Goal: Transaction & Acquisition: Purchase product/service

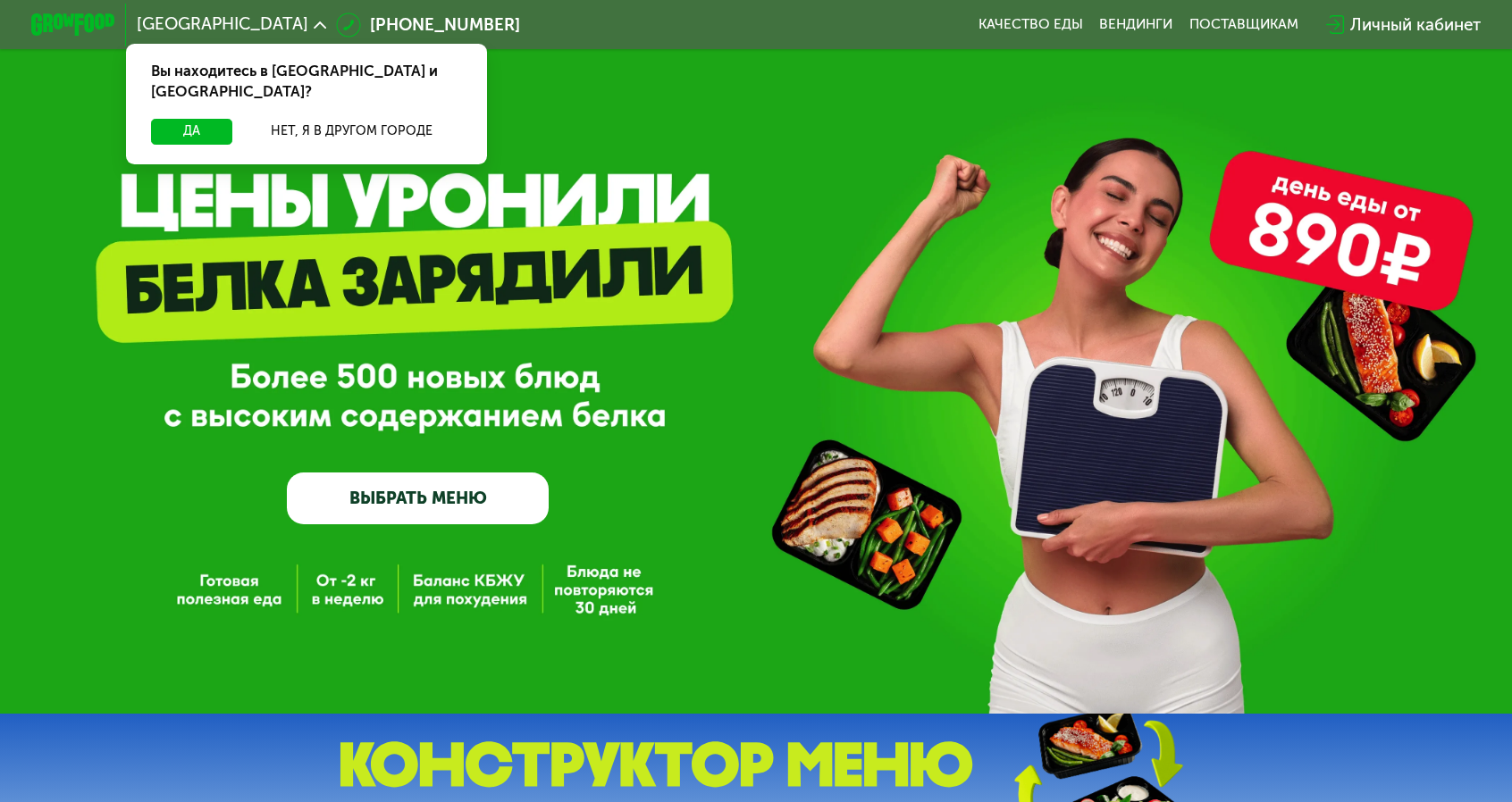
click at [436, 487] on link "ВЫБРАТЬ МЕНЮ" at bounding box center [417, 499] width 262 height 53
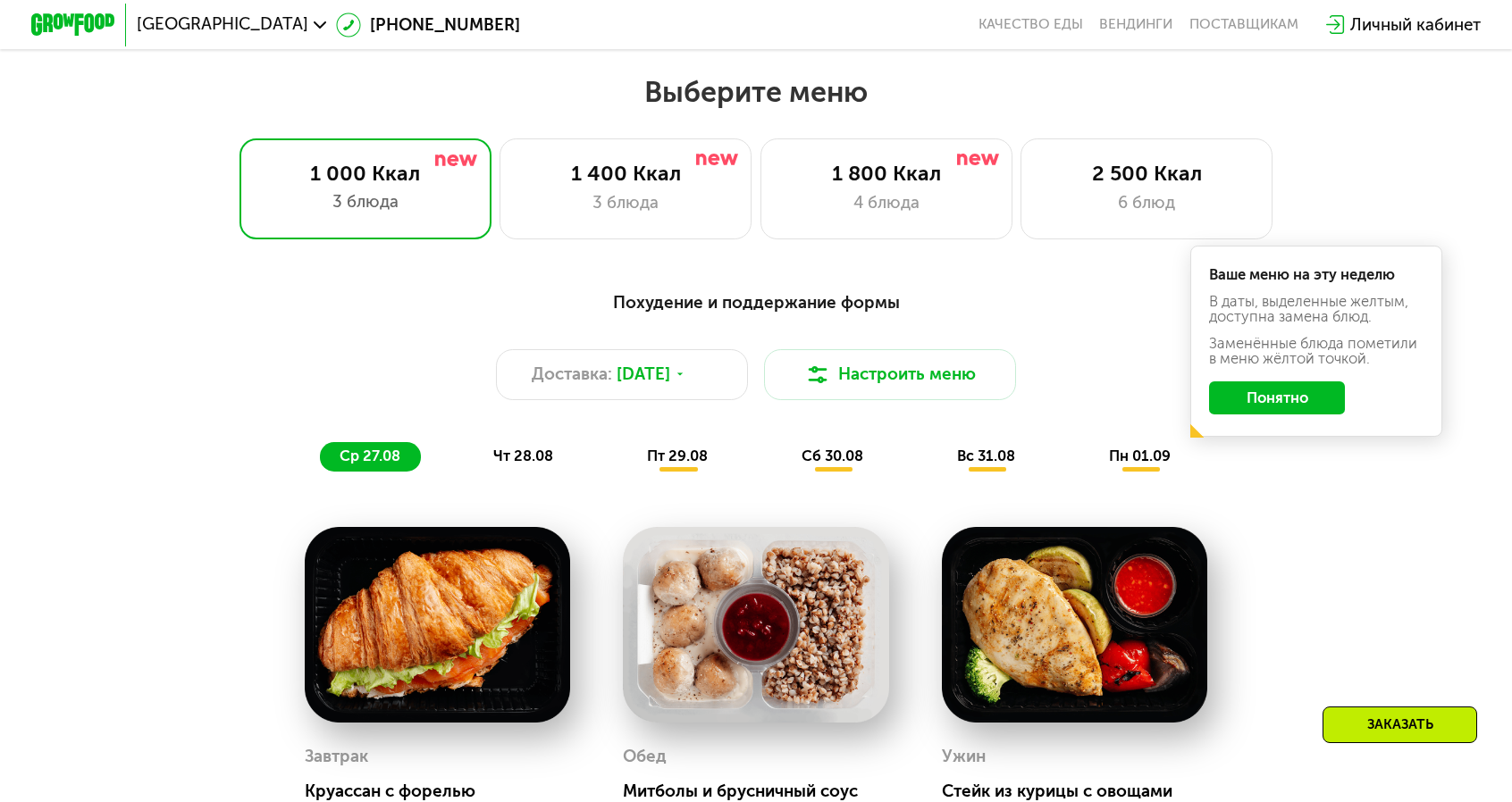
scroll to position [875, 0]
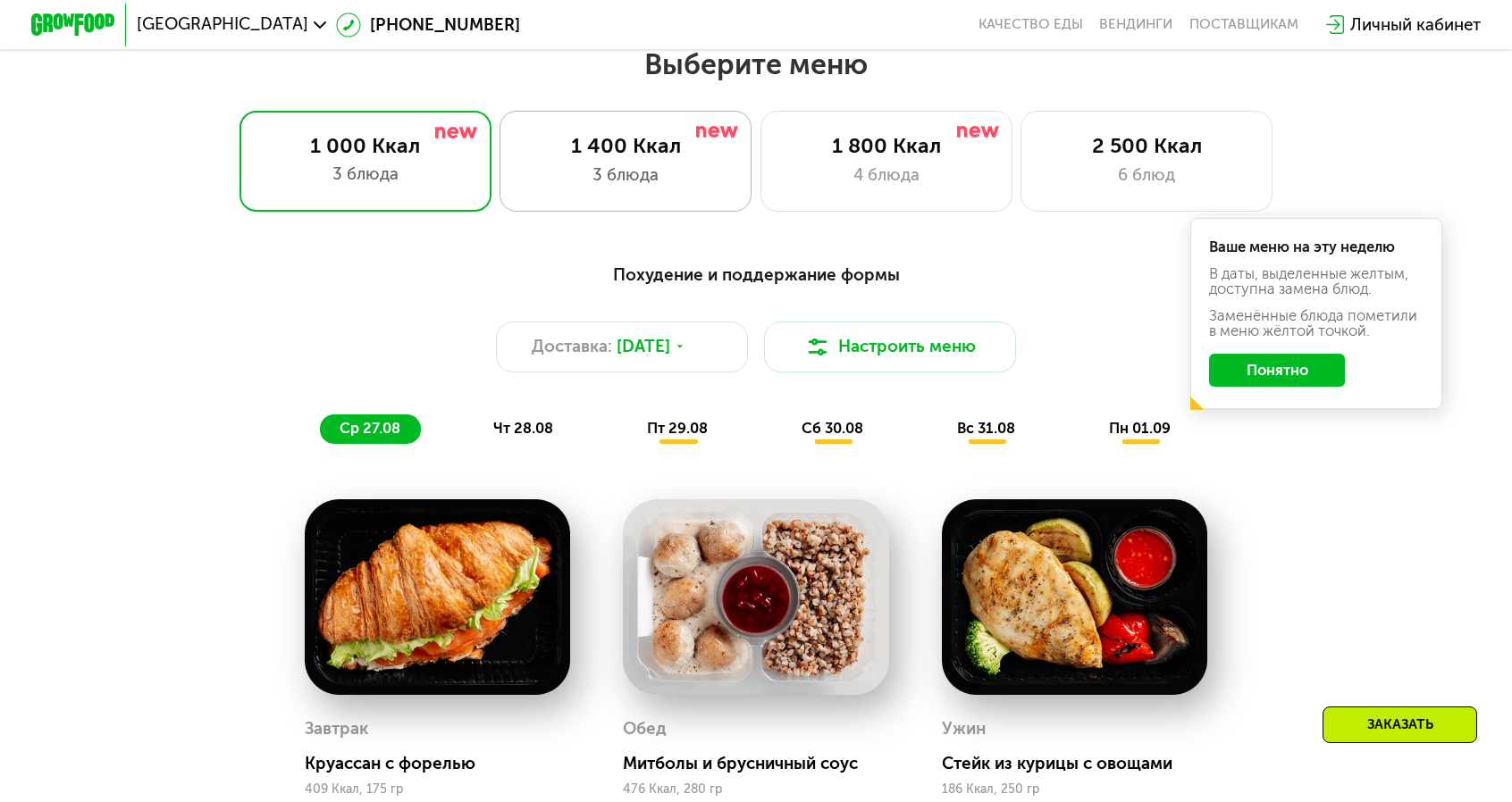
click at [560, 133] on div "1 400 Ккал" at bounding box center [626, 145] width 209 height 25
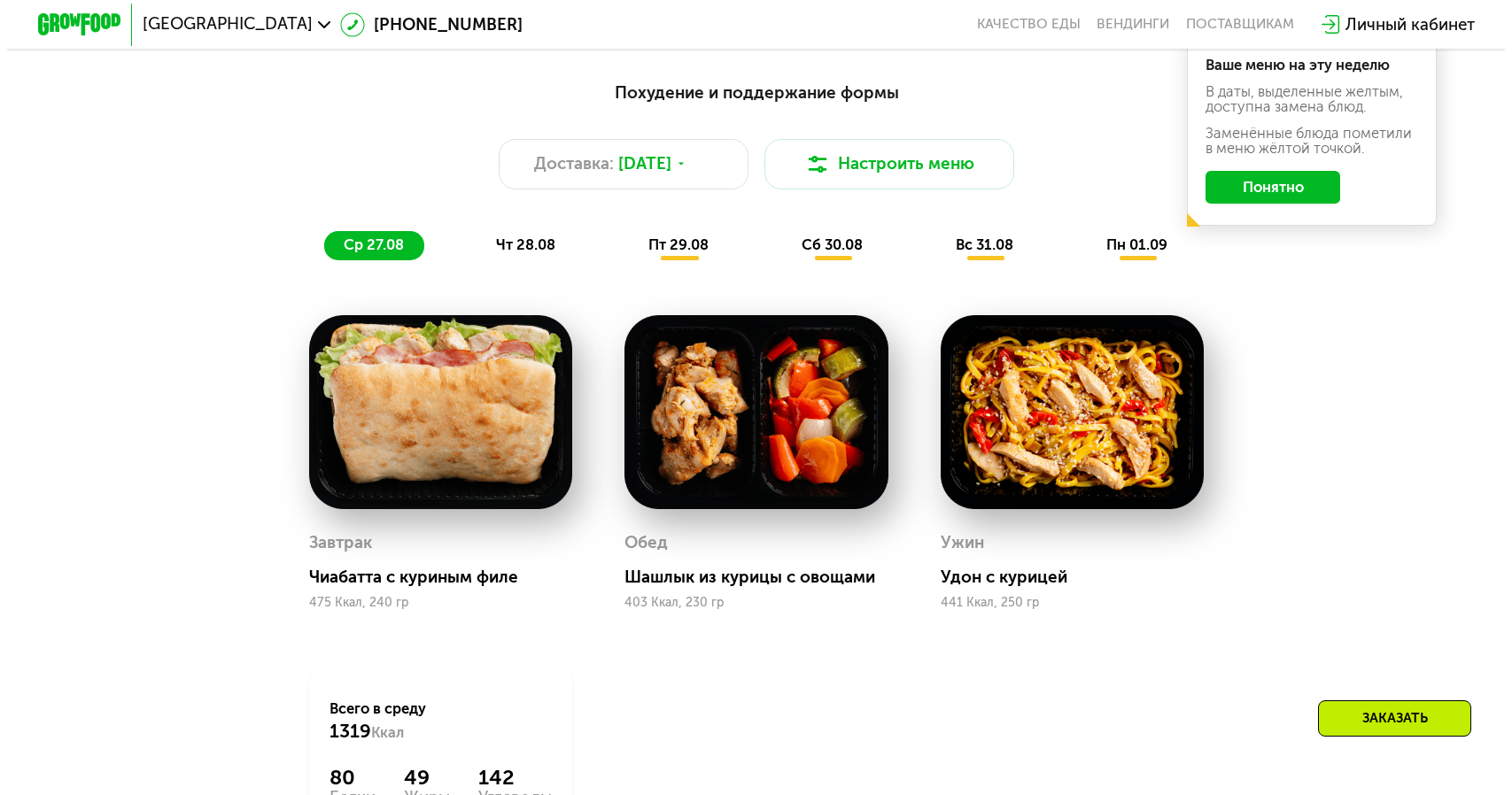
scroll to position [1045, 0]
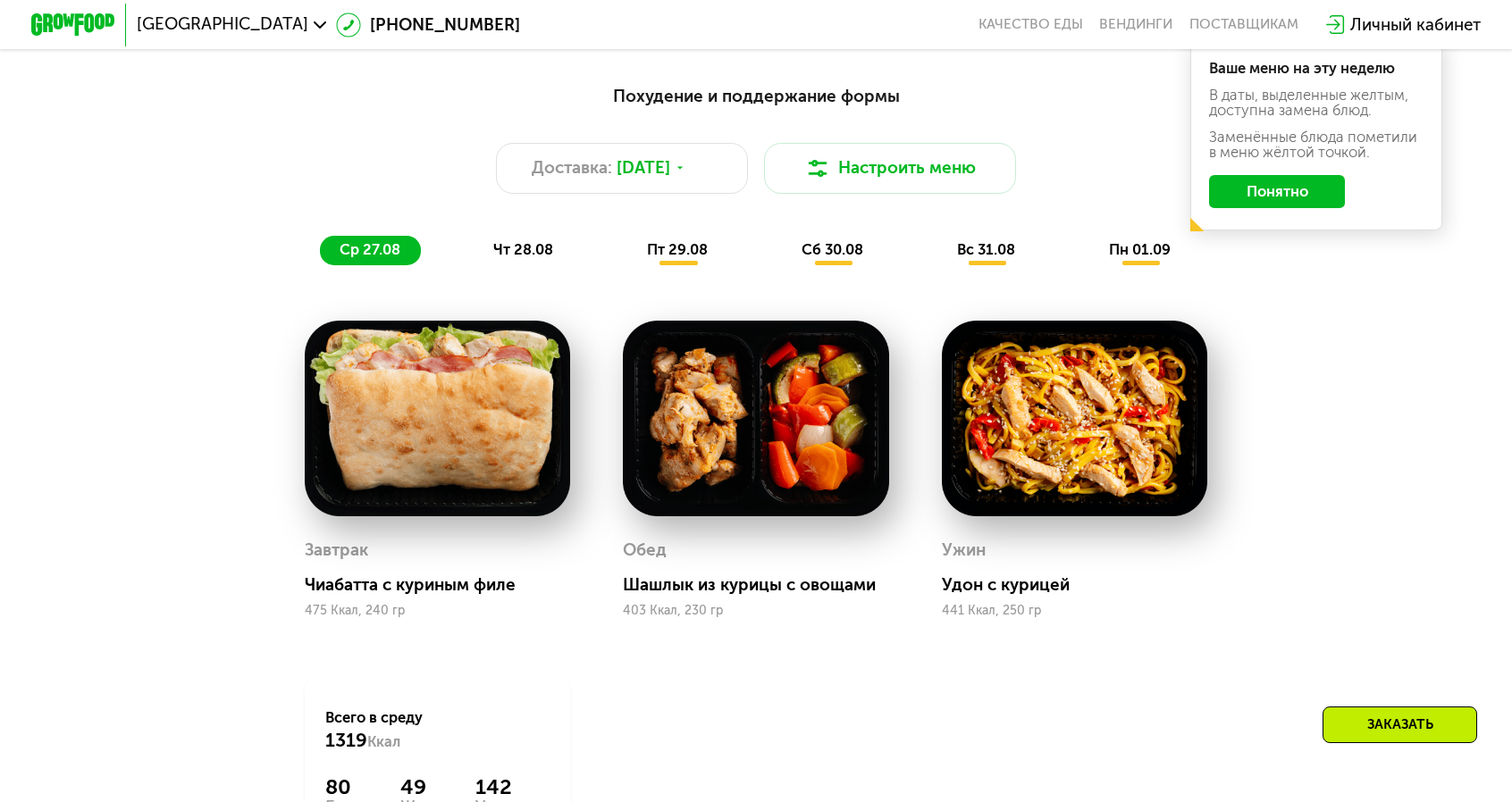
click at [567, 184] on div "Похудение и поддержание формы Доставка: 26 авг, вт Настроить меню ср 27.08 чт 2…" at bounding box center [755, 173] width 1244 height 182
click at [553, 241] on span "чт 28.08" at bounding box center [523, 250] width 60 height 17
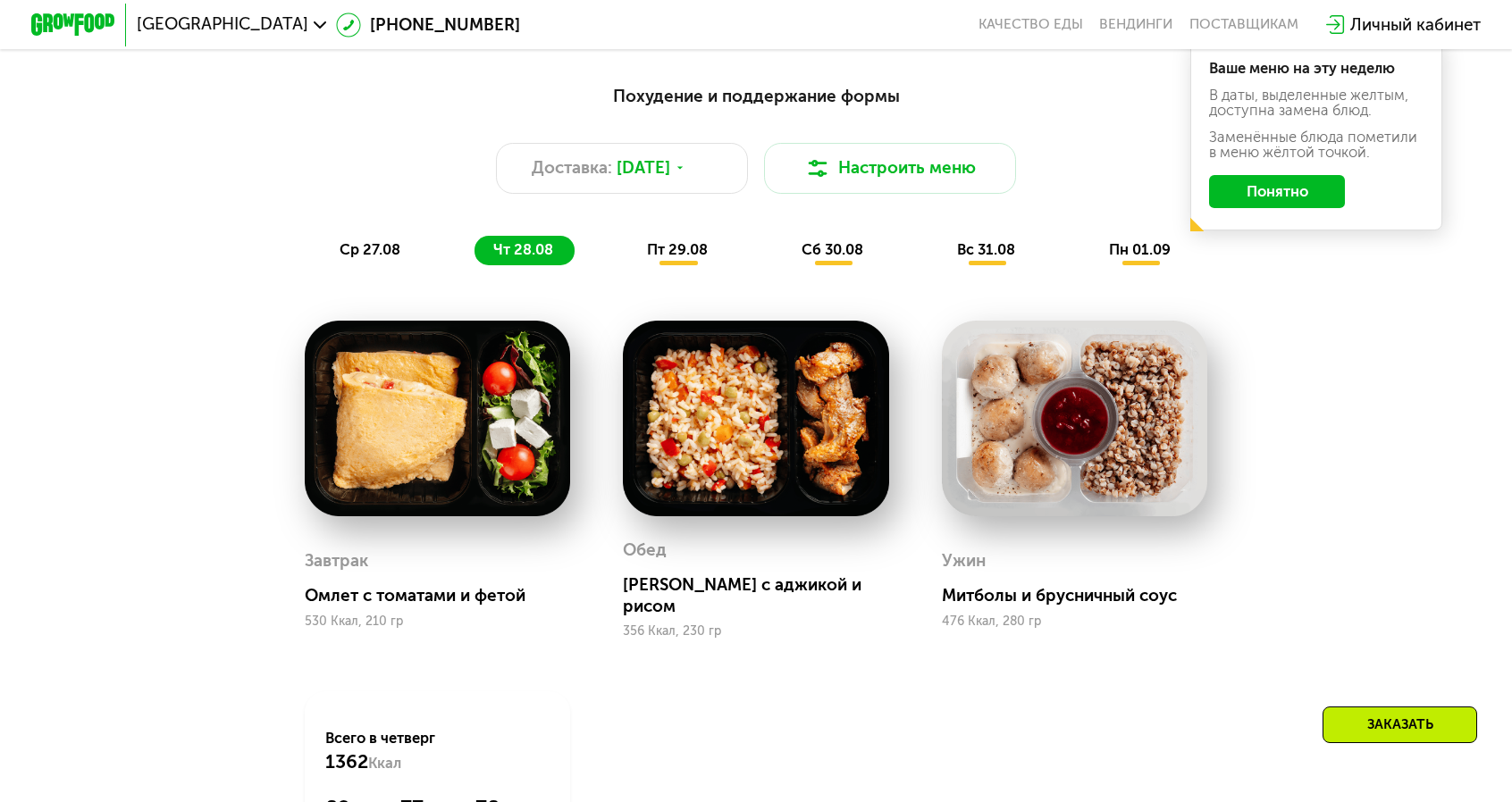
click at [489, 236] on div "ср 27.08 чт 28.08 пт 29.08 сб 30.08 вс 31.08 пн 01.09" at bounding box center [756, 250] width 871 height 30
click at [400, 241] on span "ср 27.08" at bounding box center [369, 250] width 61 height 17
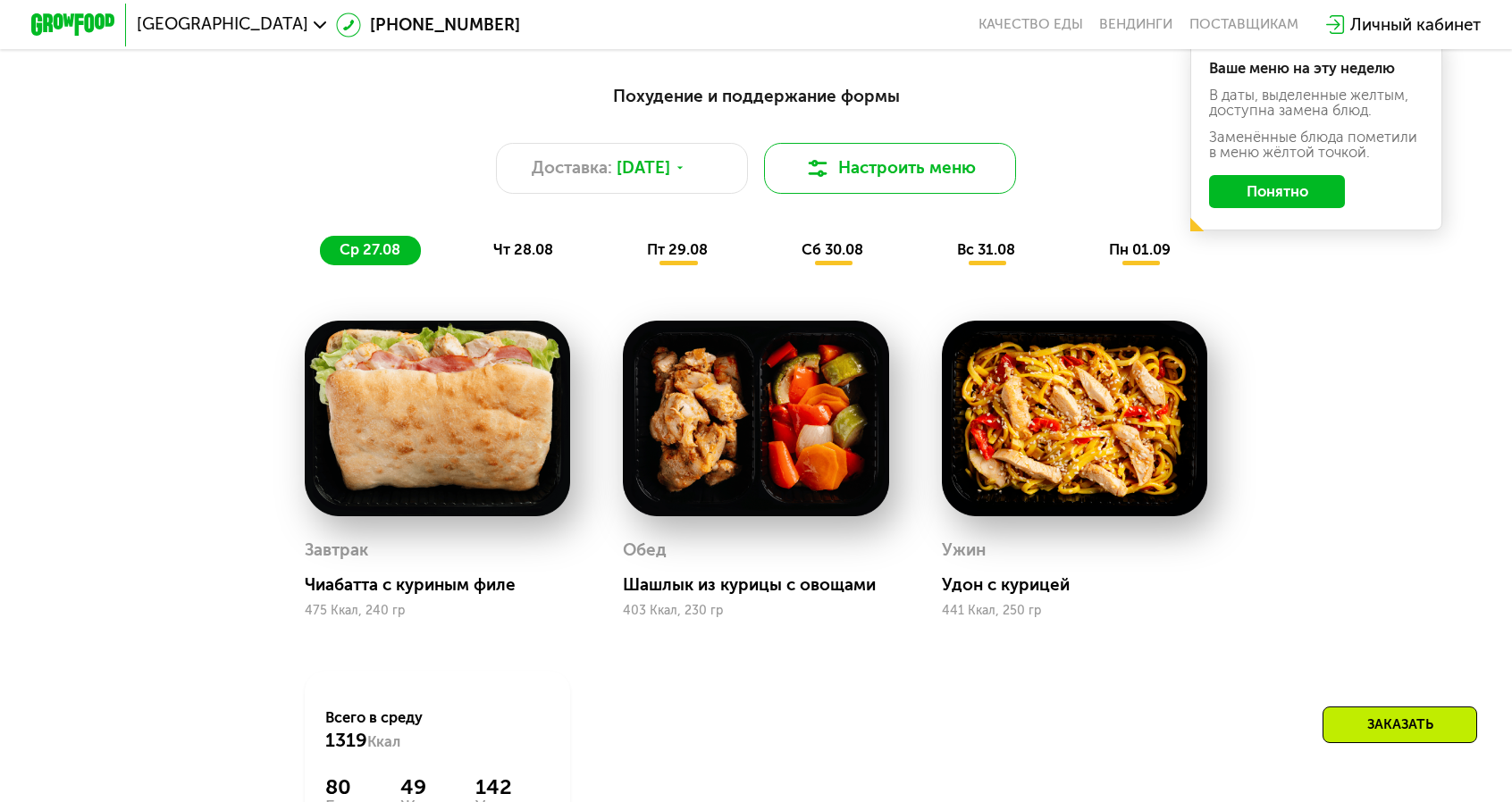
click at [841, 143] on button "Настроить меню" at bounding box center [890, 168] width 252 height 50
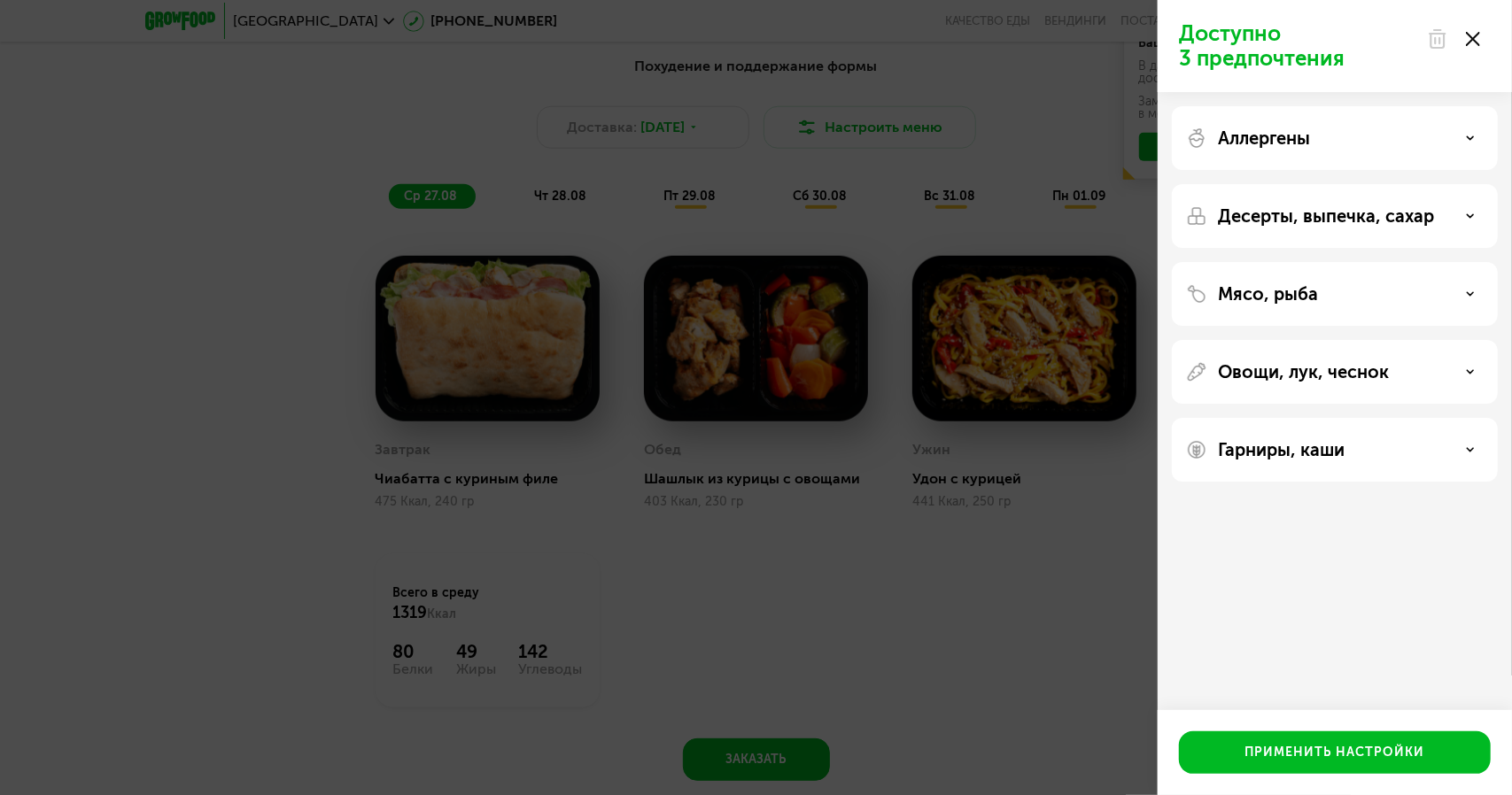
click at [1441, 133] on div "Аллергены" at bounding box center [1335, 138] width 297 height 21
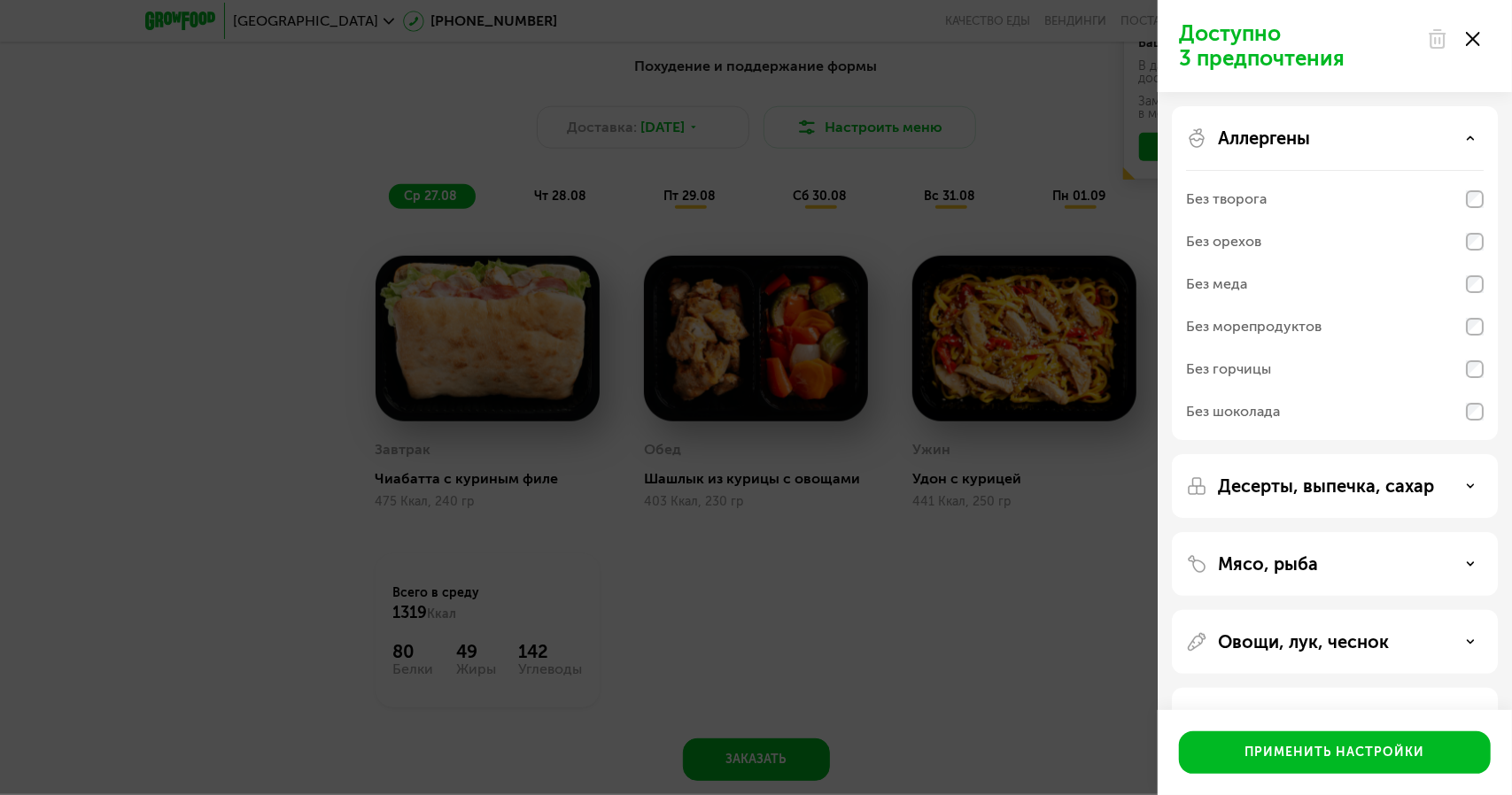
click at [1461, 263] on div "Без орехов" at bounding box center [1335, 284] width 297 height 43
click at [1476, 232] on div "Без орехов" at bounding box center [1335, 241] width 297 height 43
click at [1476, 263] on div "Без орехов" at bounding box center [1335, 284] width 297 height 43
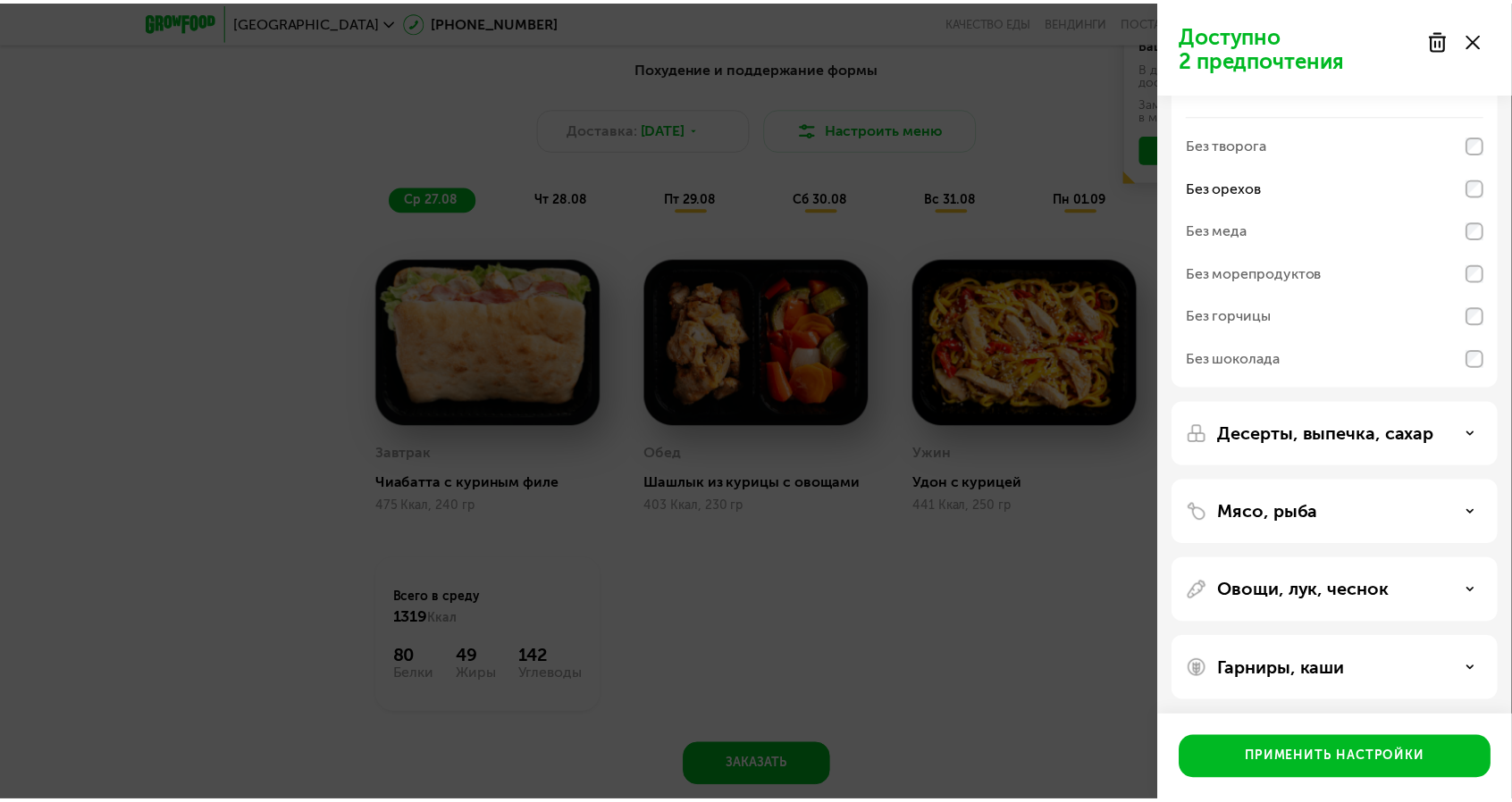
scroll to position [59, 0]
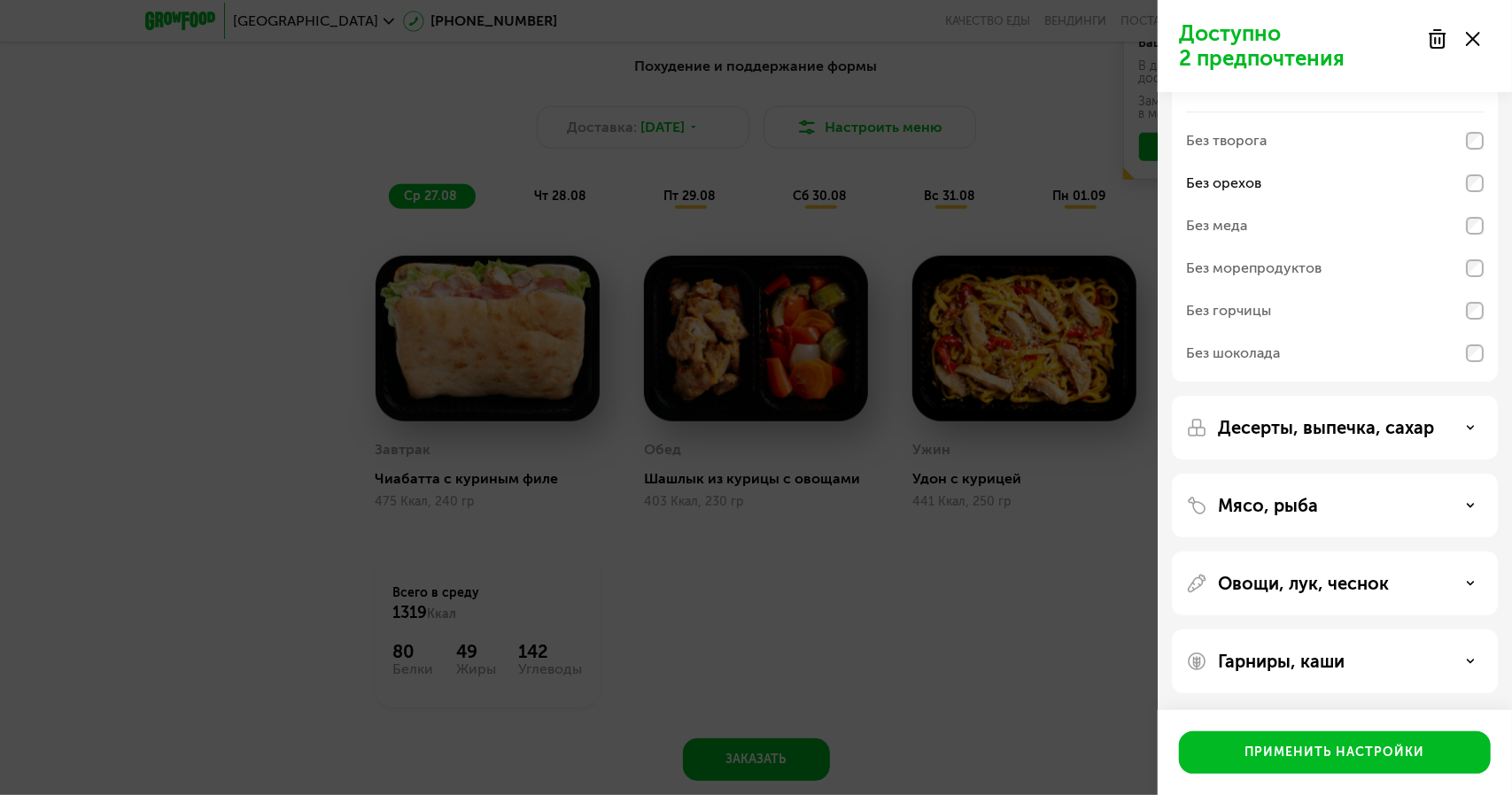
click at [1439, 474] on div "Десерты, выпечка, сахар" at bounding box center [1335, 505] width 326 height 64
click at [1435, 432] on div "Десерты, выпечка, сахар" at bounding box center [1335, 428] width 297 height 21
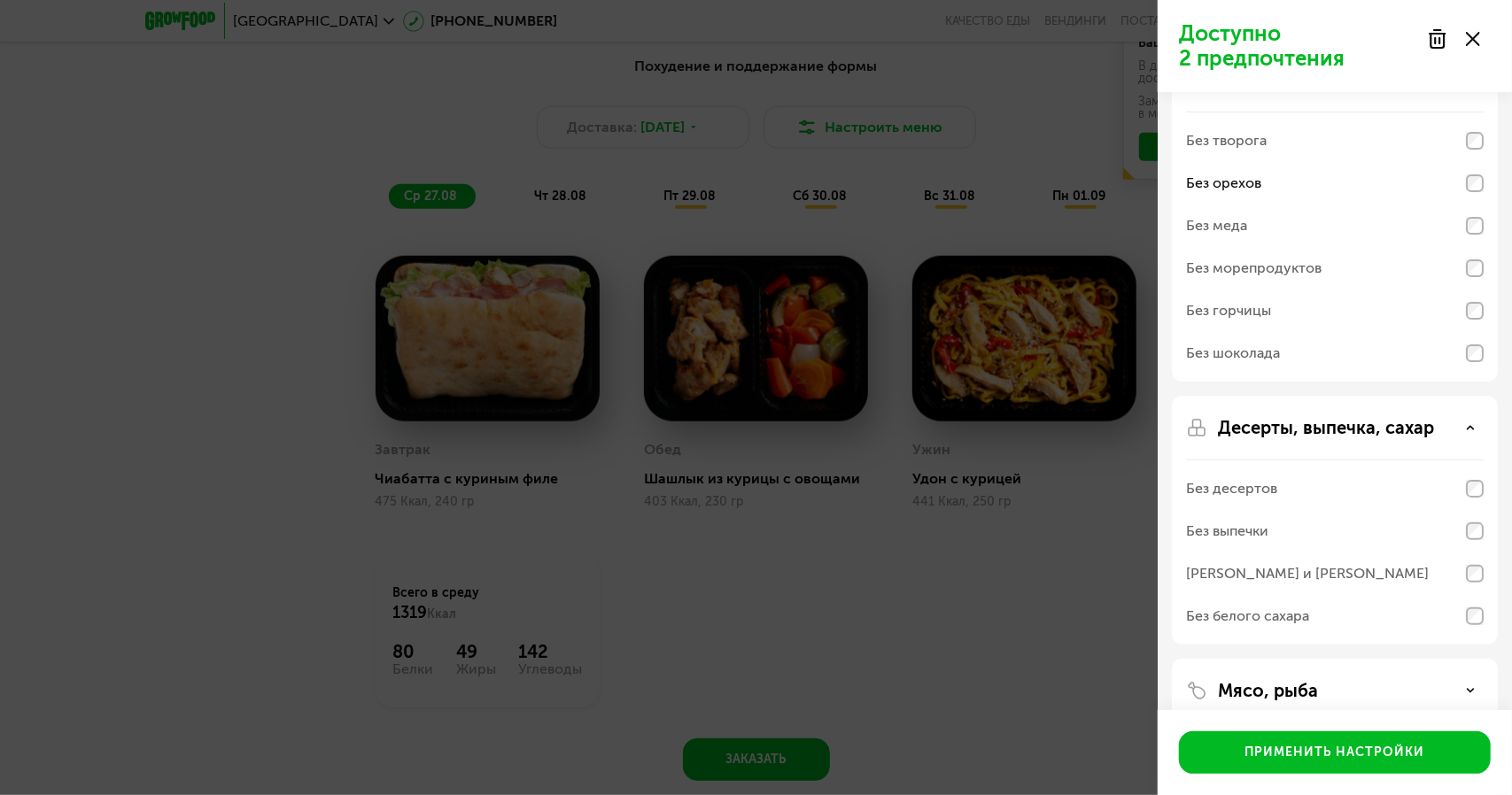
click at [1451, 418] on div "Десерты, выпечка, сахар" at bounding box center [1335, 428] width 297 height 21
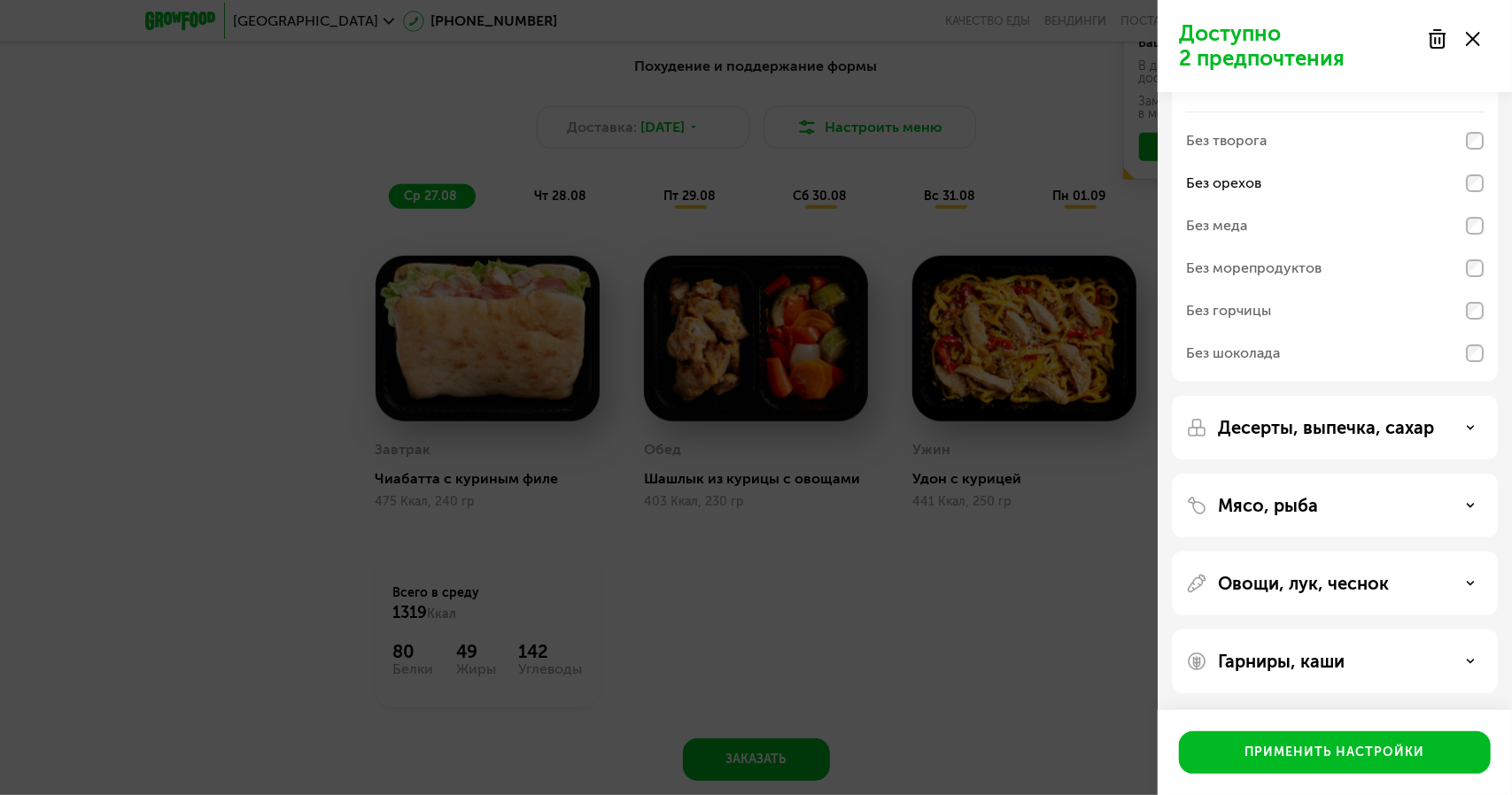
click at [1451, 418] on div "Десерты, выпечка, сахар" at bounding box center [1335, 428] width 297 height 21
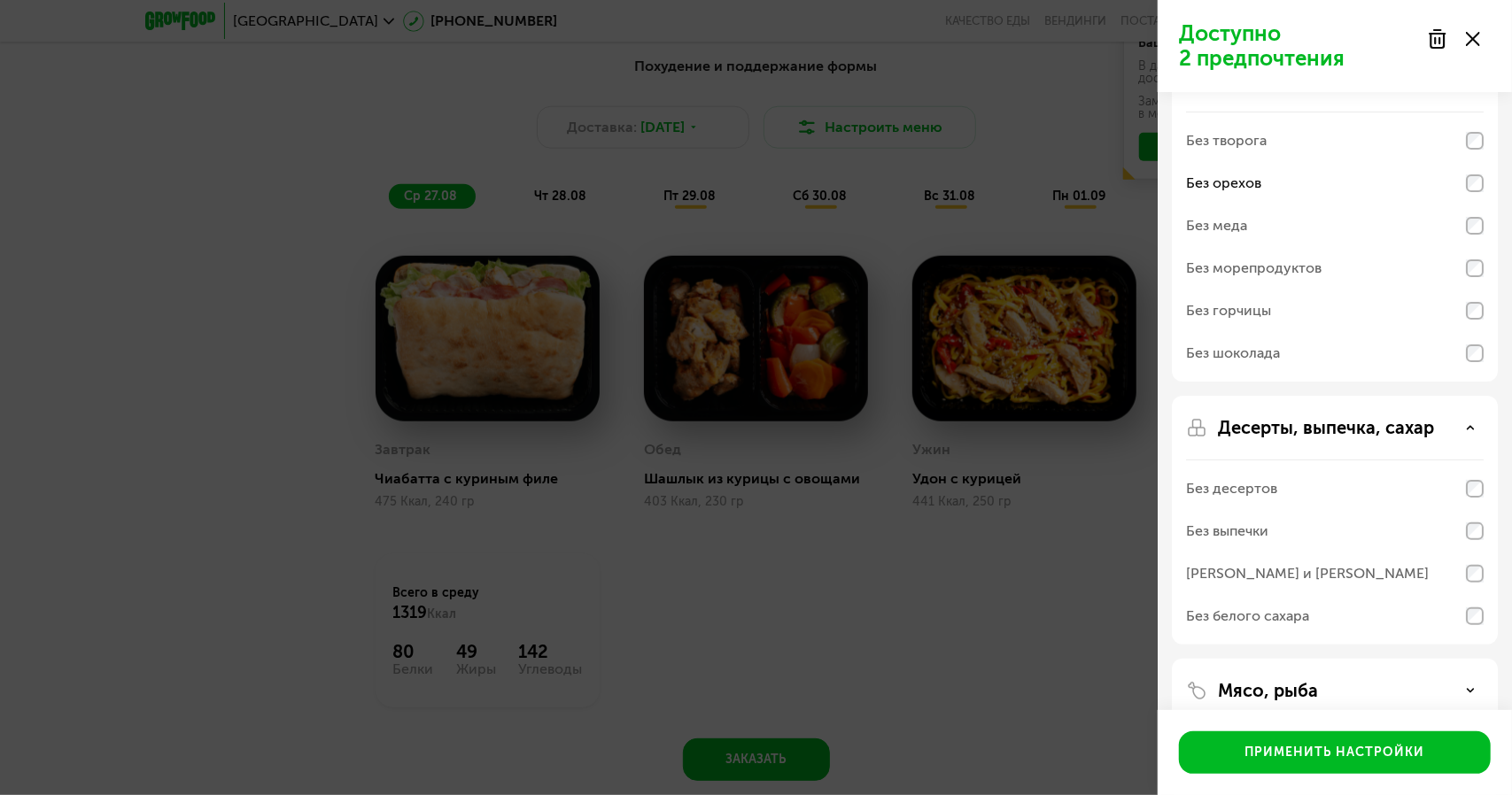
click at [1451, 418] on div "Десерты, выпечка, сахар" at bounding box center [1335, 428] width 297 height 21
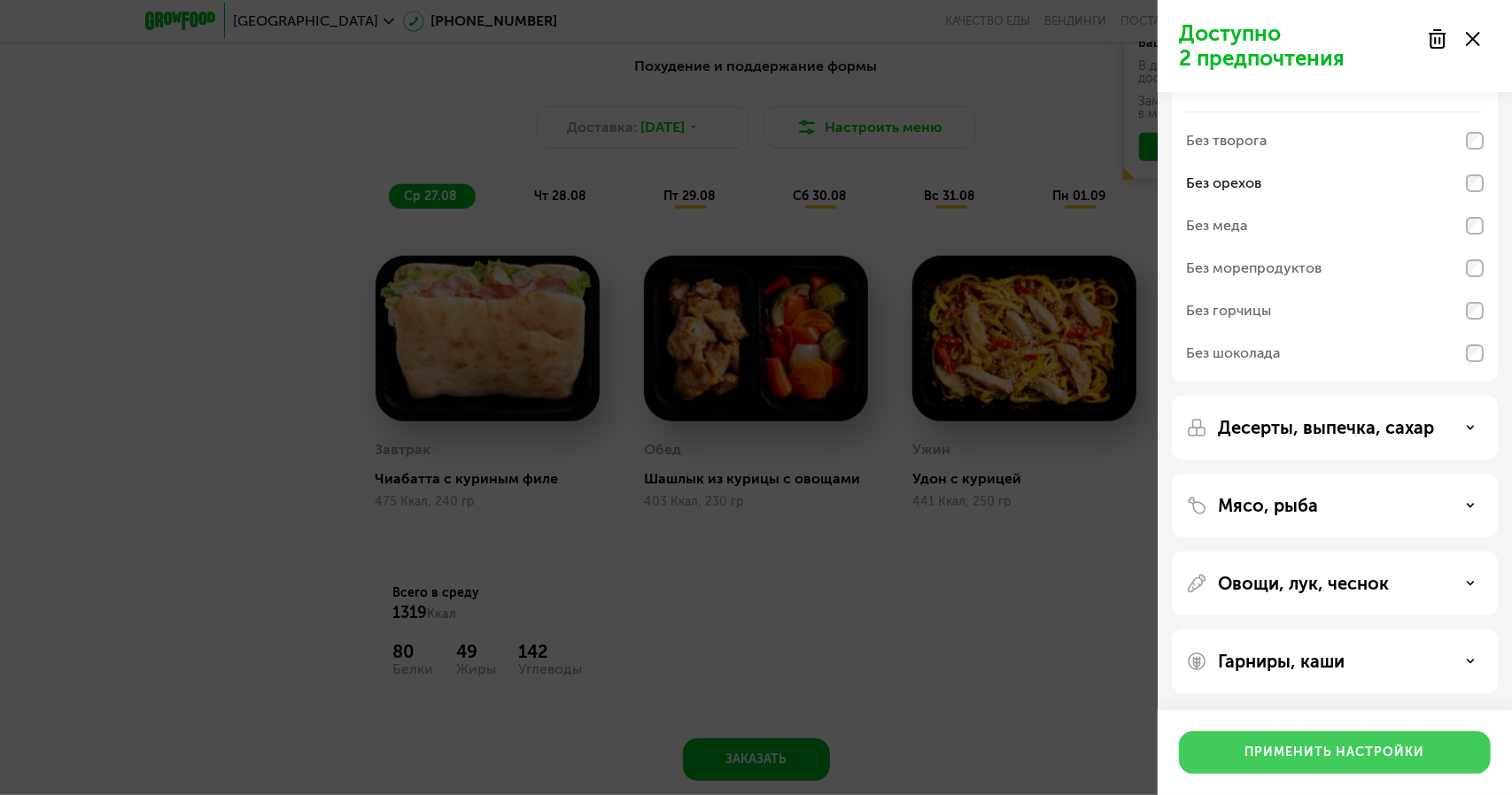
click at [1401, 747] on div "Применить настройки" at bounding box center [1336, 753] width 180 height 18
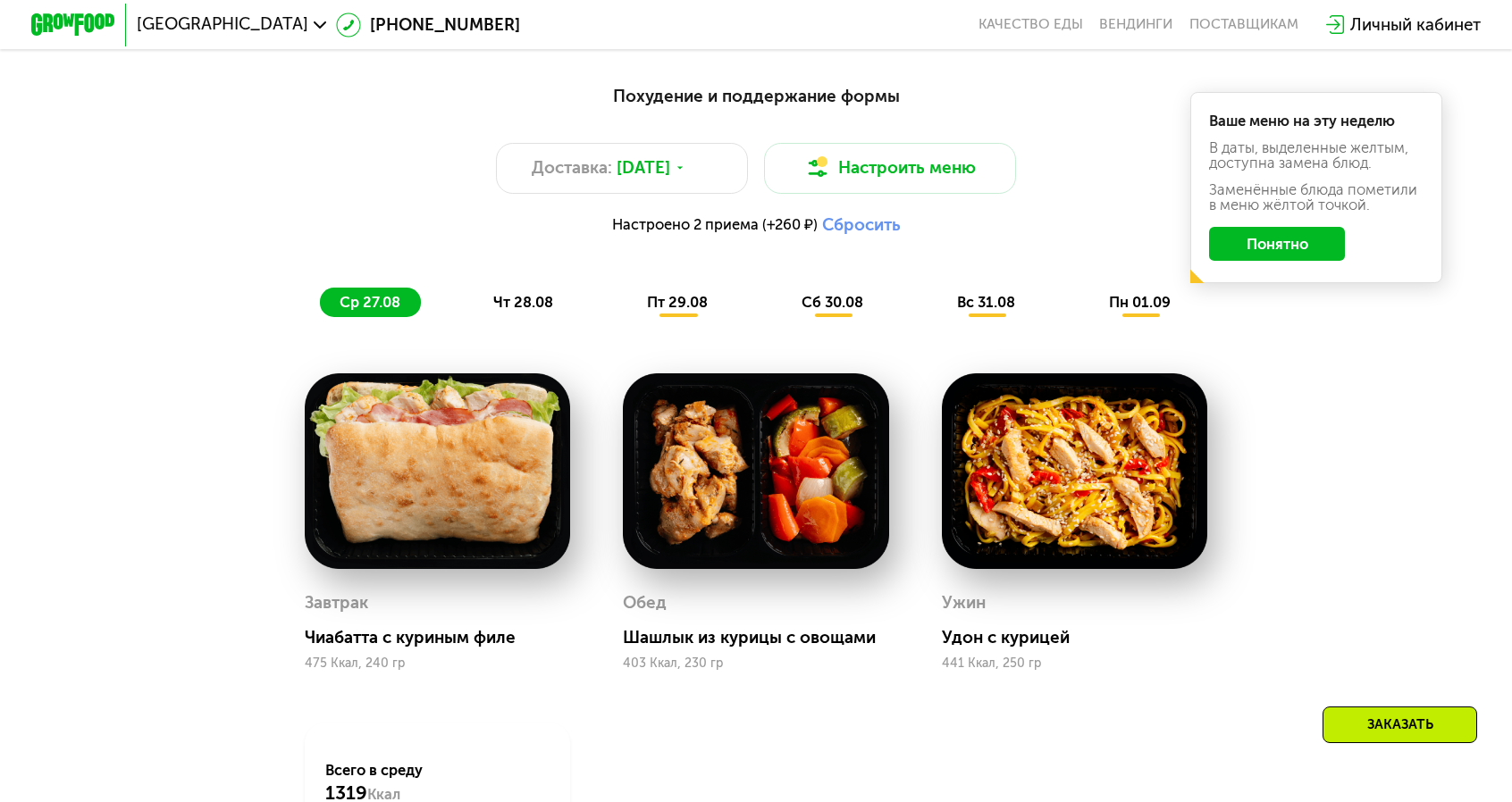
click at [867, 214] on button "Сбросить" at bounding box center [862, 225] width 79 height 21
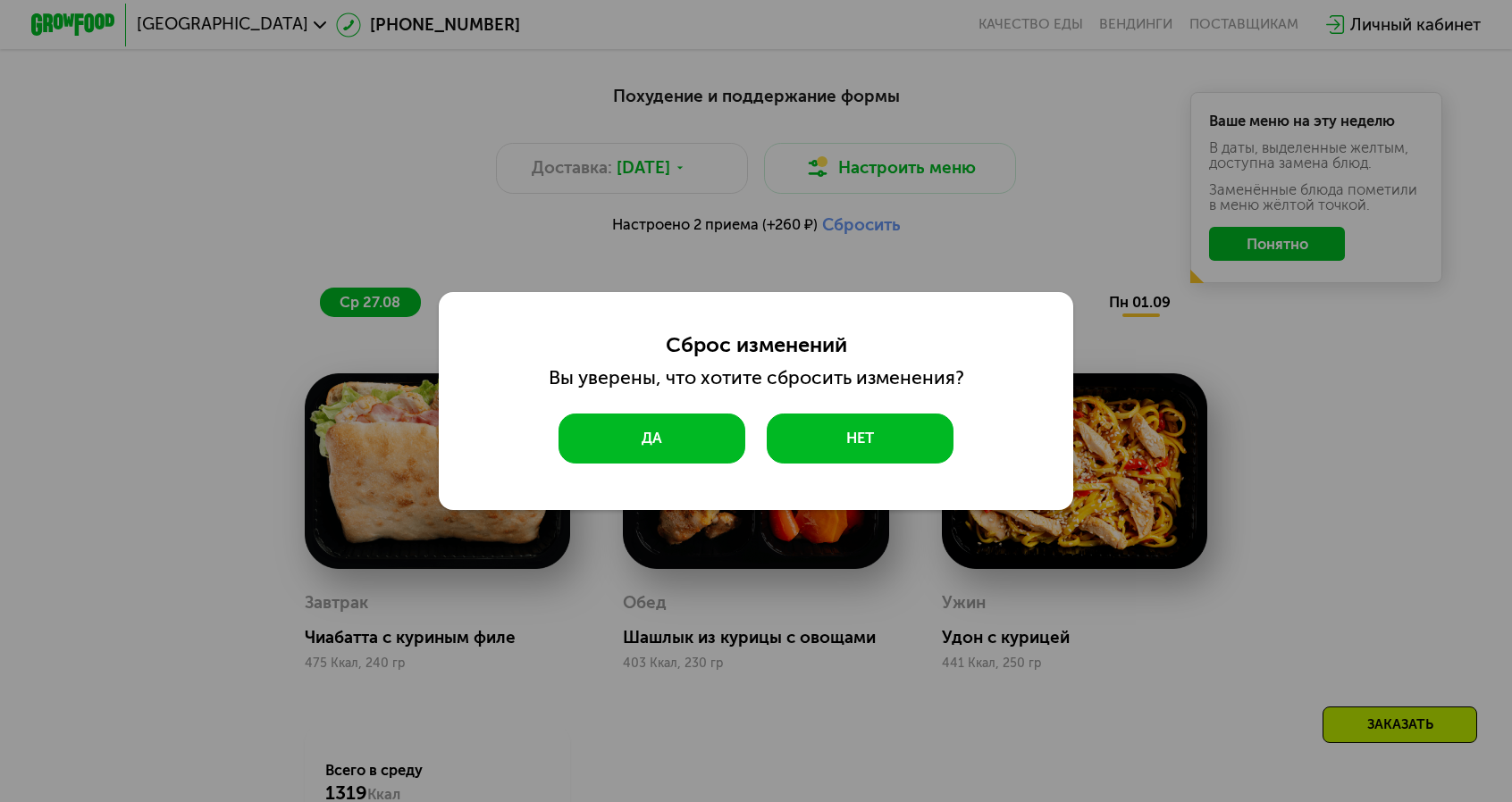
click at [694, 434] on button "Да" at bounding box center [652, 439] width 187 height 50
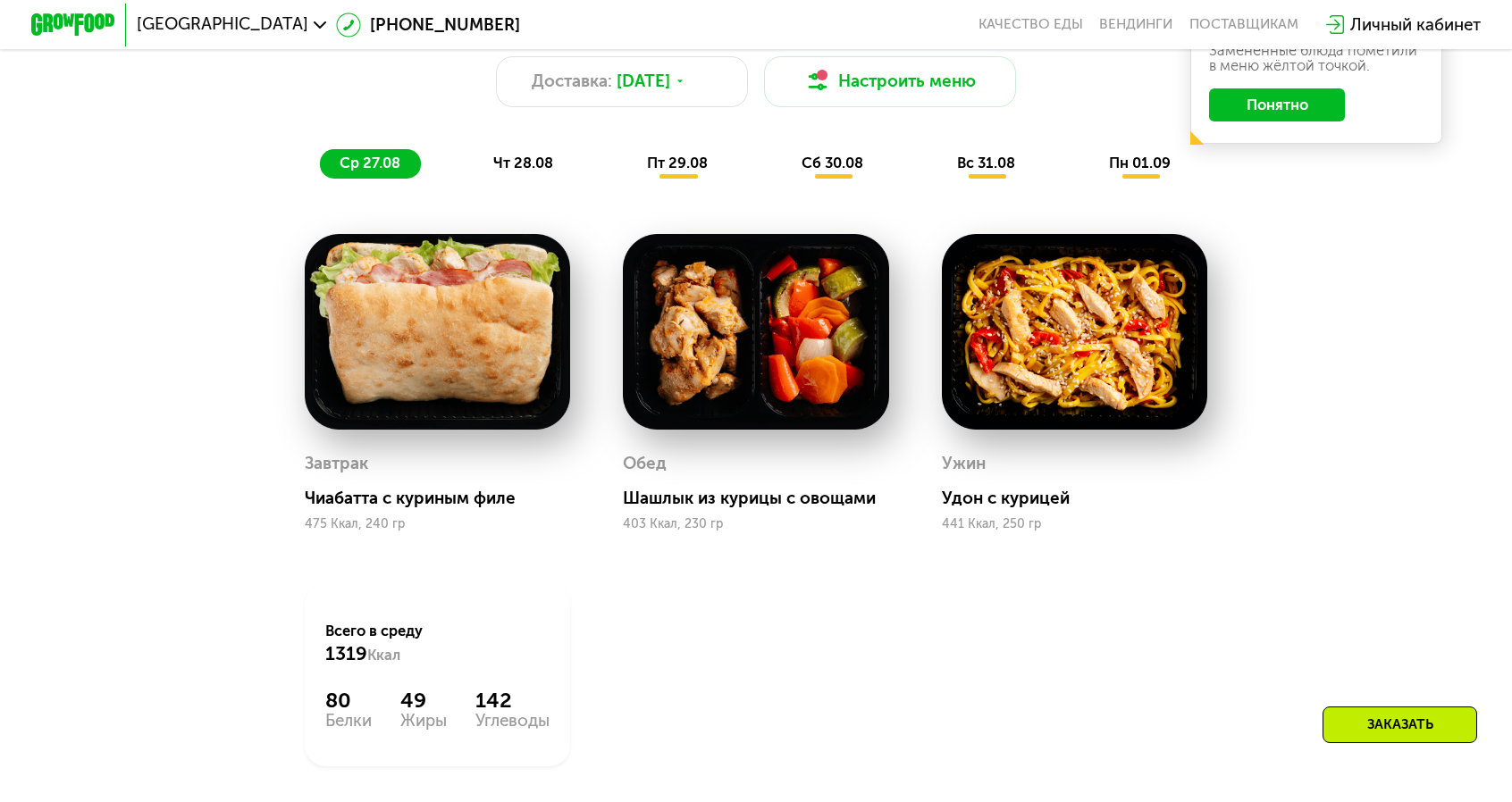
scroll to position [1142, 0]
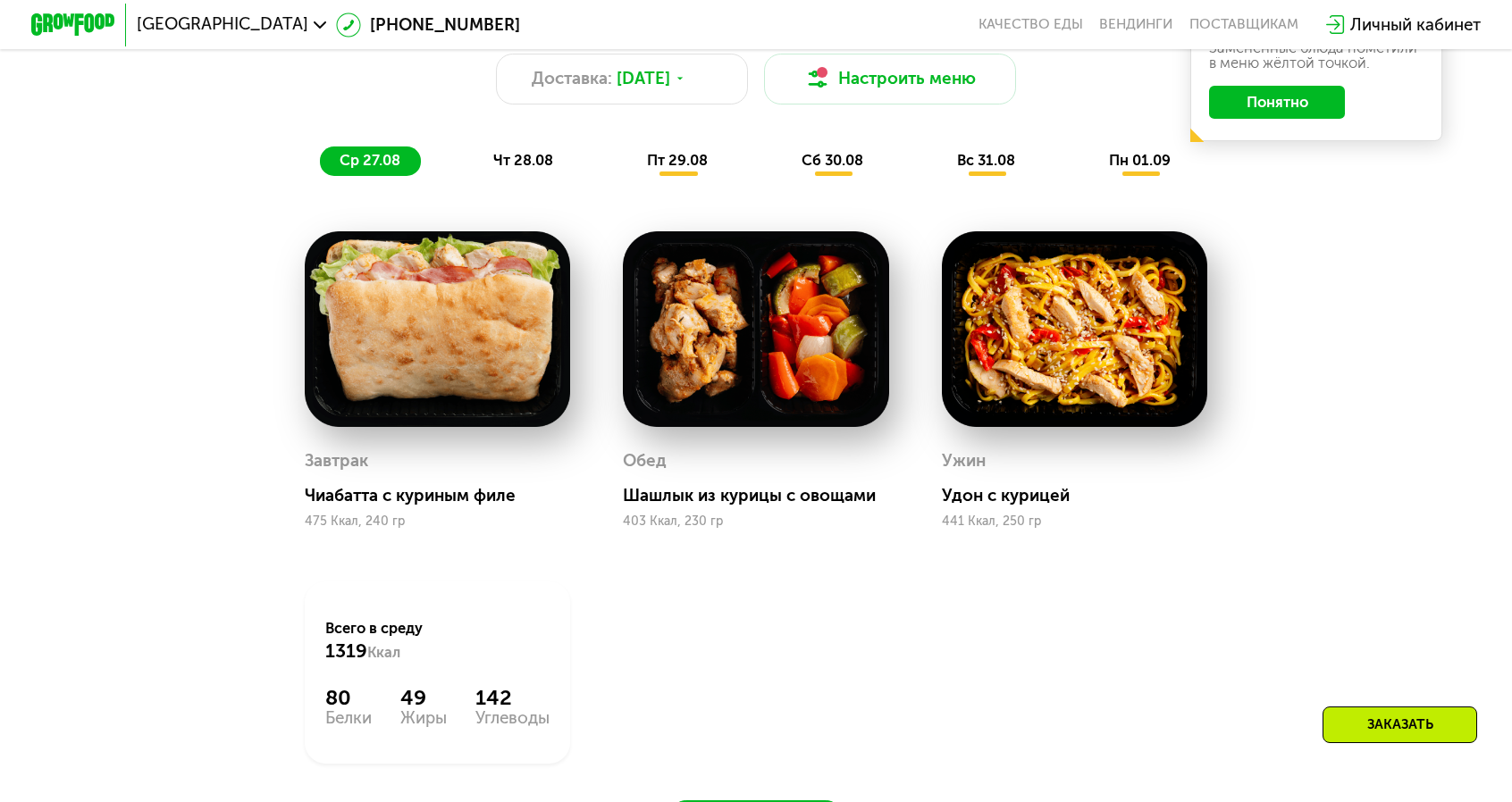
click at [553, 152] on span "чт 28.08" at bounding box center [523, 161] width 60 height 17
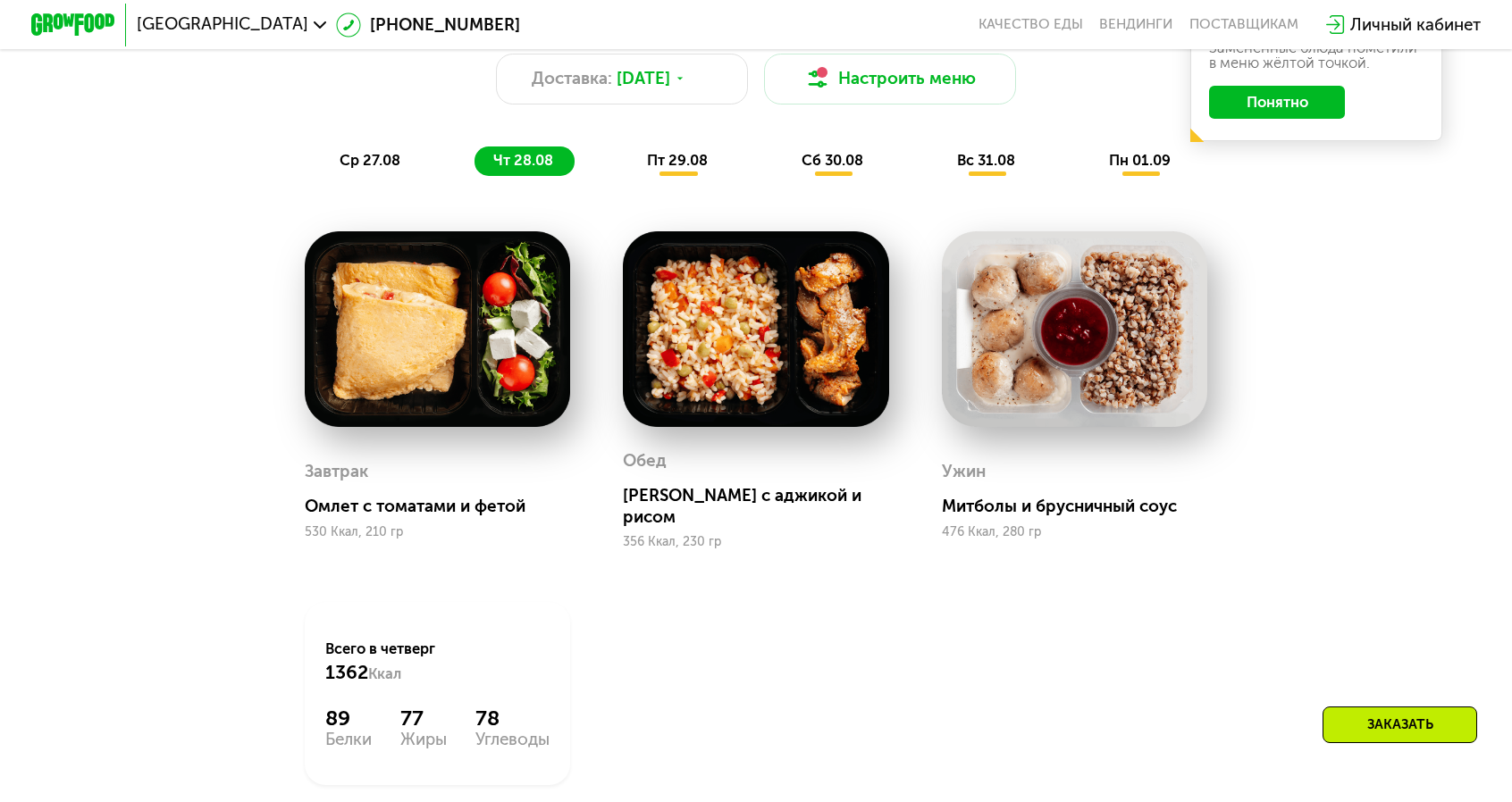
click at [696, 152] on span "пт 29.08" at bounding box center [677, 161] width 61 height 17
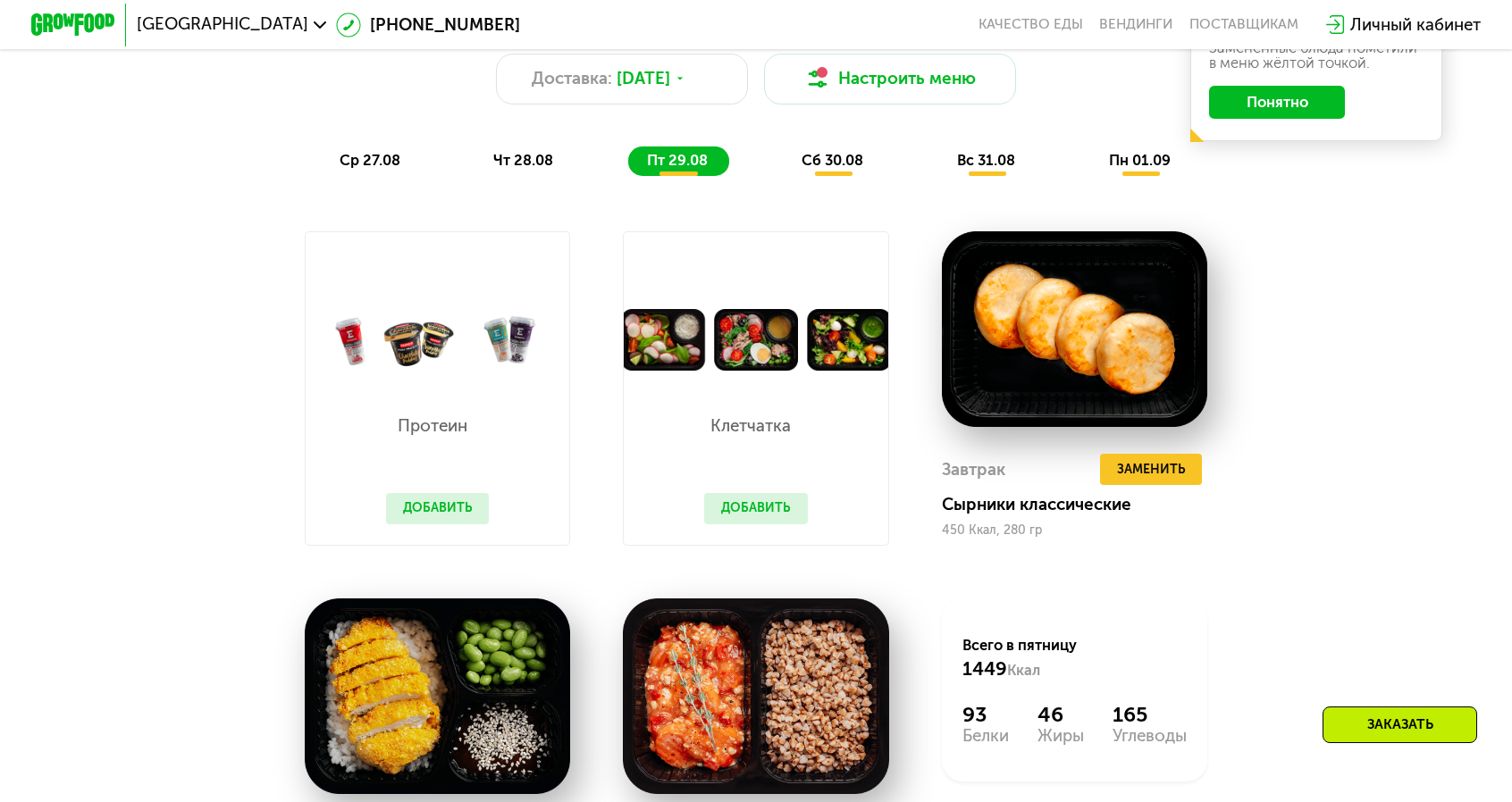
click at [768, 493] on button "Добавить" at bounding box center [756, 509] width 104 height 32
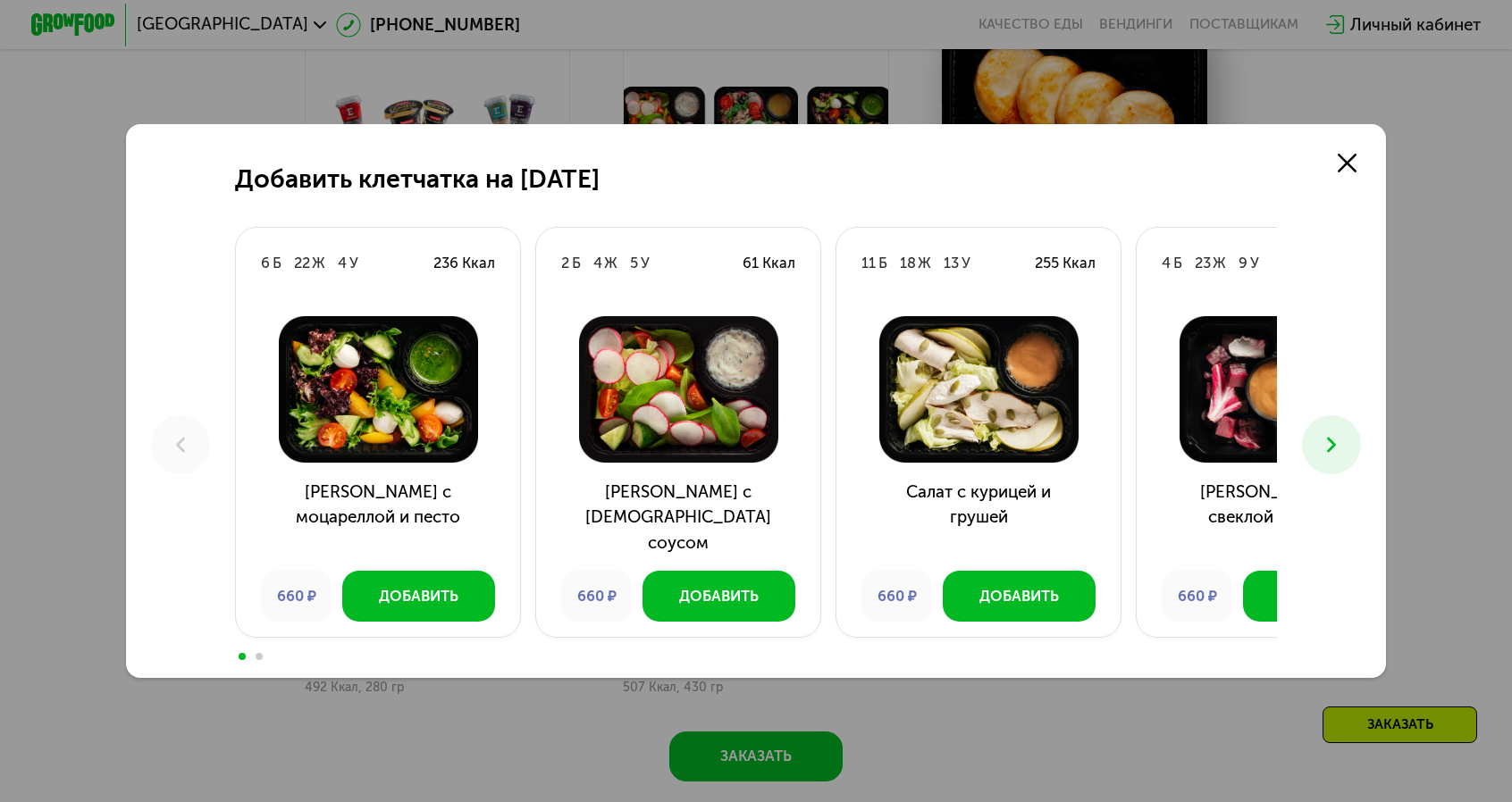
scroll to position [1321, 0]
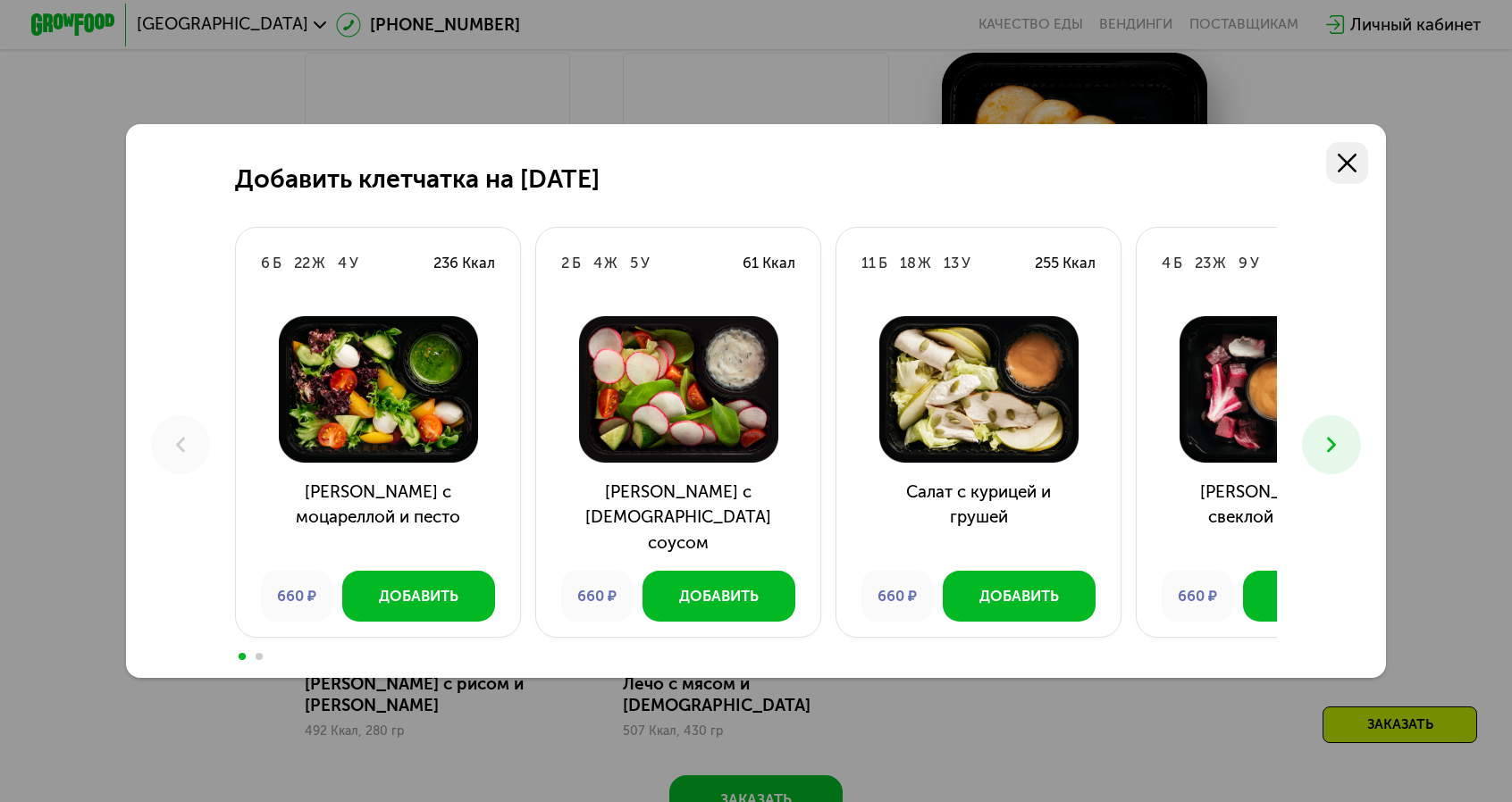
click at [1338, 172] on icon at bounding box center [1348, 163] width 19 height 19
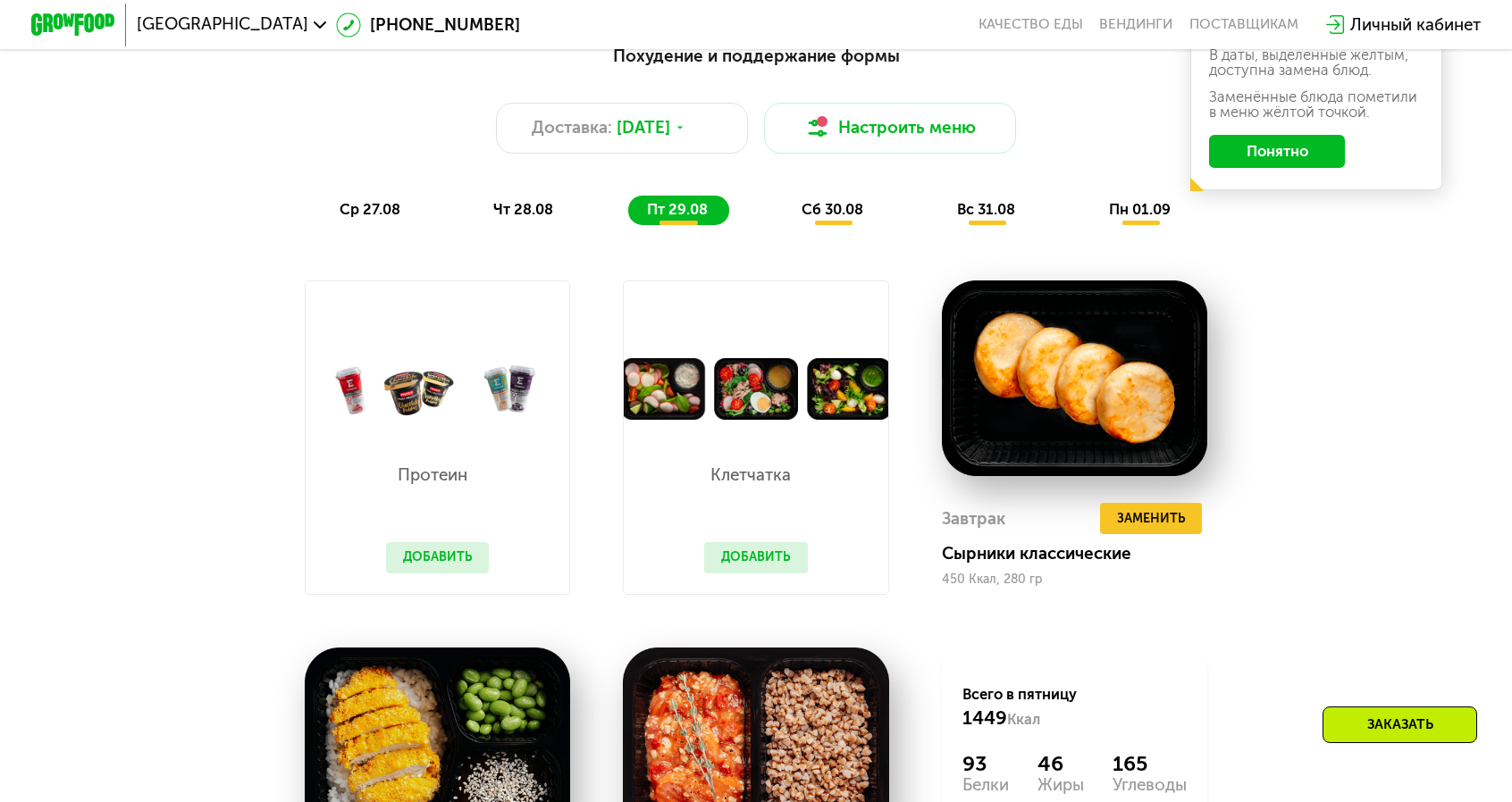
scroll to position [875, 0]
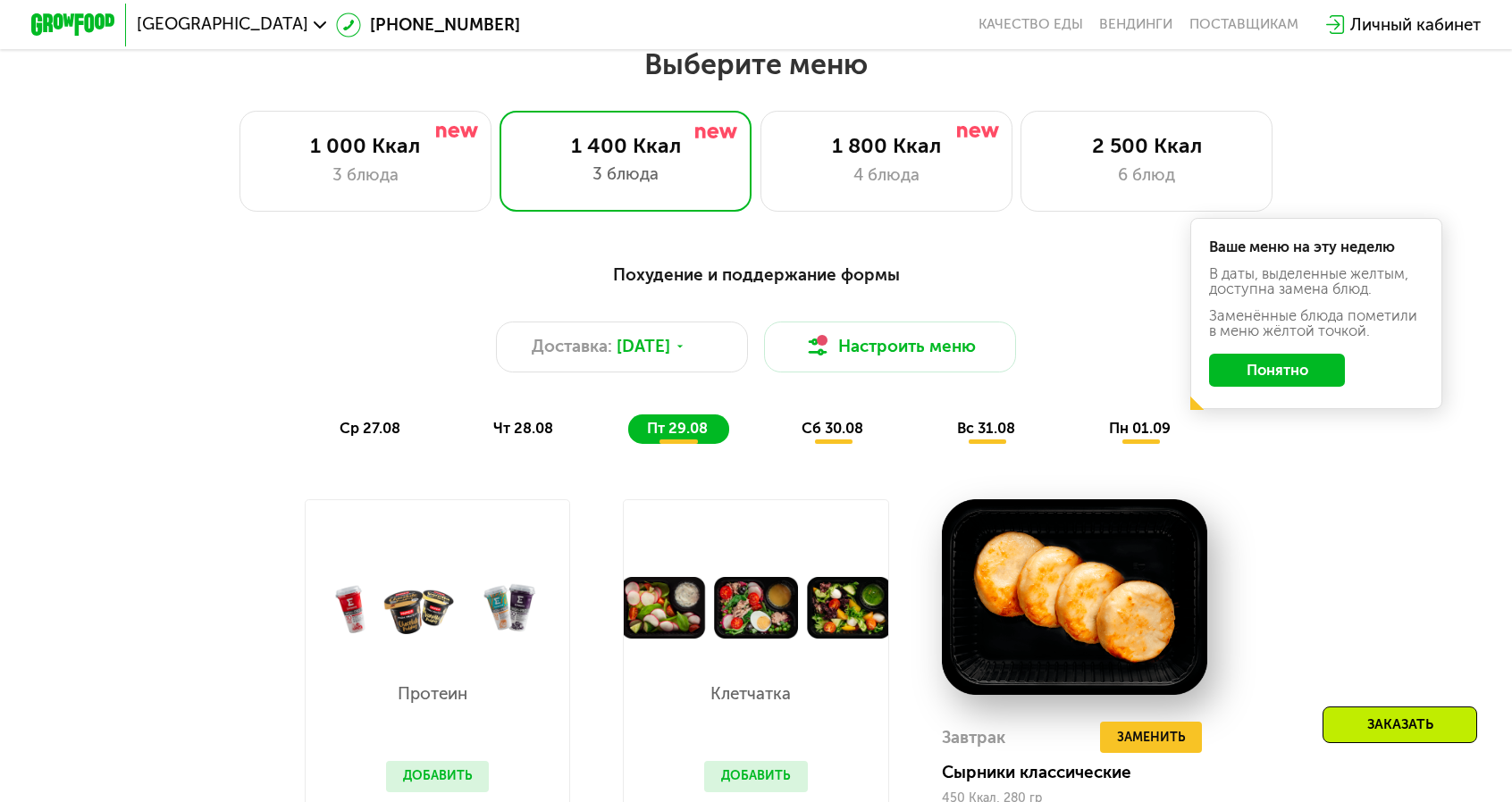
click at [802, 420] on span "сб 30.08" at bounding box center [833, 429] width 62 height 17
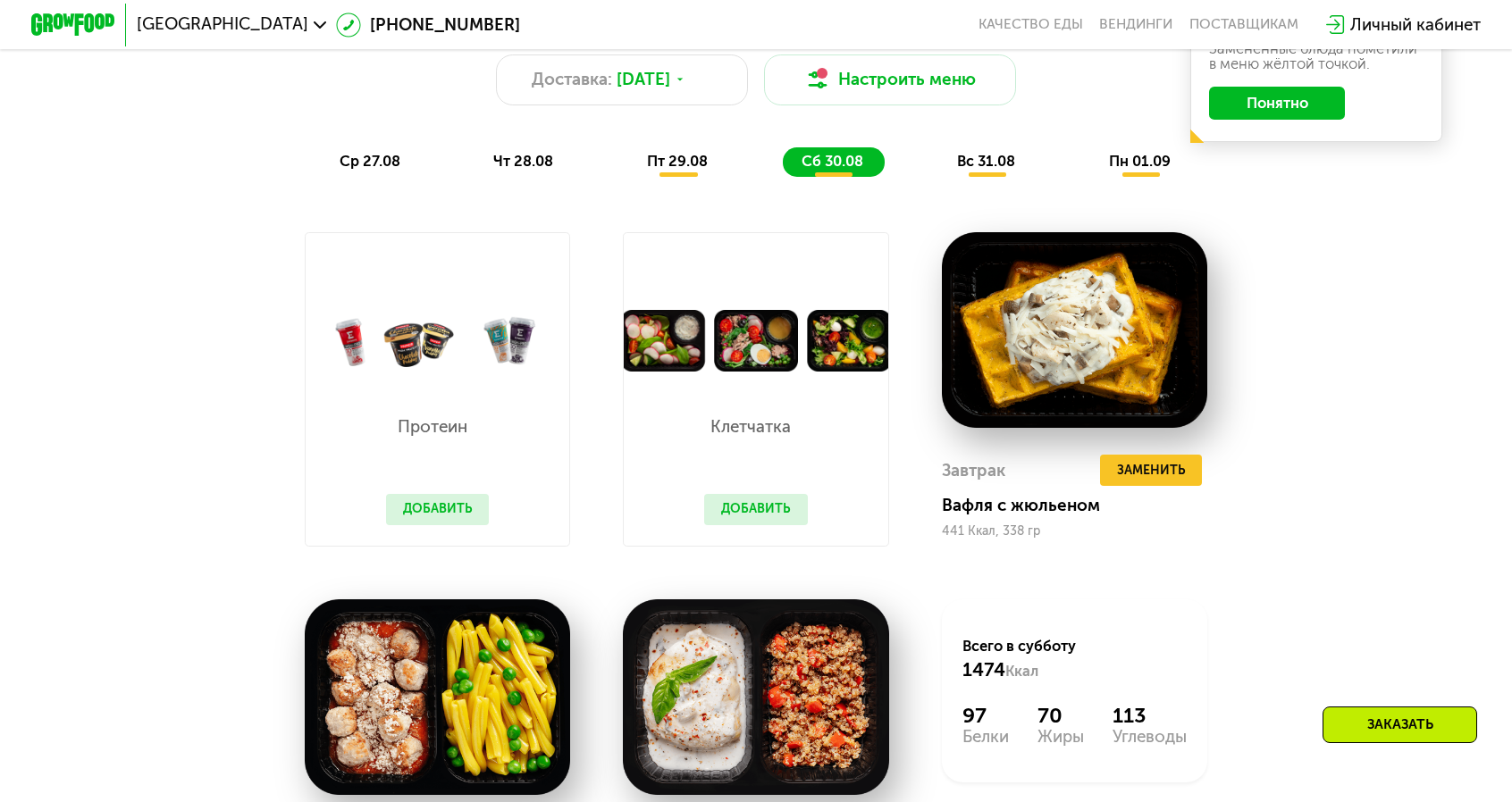
scroll to position [1142, 0]
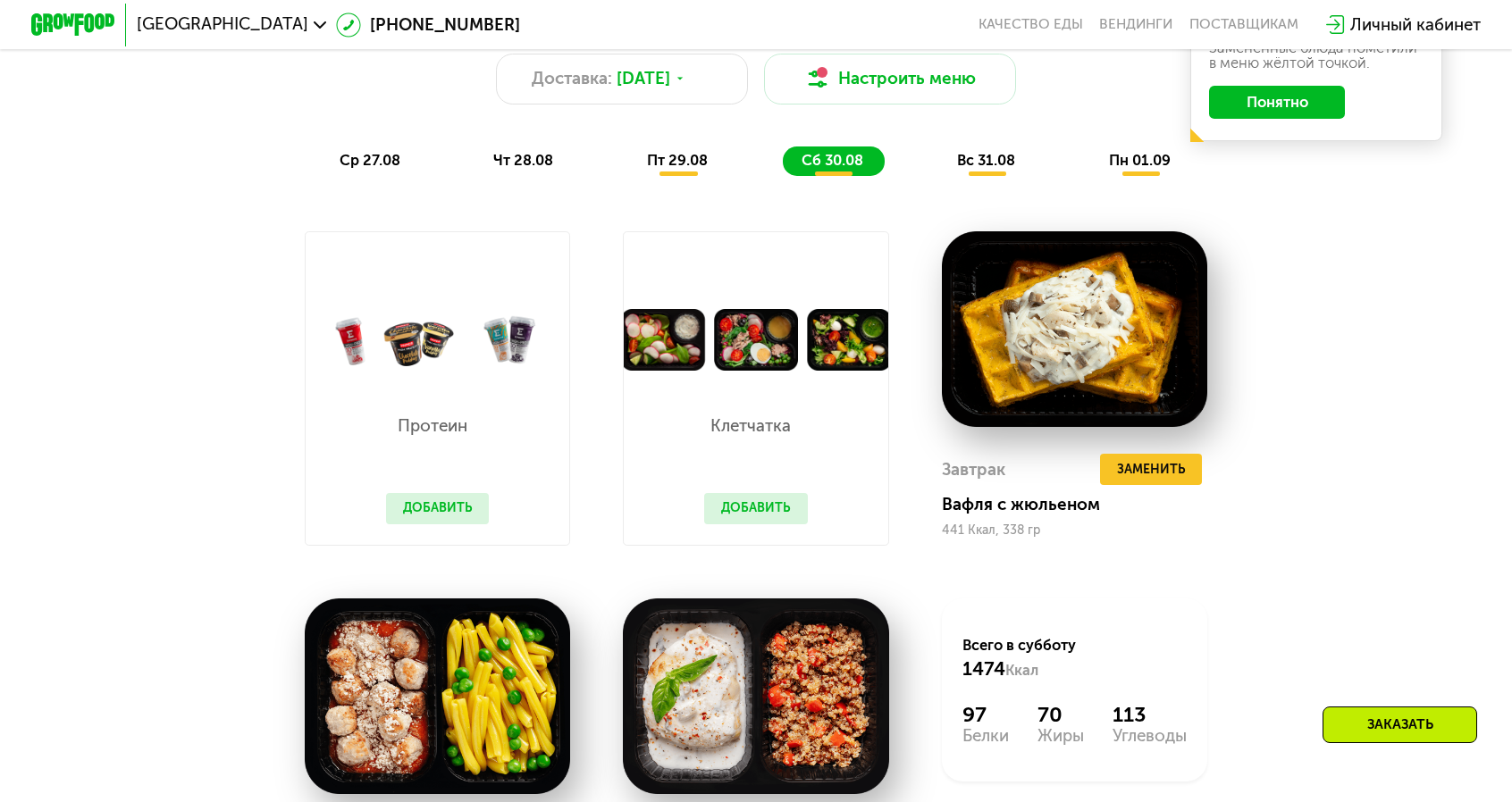
click at [962, 152] on span "вс 31.08" at bounding box center [986, 161] width 58 height 17
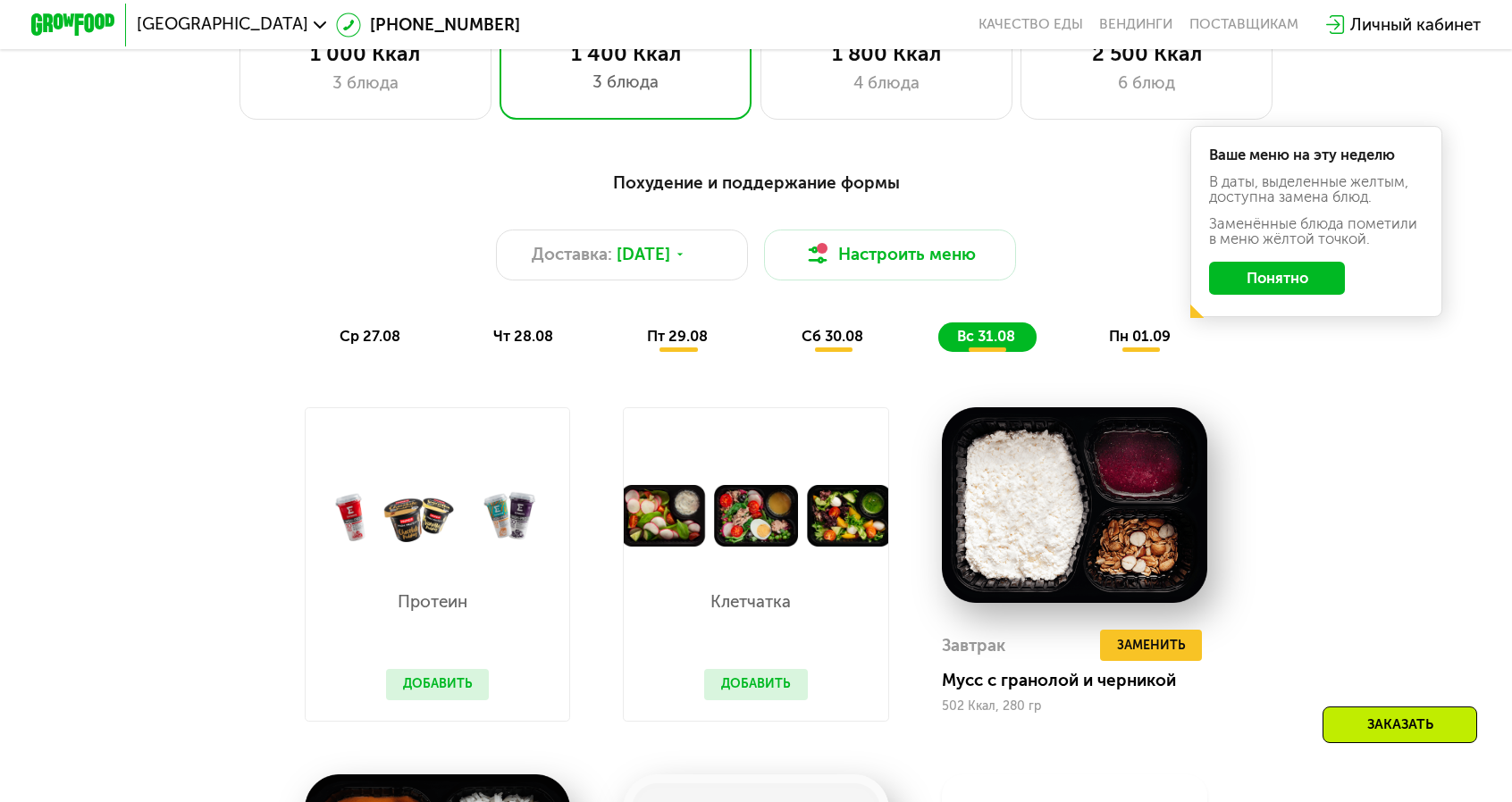
scroll to position [965, 0]
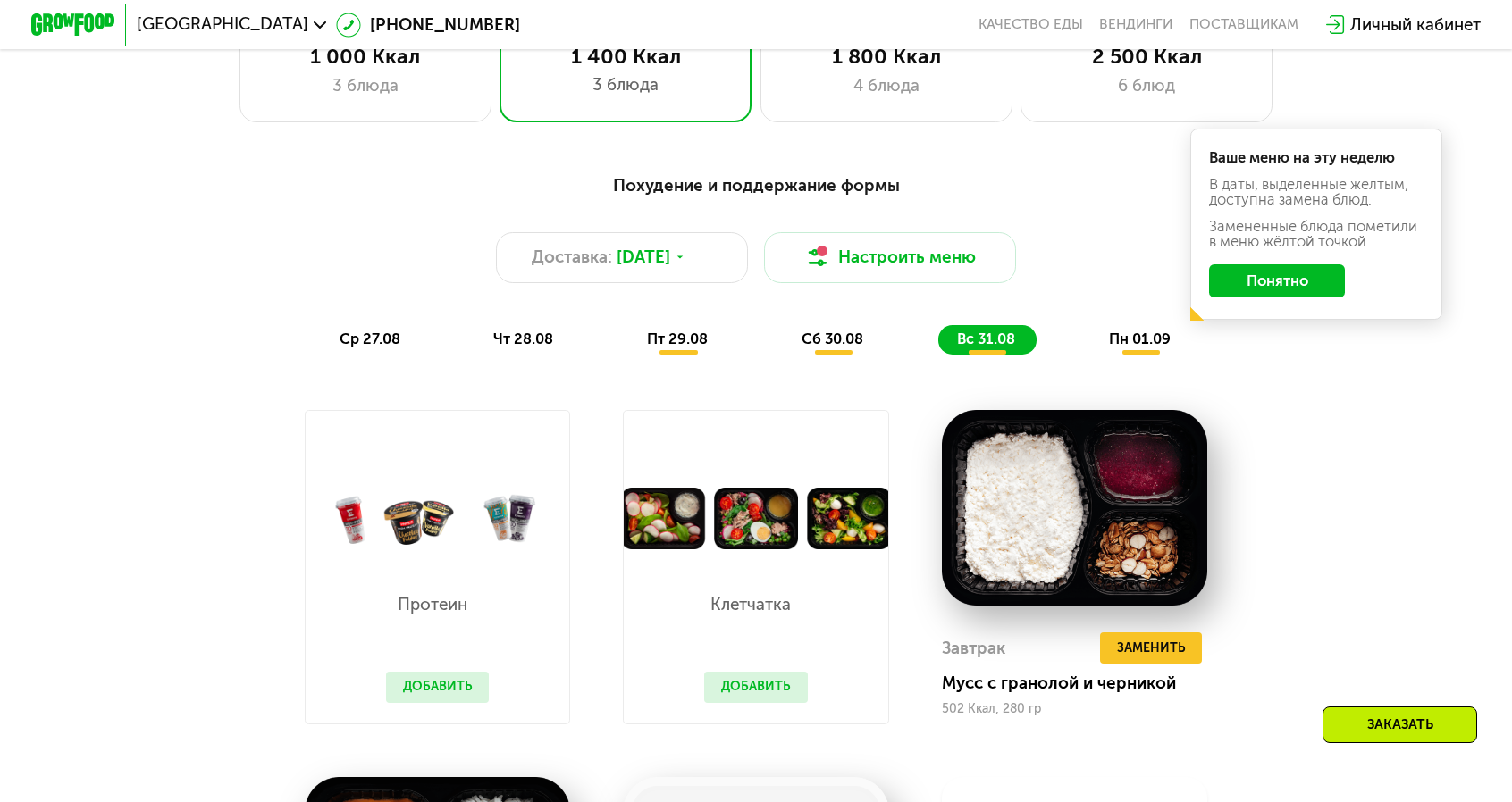
click at [1219, 264] on button "Понятно" at bounding box center [1276, 281] width 135 height 34
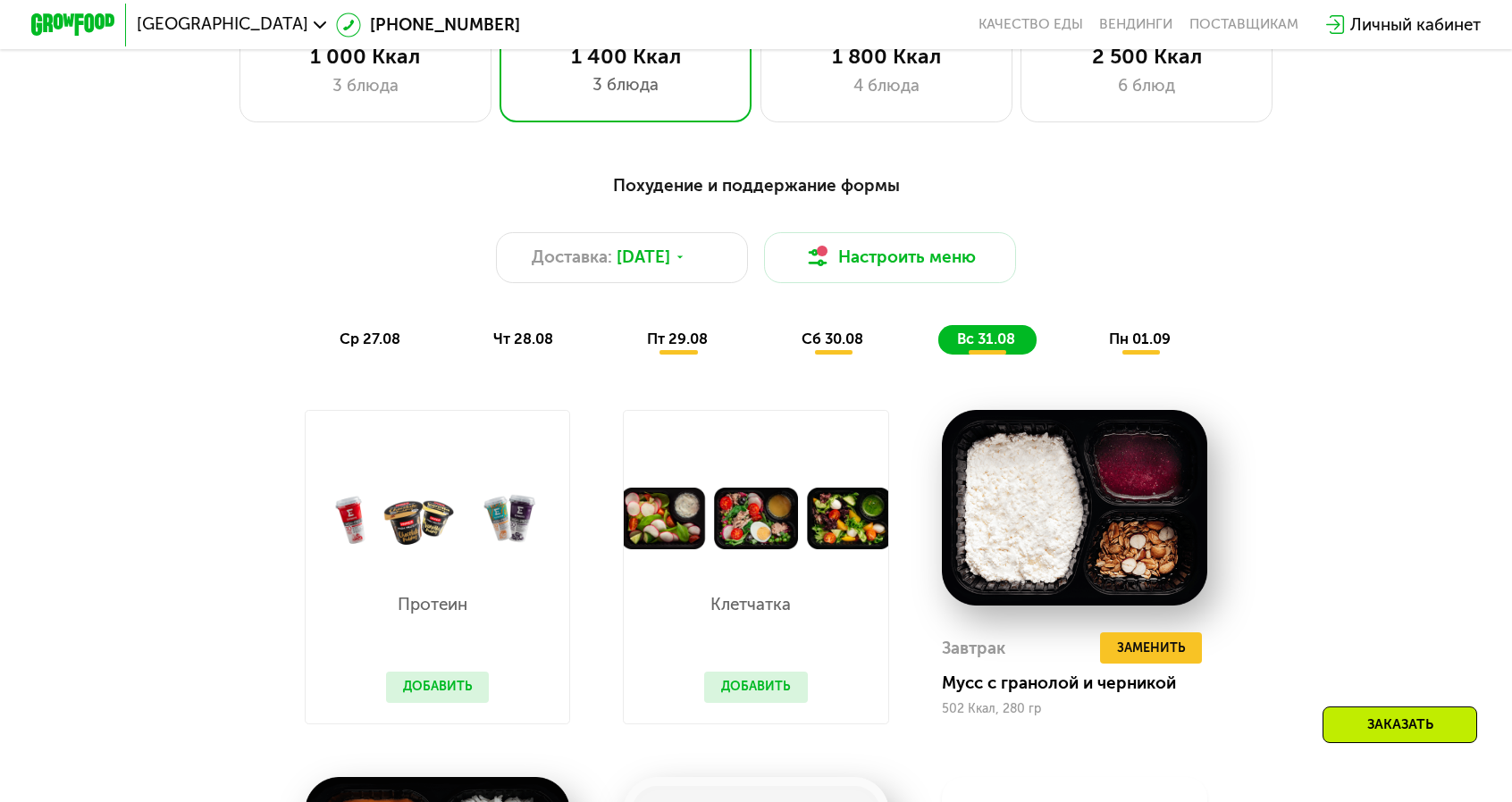
click at [1109, 331] on span "пн 01.09" at bounding box center [1140, 339] width 62 height 17
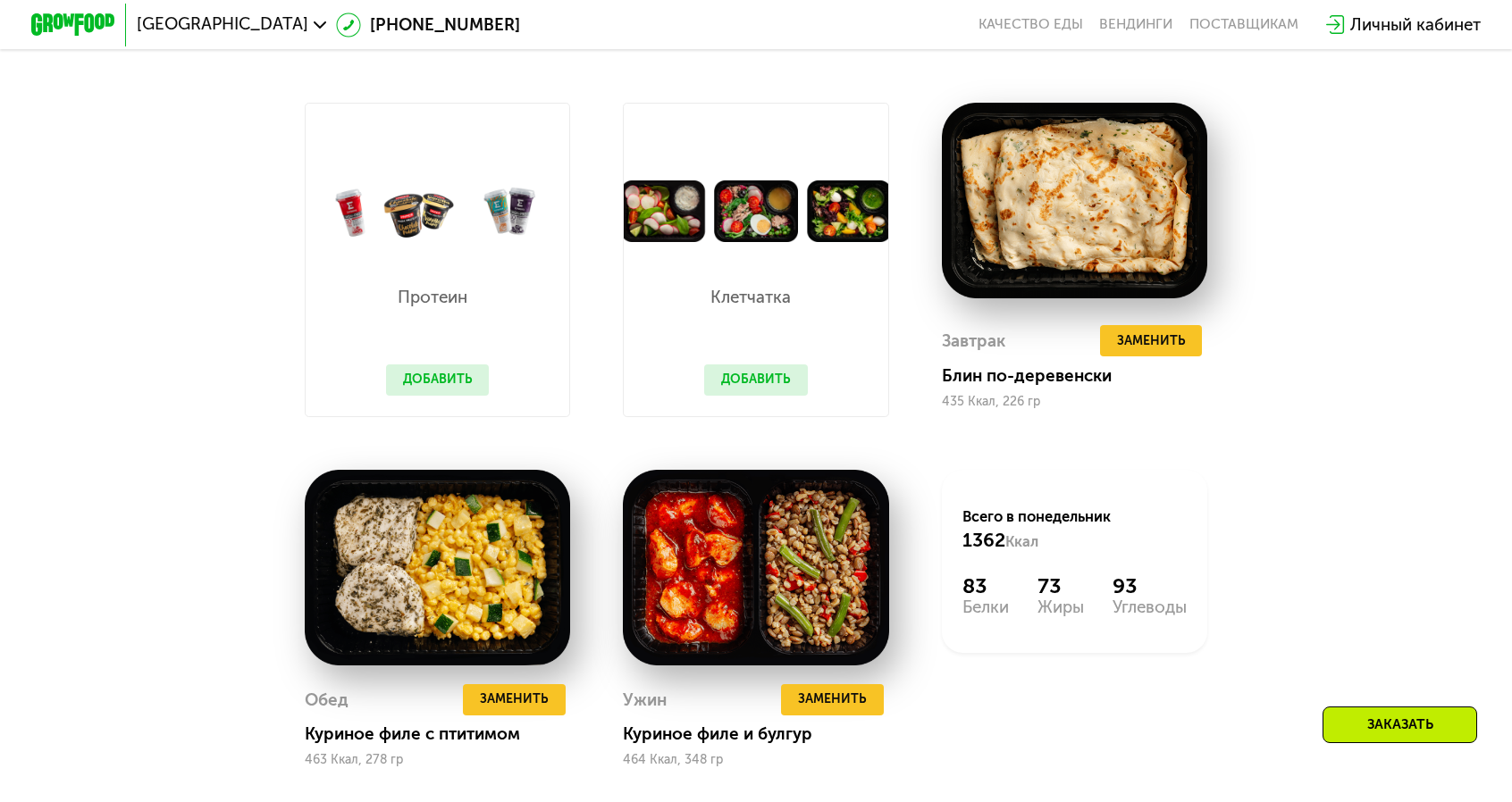
scroll to position [1054, 0]
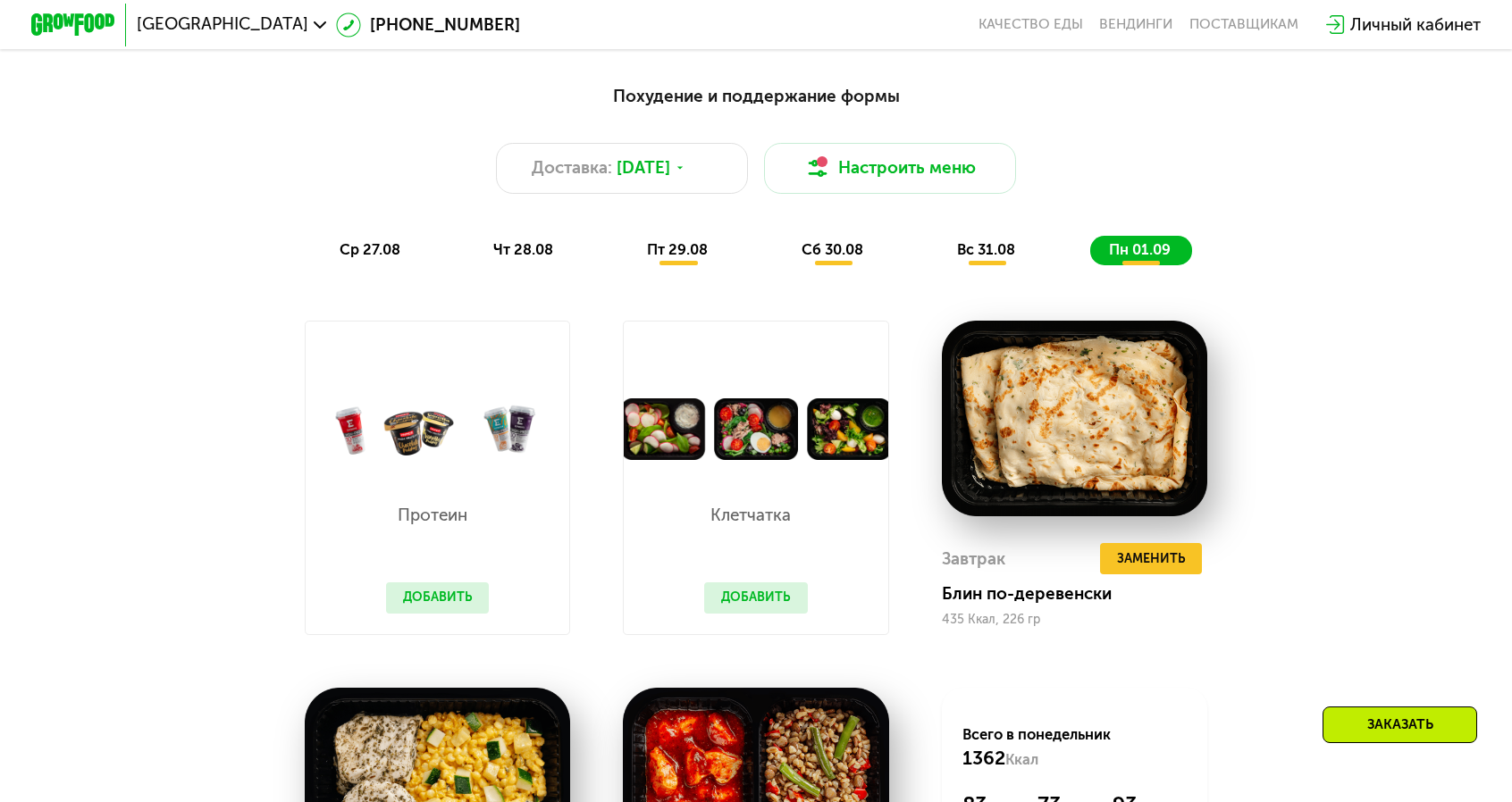
click at [400, 241] on span "ср 27.08" at bounding box center [369, 250] width 61 height 17
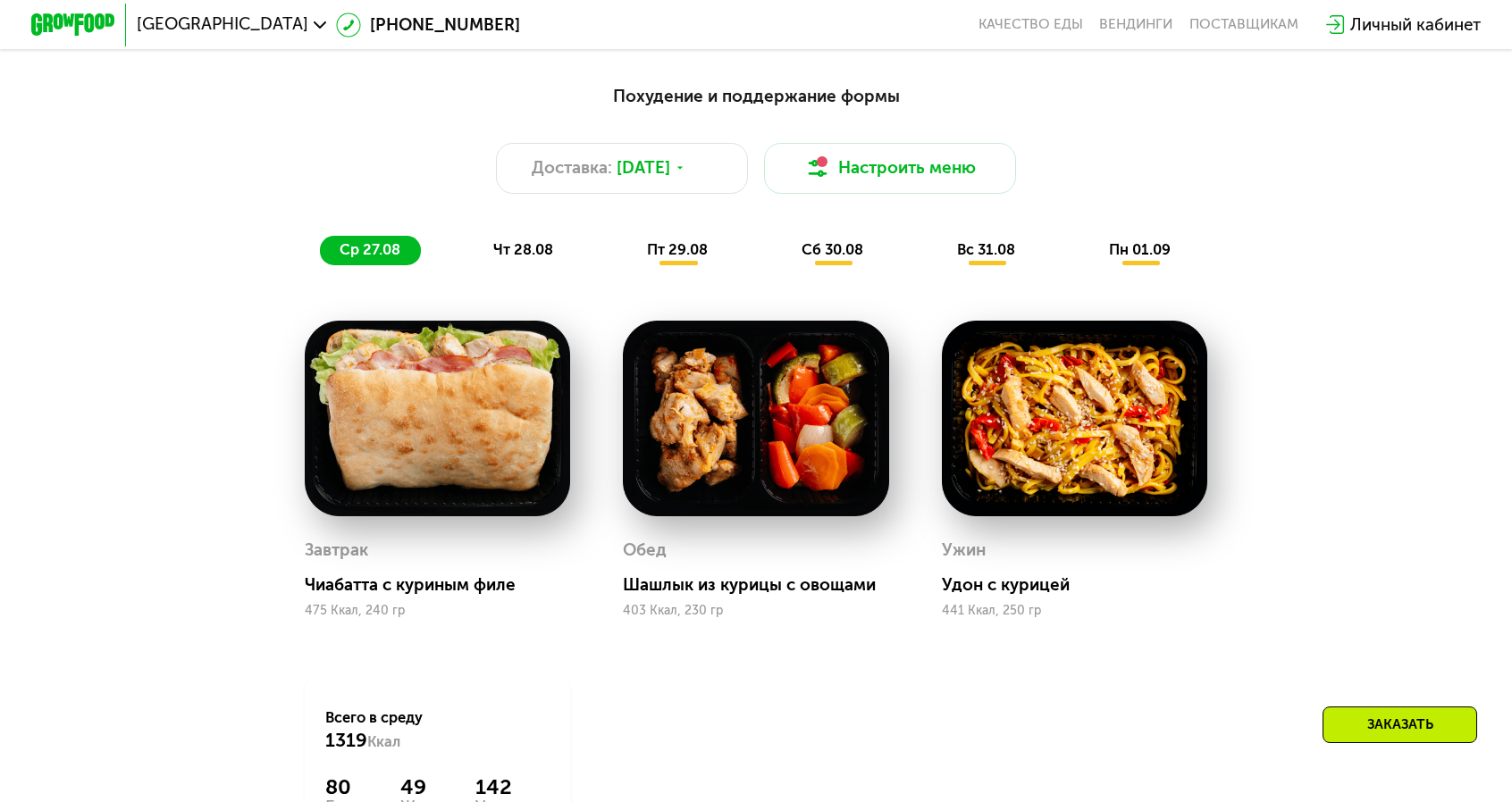
drag, startPoint x: 655, startPoint y: 93, endPoint x: 656, endPoint y: 104, distance: 11.0
click at [655, 94] on div "Похудение и поддержание формы Доставка: 26 авг, вт Настроить меню ср 27.08 чт 2…" at bounding box center [755, 173] width 1244 height 182
click at [656, 143] on div "Доставка: 26 авг, вт" at bounding box center [622, 168] width 252 height 50
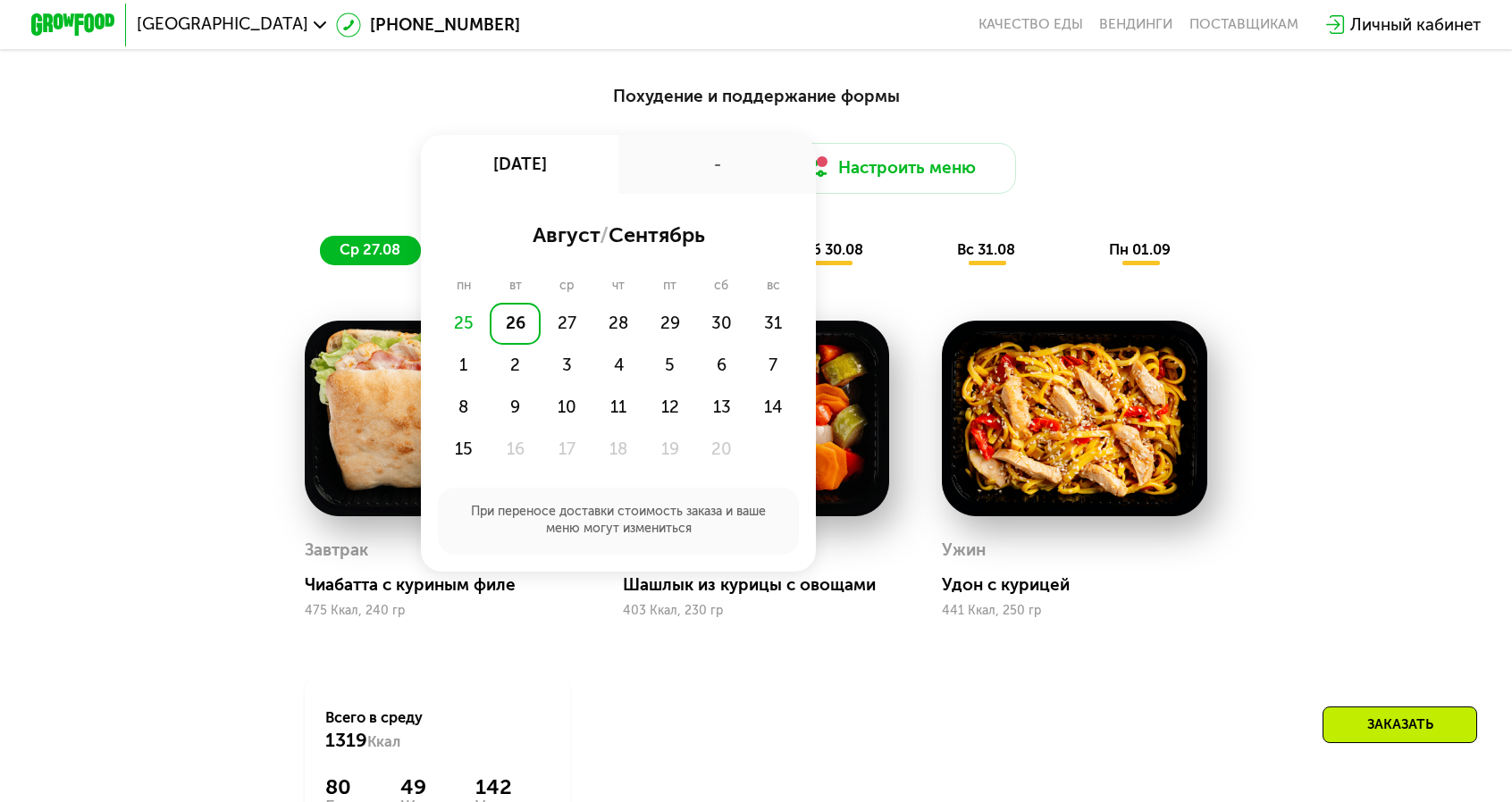
click at [656, 135] on div "-" at bounding box center [717, 163] width 197 height 59
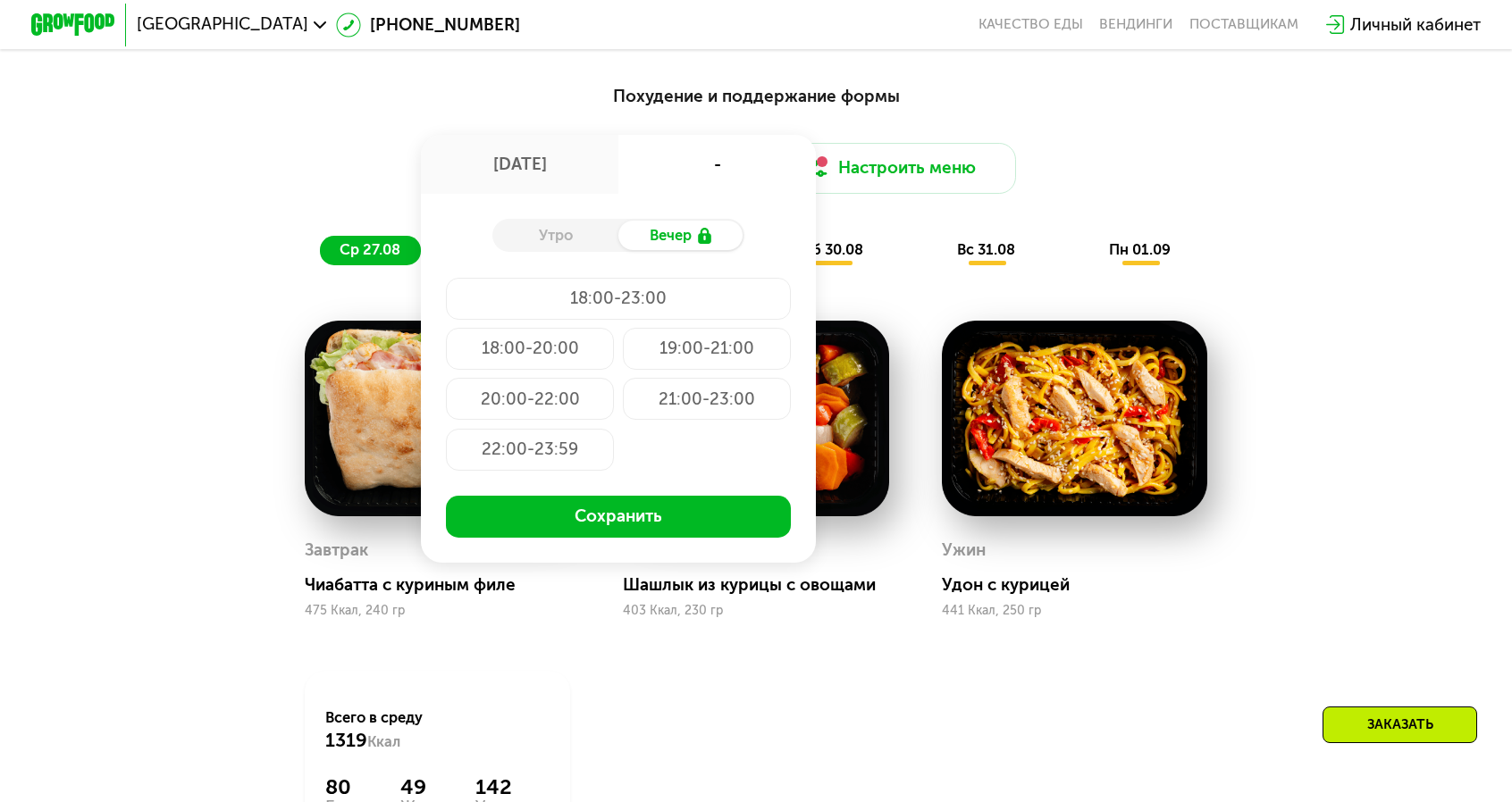
click at [618, 221] on div "Утро" at bounding box center [555, 236] width 126 height 30
click at [677, 221] on div "Вечер" at bounding box center [681, 236] width 126 height 30
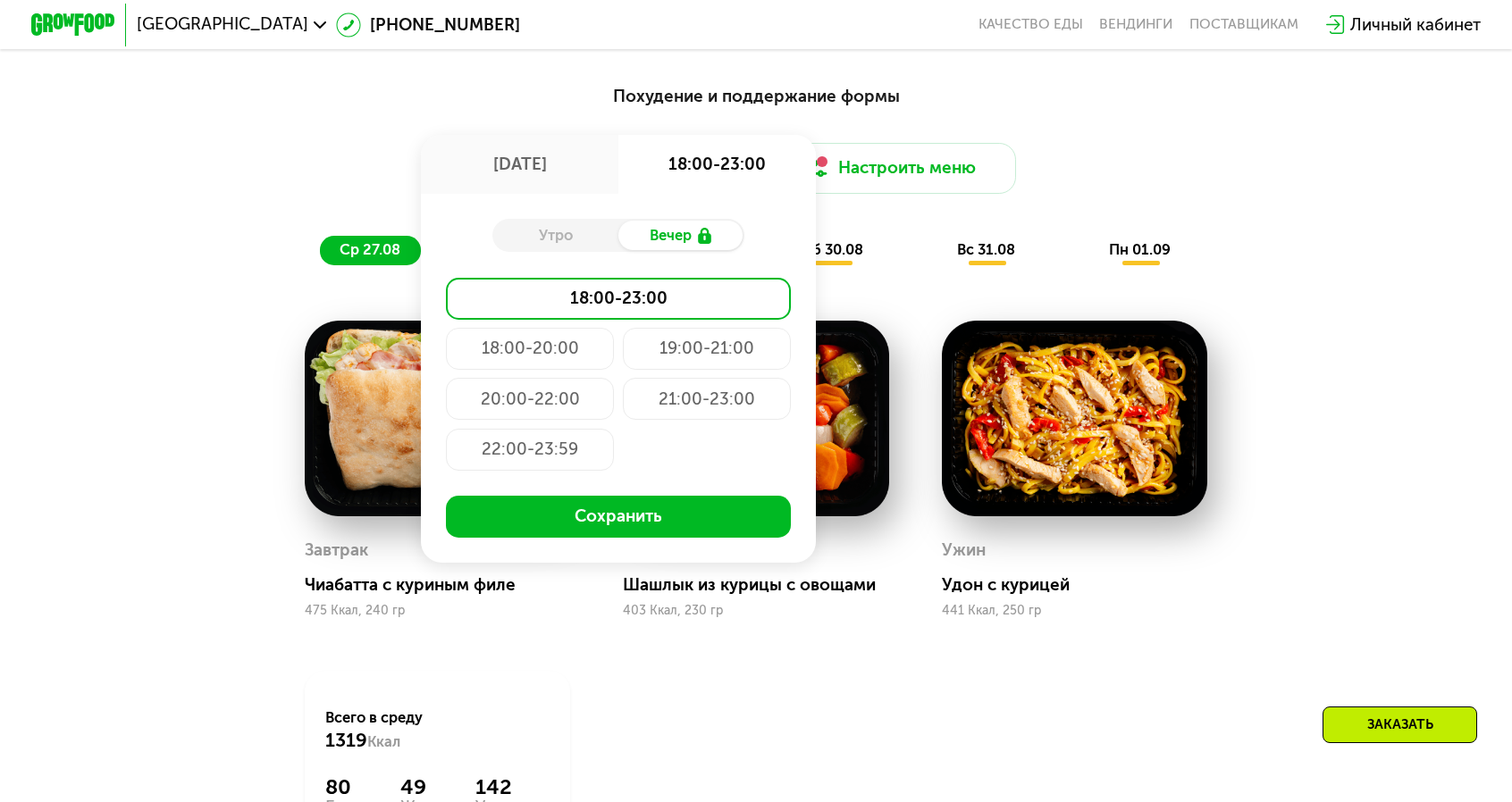
click at [614, 378] on div "19:00-21:00" at bounding box center [530, 399] width 168 height 42
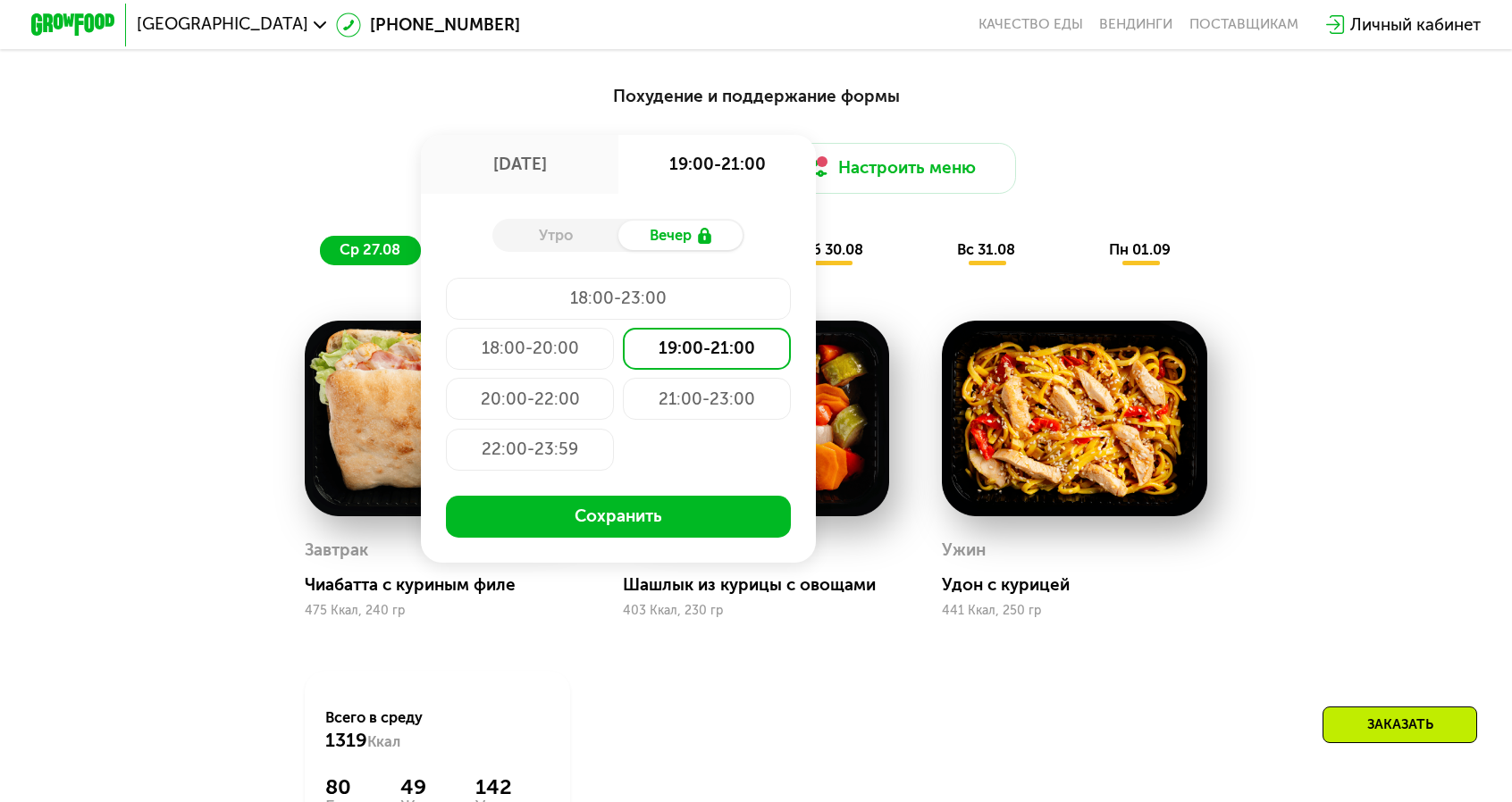
click at [623, 378] on div "20:00-22:00" at bounding box center [707, 399] width 168 height 42
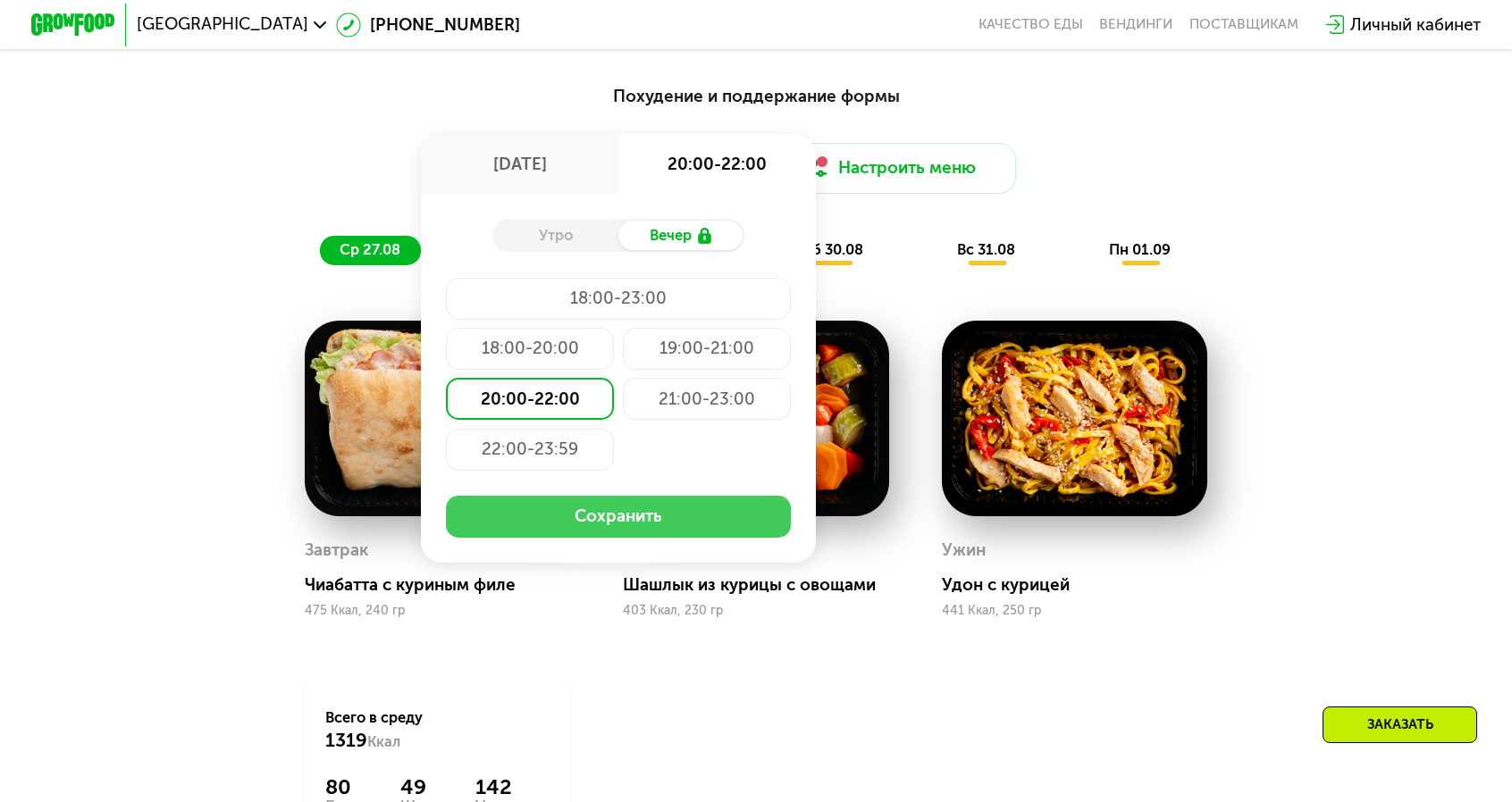
click at [717, 496] on button "Сохранить" at bounding box center [618, 517] width 344 height 42
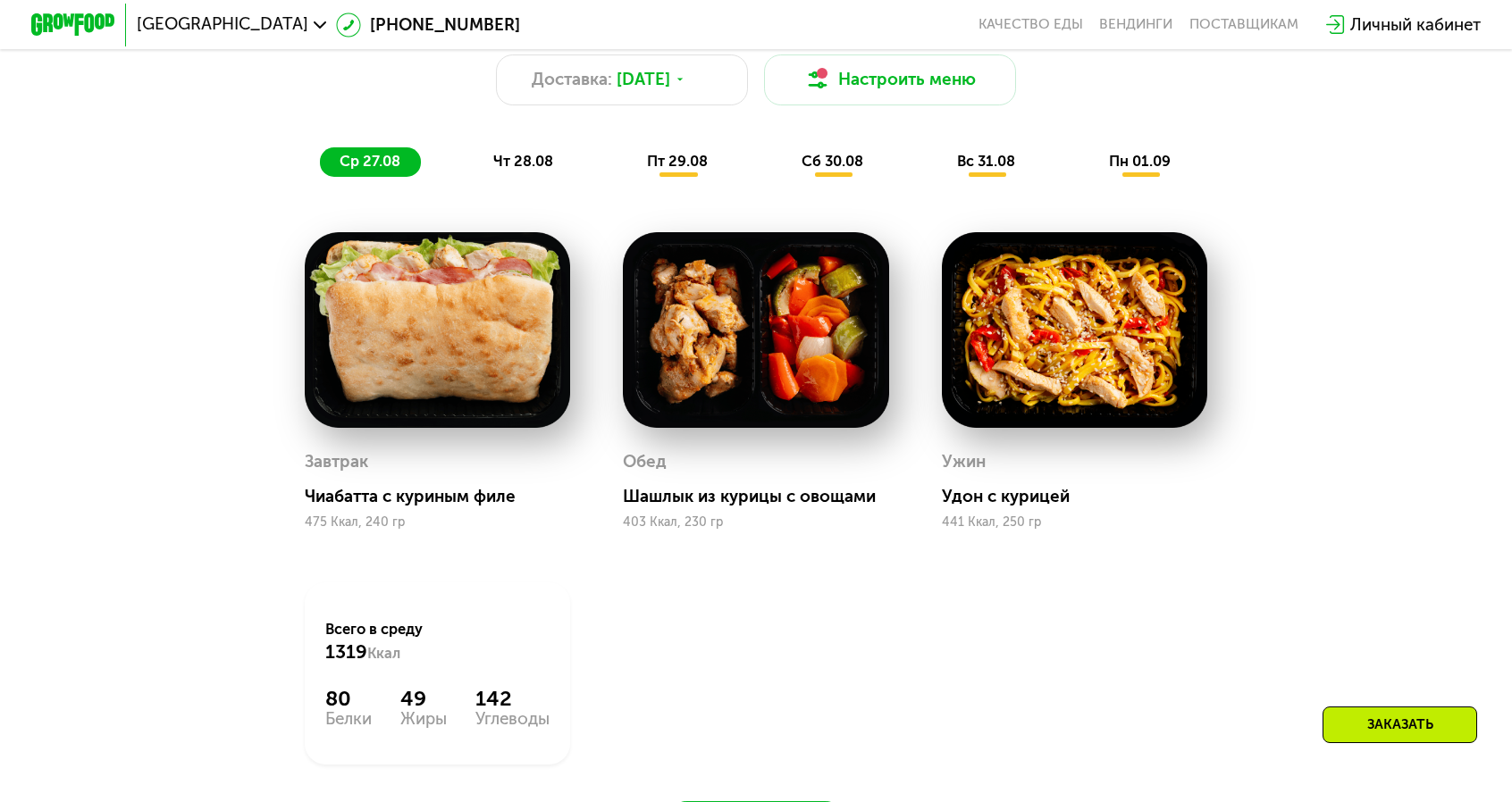
scroll to position [875, 0]
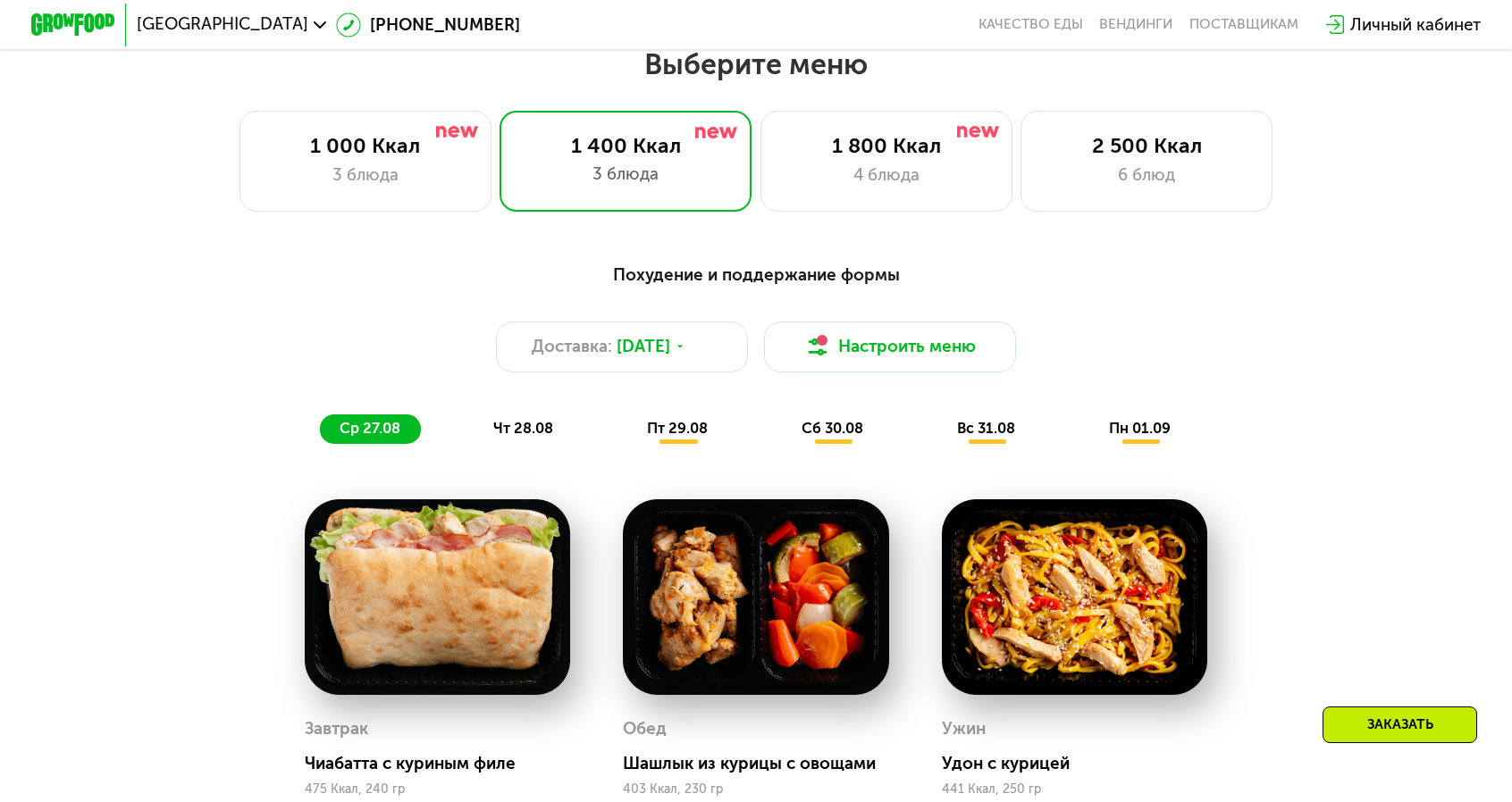
click at [541, 420] on span "чт 28.08" at bounding box center [523, 429] width 60 height 17
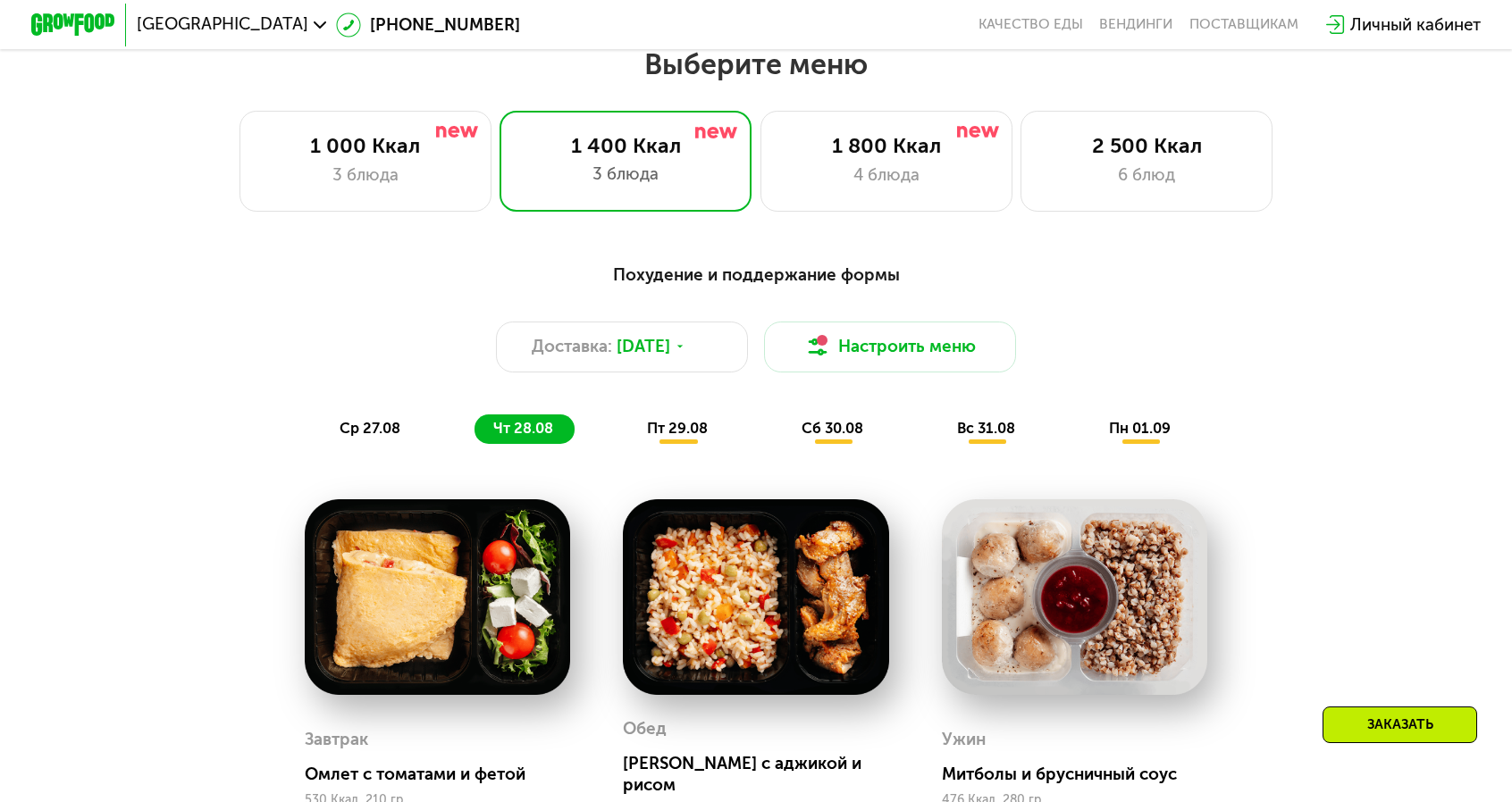
click at [474, 414] on div "ср 27.08" at bounding box center [524, 429] width 100 height 30
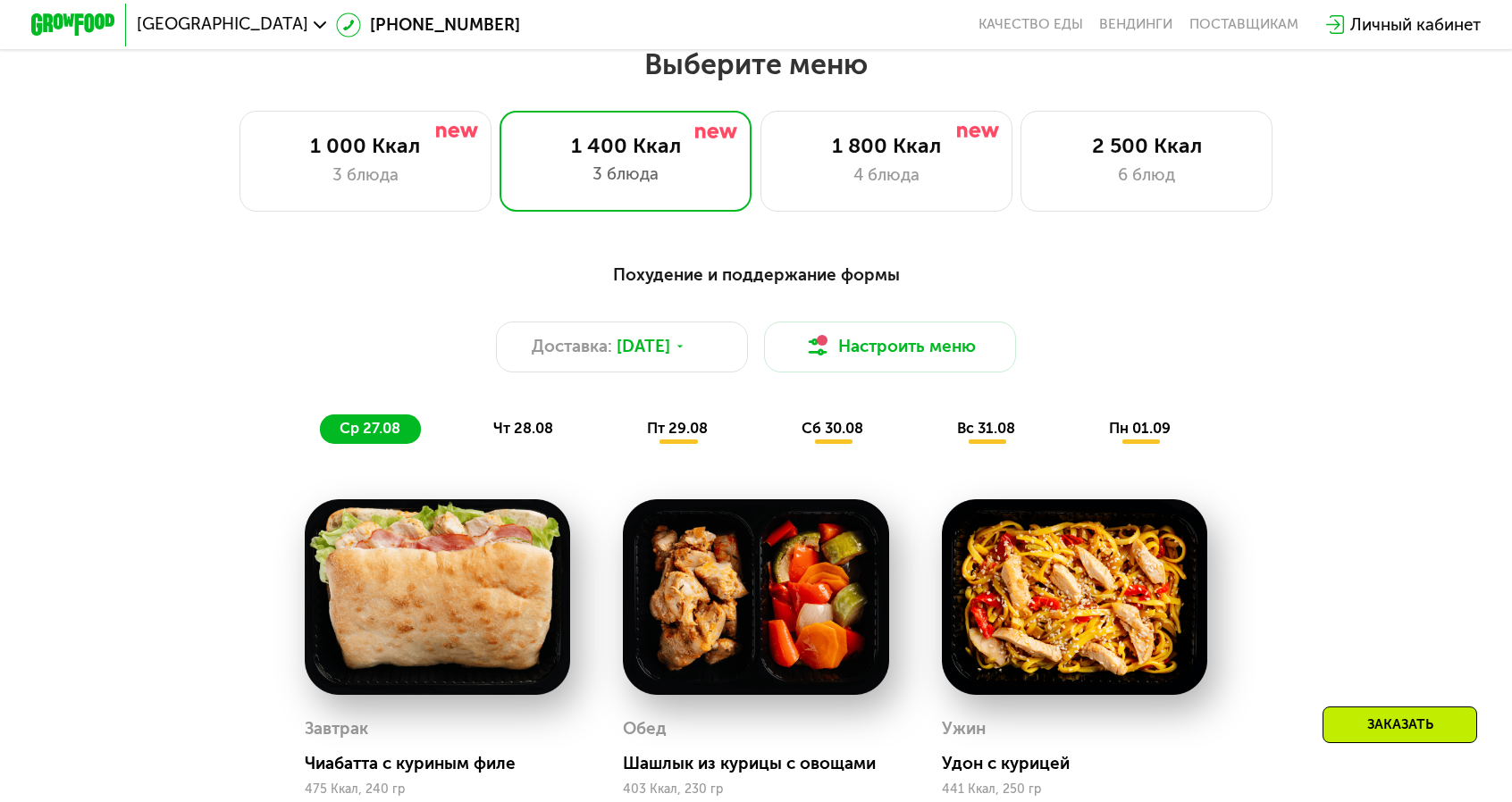
click at [628, 414] on div "чт 28.08" at bounding box center [678, 429] width 101 height 30
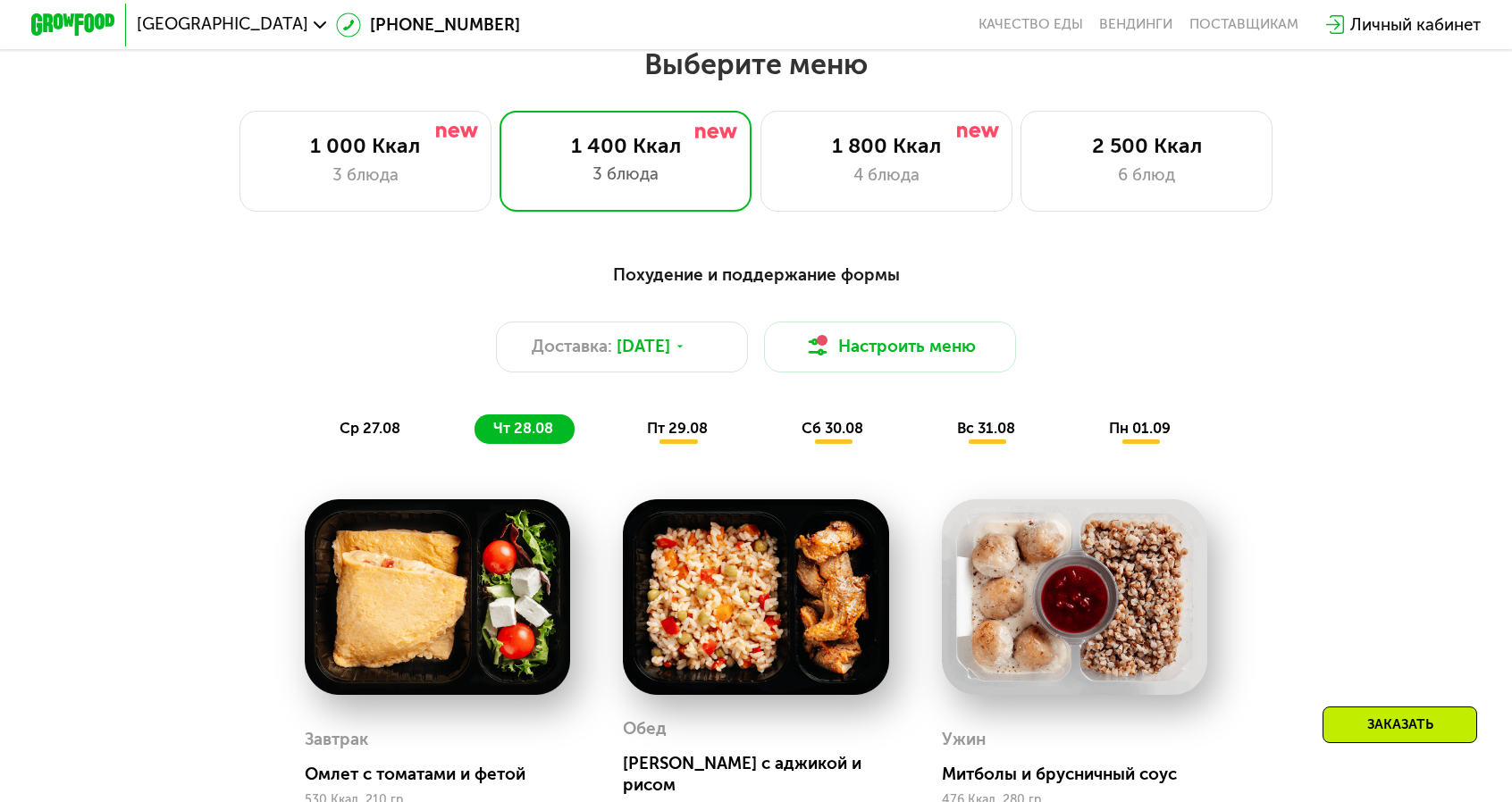
click at [676, 420] on span "пт 29.08" at bounding box center [677, 429] width 61 height 17
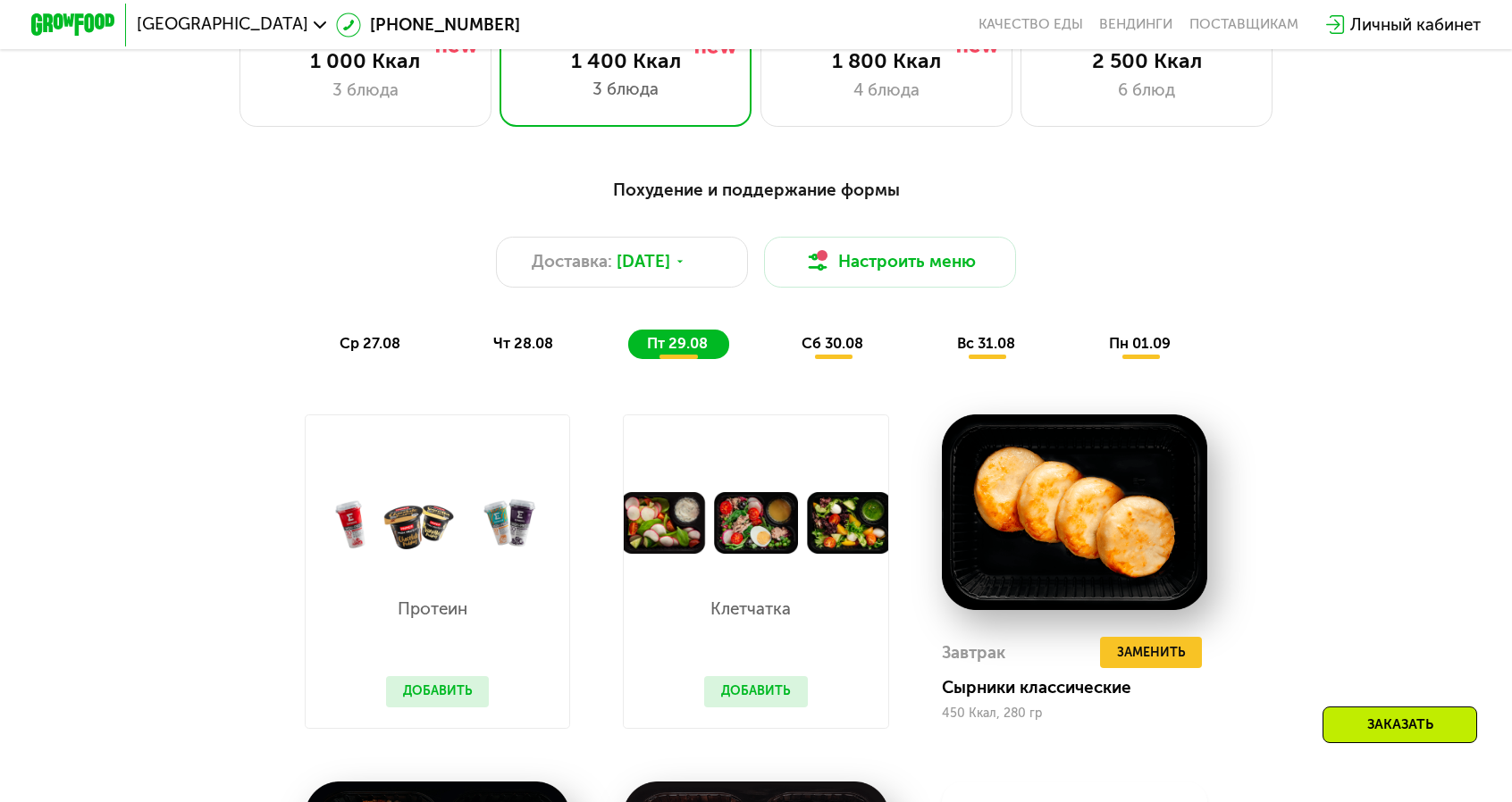
scroll to position [965, 0]
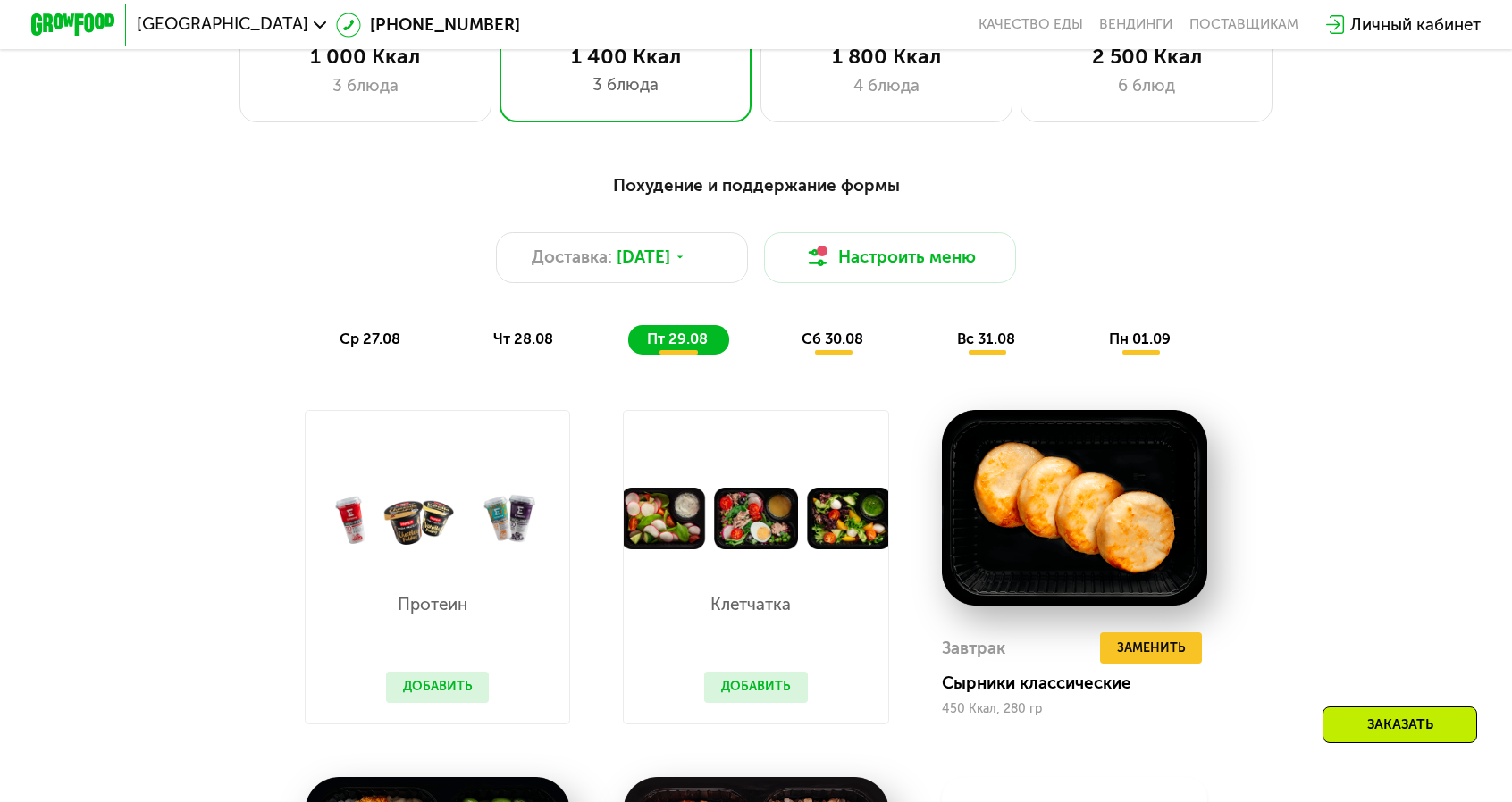
click at [939, 325] on div "сб 30.08" at bounding box center [988, 339] width 98 height 30
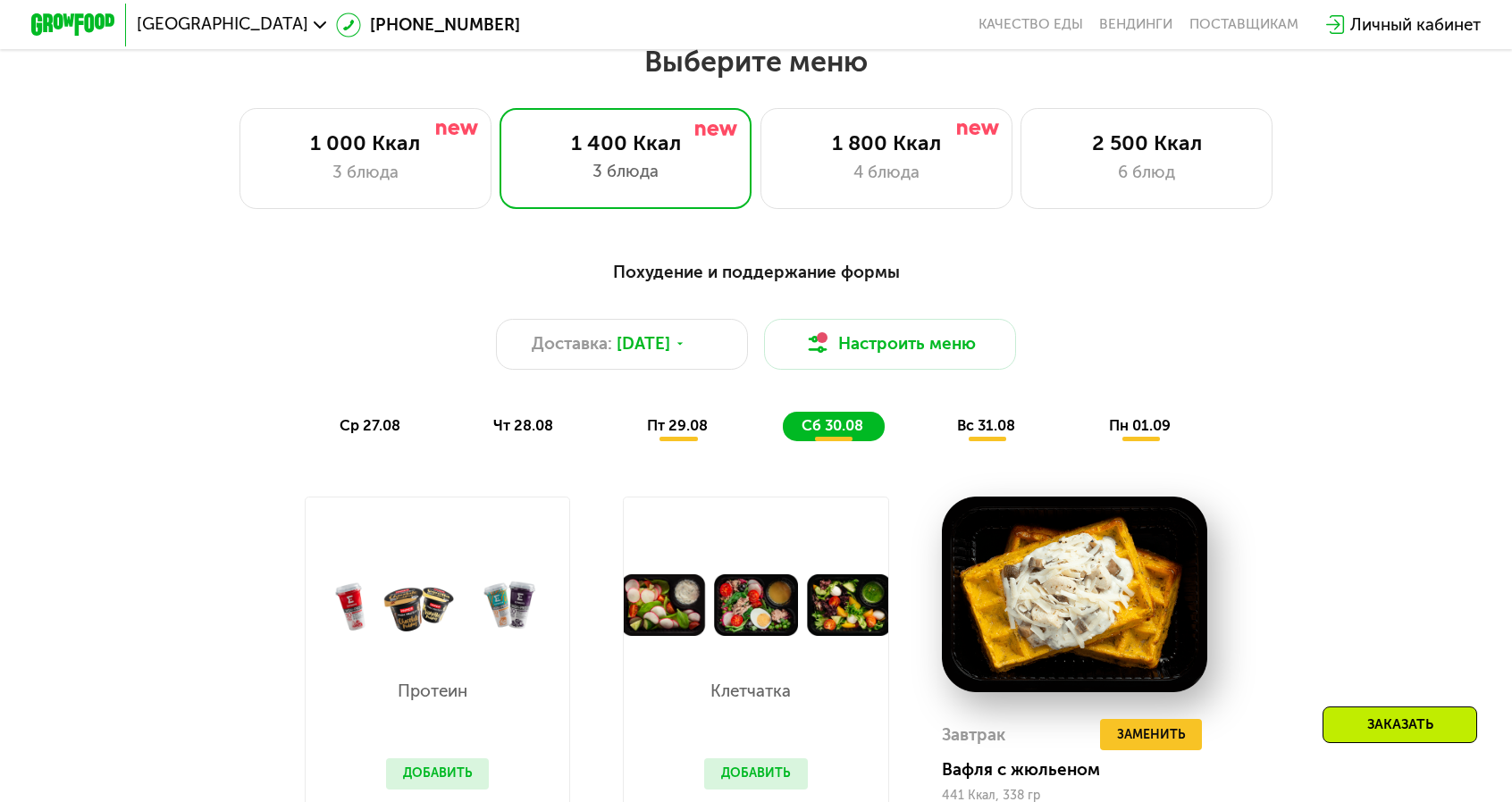
scroll to position [875, 0]
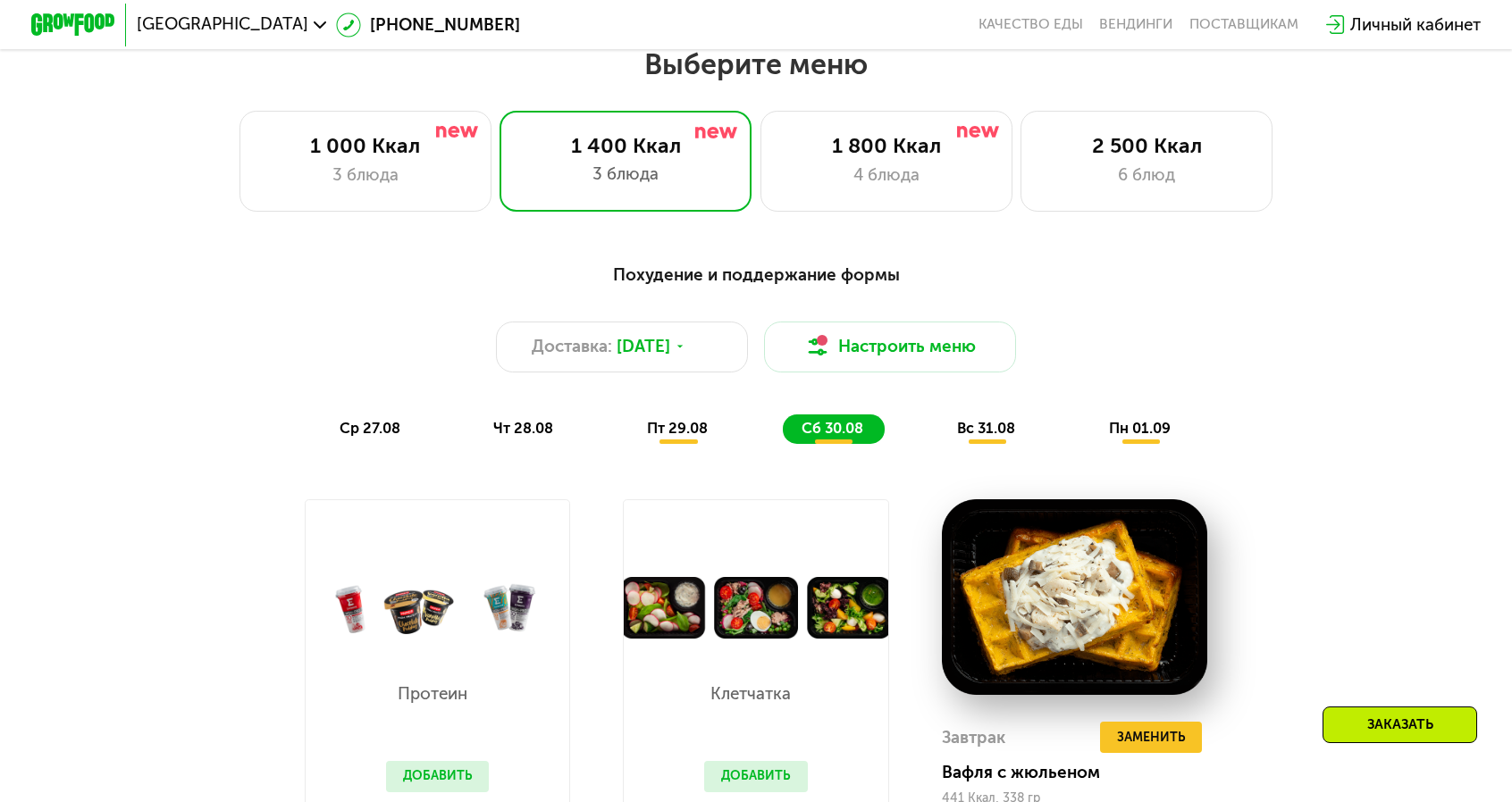
click at [1091, 414] on div "вс 31.08" at bounding box center [1142, 429] width 102 height 30
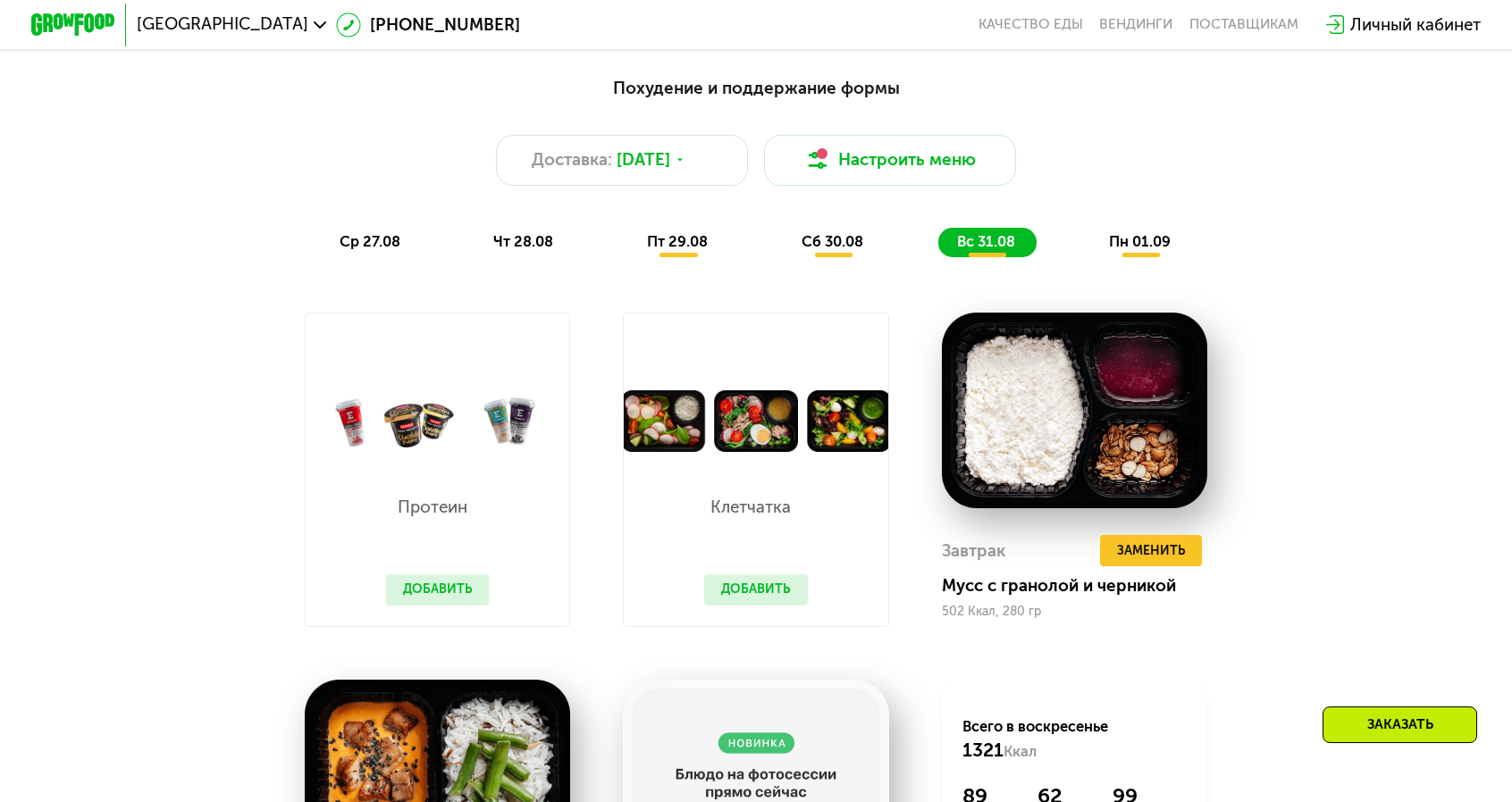
scroll to position [1232, 0]
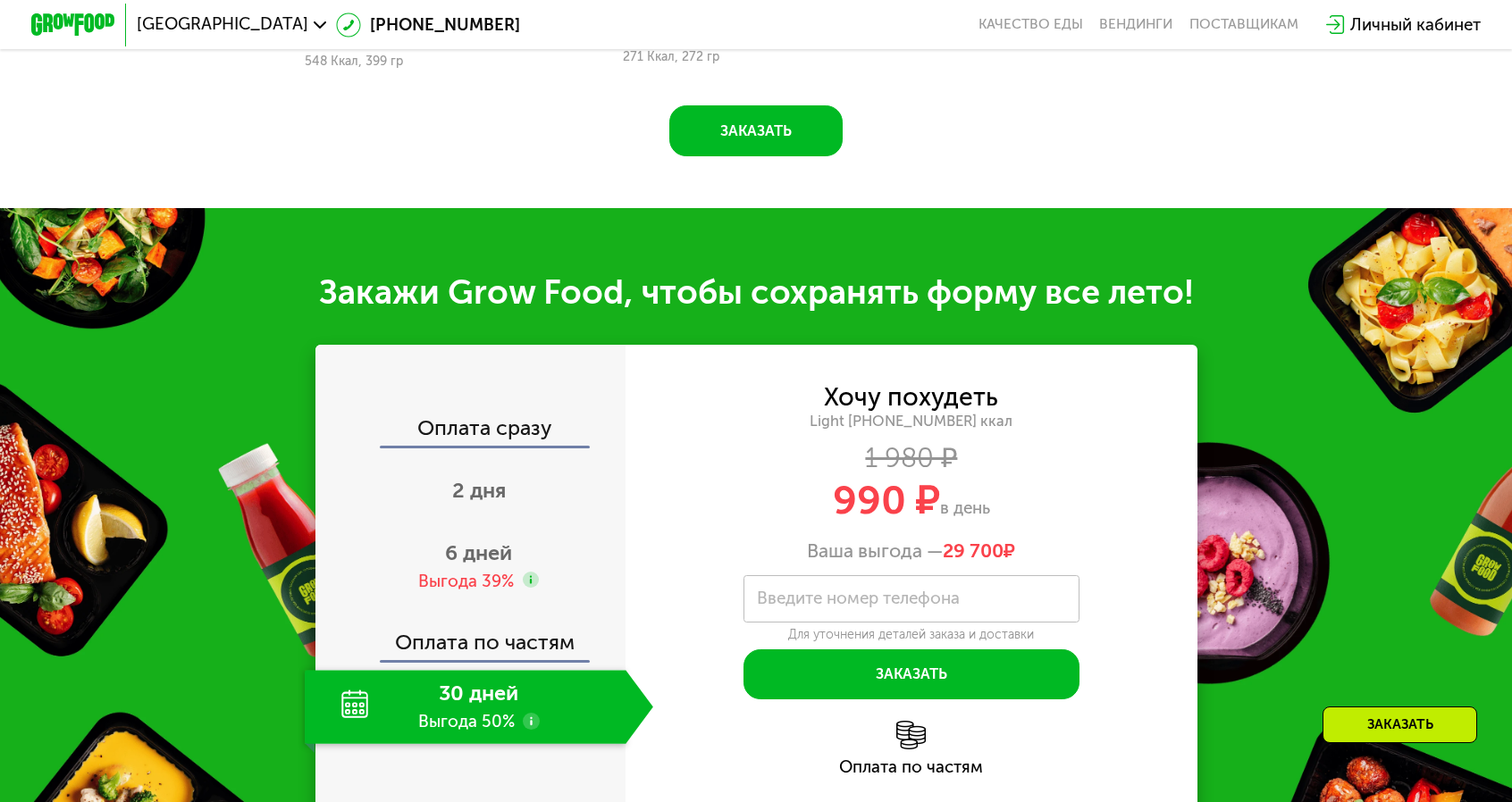
scroll to position [1998, 0]
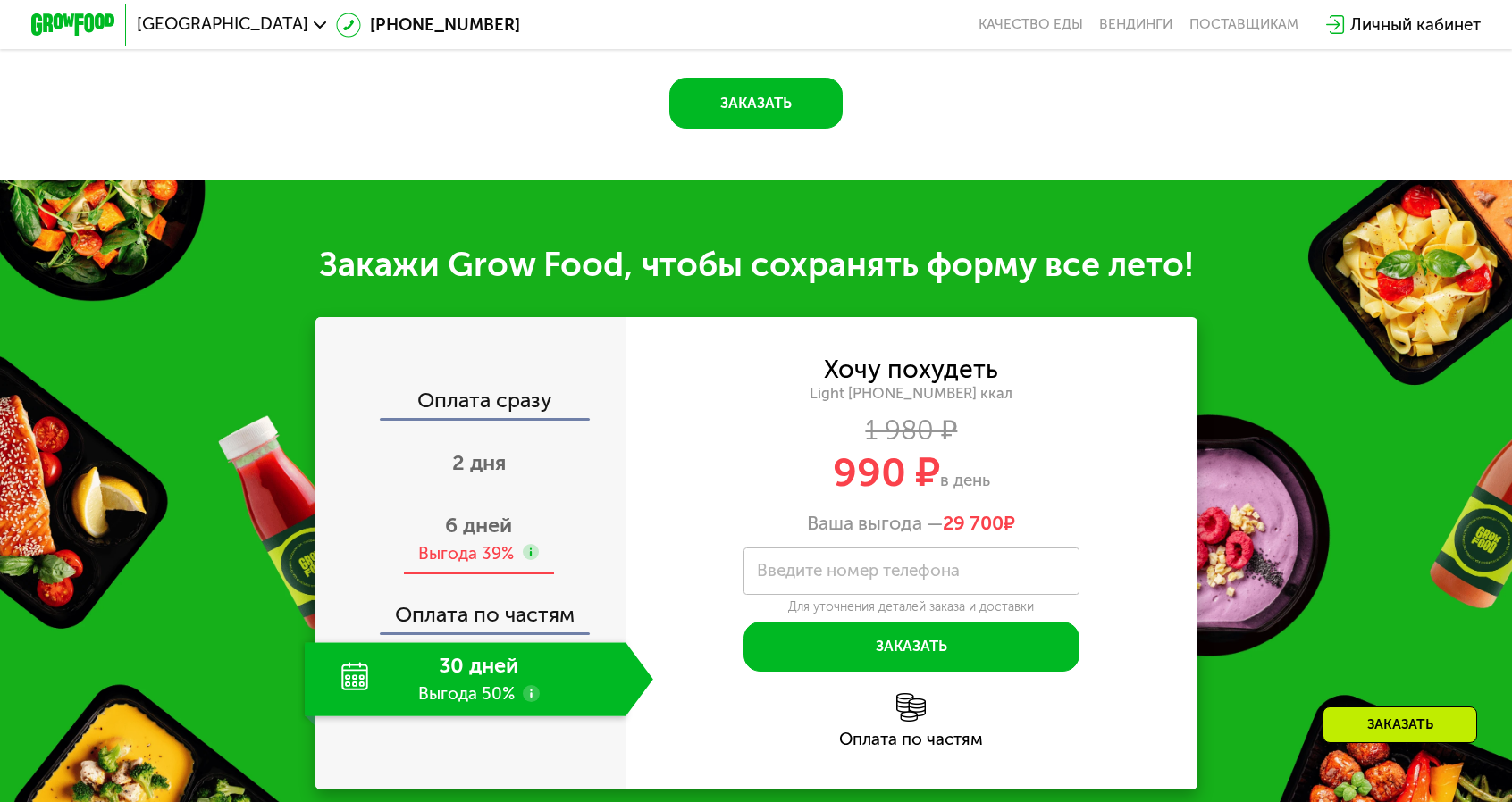
click at [512, 513] on span "6 дней" at bounding box center [479, 525] width 67 height 25
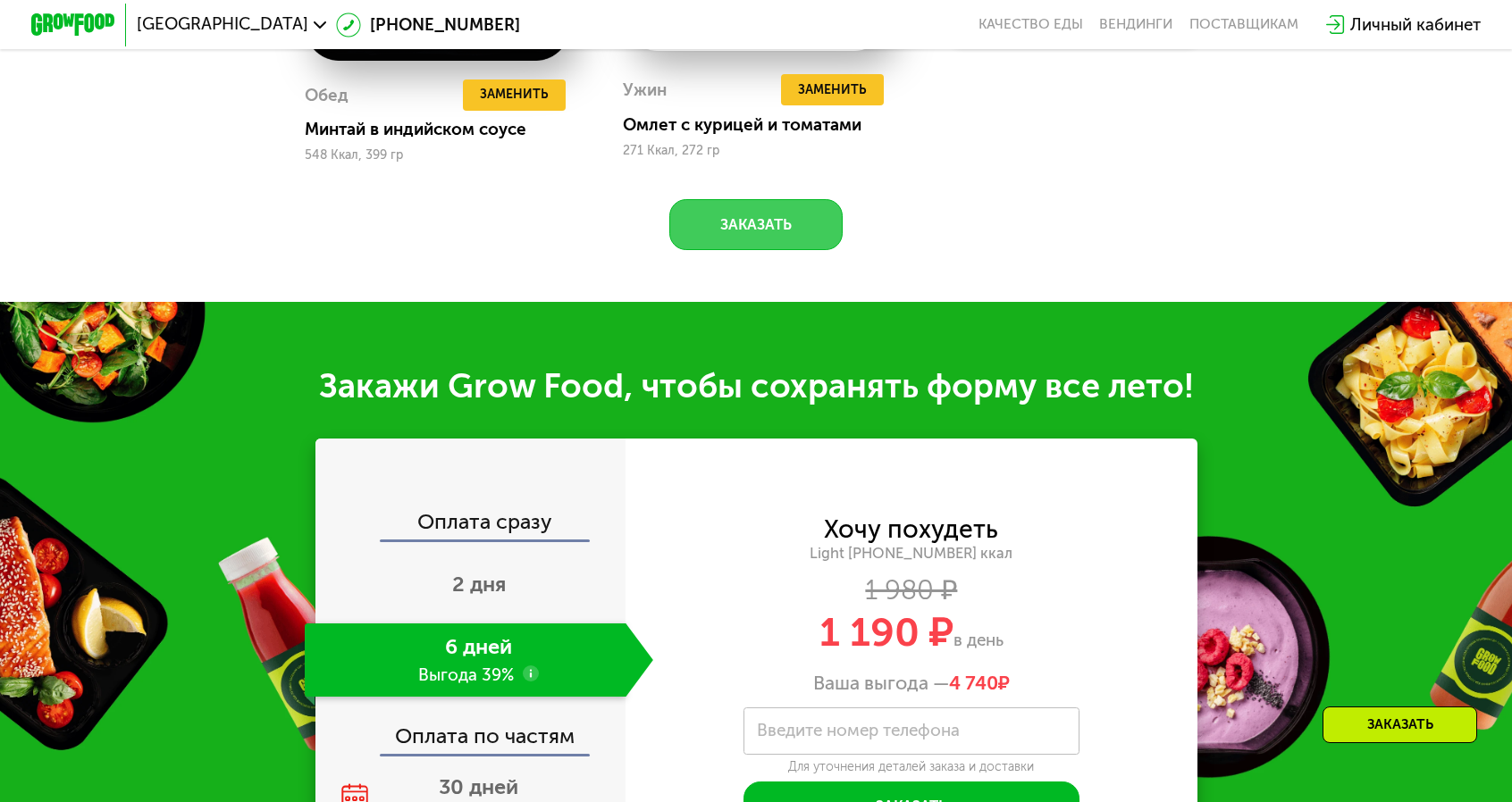
scroll to position [1909, 0]
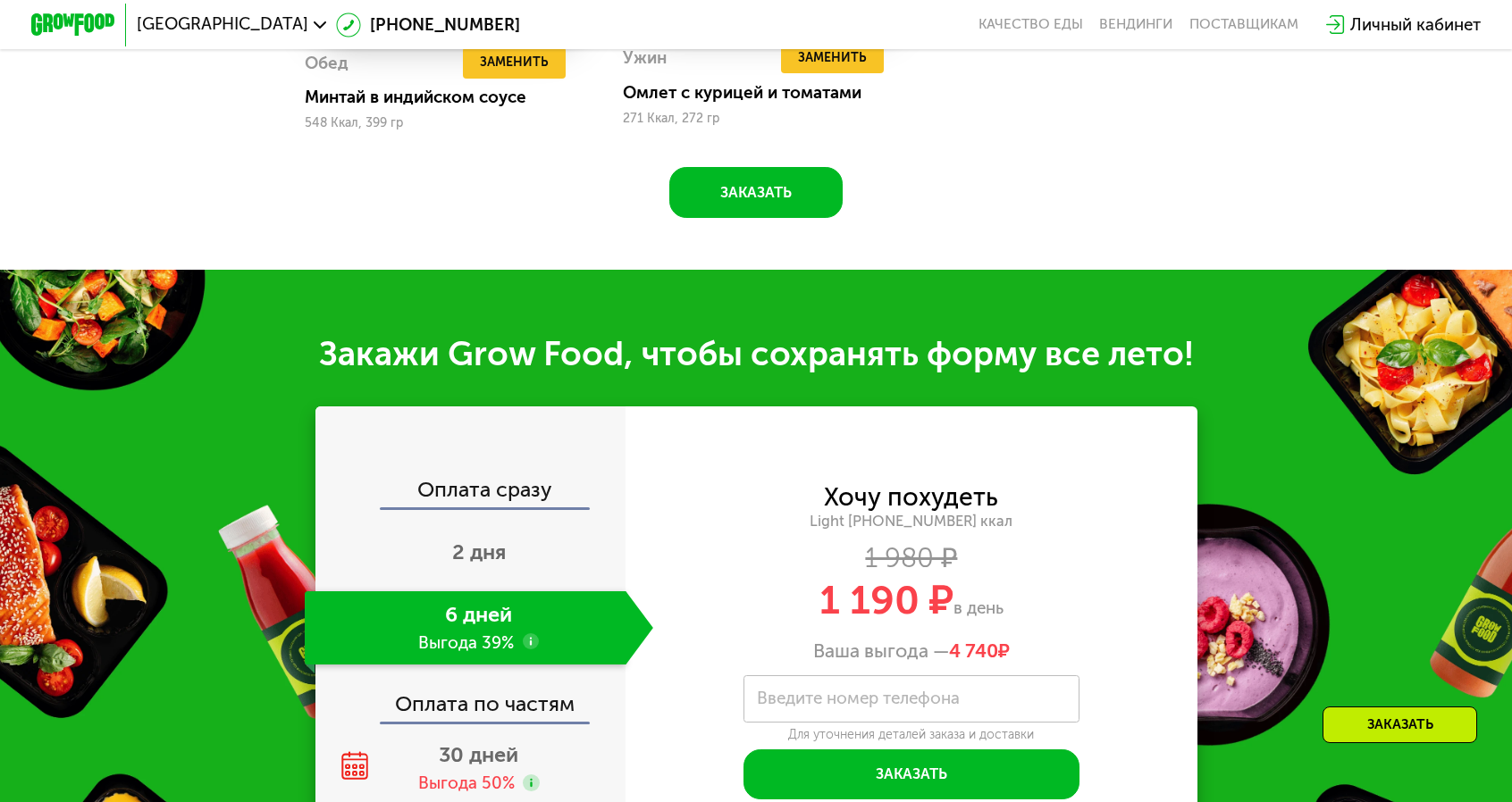
click at [864, 693] on label "Введите номер телефона" at bounding box center [858, 699] width 203 height 12
click at [864, 676] on input "Введите номер телефона" at bounding box center [911, 699] width 336 height 47
type input "**********"
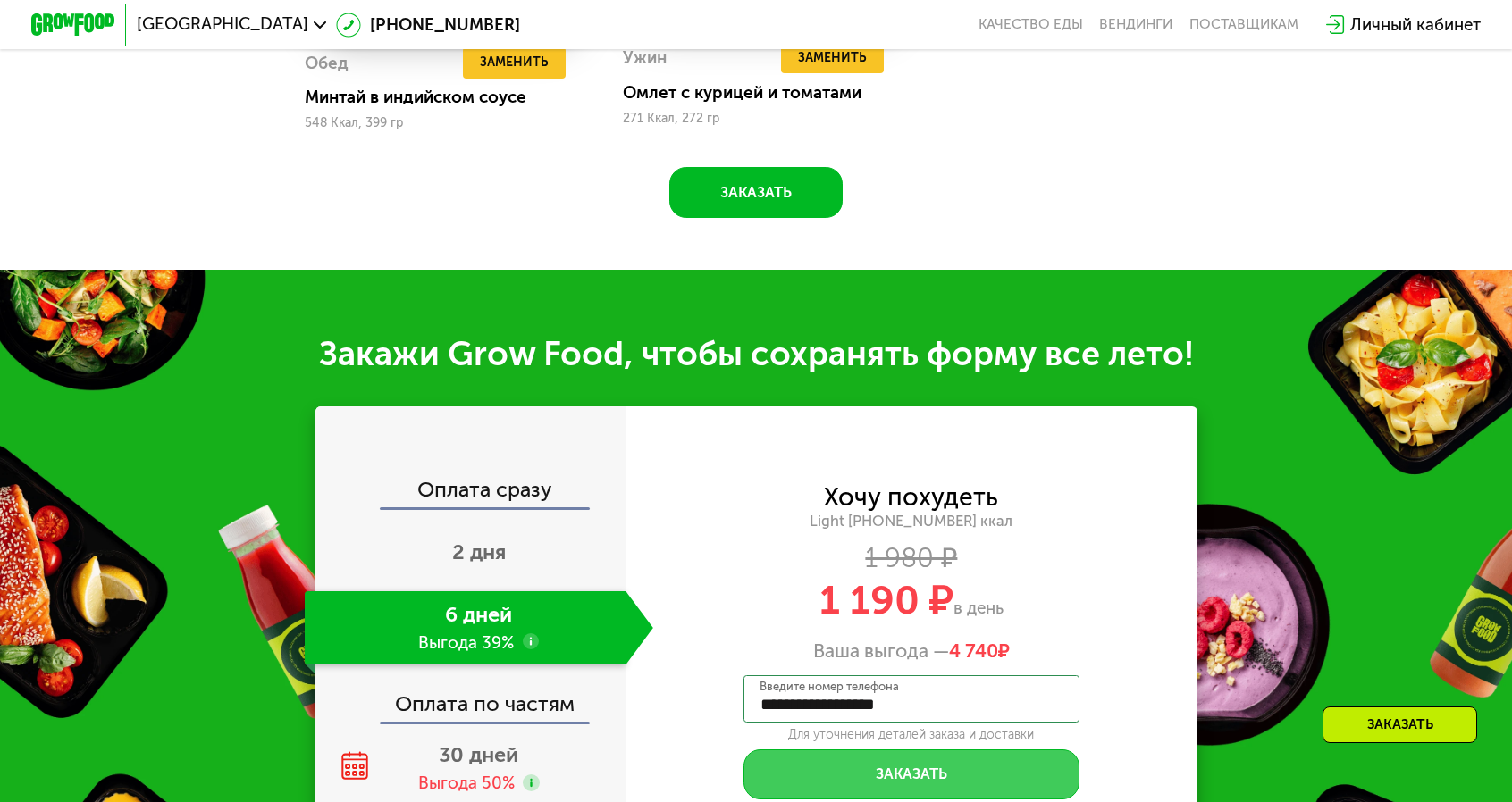
click at [951, 750] on button "Заказать" at bounding box center [911, 775] width 336 height 50
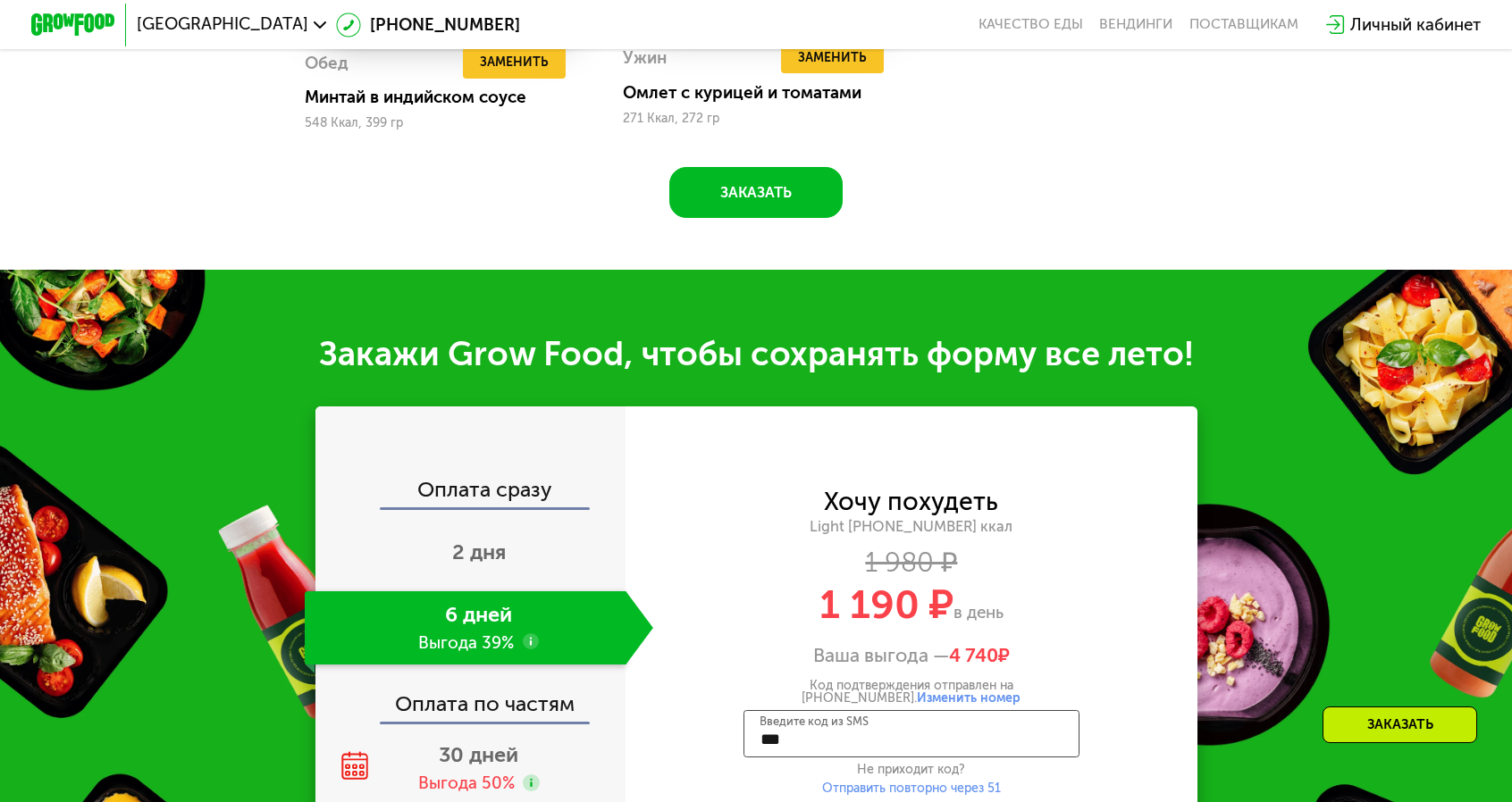
type input "****"
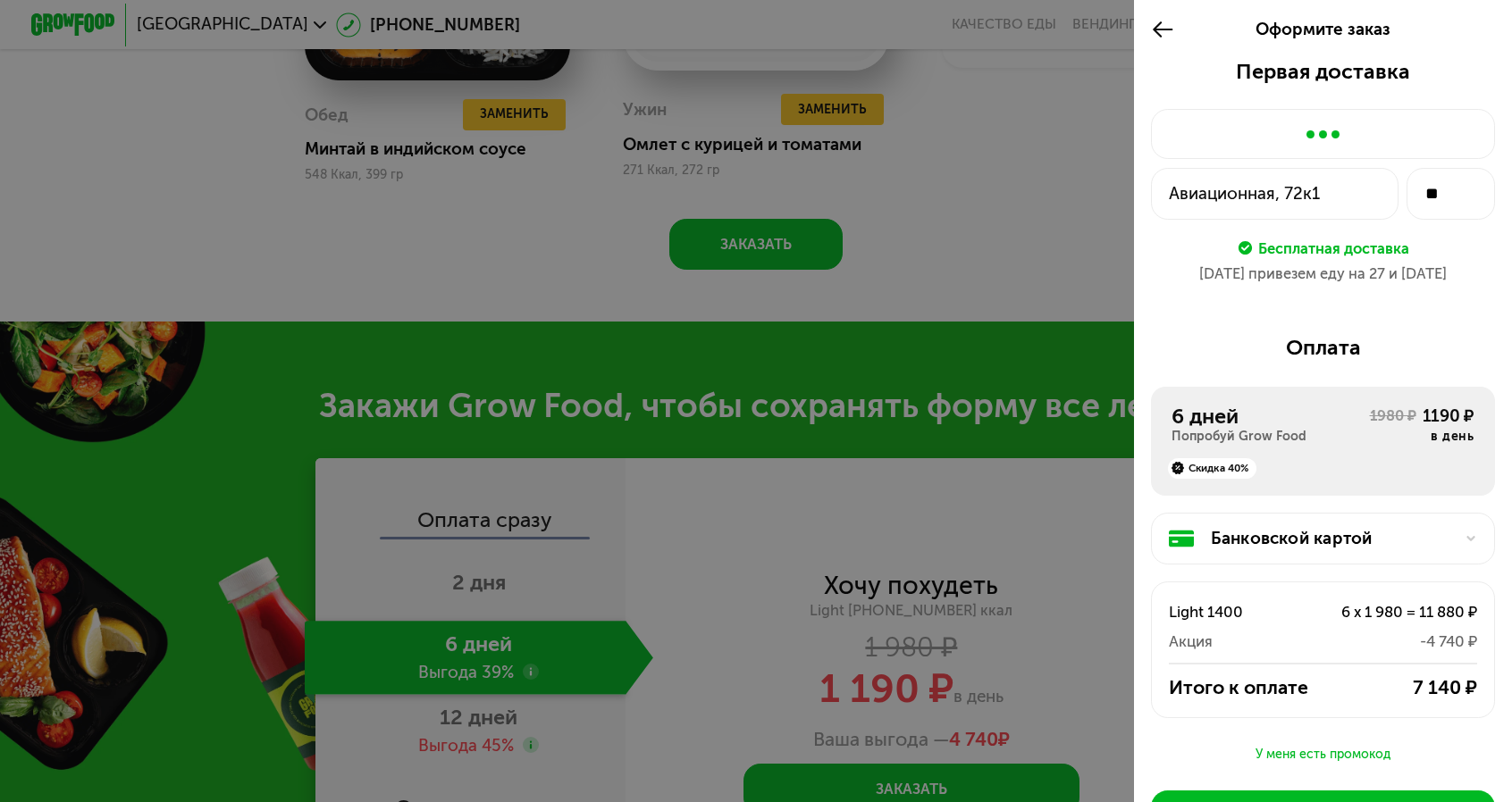
scroll to position [1819, 0]
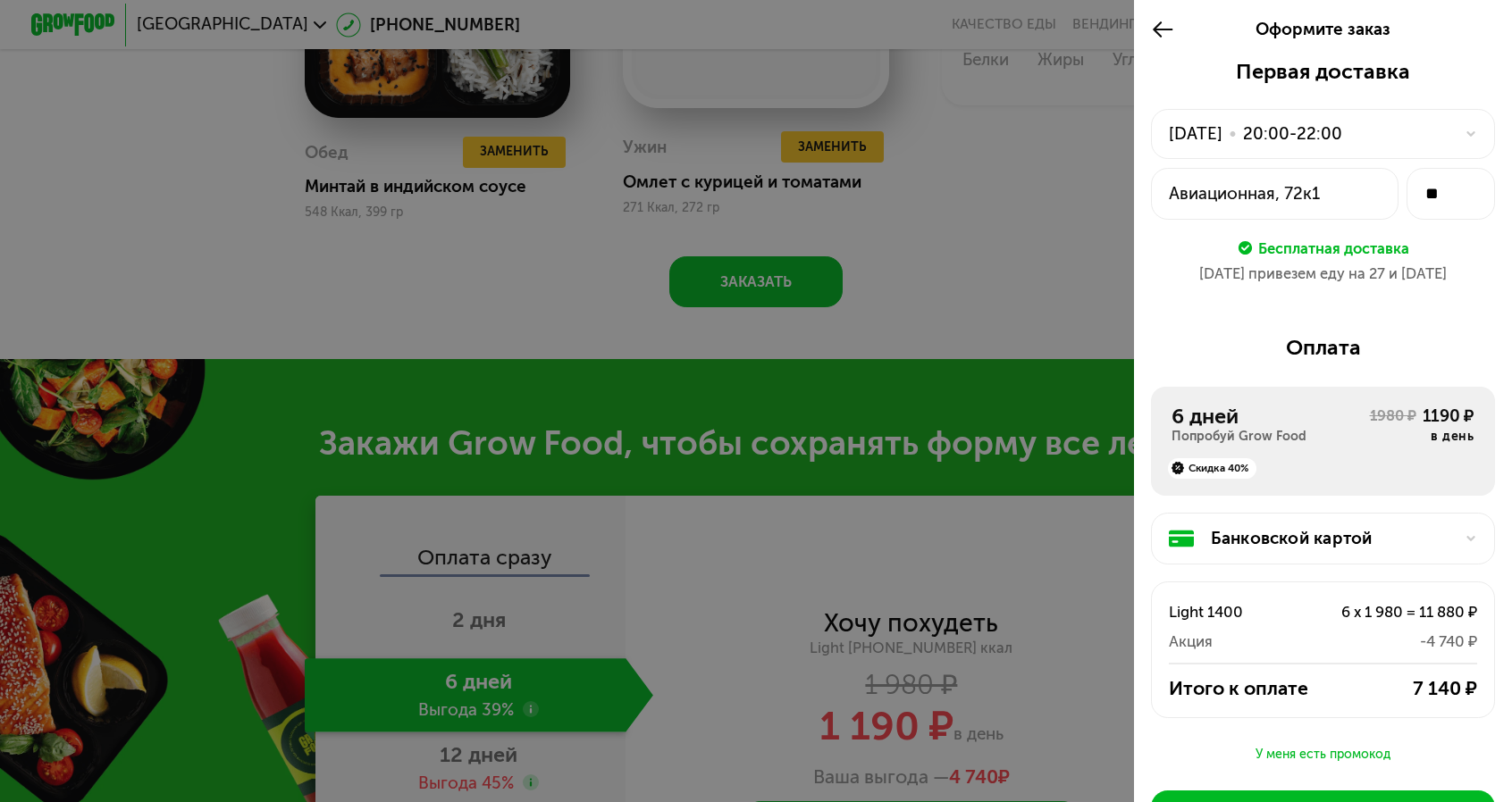
click at [1348, 168] on button "Авиационная, 72к1" at bounding box center [1274, 194] width 247 height 52
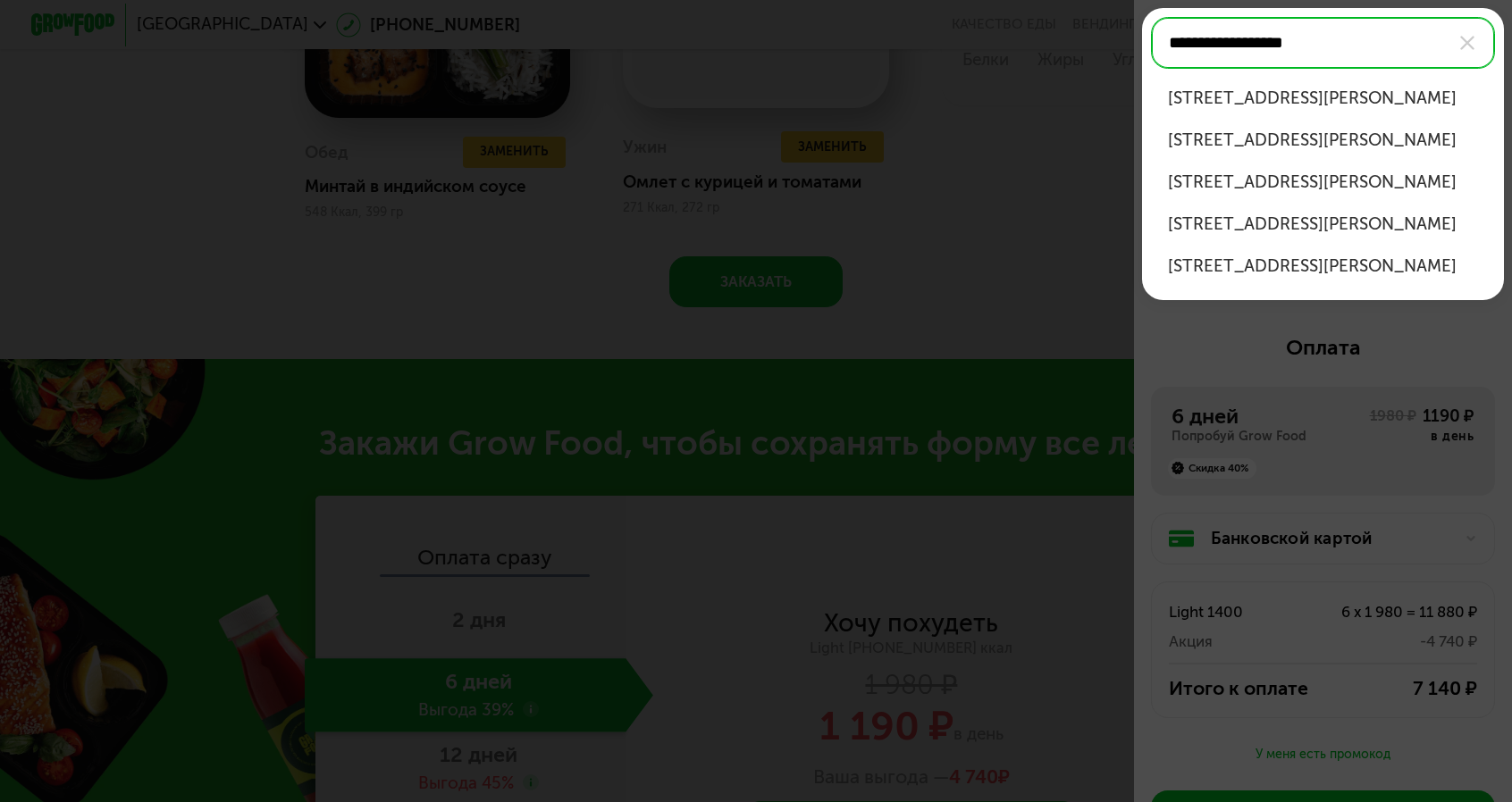
click at [1333, 86] on div "ул Клары Цеткин, д 11 к 1" at bounding box center [1323, 98] width 311 height 25
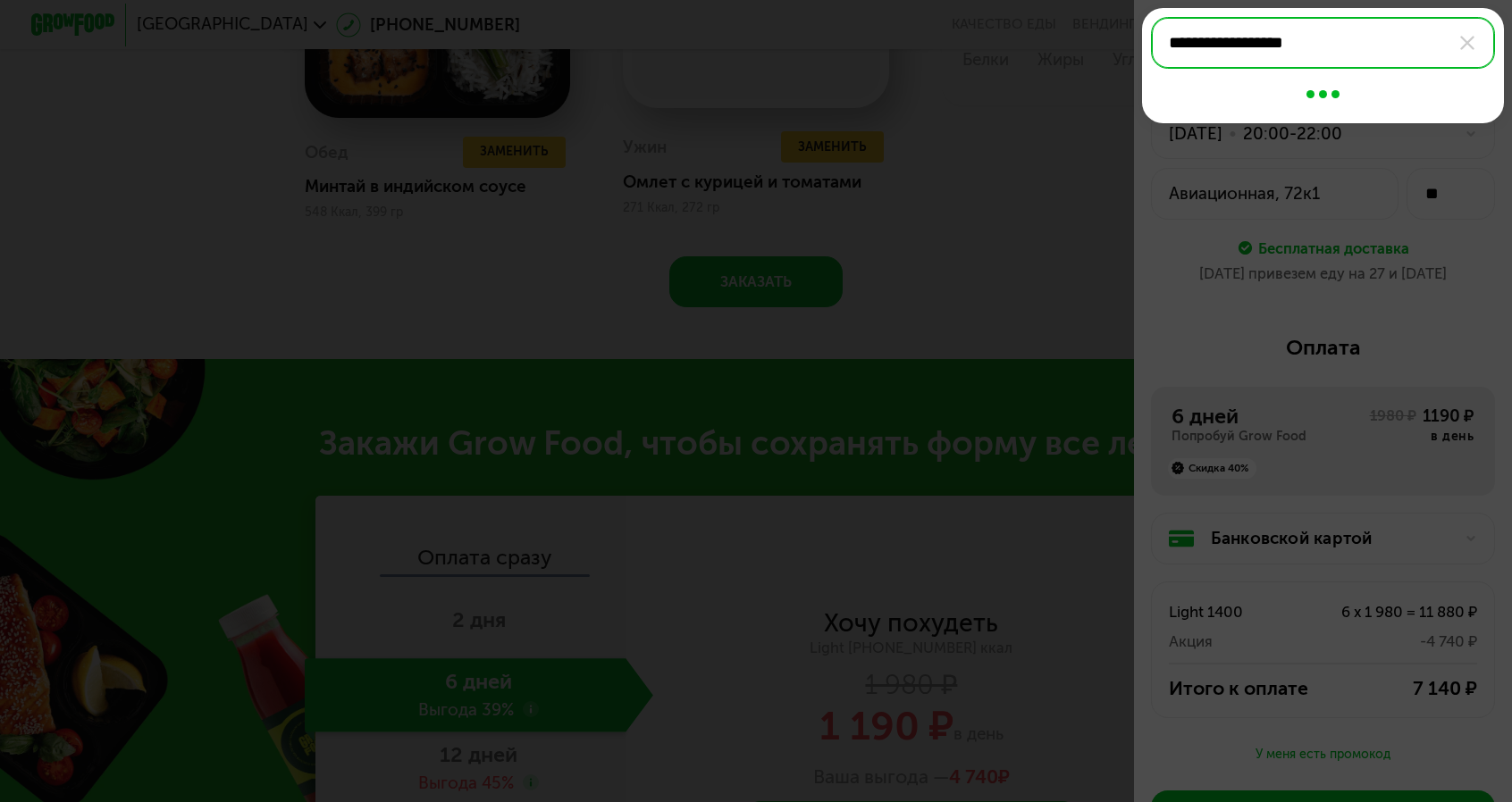
type input "**********"
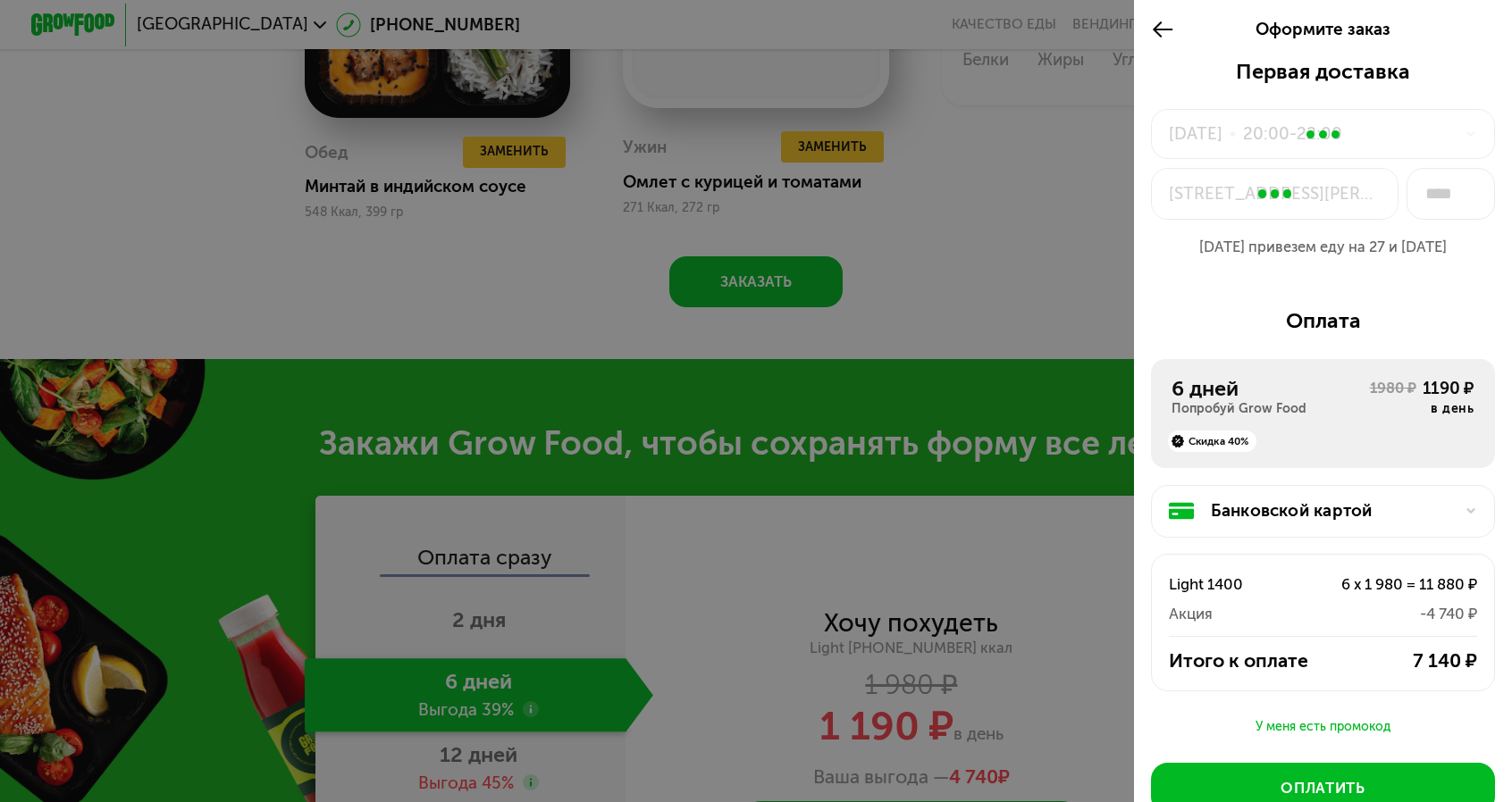
click at [1340, 119] on div at bounding box center [1323, 134] width 342 height 48
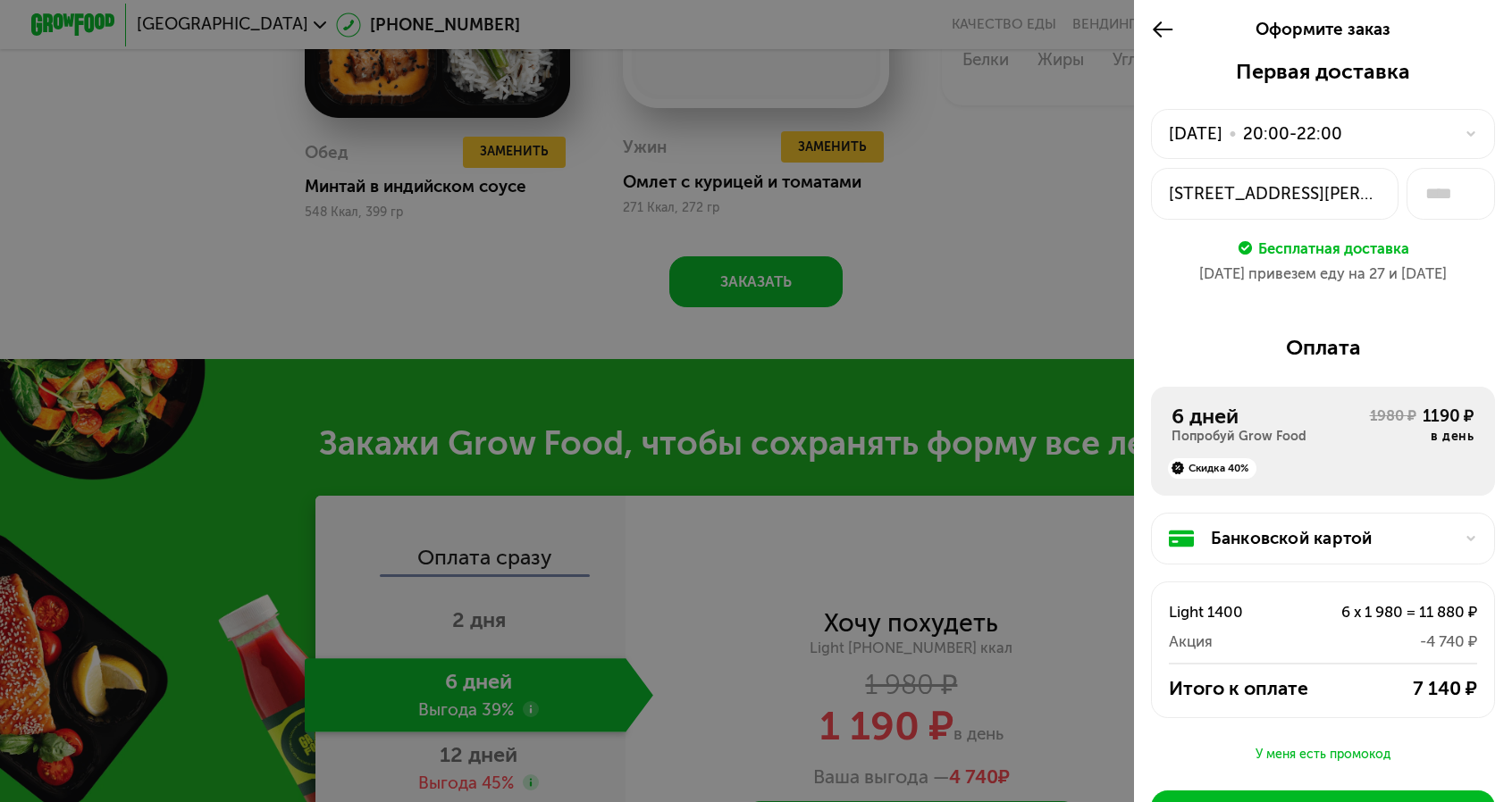
click at [1343, 121] on div "20:00-22:00" at bounding box center [1293, 134] width 99 height 25
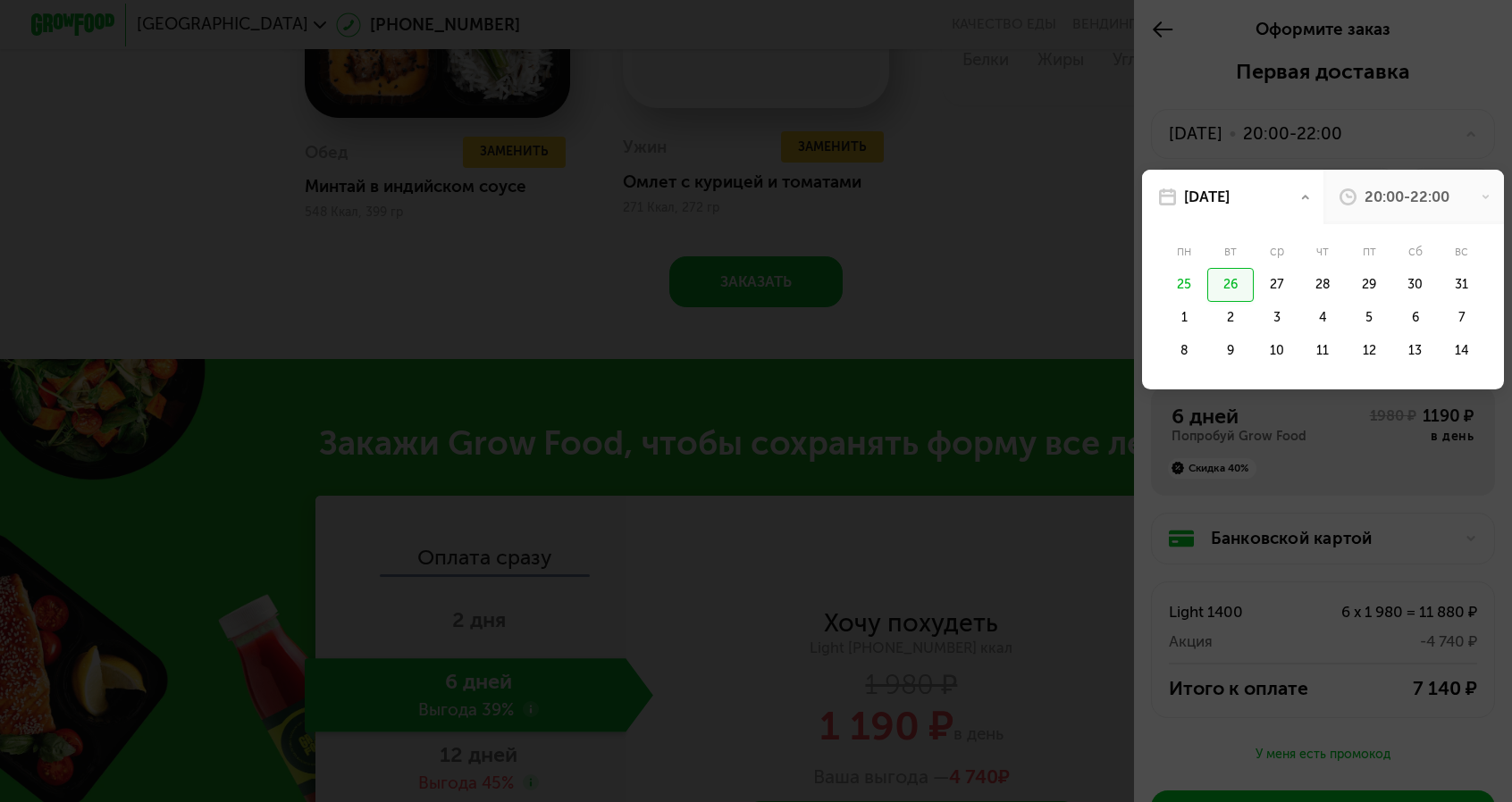
click at [1387, 187] on div "20:00-22:00" at bounding box center [1407, 197] width 85 height 21
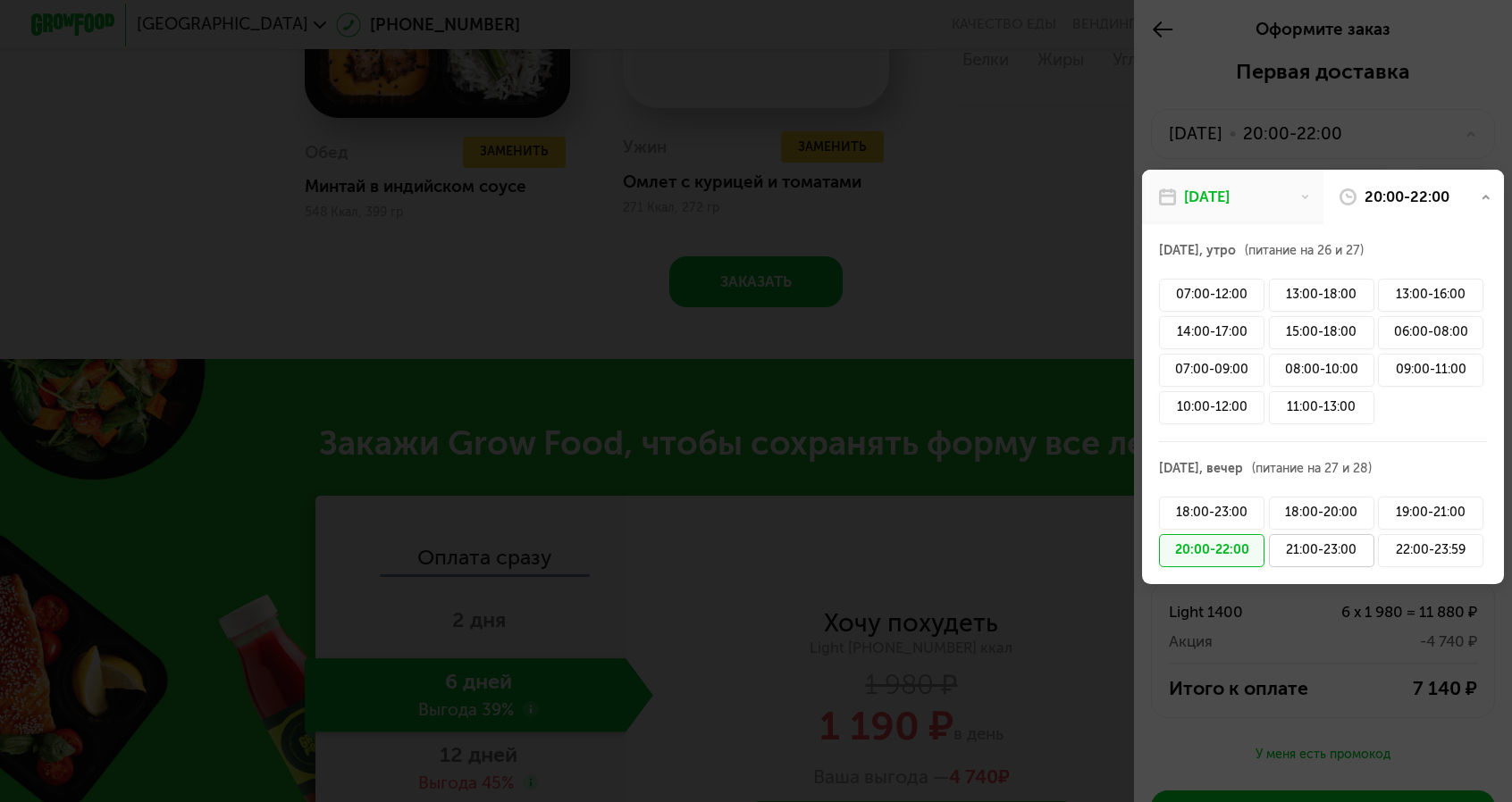
click at [1345, 535] on div "21:00-23:00" at bounding box center [1323, 551] width 106 height 33
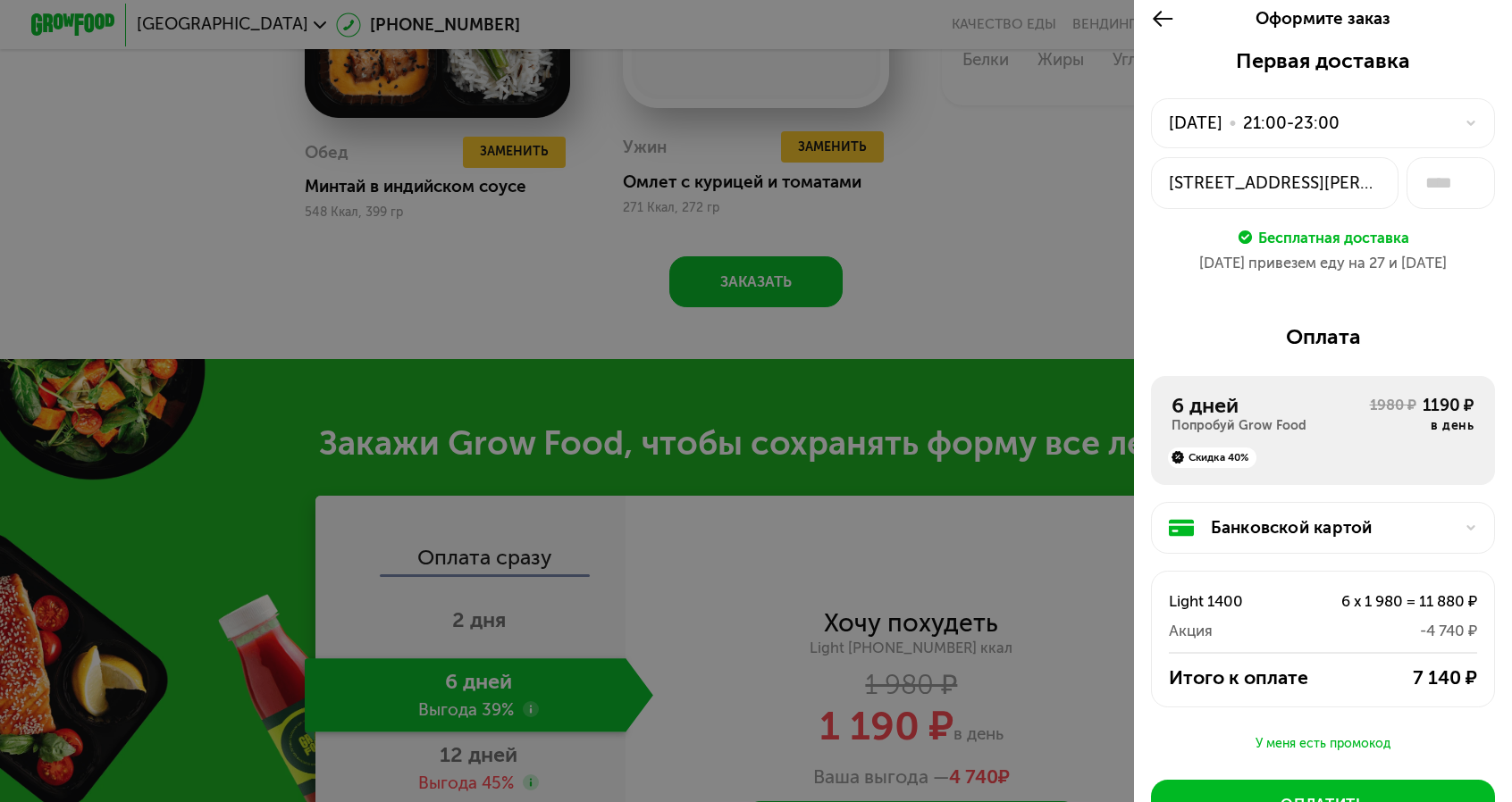
scroll to position [19, 0]
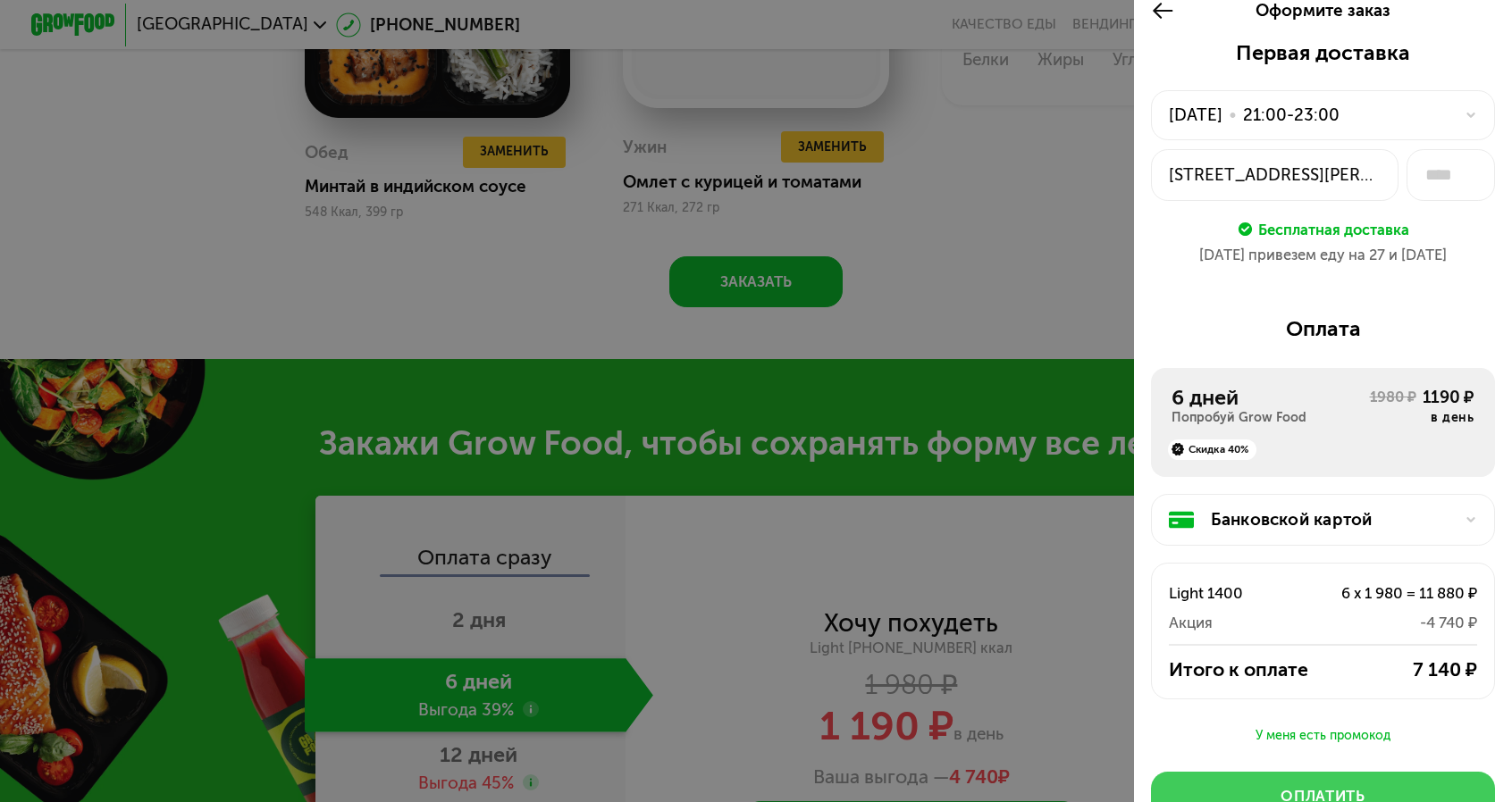
click at [1395, 772] on button "Оплатить" at bounding box center [1323, 797] width 344 height 50
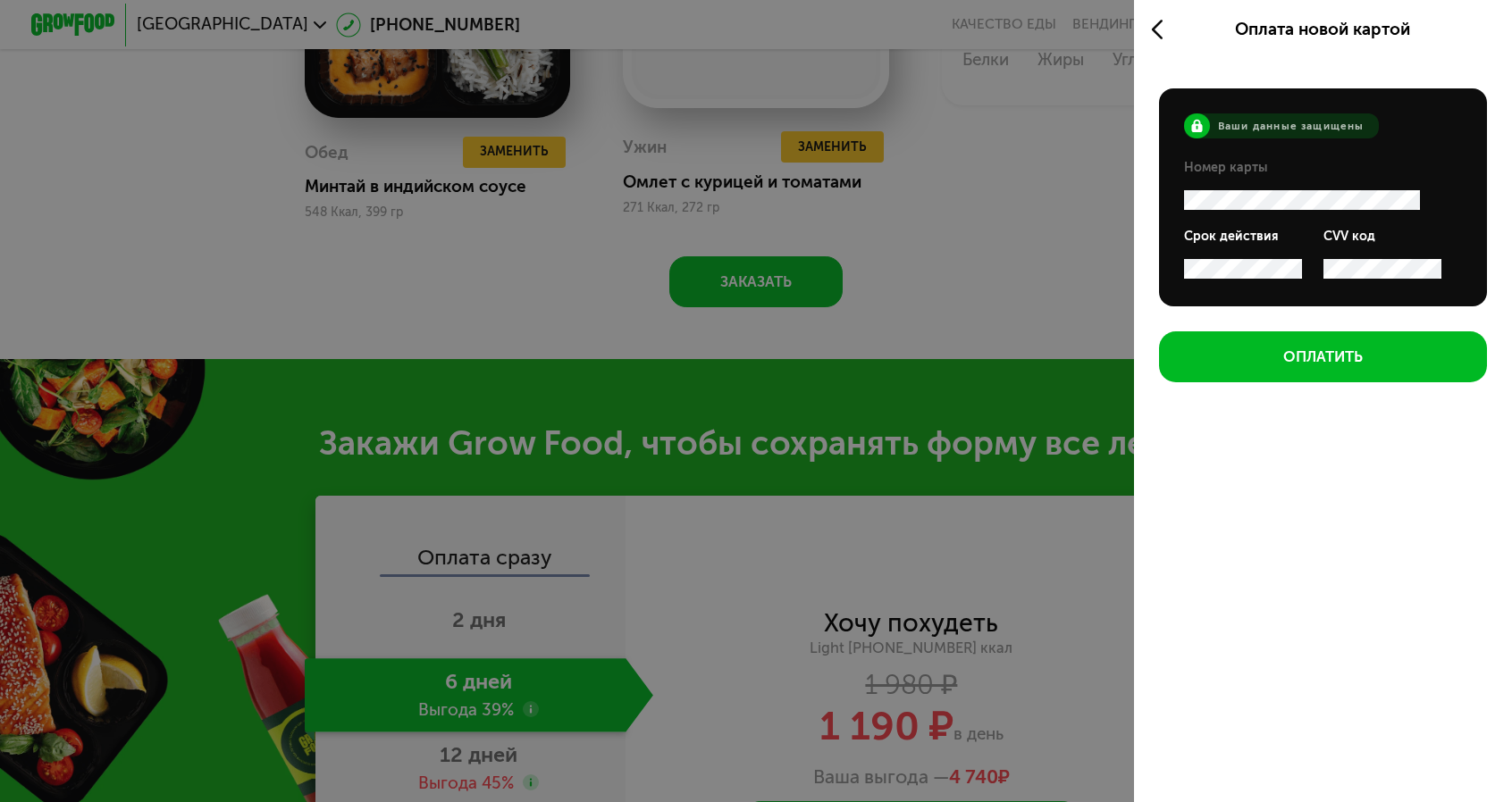
scroll to position [0, 0]
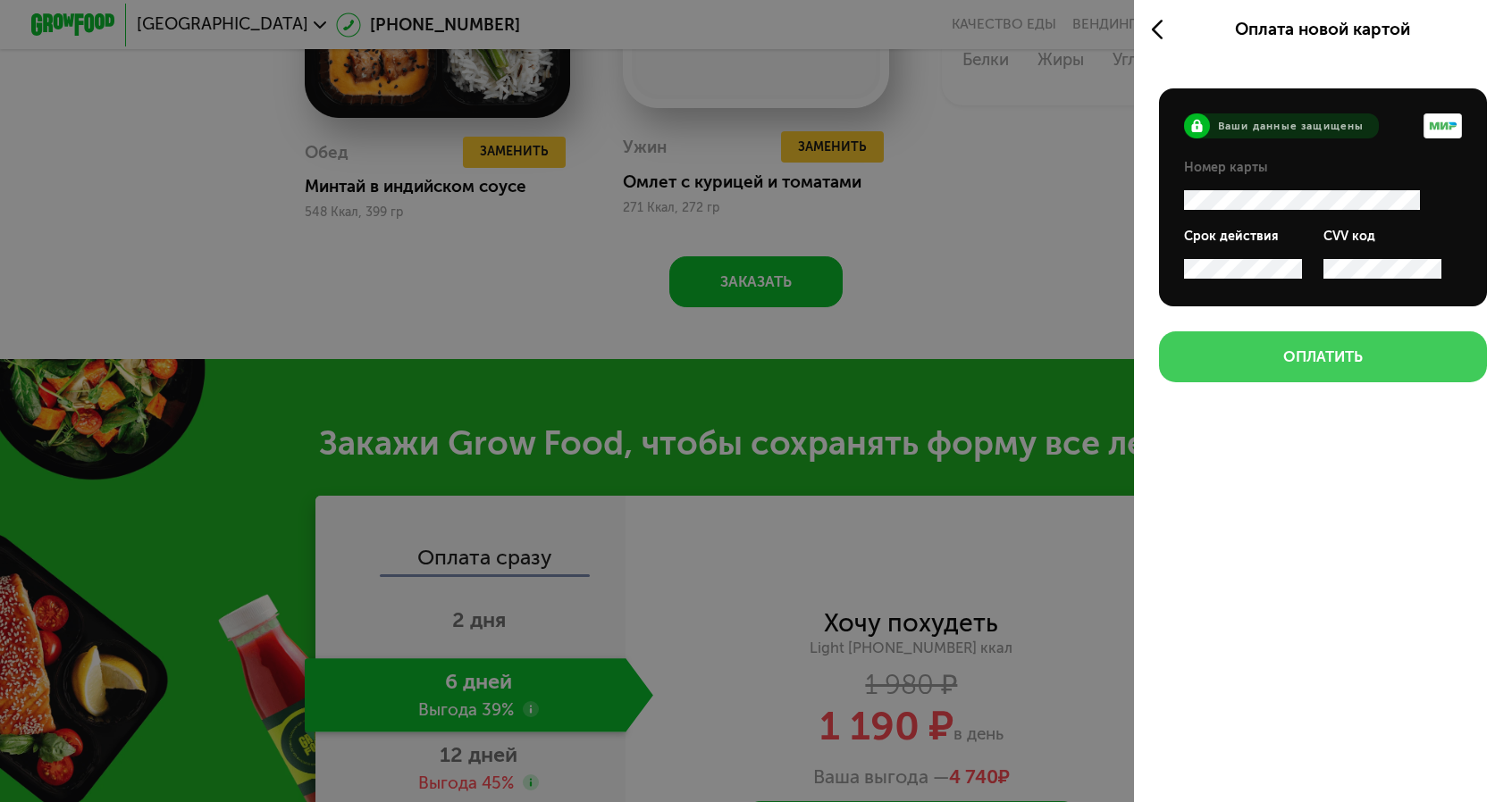
click at [1363, 347] on div "Оплатить" at bounding box center [1323, 358] width 80 height 21
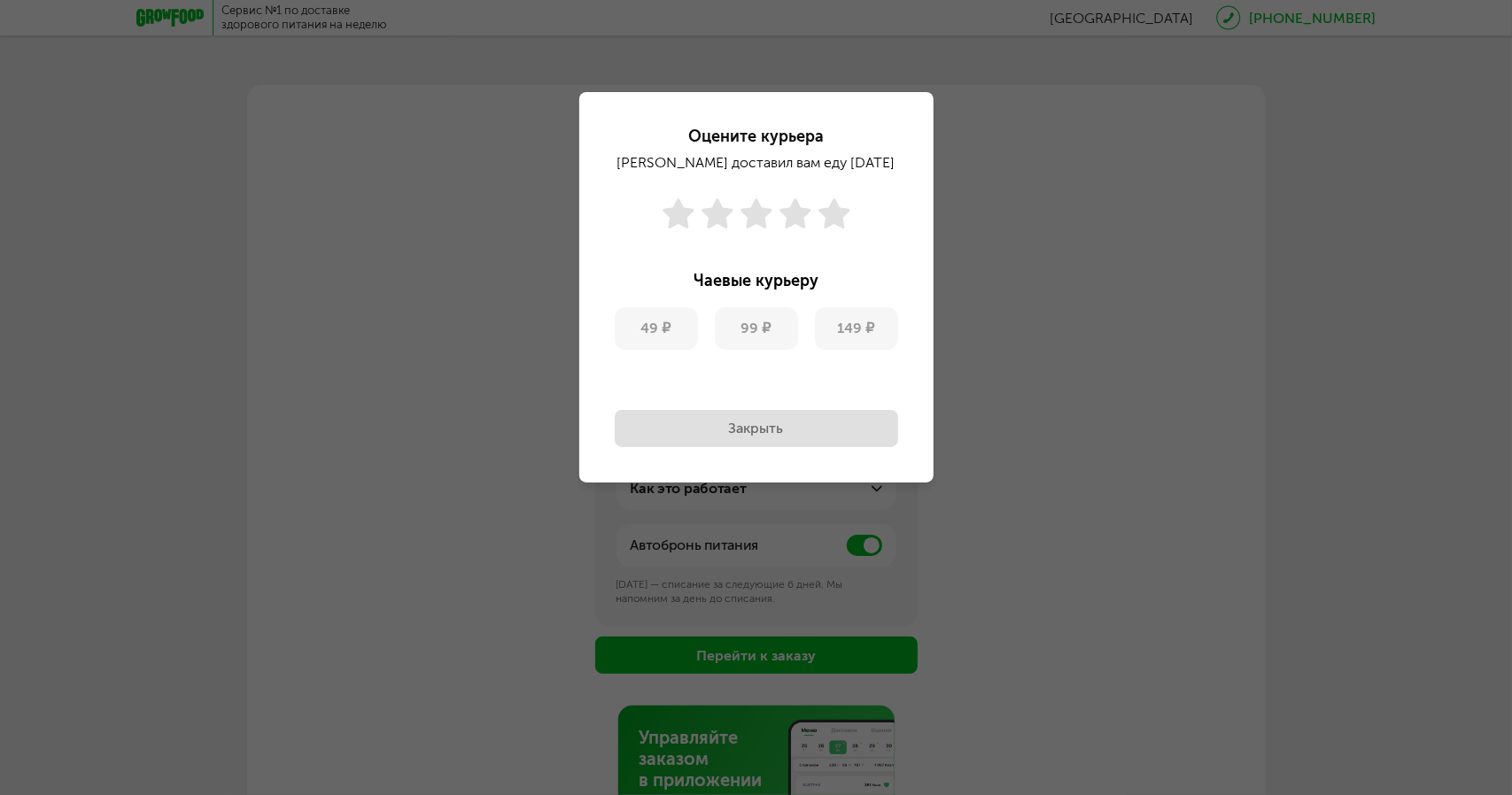
click at [788, 420] on button "Закрыть" at bounding box center [756, 428] width 283 height 37
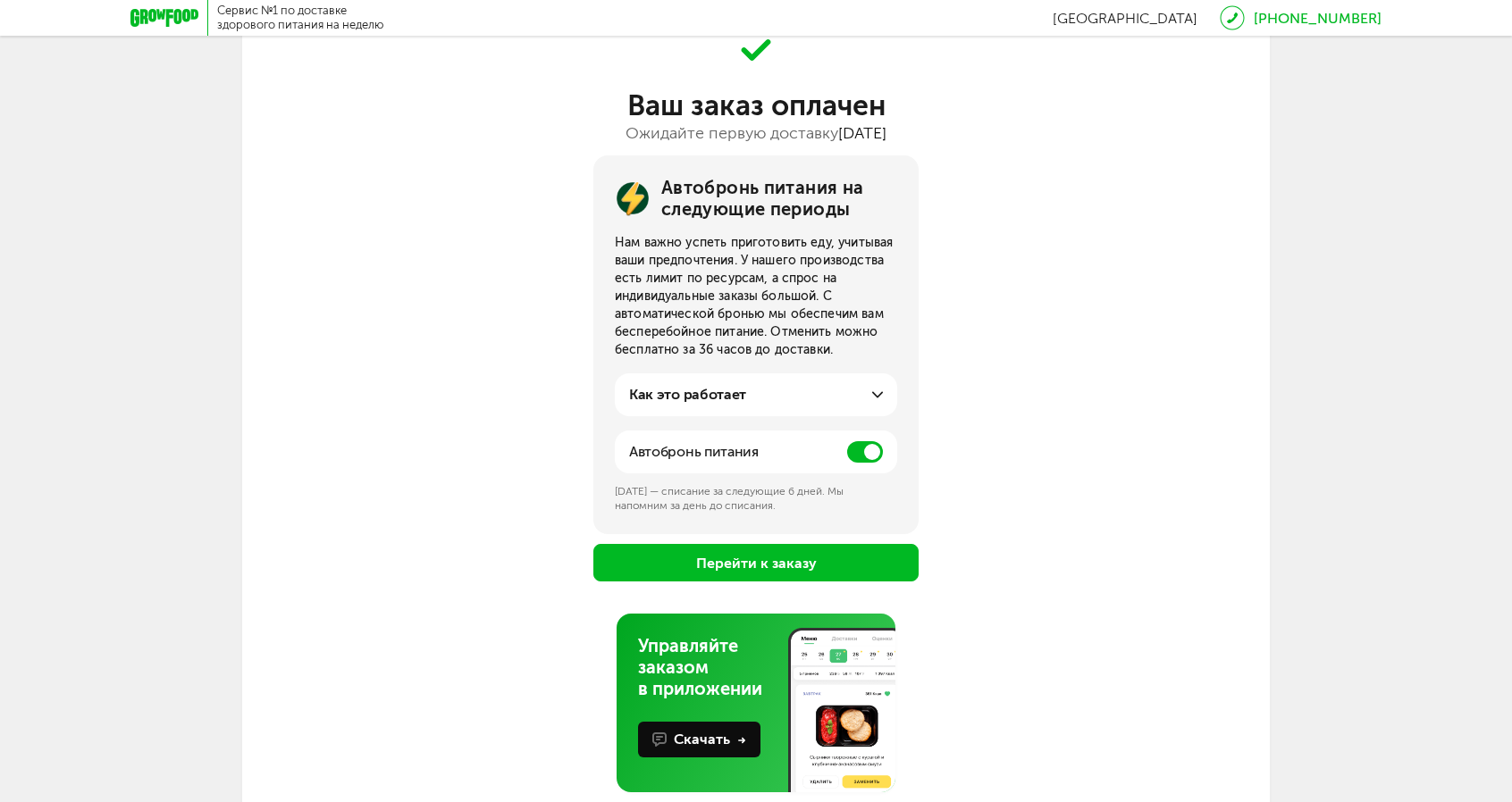
scroll to position [135, 0]
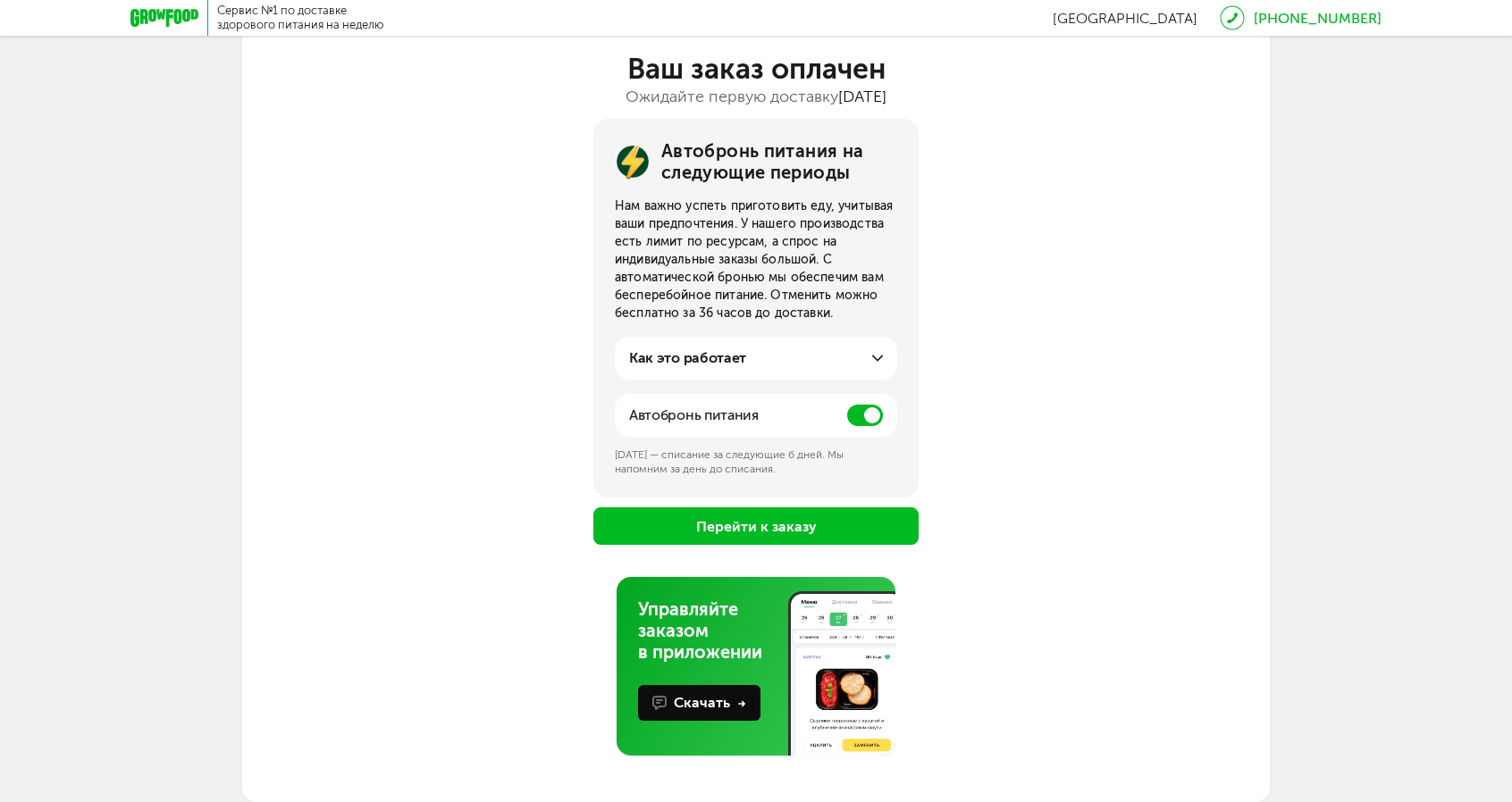
click at [718, 539] on button "Перейти к заказу" at bounding box center [756, 526] width 325 height 38
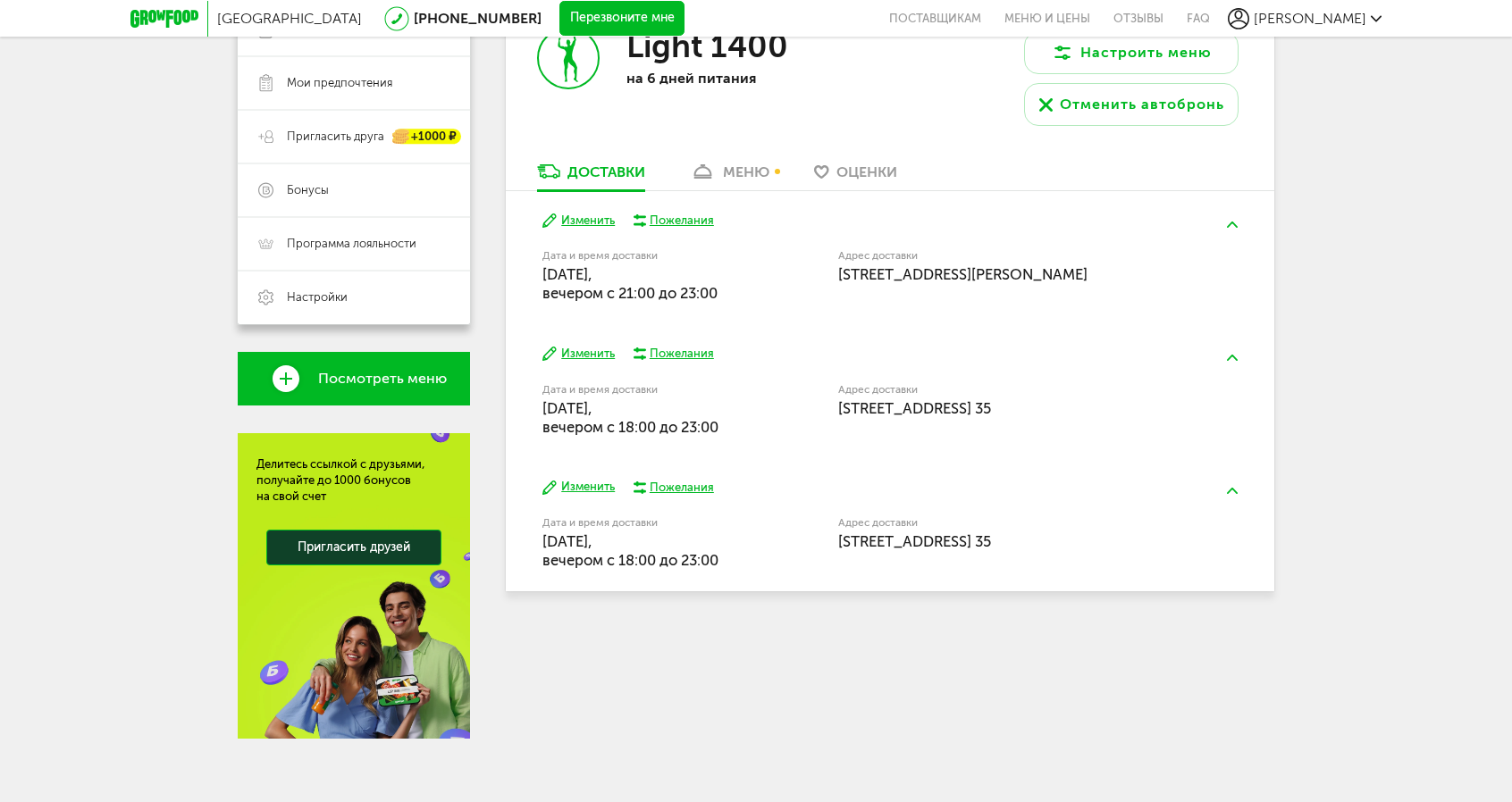
scroll to position [360, 0]
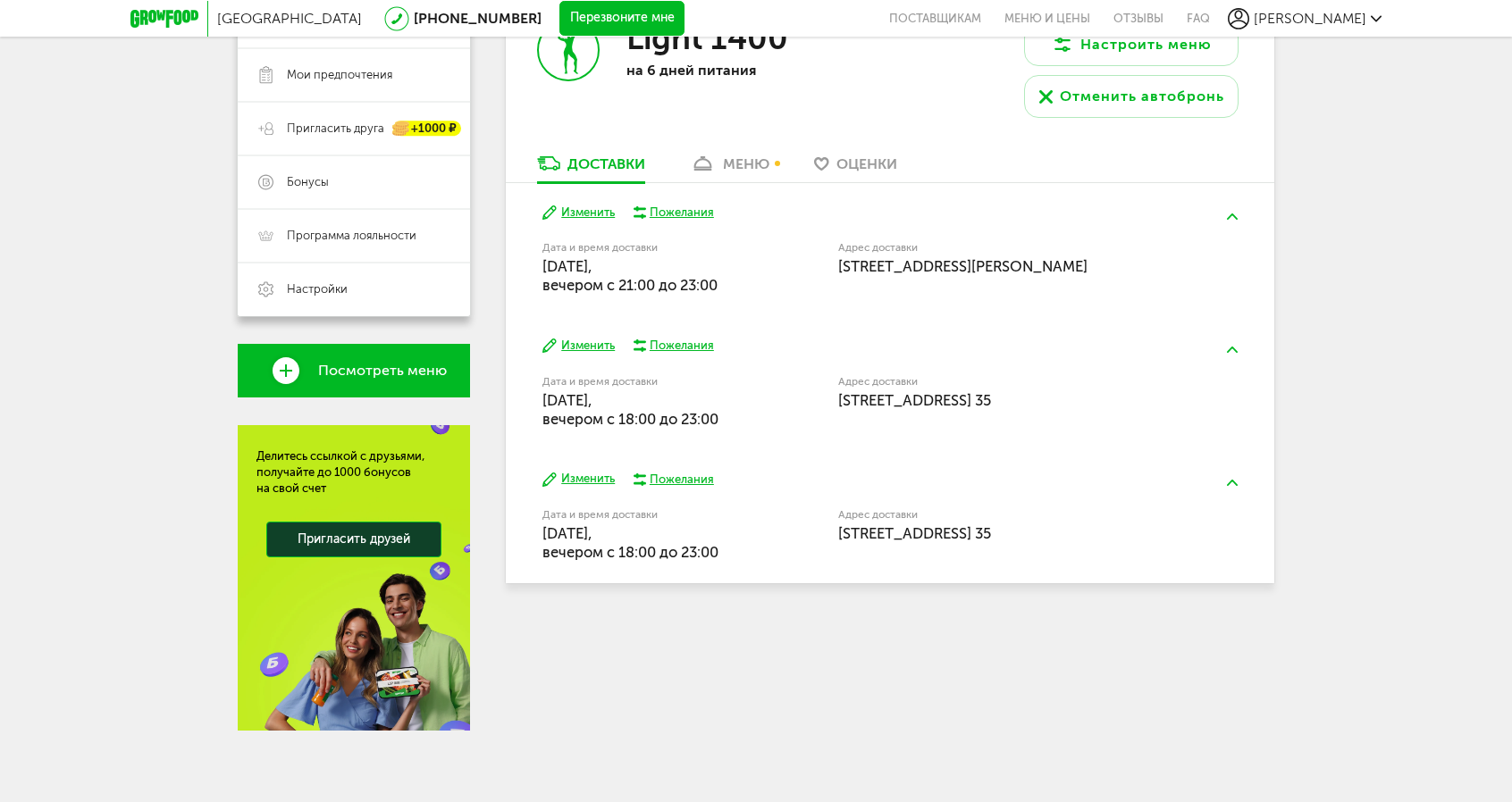
click at [730, 161] on div "меню" at bounding box center [746, 164] width 46 height 17
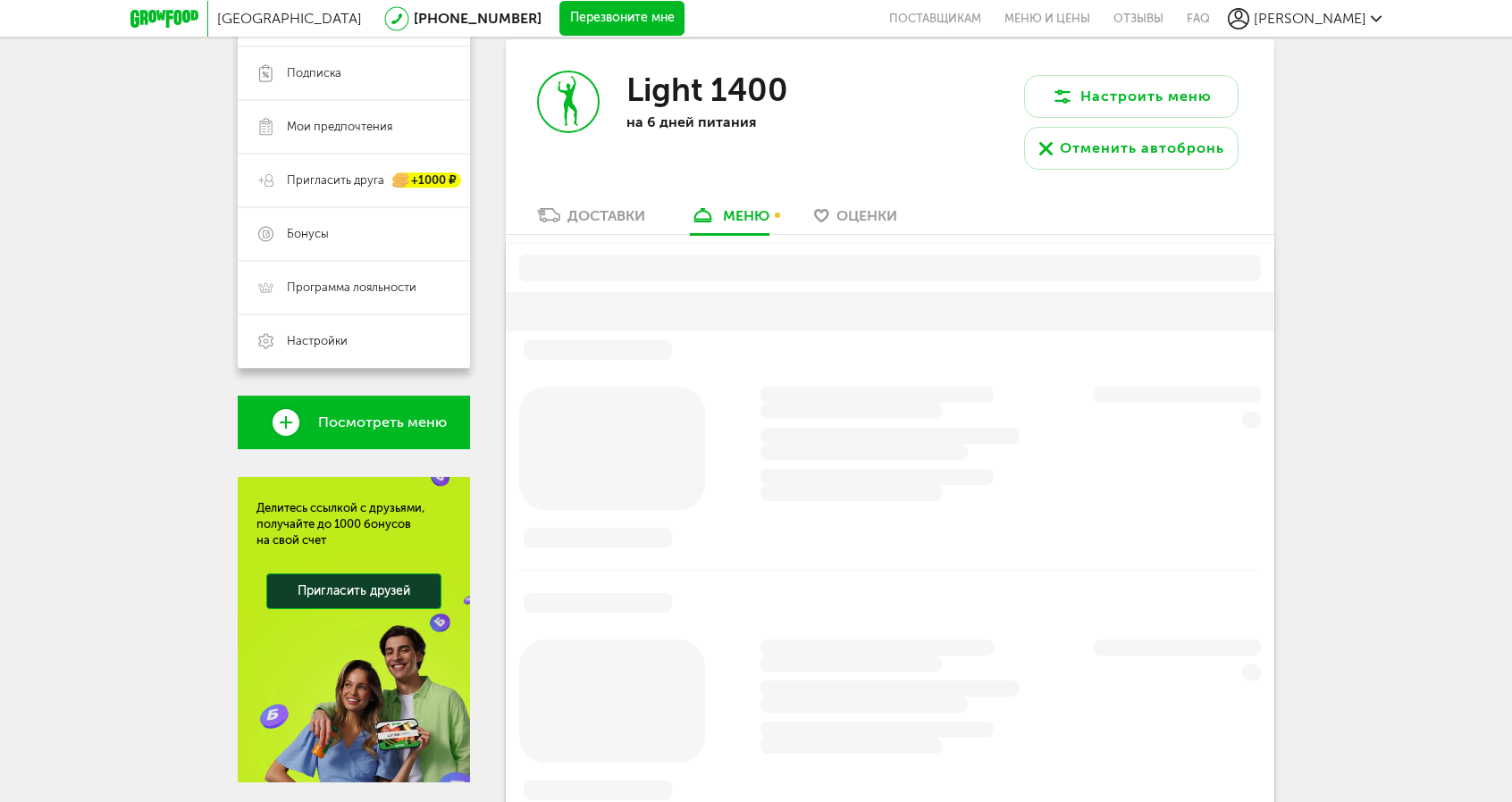
scroll to position [302, 0]
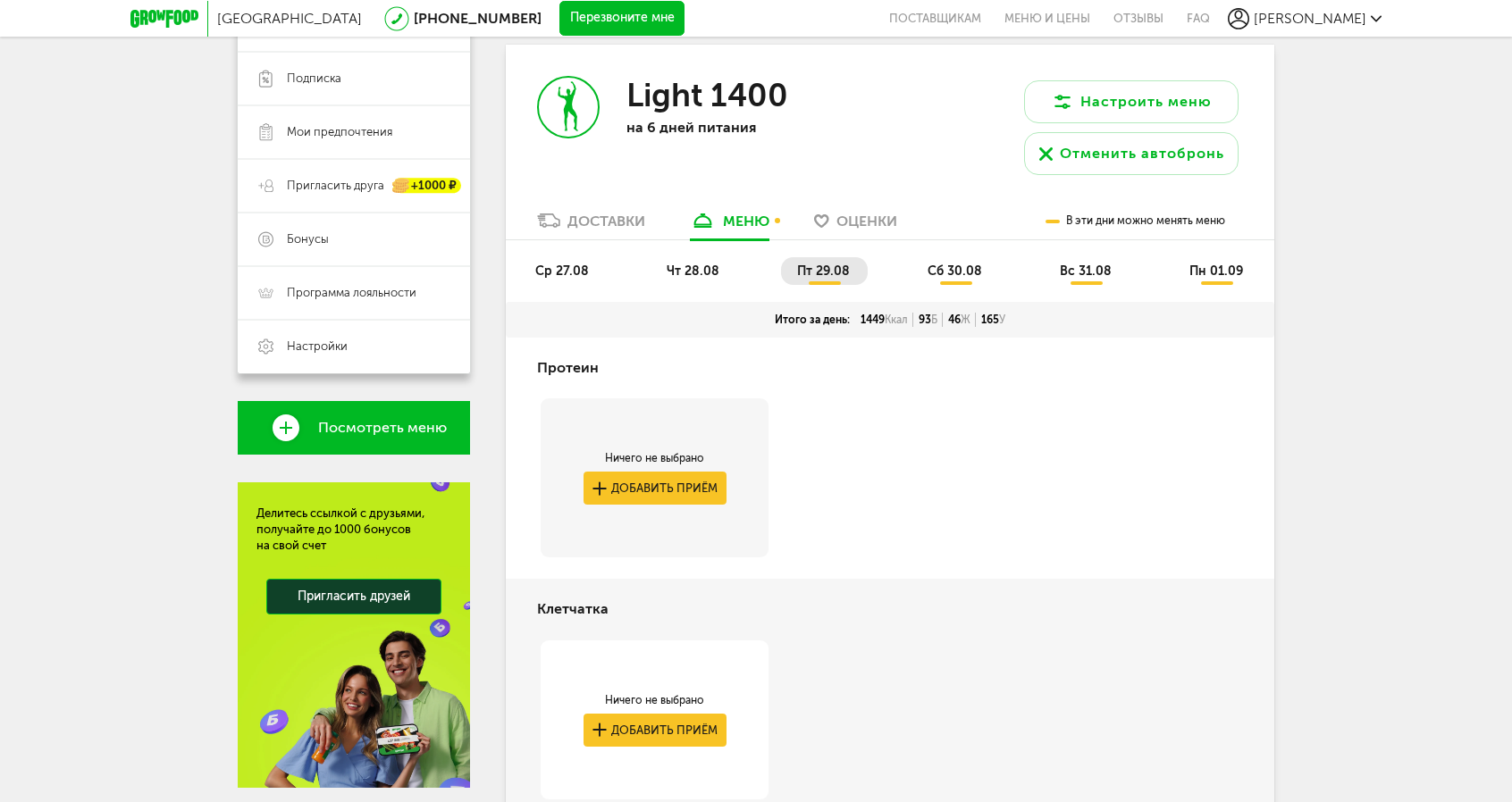
click at [559, 273] on span "ср 27.08" at bounding box center [563, 271] width 54 height 15
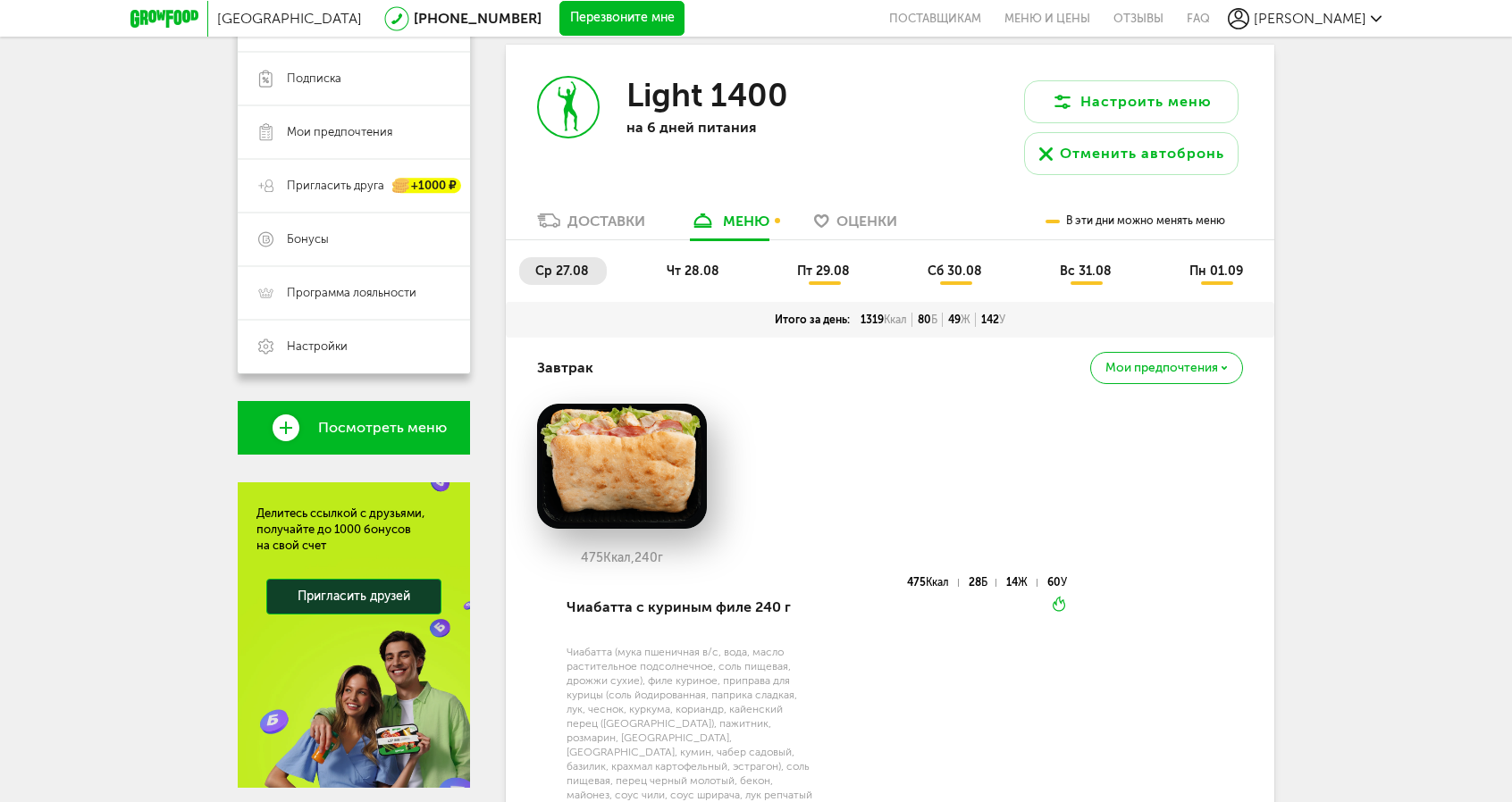
click at [679, 272] on span "чт 28.08" at bounding box center [693, 271] width 53 height 15
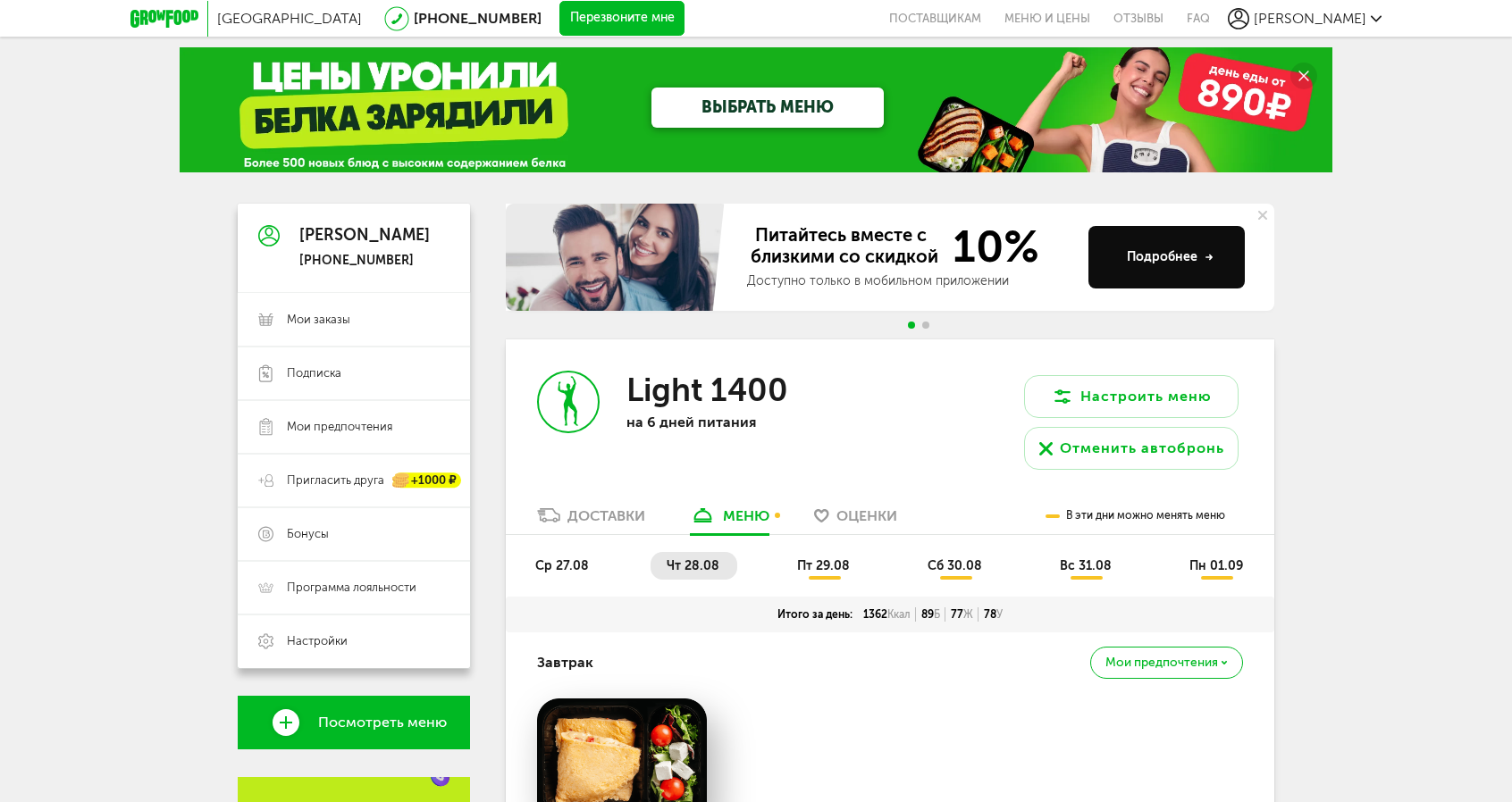
scroll to position [0, 0]
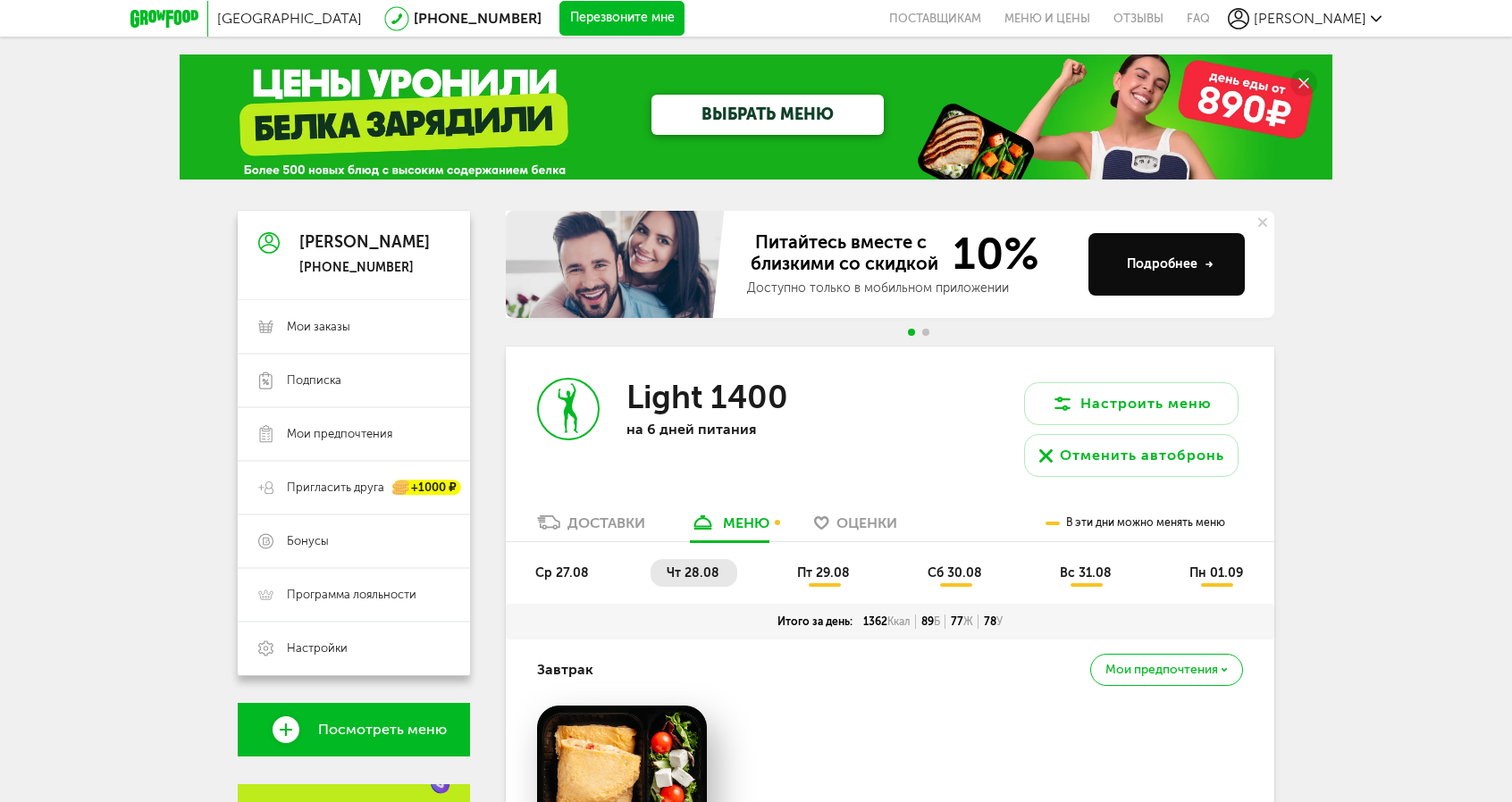
click at [554, 571] on span "ср 27.08" at bounding box center [563, 573] width 54 height 15
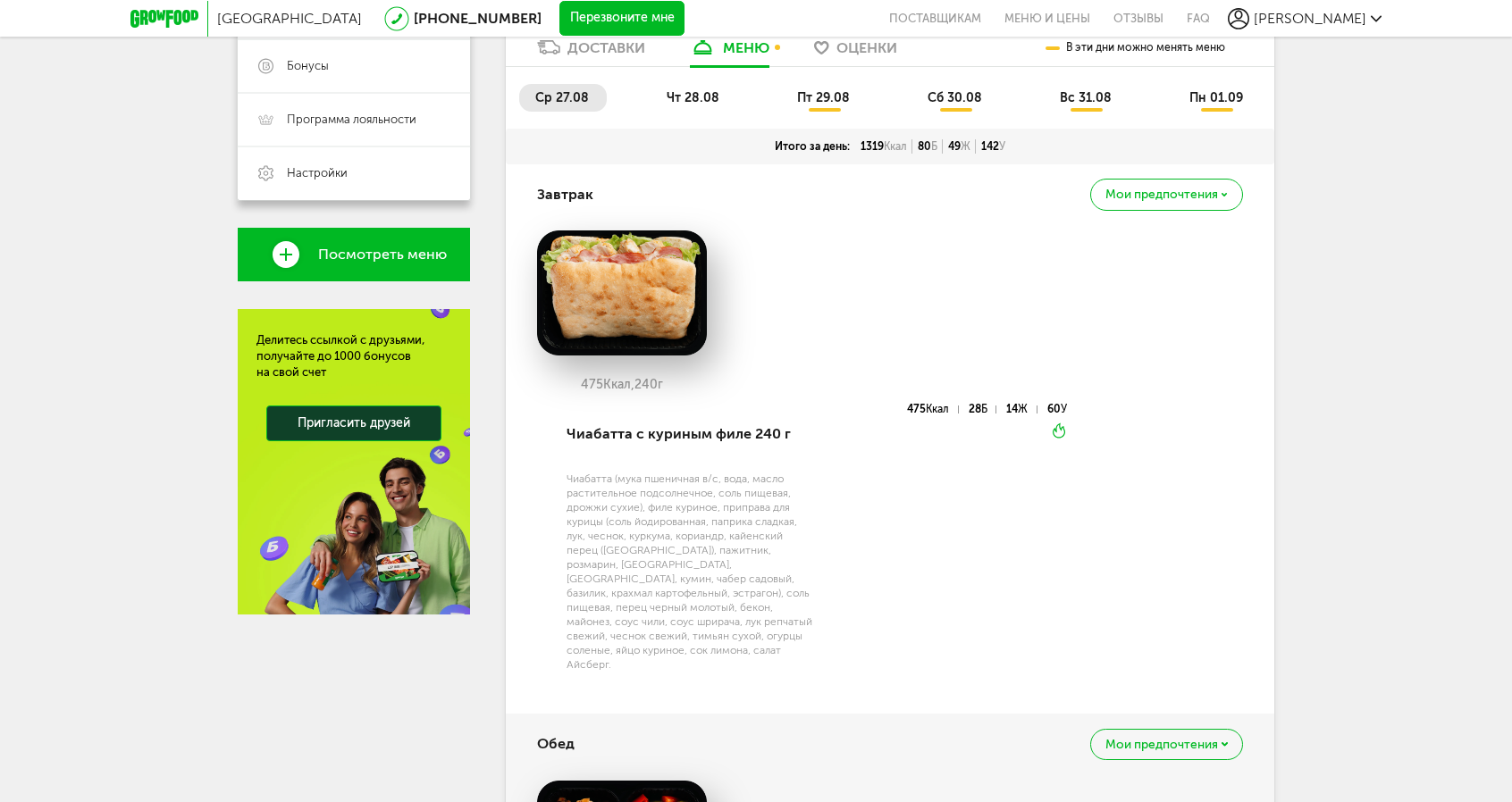
scroll to position [139, 0]
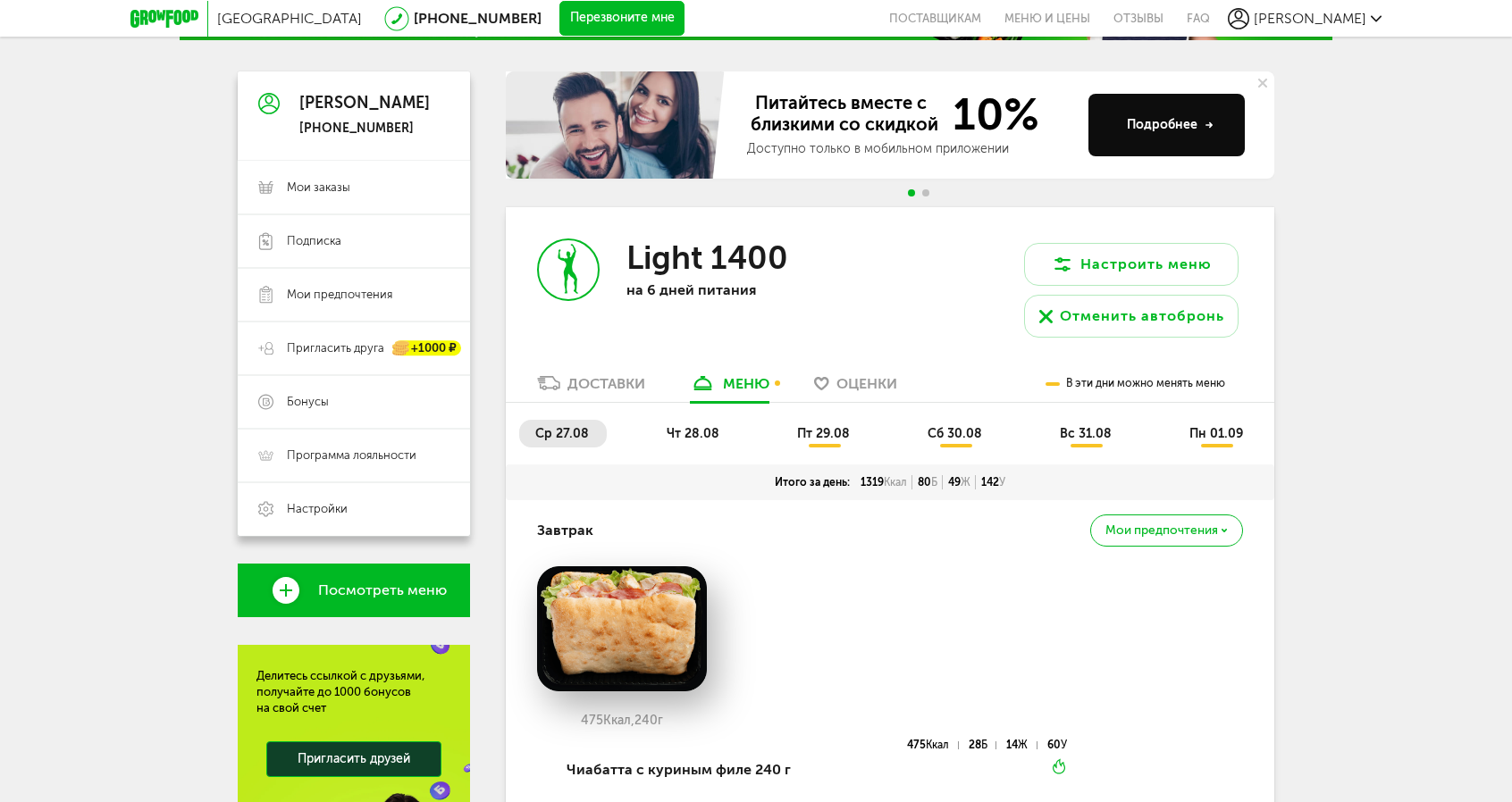
click at [558, 387] on use at bounding box center [547, 383] width 22 height 14
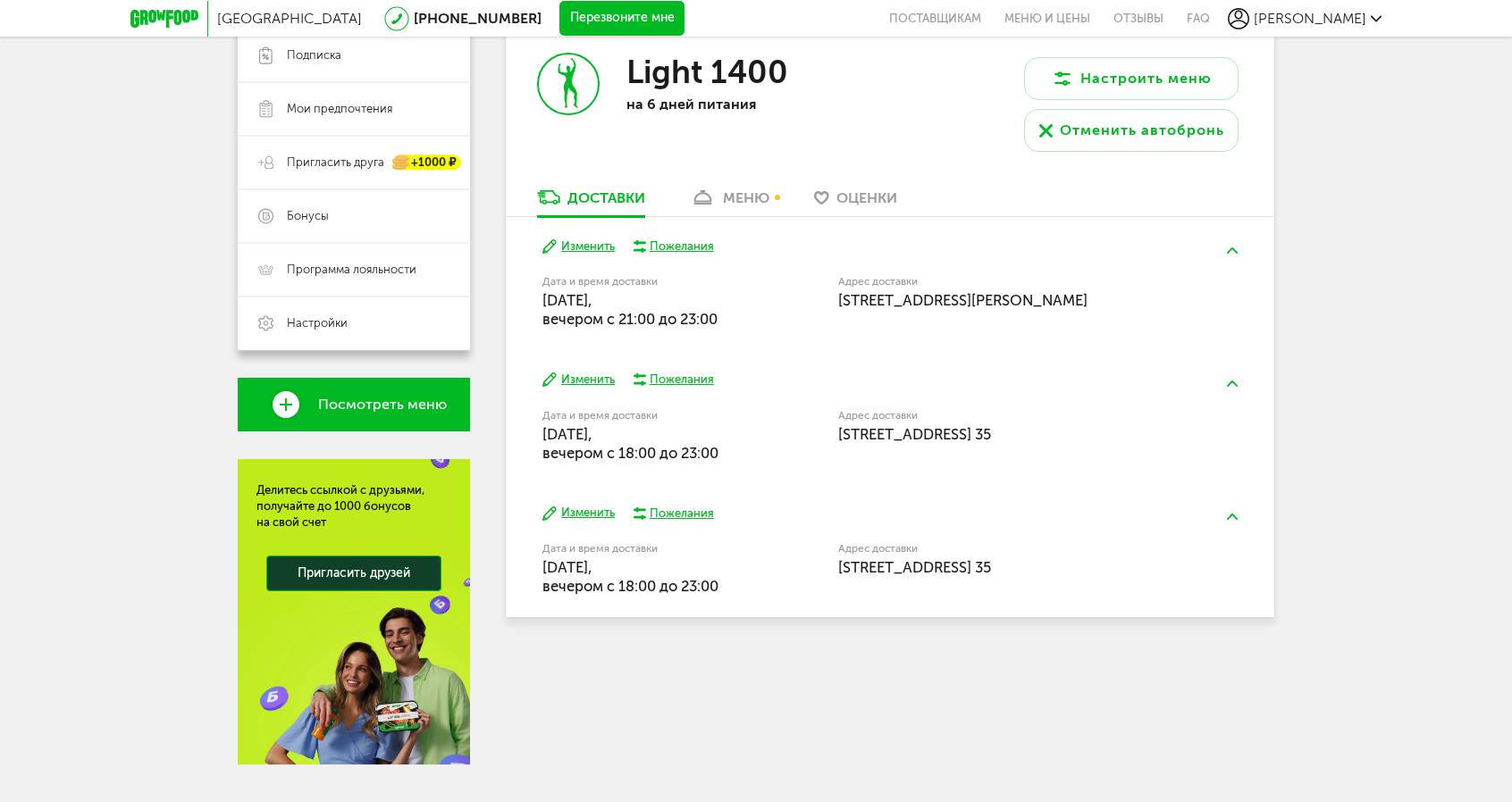
scroll to position [360, 0]
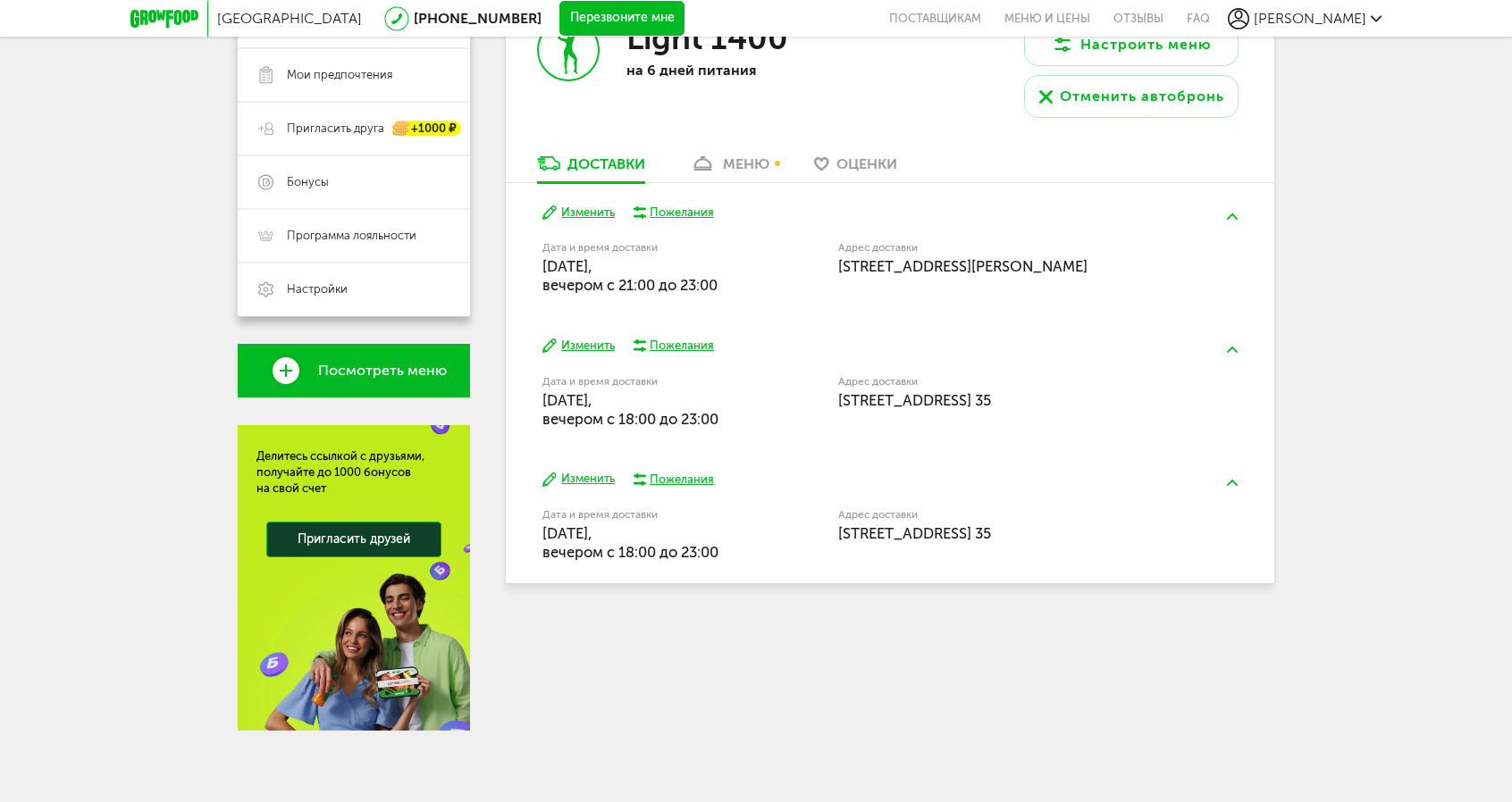
click at [604, 511] on label "Дата и время доставки" at bounding box center [644, 515] width 205 height 10
click at [589, 478] on button "Изменить" at bounding box center [578, 480] width 72 height 17
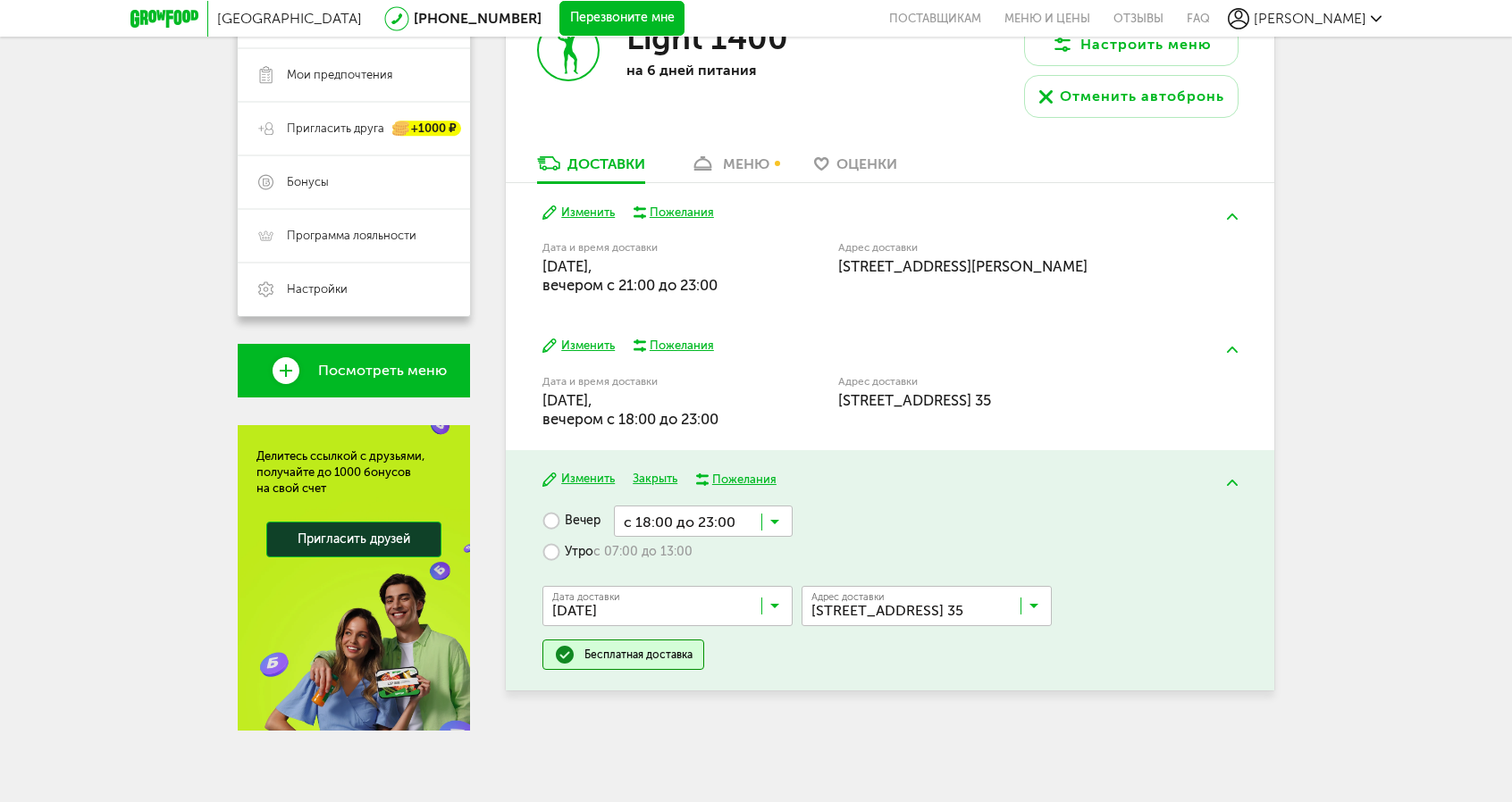
click at [588, 480] on button "Изменить" at bounding box center [578, 480] width 72 height 17
click at [599, 344] on button "Изменить" at bounding box center [578, 346] width 72 height 17
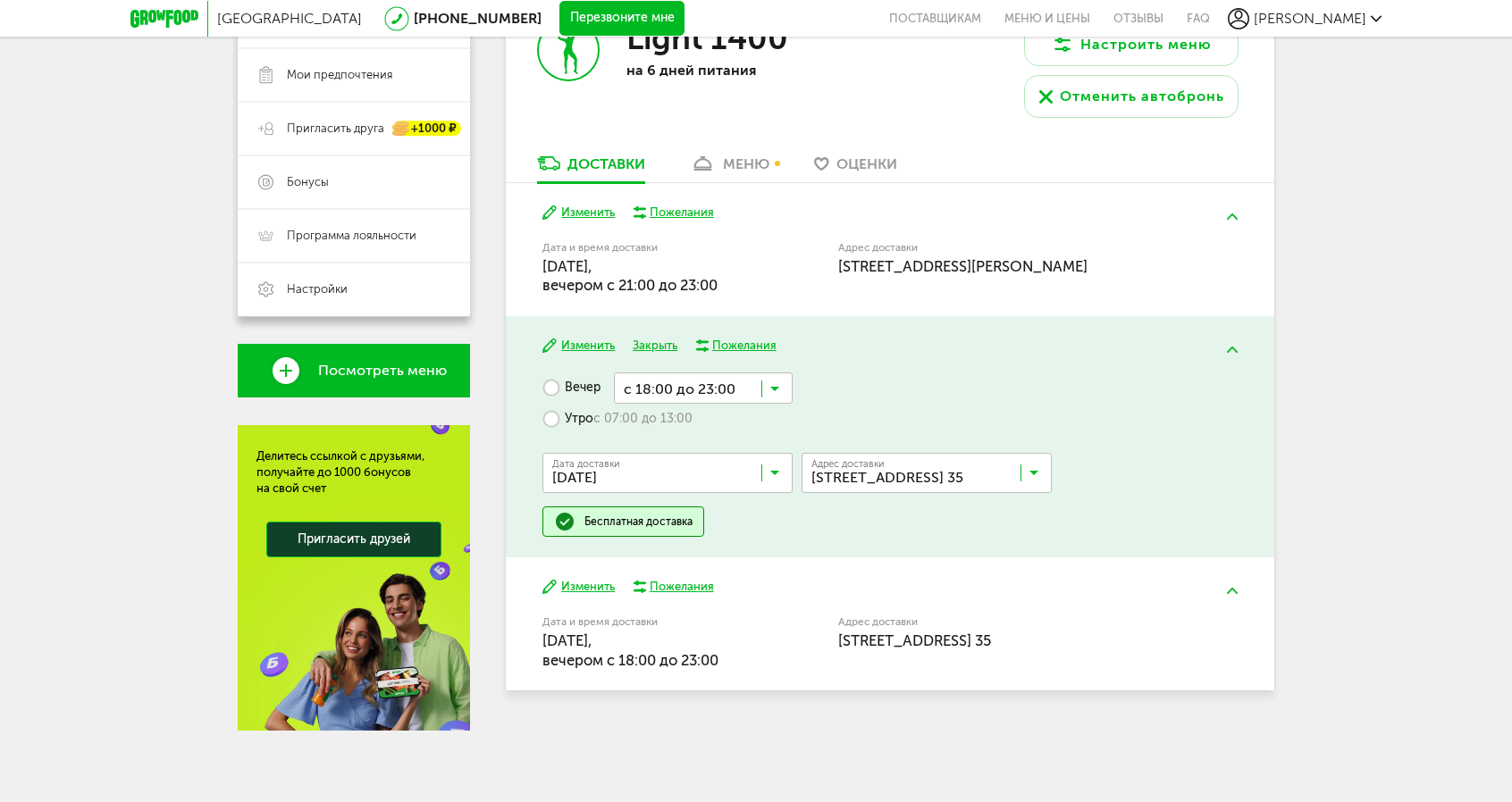
click at [832, 464] on input "Search for option" at bounding box center [931, 477] width 250 height 31
click at [890, 549] on span "[STREET_ADDRESS][PERSON_NAME]" at bounding box center [915, 551] width 202 height 38
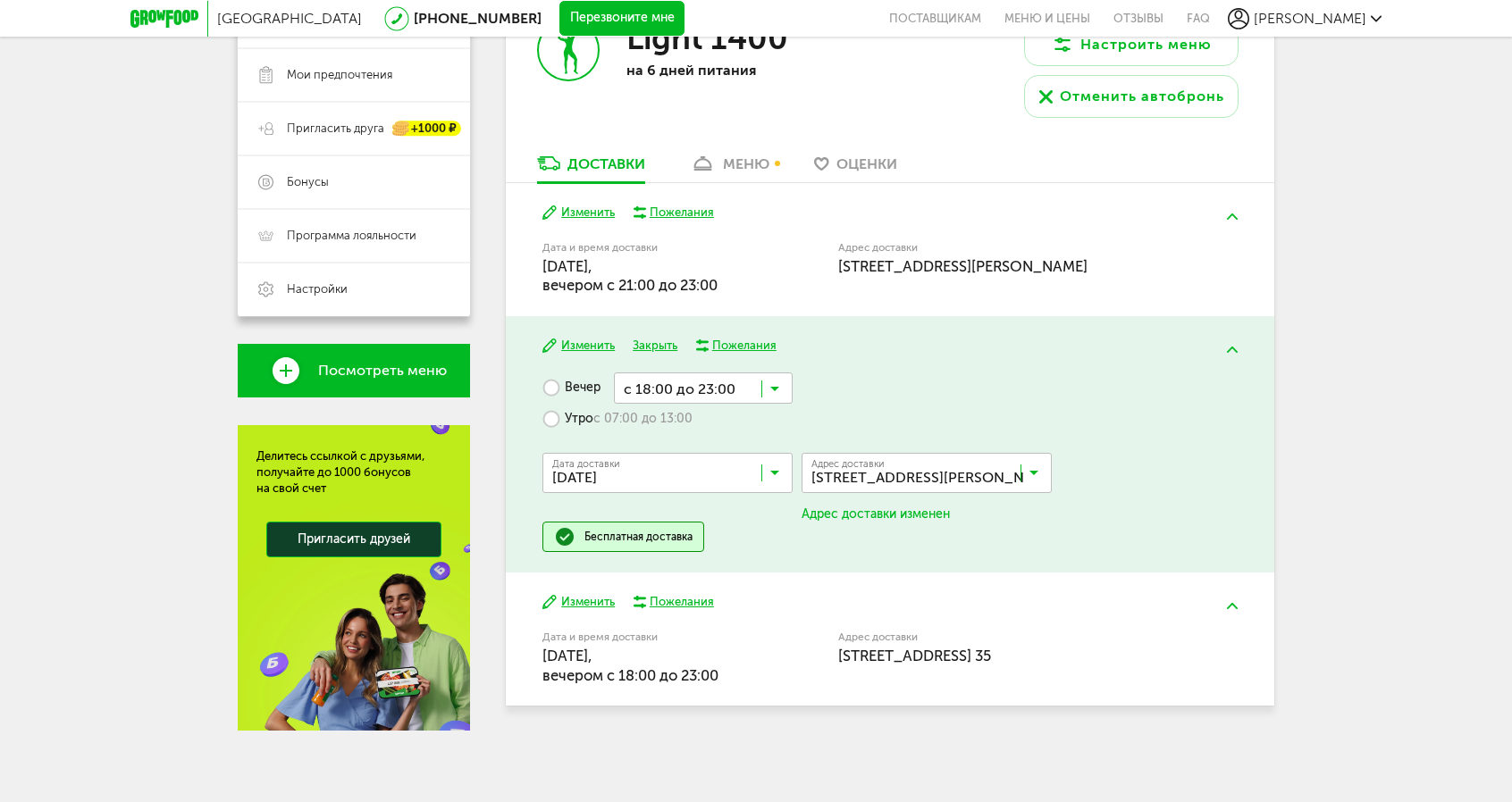
click at [750, 393] on input "Search for option" at bounding box center [703, 388] width 179 height 31
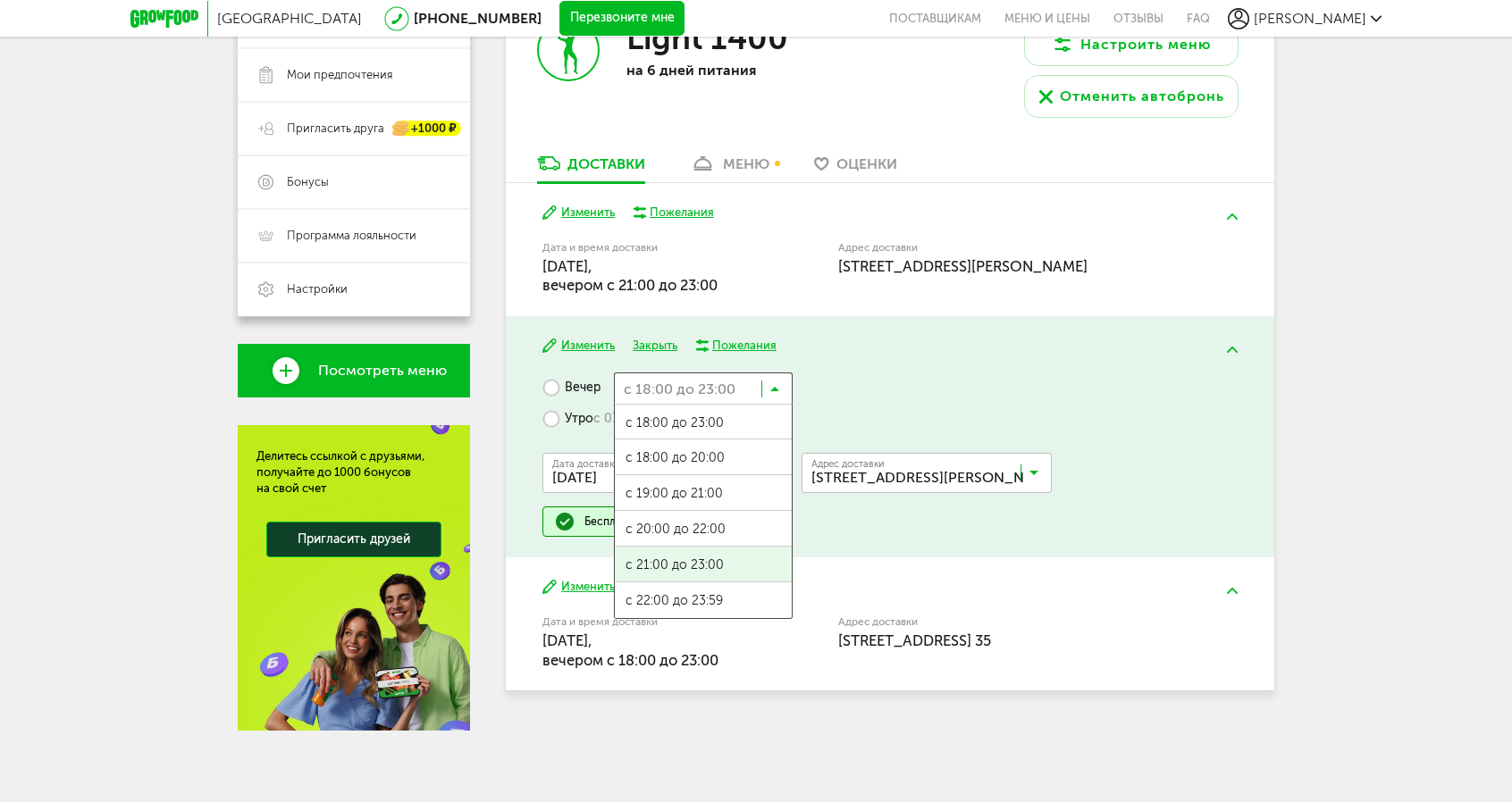
click at [667, 550] on ul "с 18:00 до 23:00 с 18:00 до 20:00 с 19:00 до 21:00 с 20:00 до 22:00 с 21:00 до …" at bounding box center [703, 512] width 179 height 215
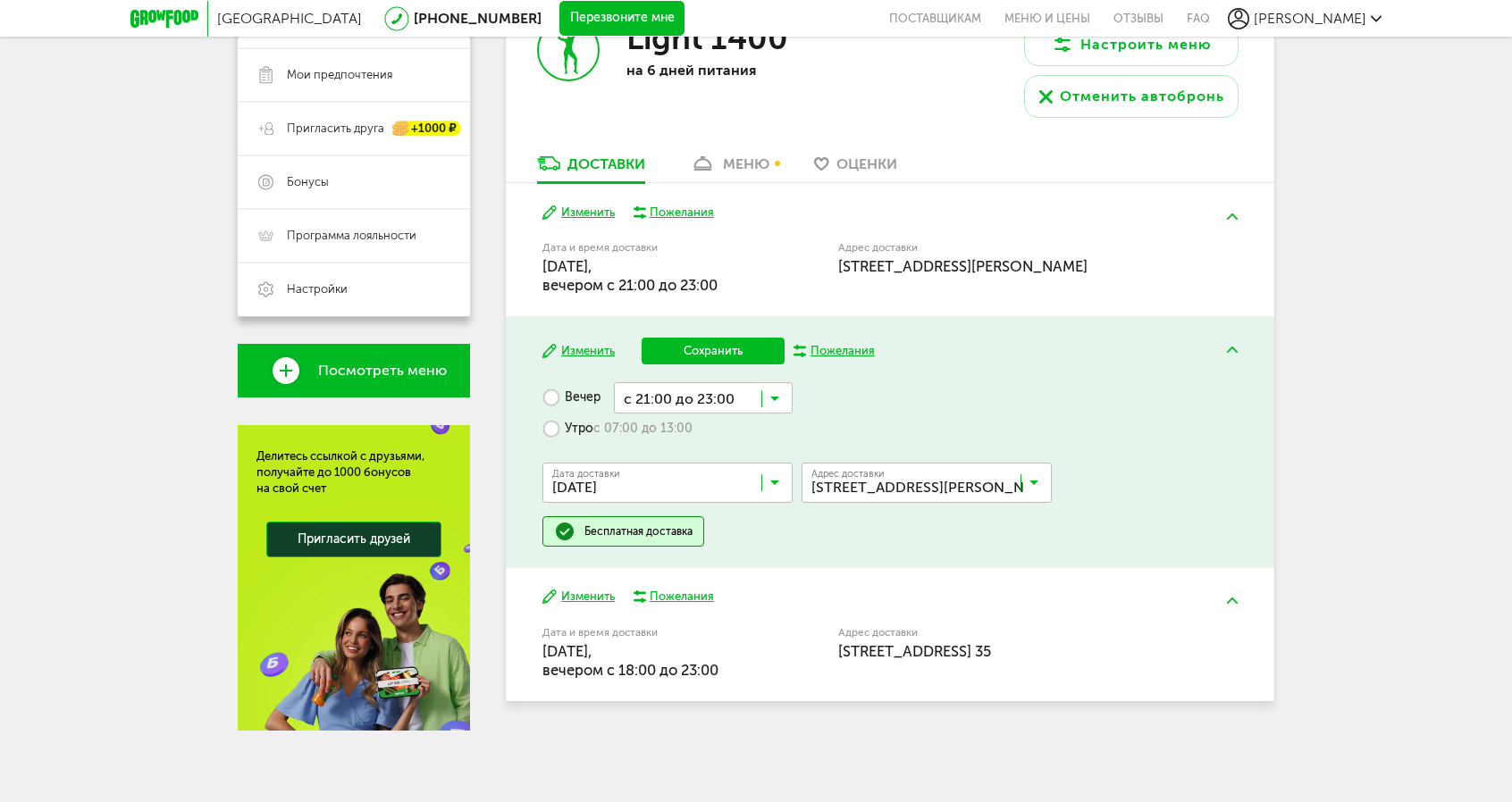
click at [726, 345] on button "Сохранить" at bounding box center [713, 351] width 143 height 27
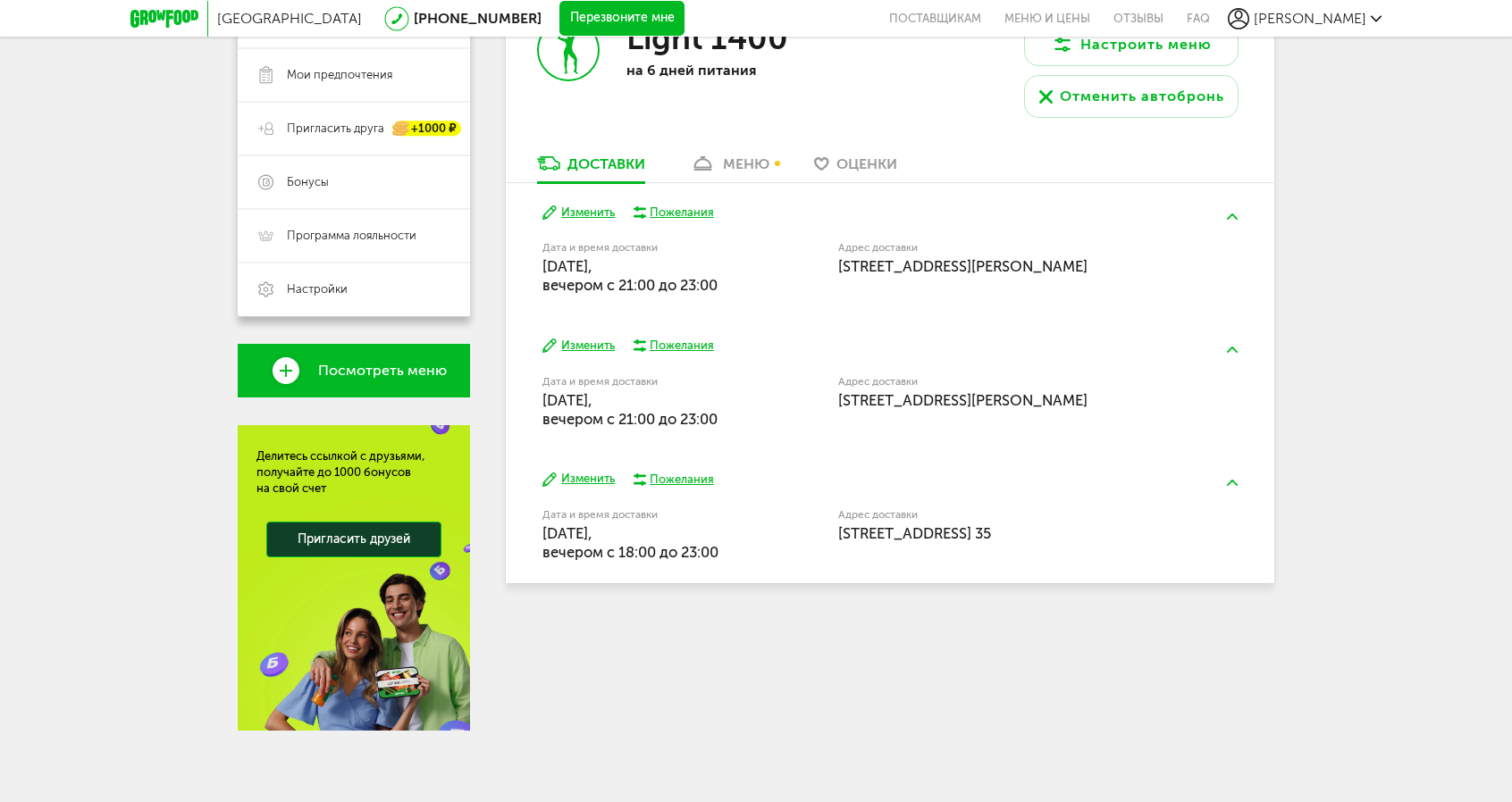
click at [586, 486] on button "Изменить" at bounding box center [578, 480] width 72 height 17
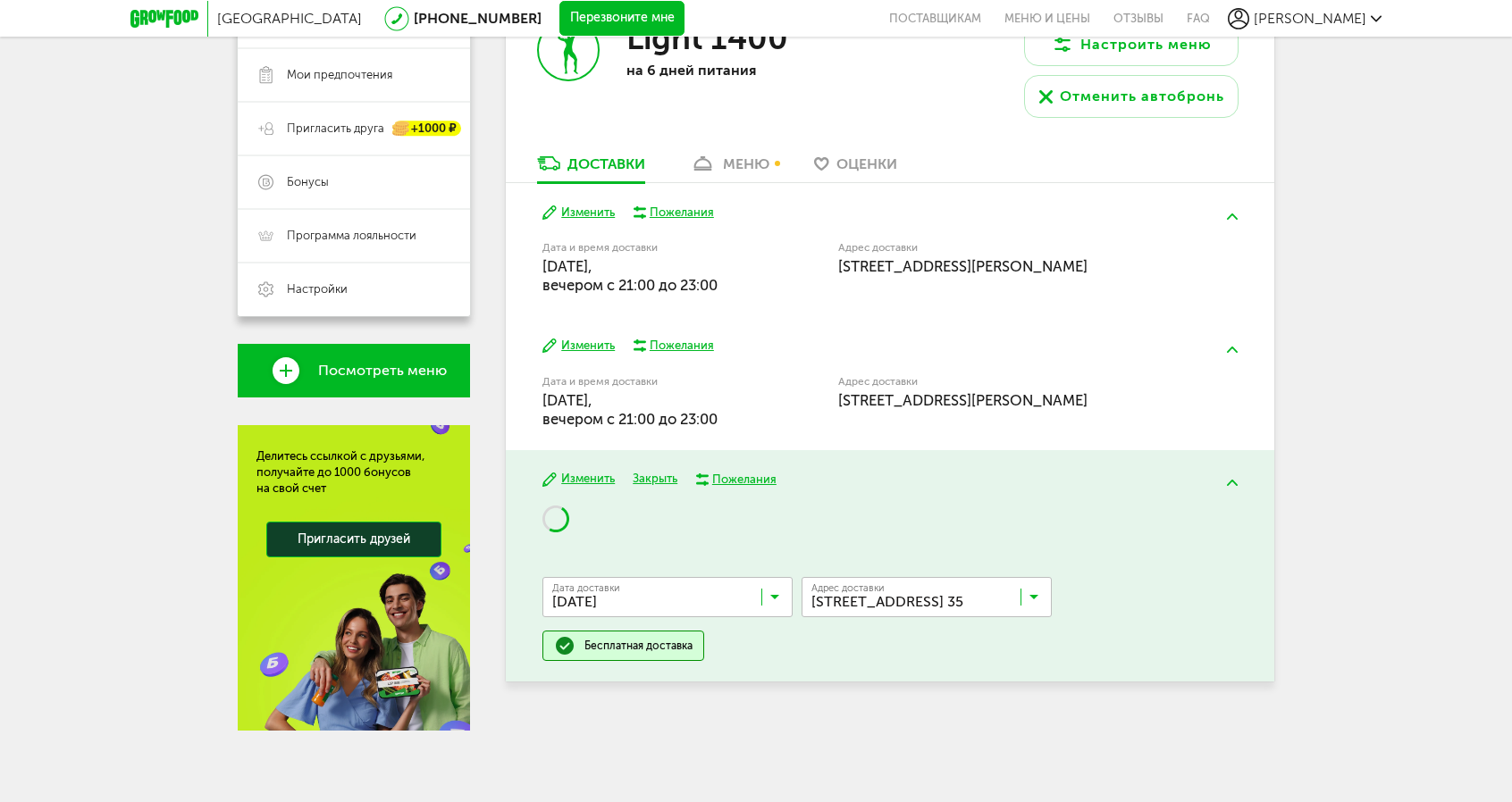
click at [818, 590] on input "Search for option" at bounding box center [931, 602] width 250 height 31
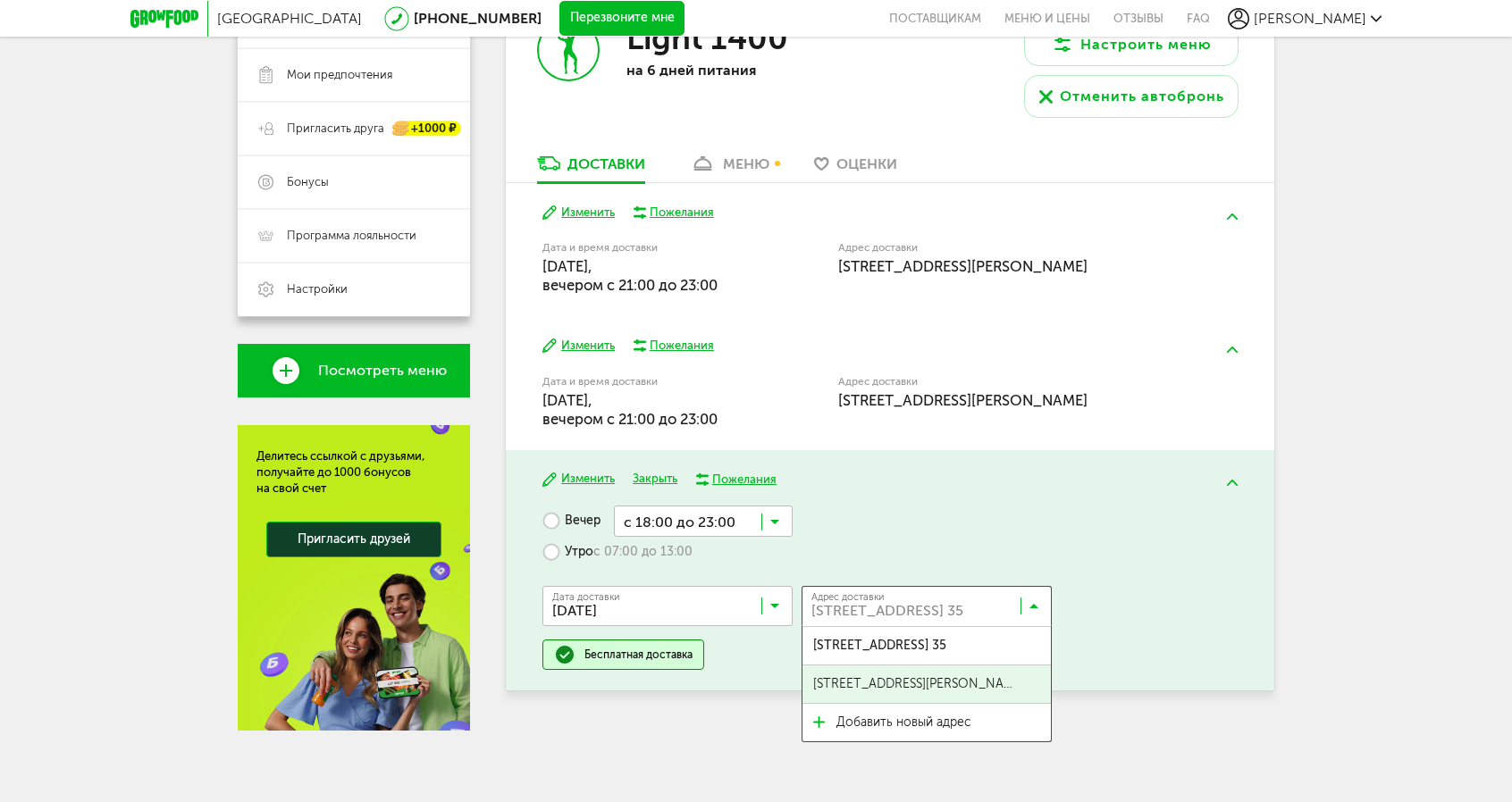
click at [831, 689] on span "[STREET_ADDRESS][PERSON_NAME]" at bounding box center [915, 684] width 202 height 38
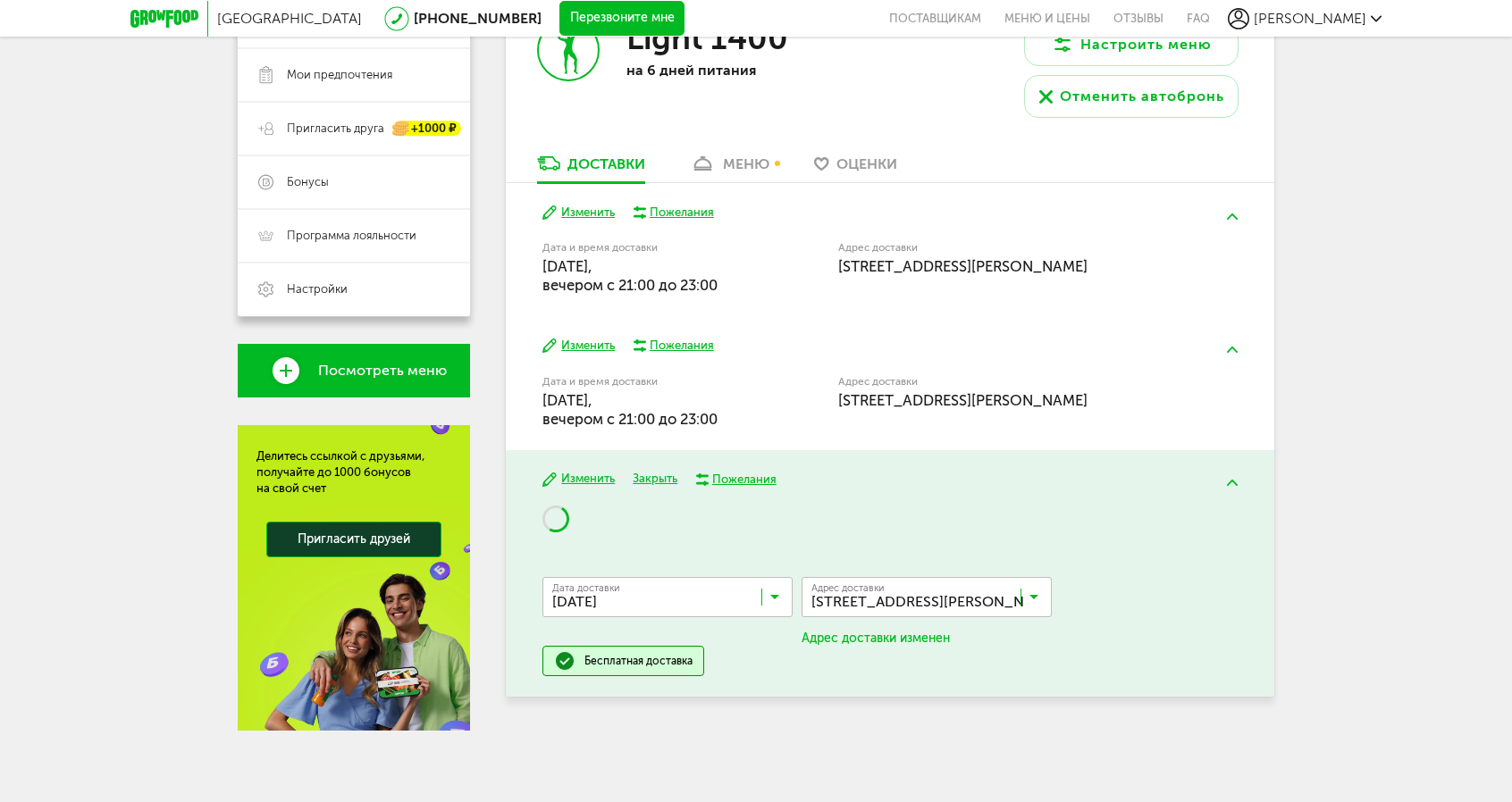
click at [676, 523] on div "Дата доставки [DATE] Загрузка... Адрес Квартира Комментарий для курьера [PERSON…" at bounding box center [890, 590] width 694 height 170
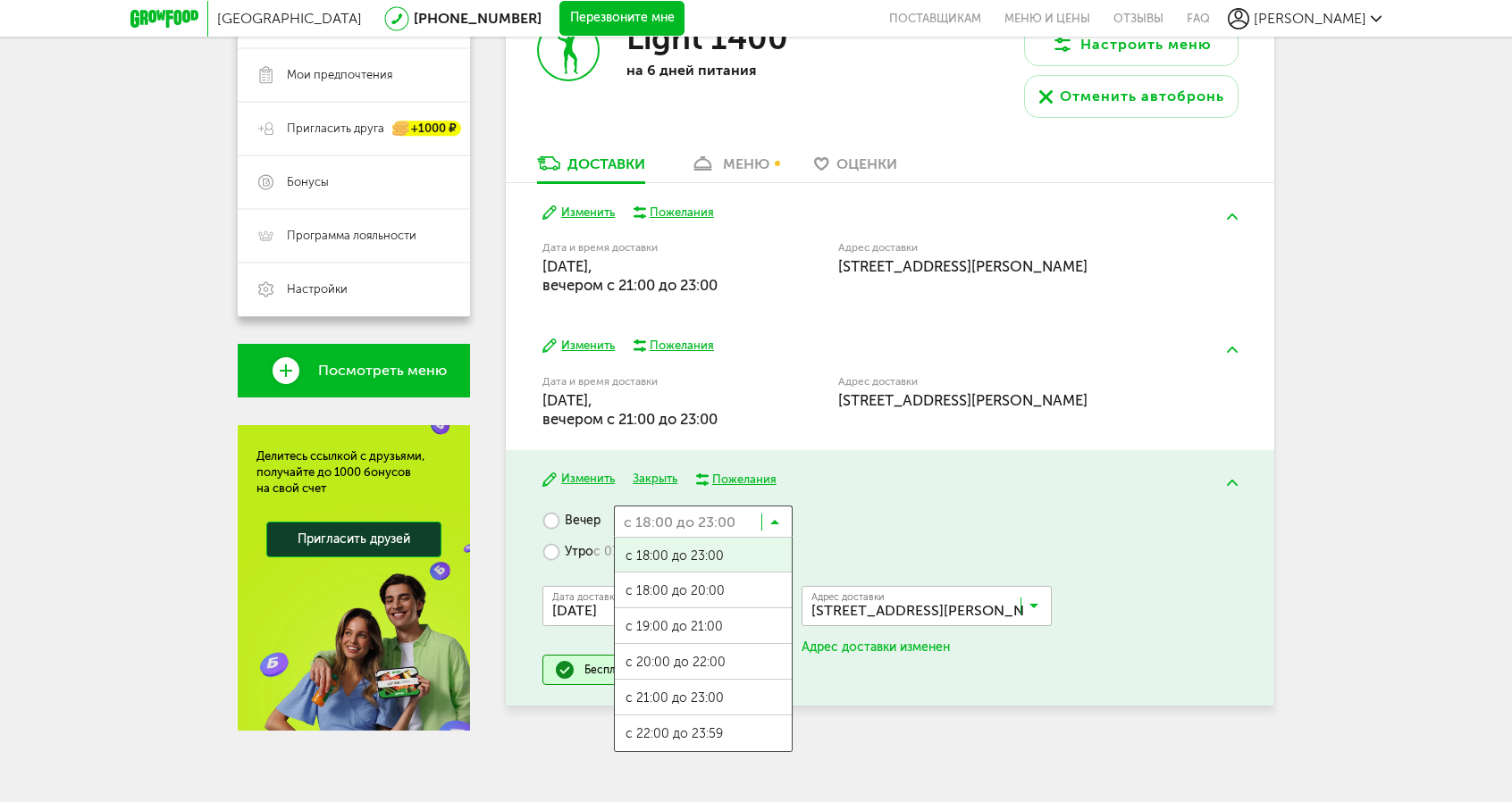
click at [705, 517] on input "Search for option" at bounding box center [703, 521] width 179 height 31
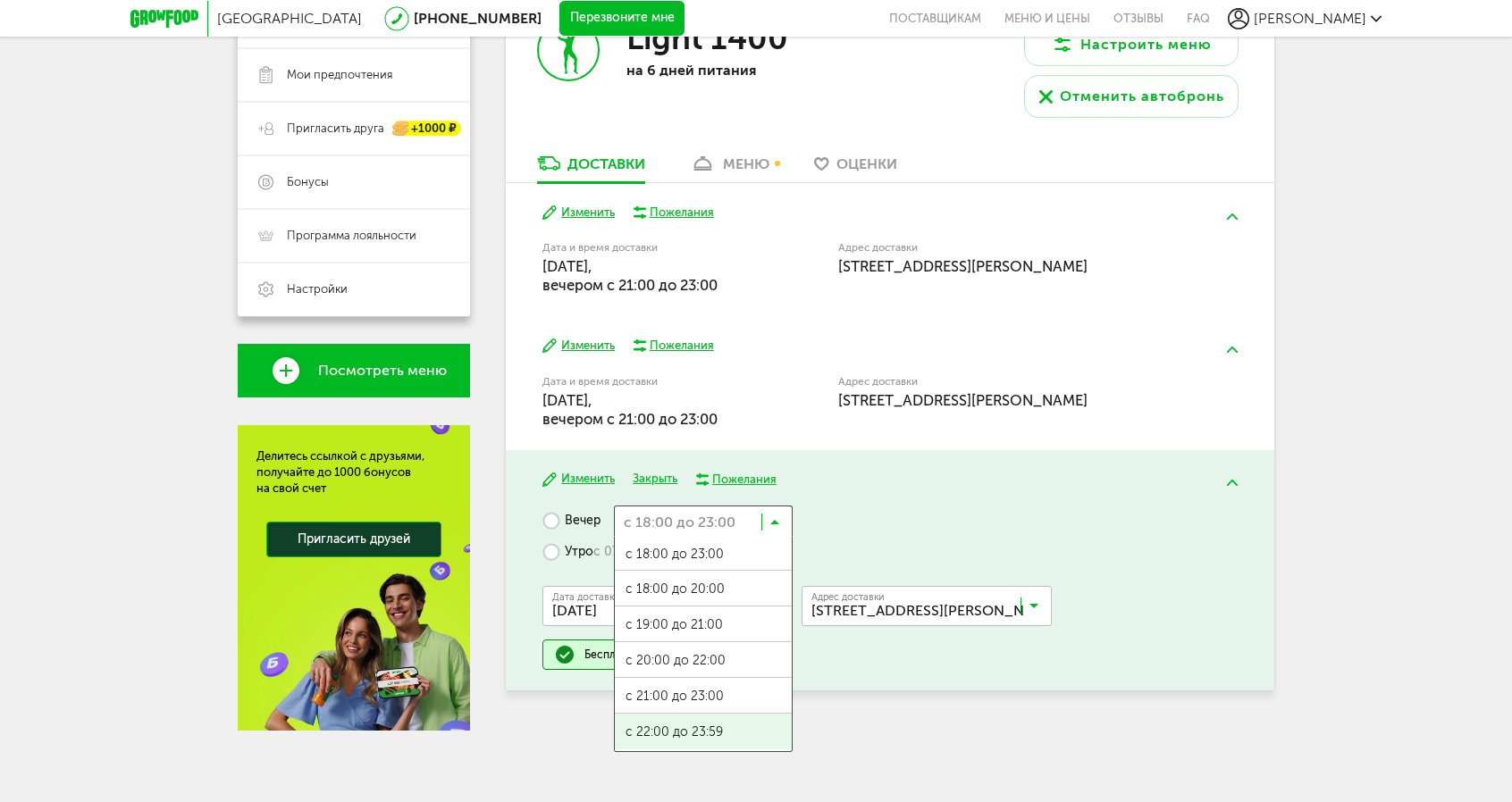
scroll to position [0, 0]
click at [668, 736] on span "с 22:00 до 23:59" at bounding box center [703, 734] width 177 height 38
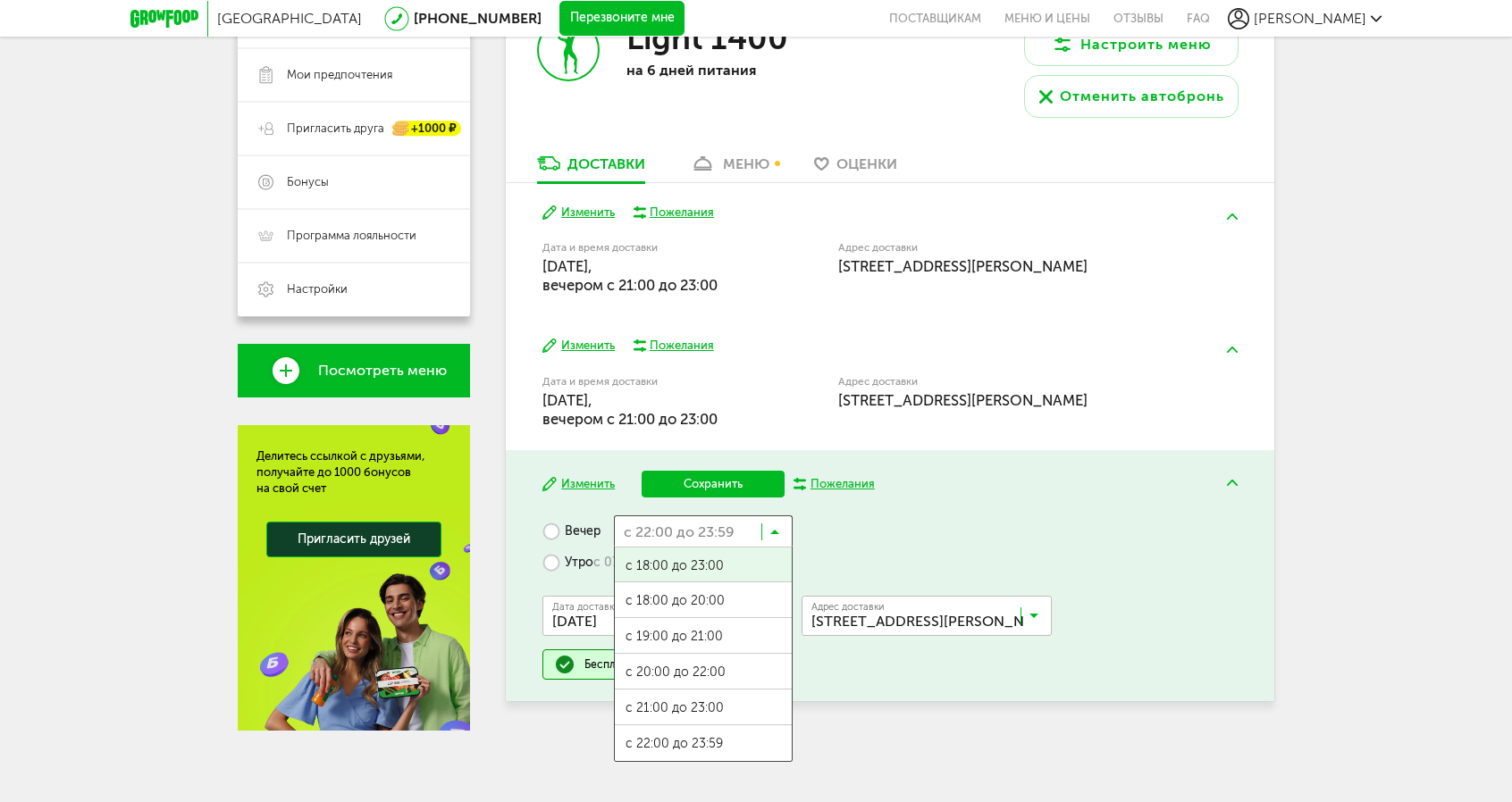
click at [685, 526] on input "Search for option" at bounding box center [703, 531] width 179 height 31
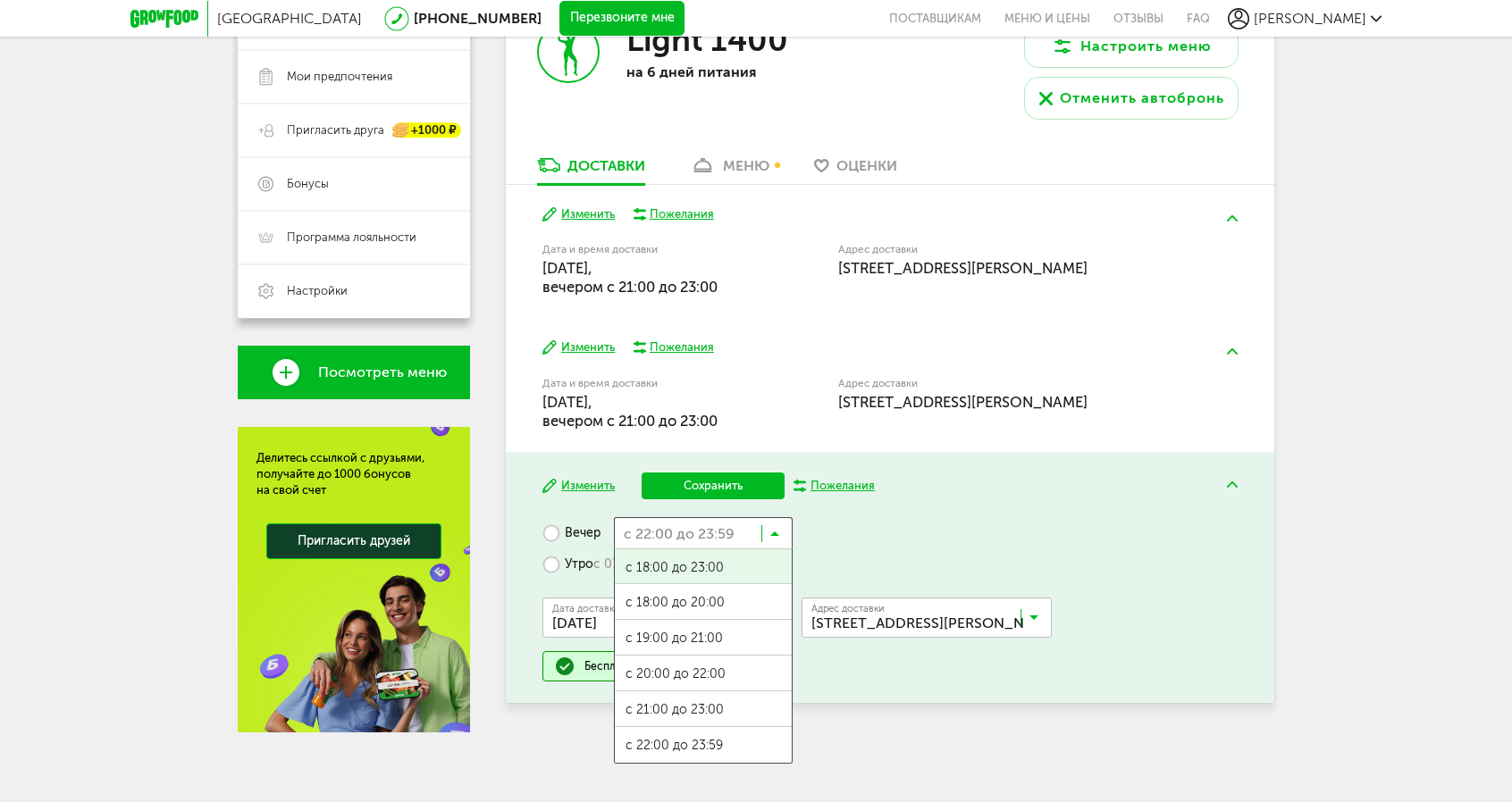
scroll to position [360, 0]
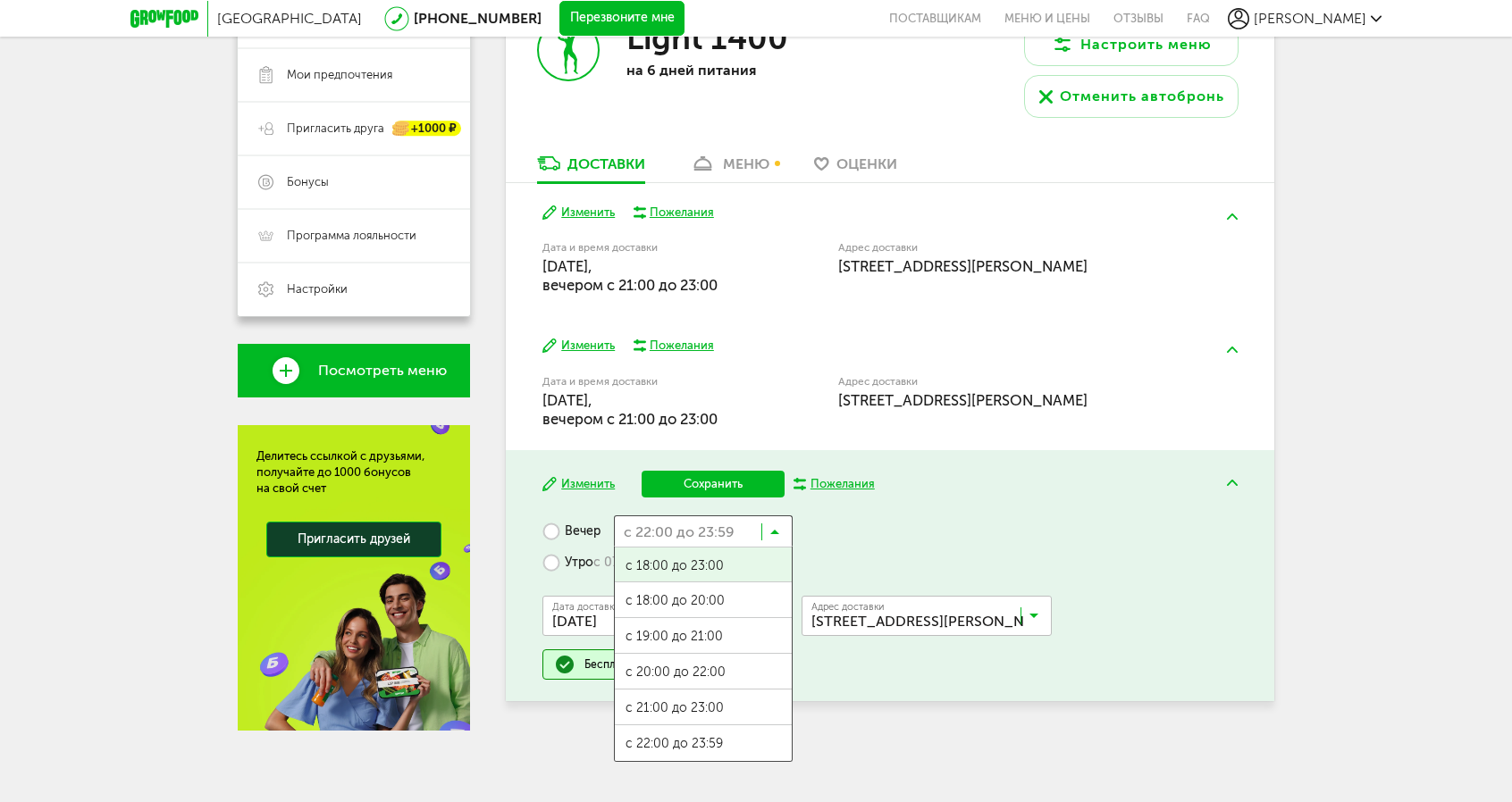
click at [728, 482] on button "Сохранить" at bounding box center [713, 485] width 143 height 27
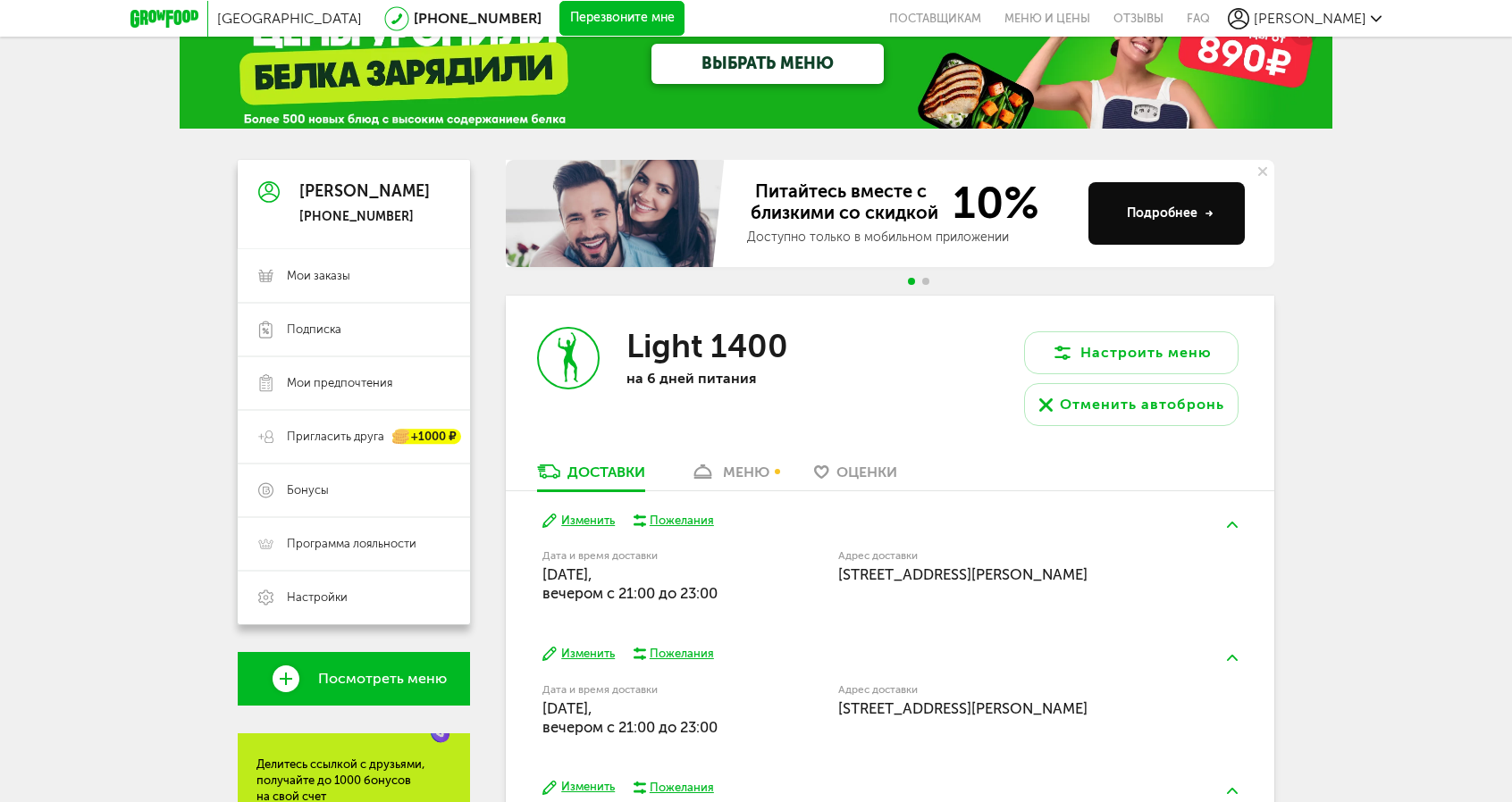
scroll to position [181, 0]
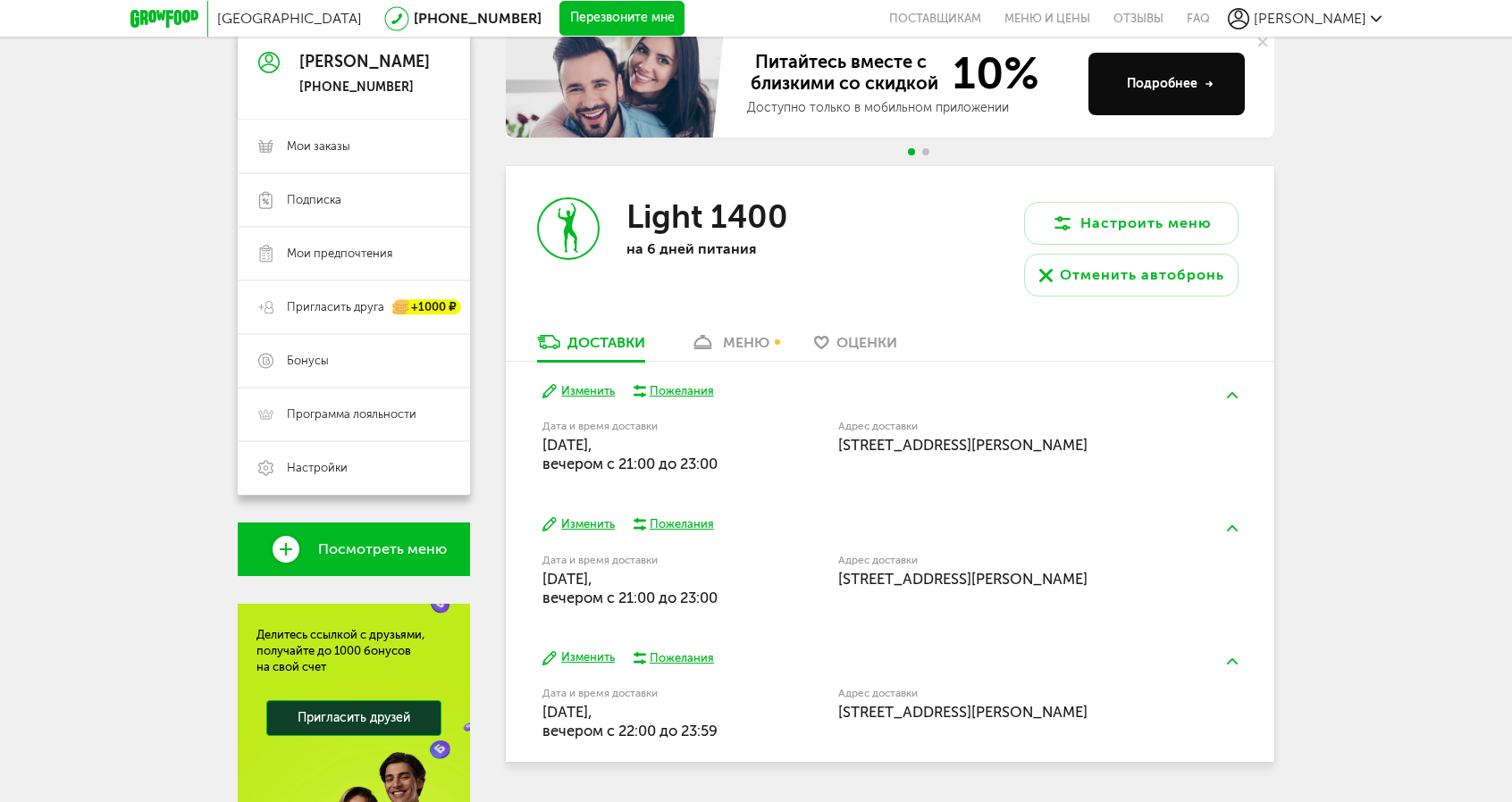
click at [794, 340] on div "Доставки меню Оценки" at bounding box center [890, 347] width 769 height 30
click at [754, 338] on div "меню" at bounding box center [746, 343] width 46 height 17
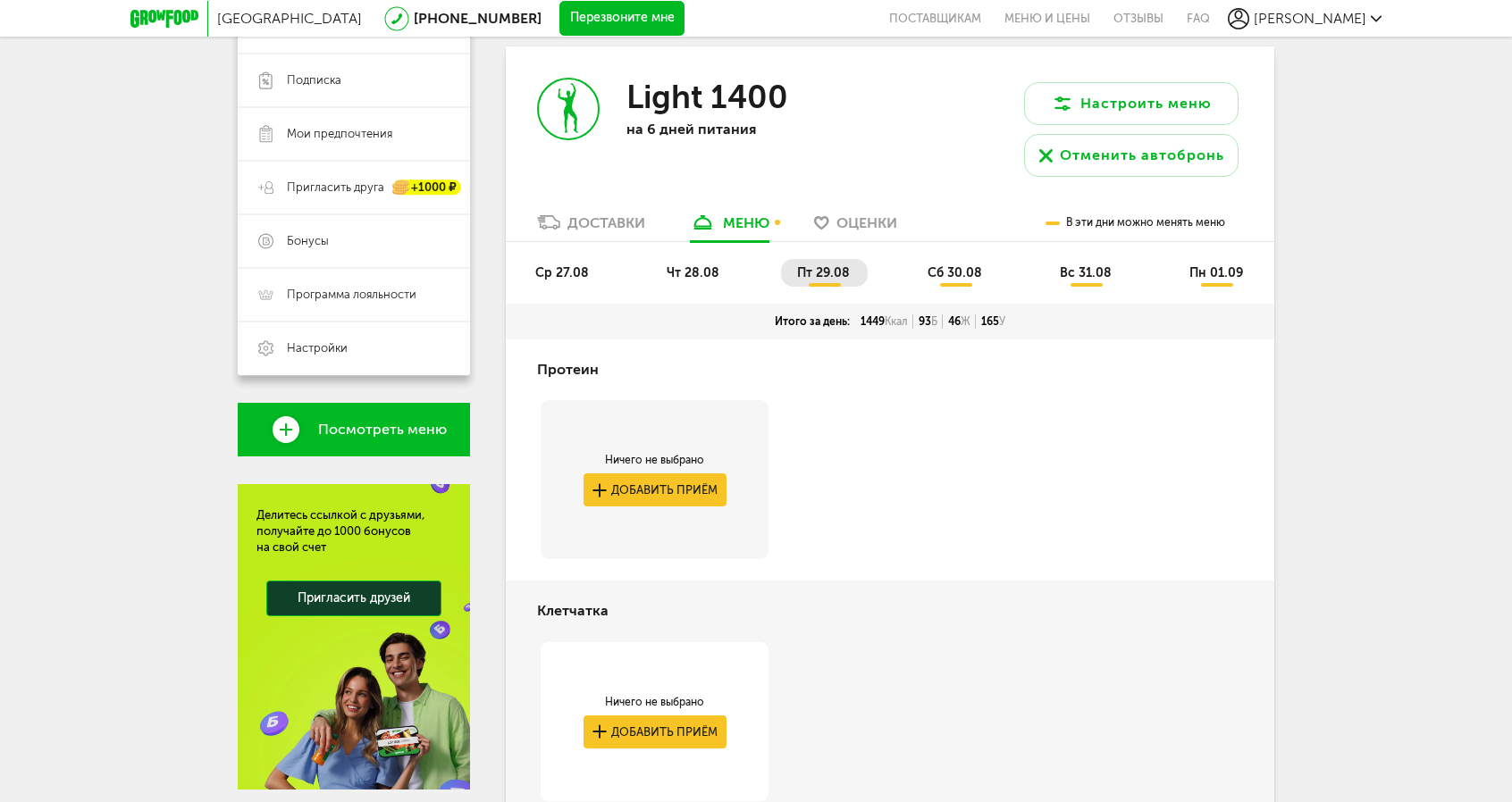
scroll to position [302, 0]
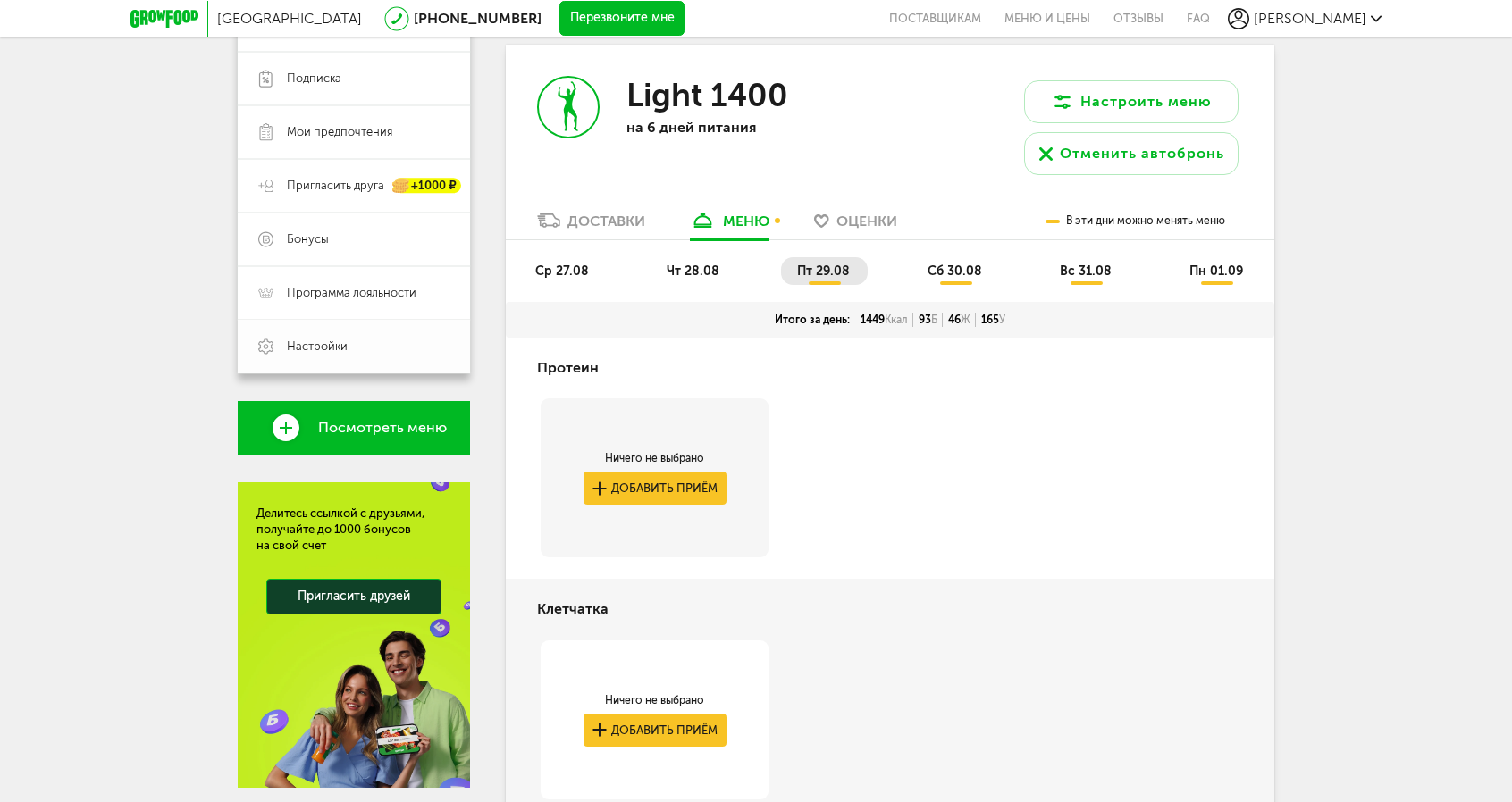
click at [351, 353] on span "Настройки" at bounding box center [367, 346] width 163 height 16
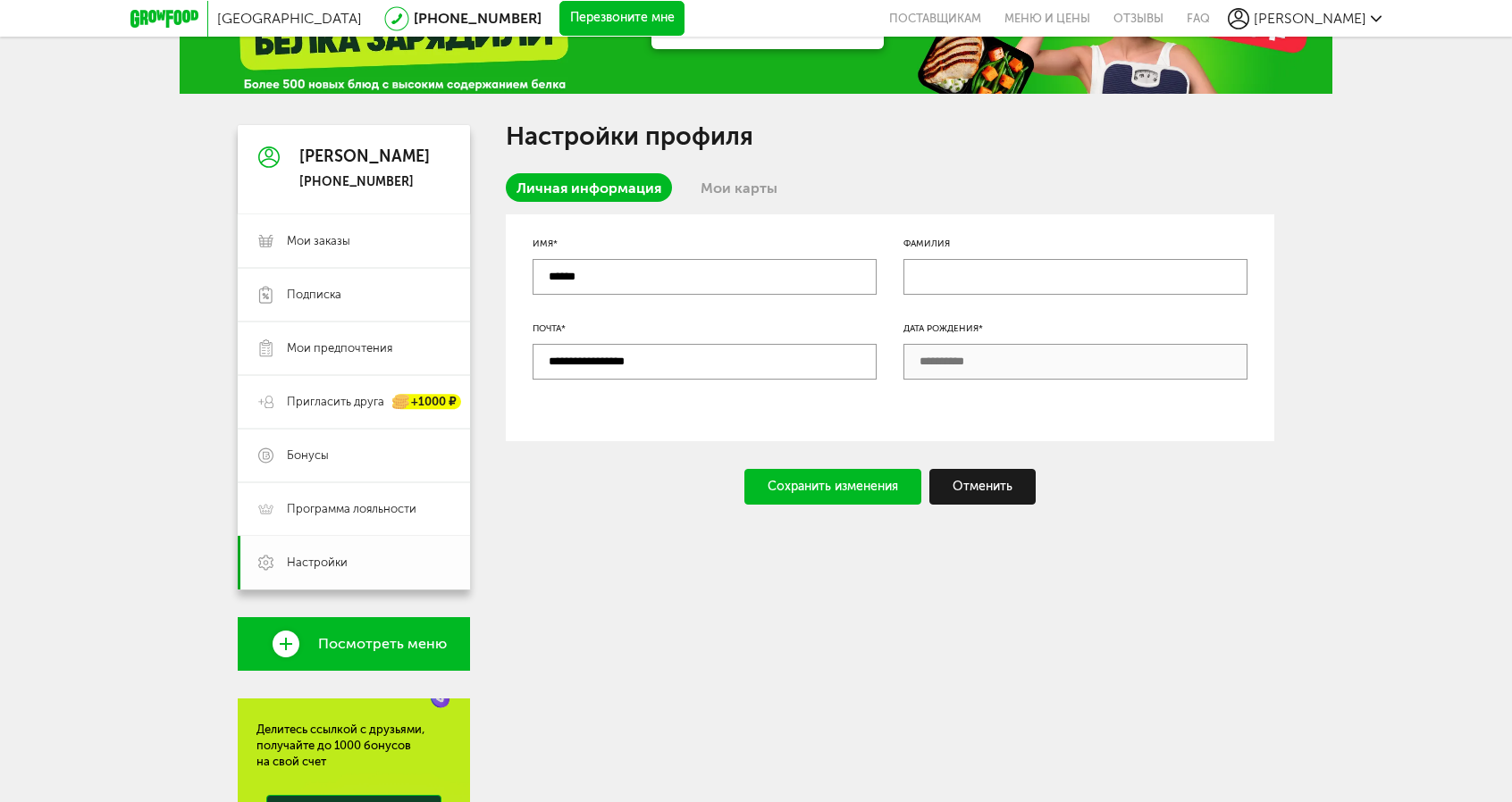
scroll to position [34, 0]
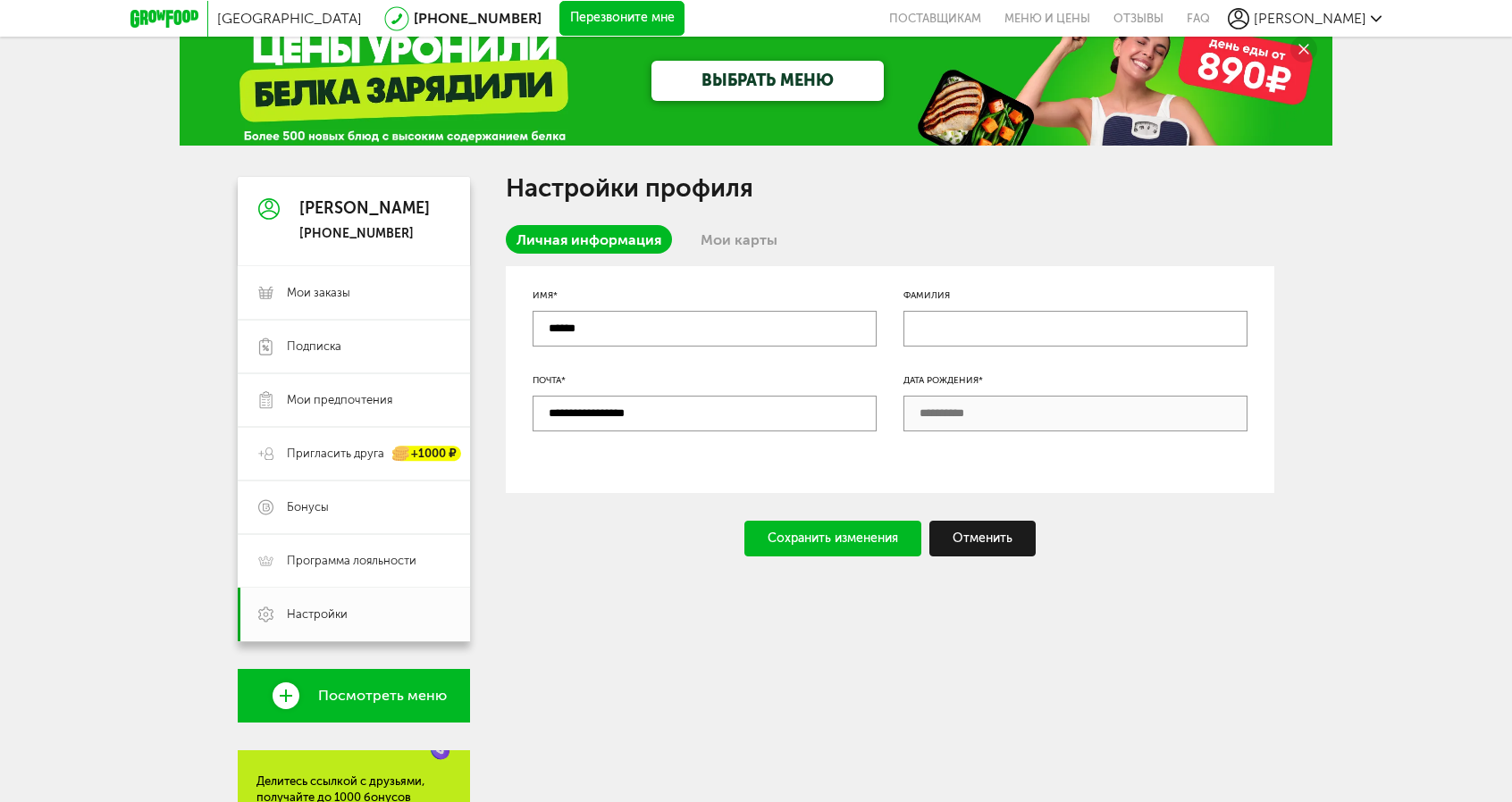
click at [1039, 337] on input "text" at bounding box center [1075, 328] width 344 height 36
type input "******"
click at [347, 285] on span "Мои заказы" at bounding box center [318, 292] width 63 height 16
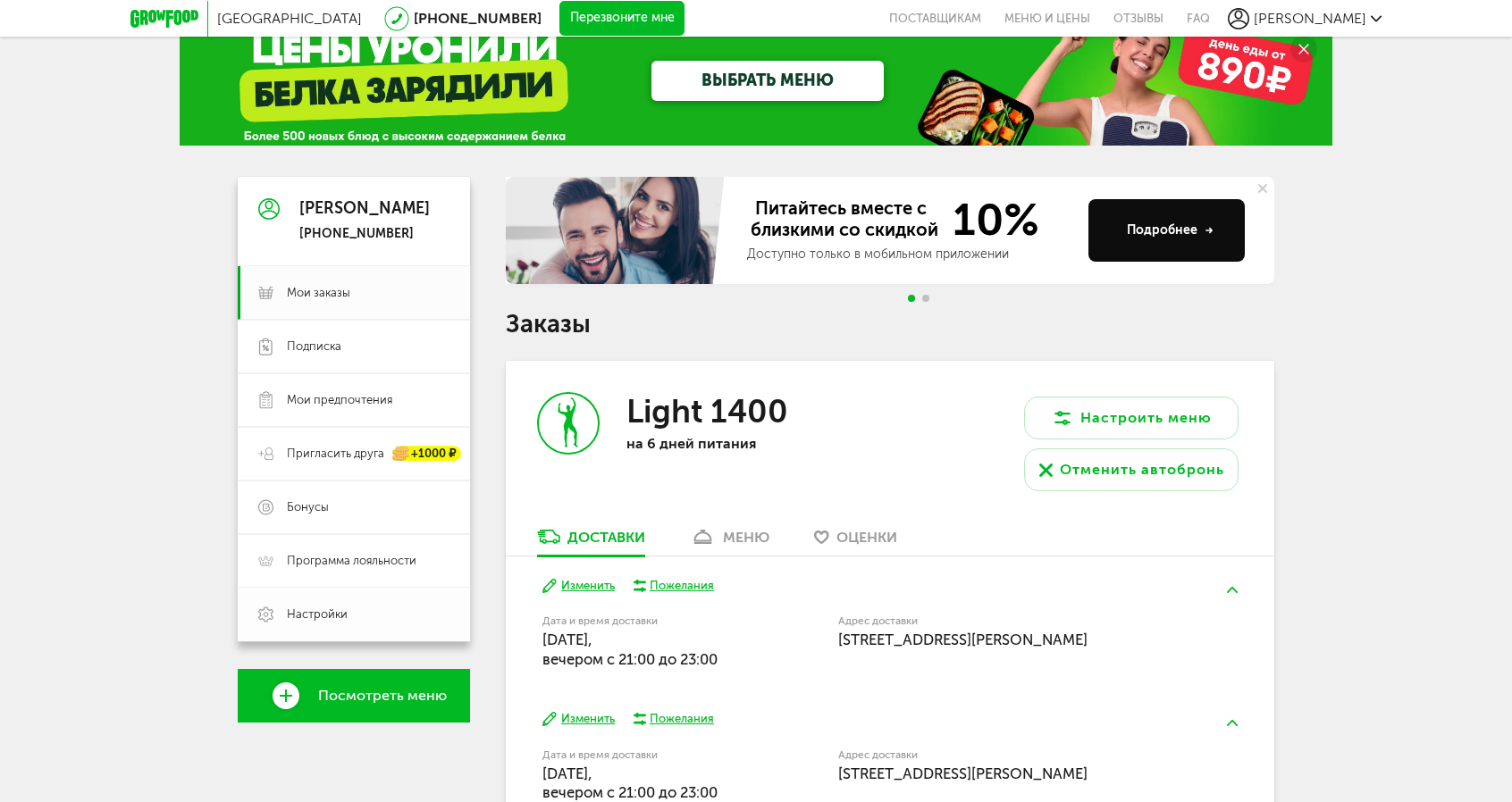
click at [373, 602] on link "Настройки" at bounding box center [354, 614] width 233 height 54
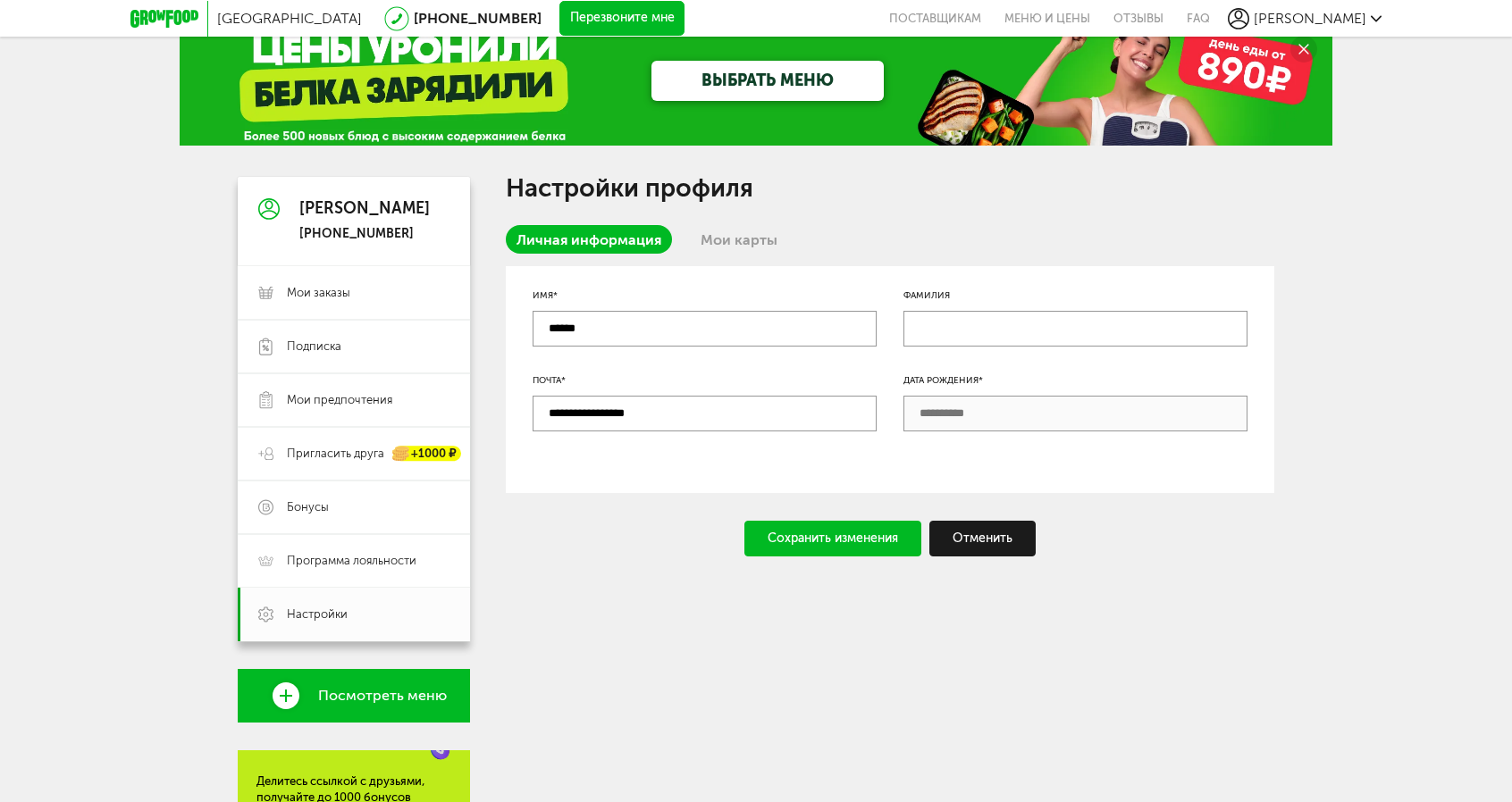
click at [953, 313] on input "text" at bounding box center [1075, 328] width 344 height 36
type input "******"
click at [846, 529] on div "Сохранить изменения" at bounding box center [833, 539] width 177 height 36
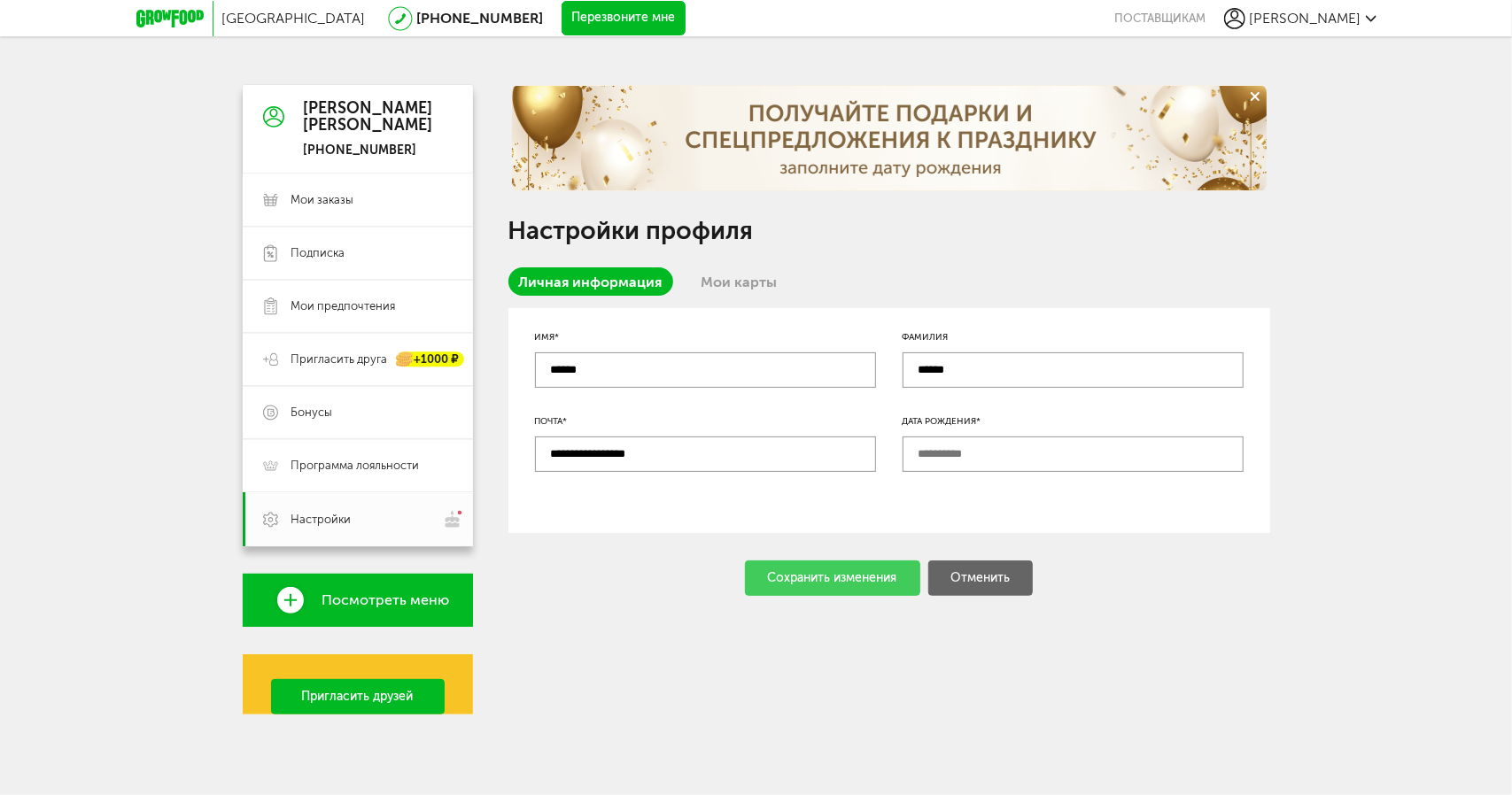
click at [1081, 416] on div "**********" at bounding box center [889, 420] width 762 height 225
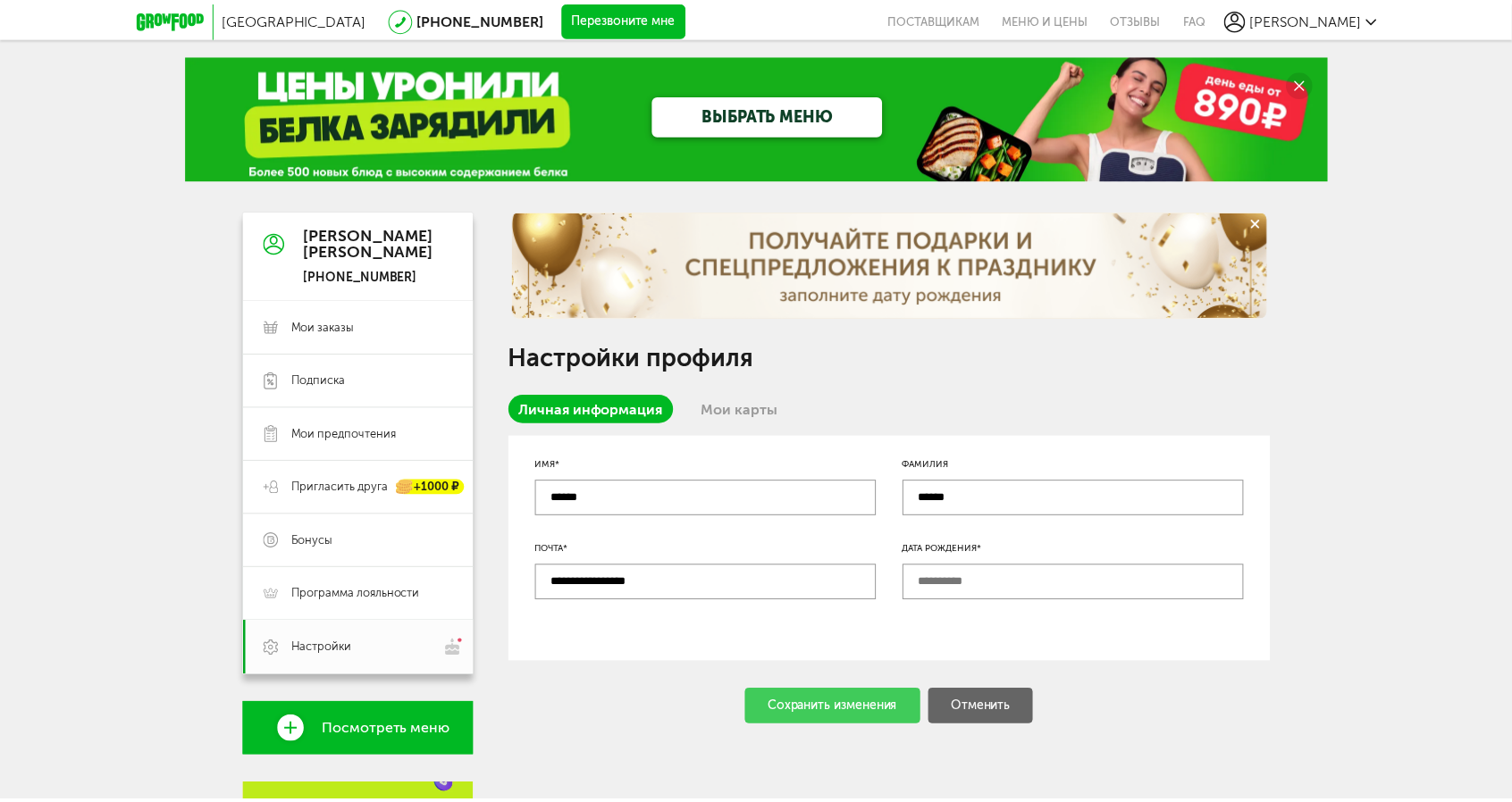
scroll to position [34, 0]
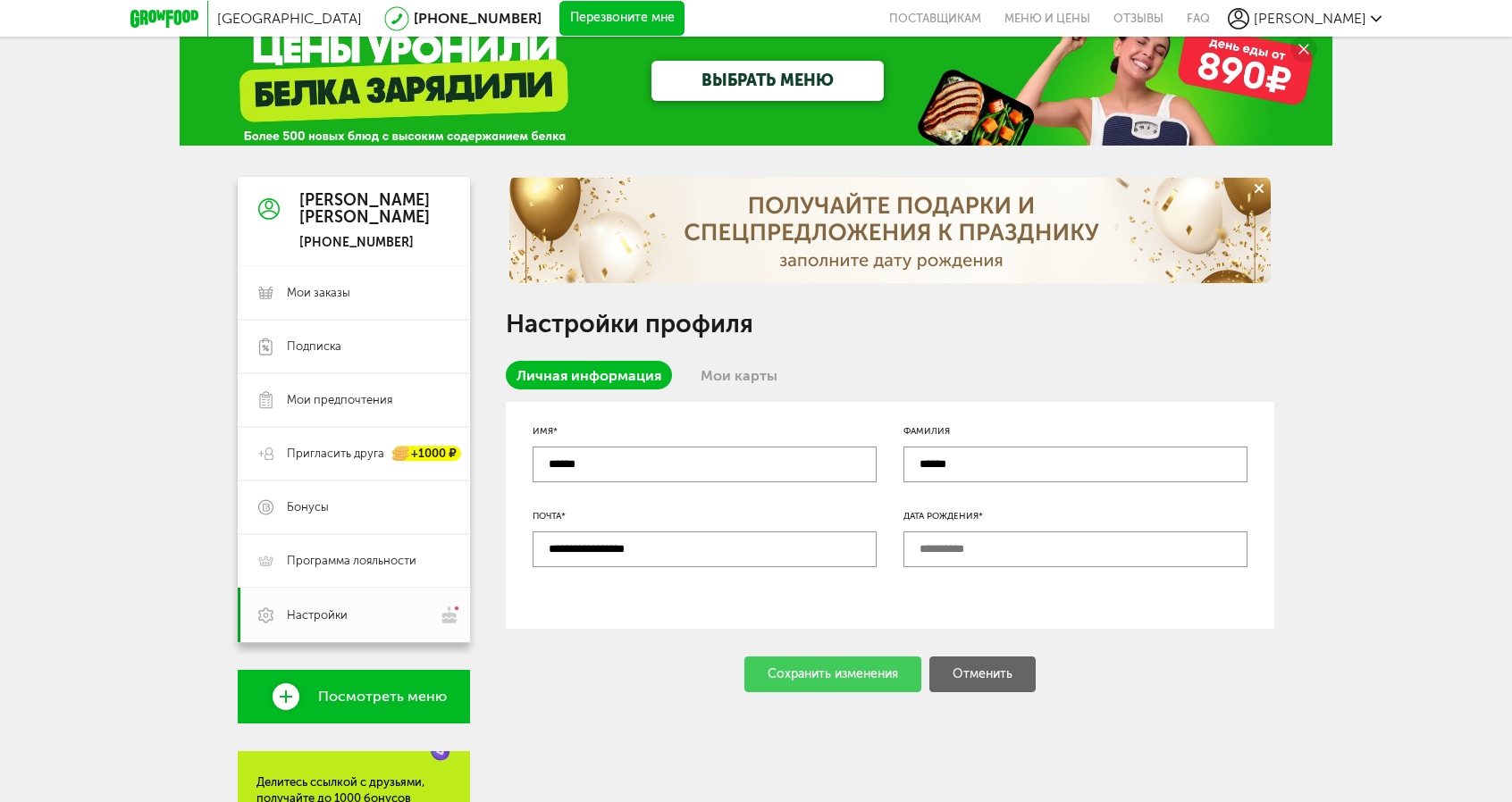
click at [941, 527] on div "Дата рождения*" at bounding box center [1075, 539] width 344 height 58
click at [933, 545] on input "text" at bounding box center [1075, 549] width 344 height 36
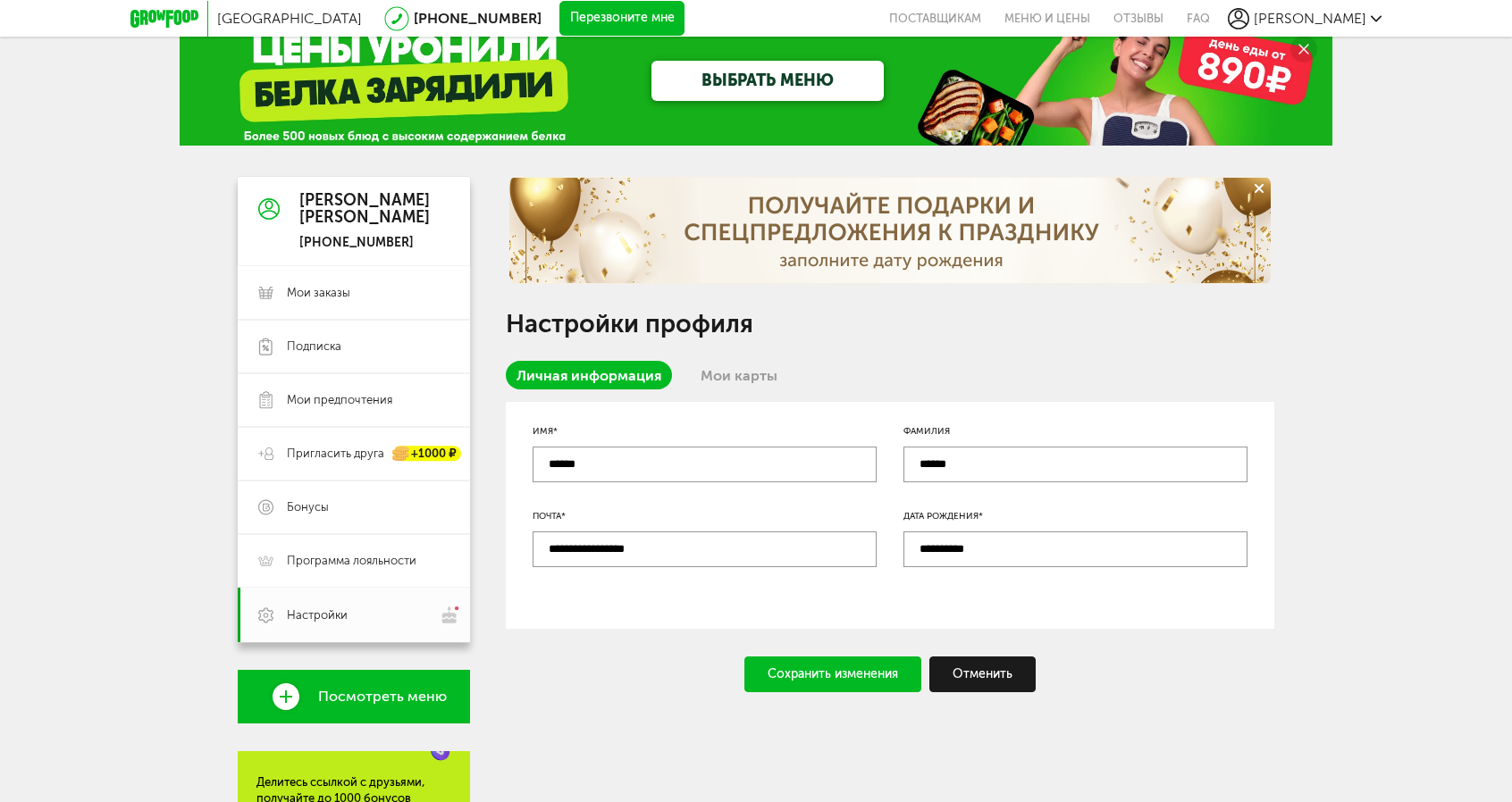
type input "**********"
click at [860, 686] on div "Сохранить изменения" at bounding box center [833, 674] width 177 height 36
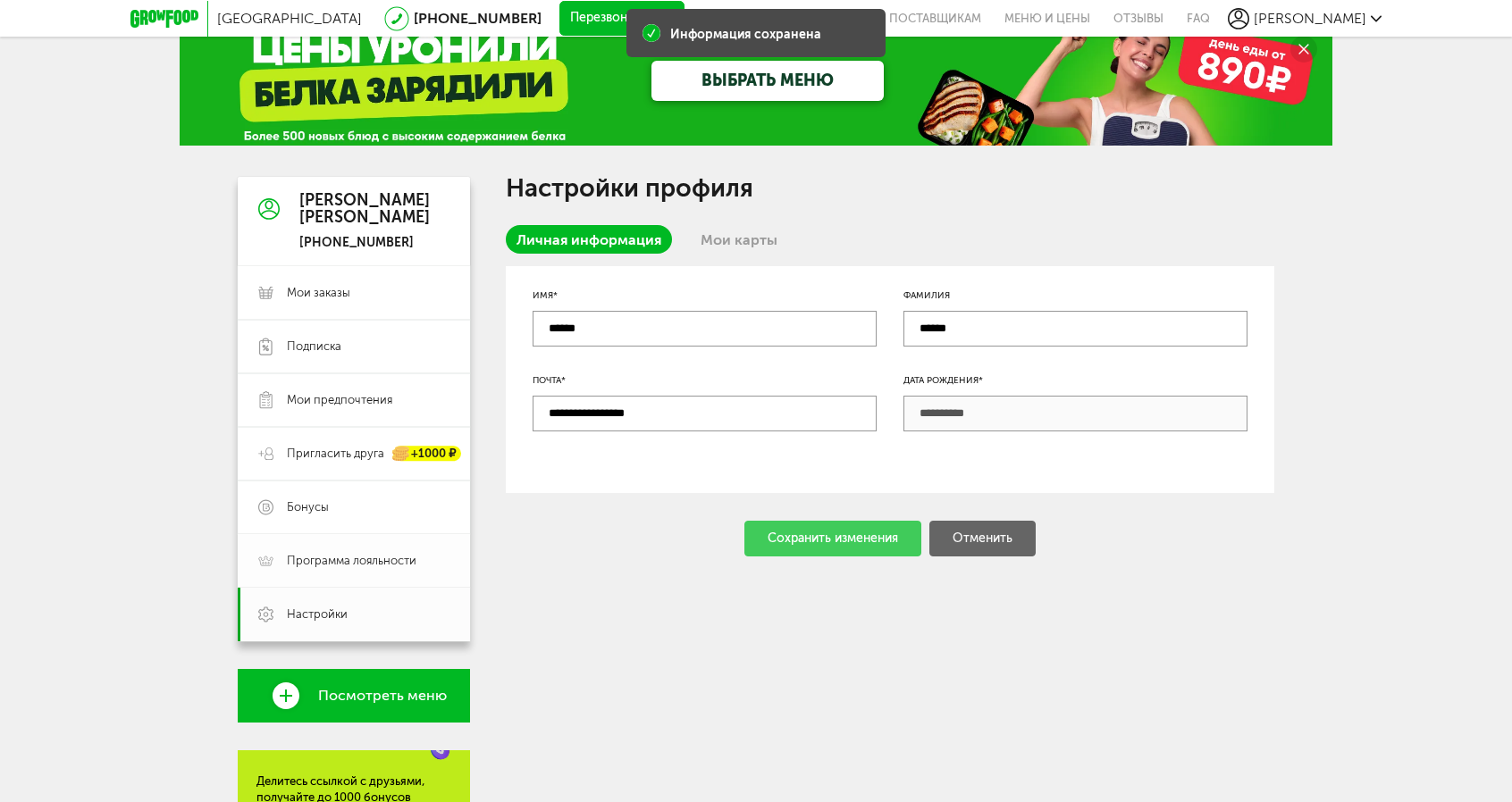
click at [327, 548] on link "Программа лояльности" at bounding box center [354, 562] width 233 height 54
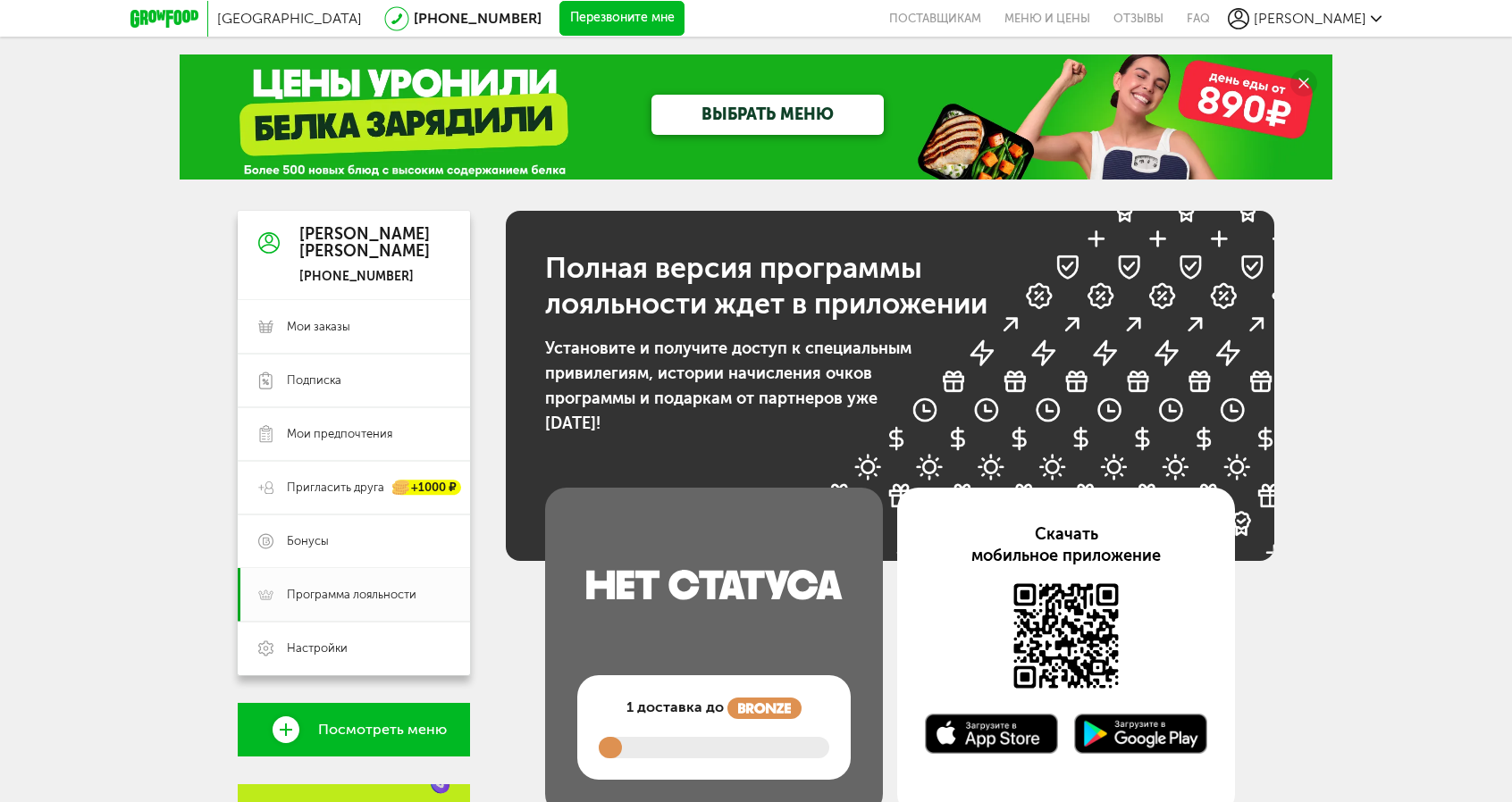
click at [802, 103] on link "ВЫБРАТЬ МЕНЮ" at bounding box center [768, 114] width 233 height 40
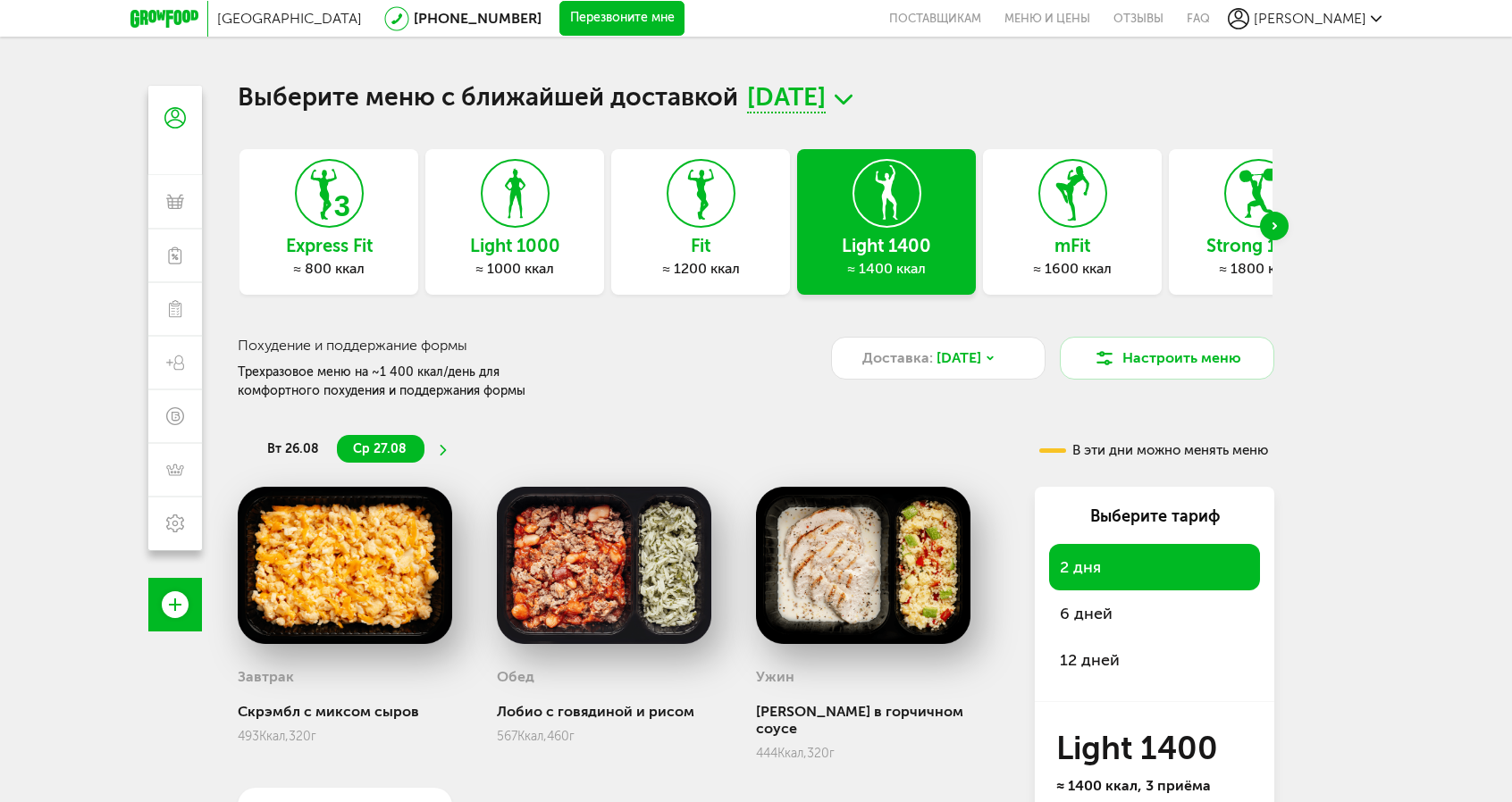
click at [1282, 215] on div "Next slide" at bounding box center [1274, 226] width 29 height 29
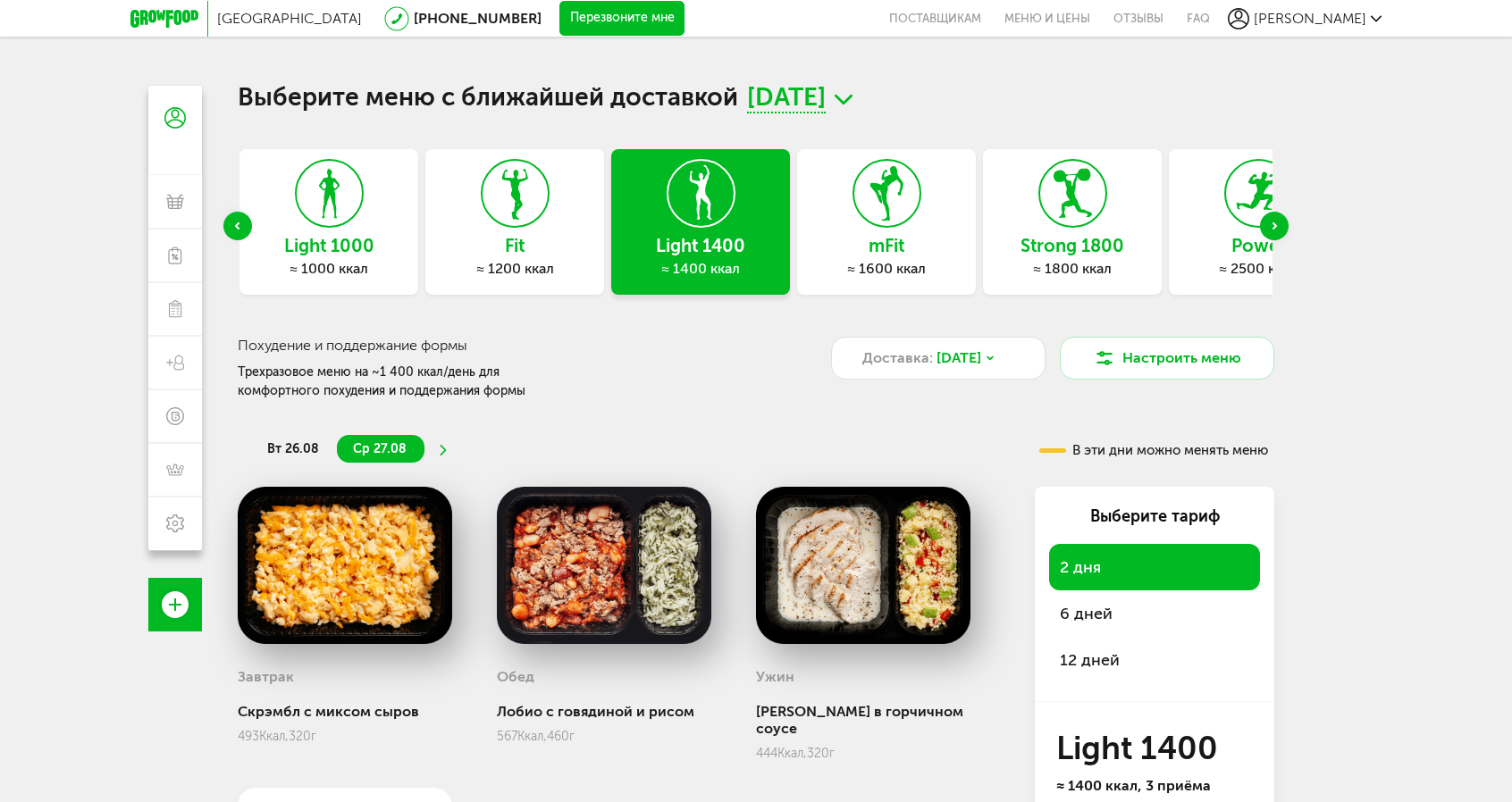
click at [1282, 215] on div "Next slide" at bounding box center [1274, 226] width 29 height 29
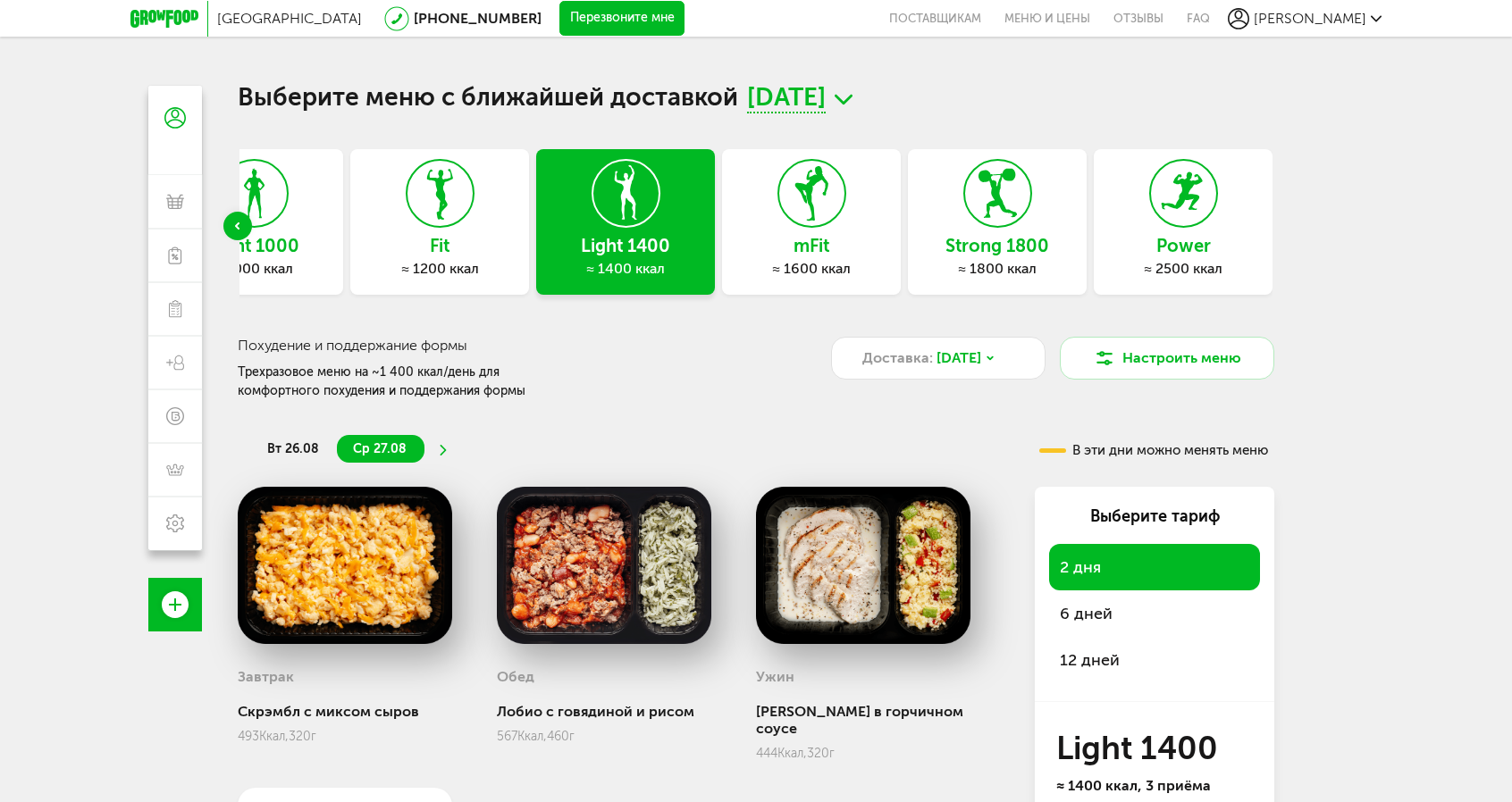
click at [997, 196] on use at bounding box center [997, 193] width 38 height 49
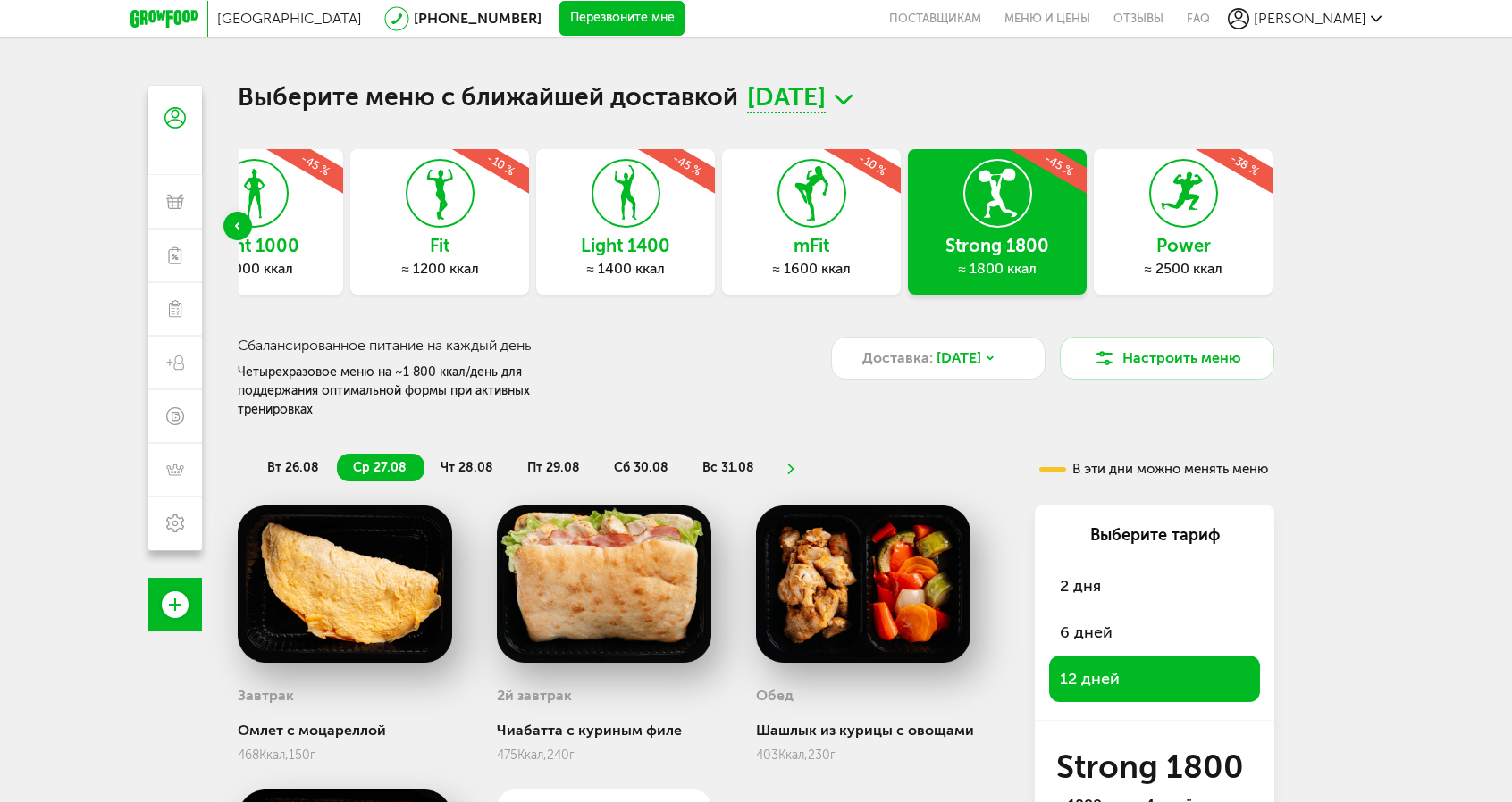
click at [1119, 614] on div "6 дней" at bounding box center [1154, 633] width 211 height 46
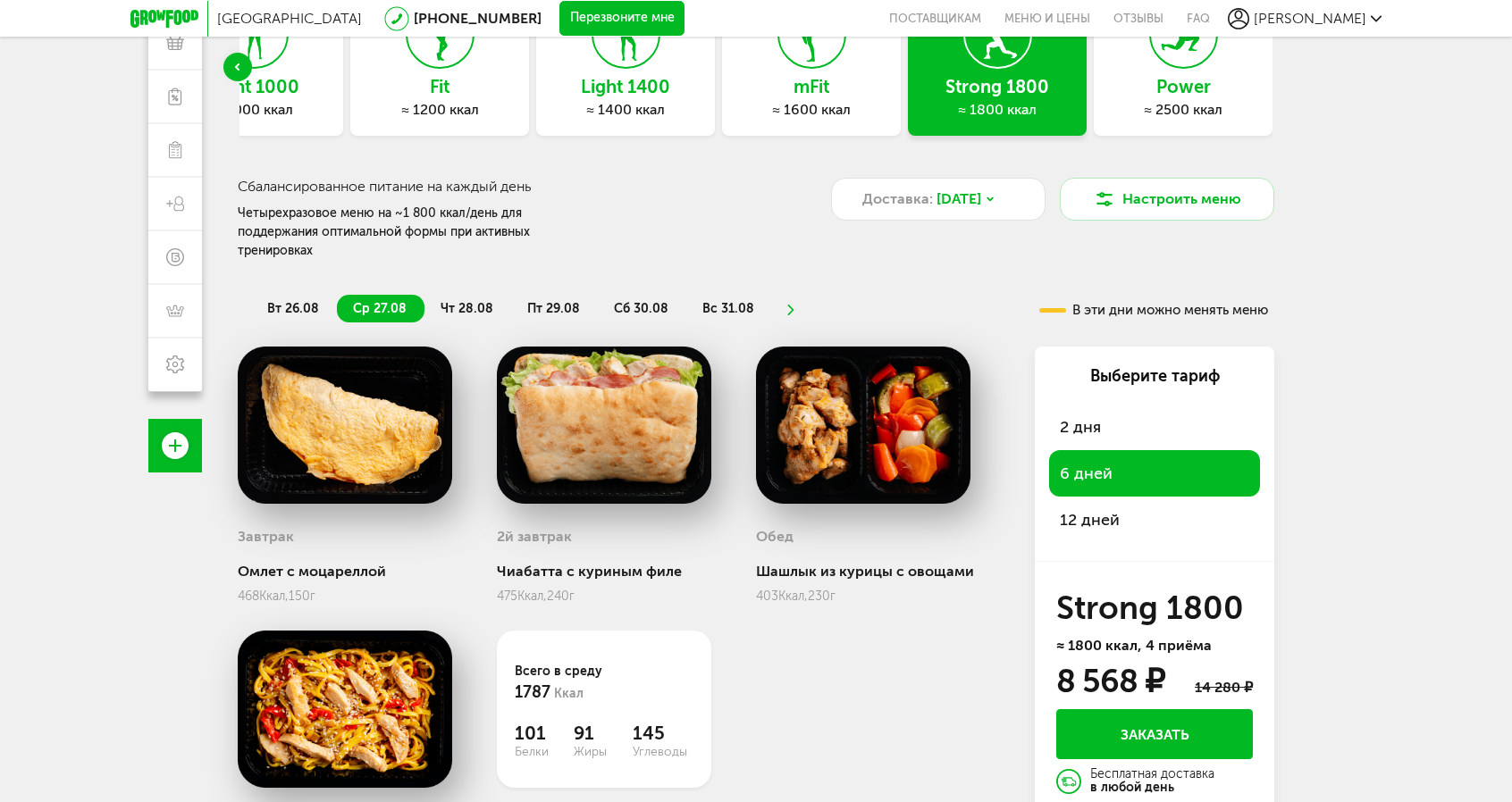
scroll to position [268, 0]
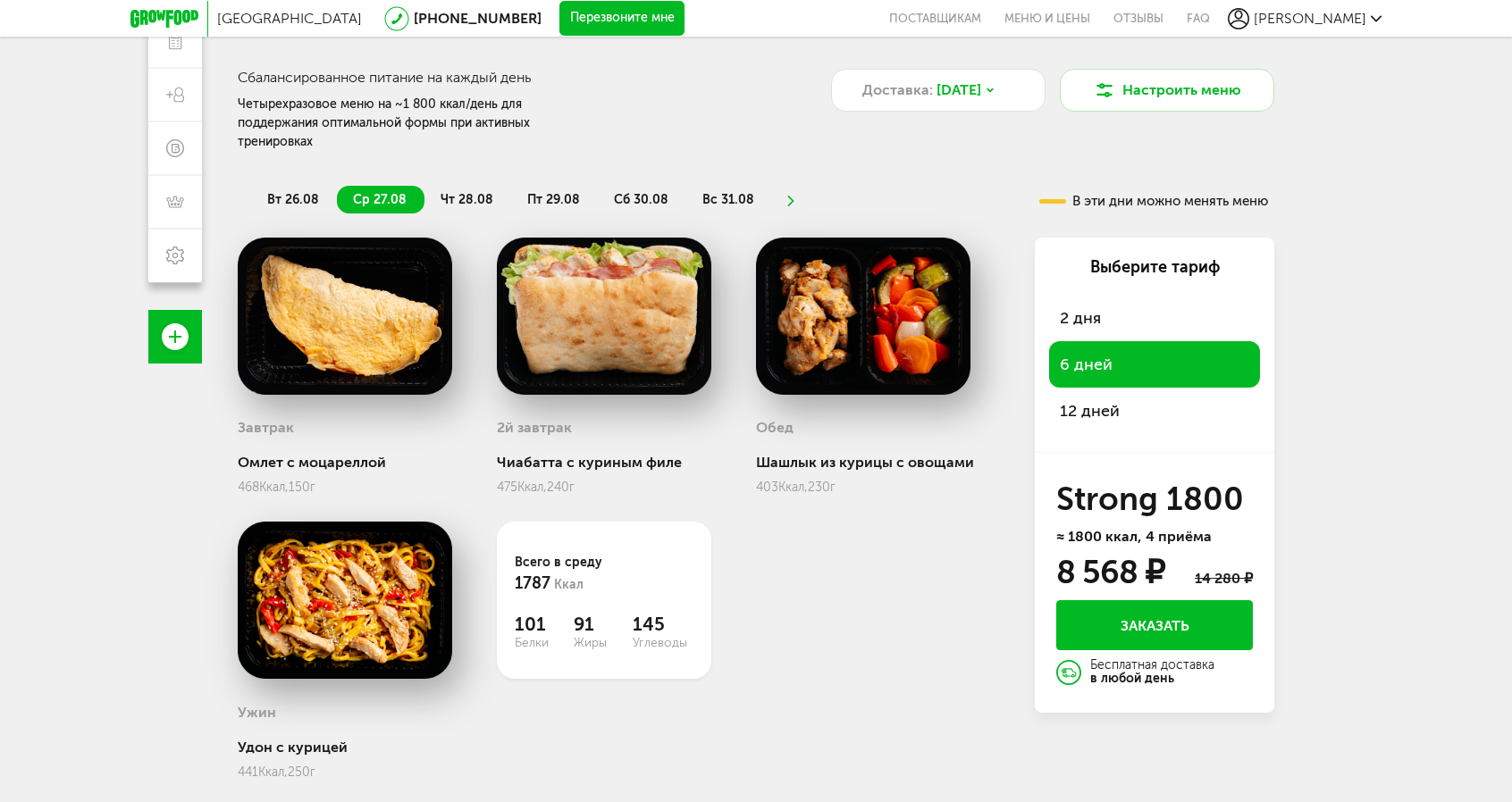
click at [290, 192] on span "вт 26.08" at bounding box center [293, 200] width 52 height 15
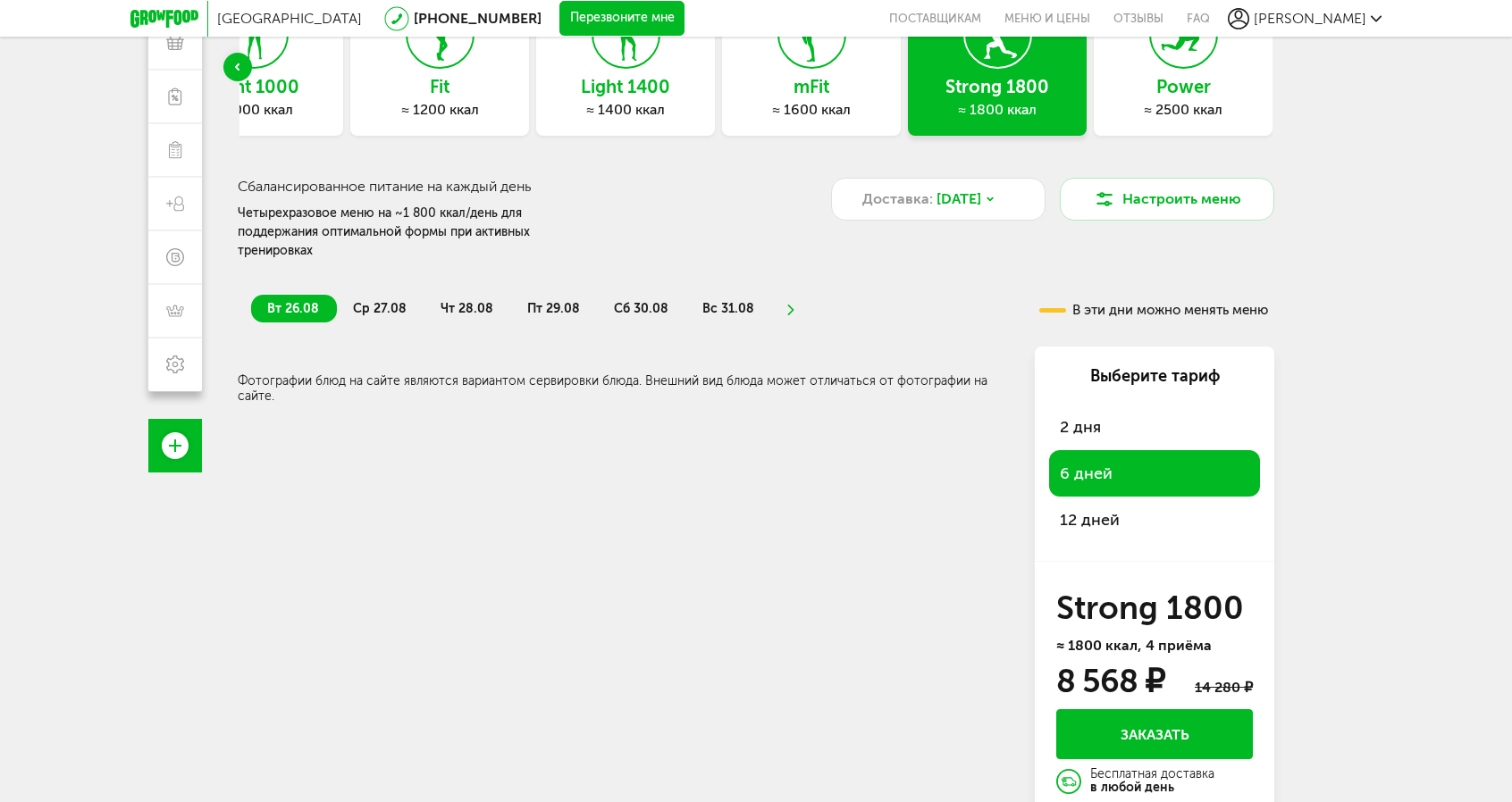
click at [353, 301] on span "ср 27.08" at bounding box center [380, 309] width 54 height 15
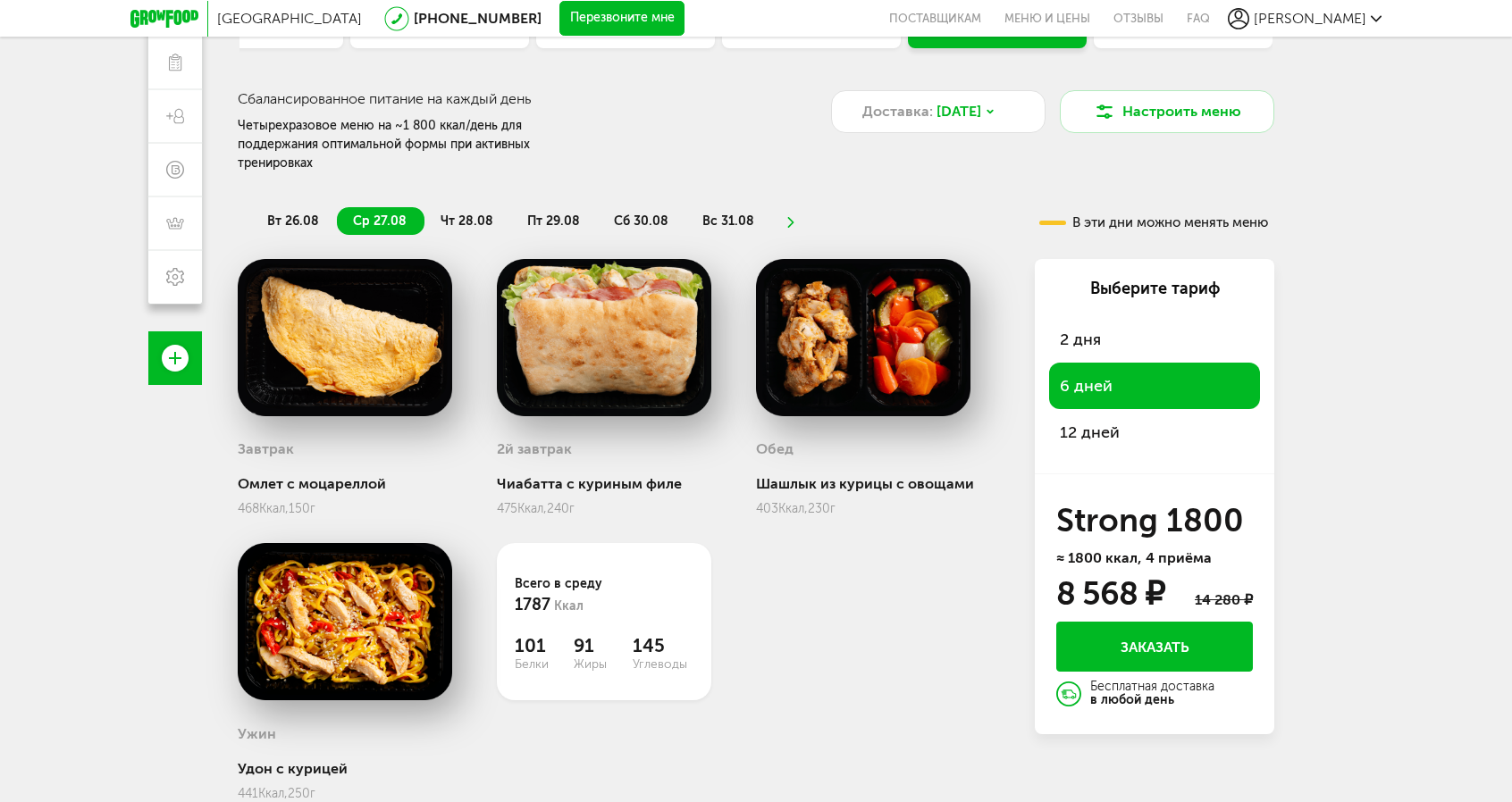
scroll to position [248, 0]
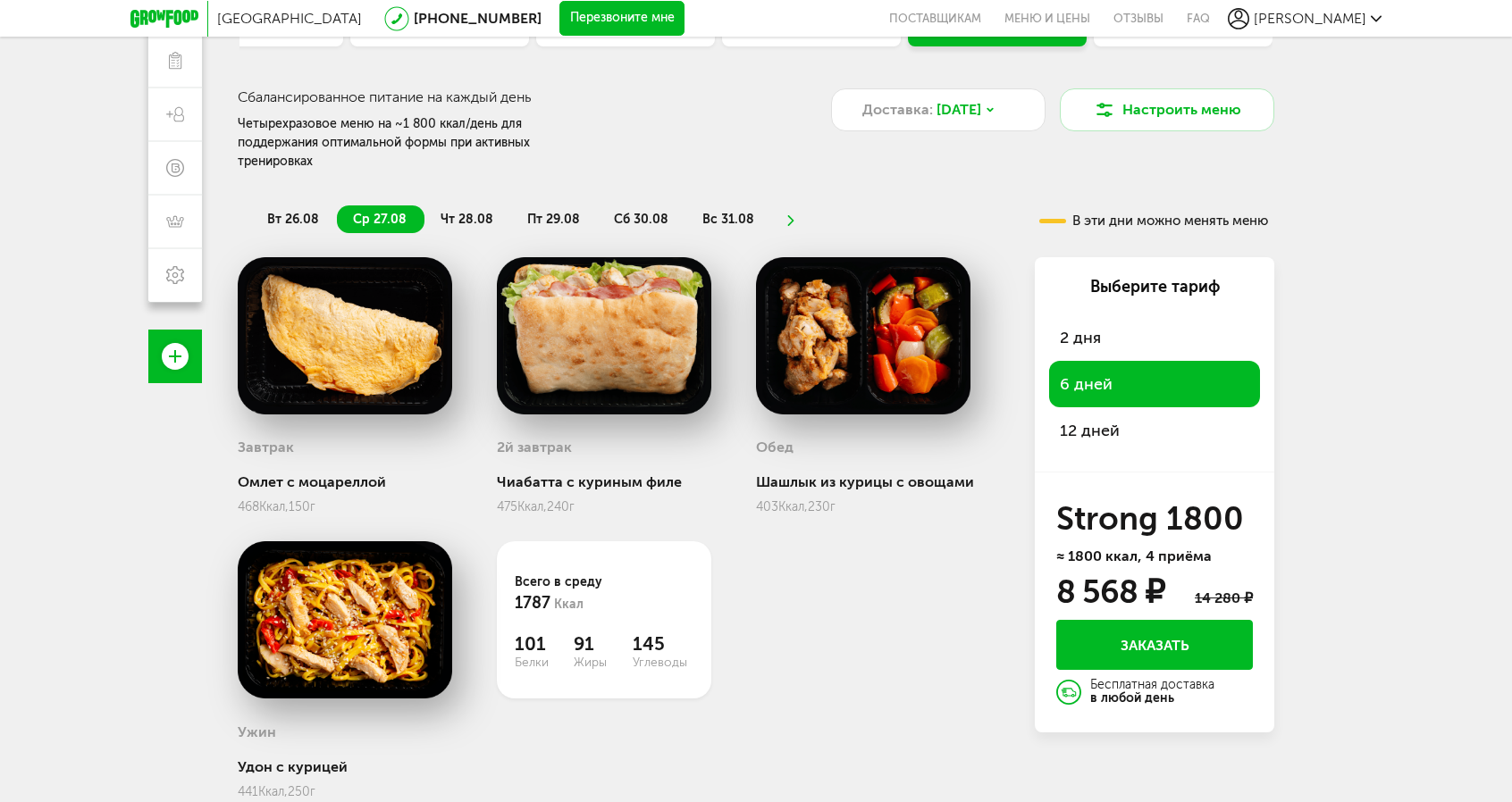
click at [450, 212] on span "чт 28.08" at bounding box center [466, 219] width 53 height 15
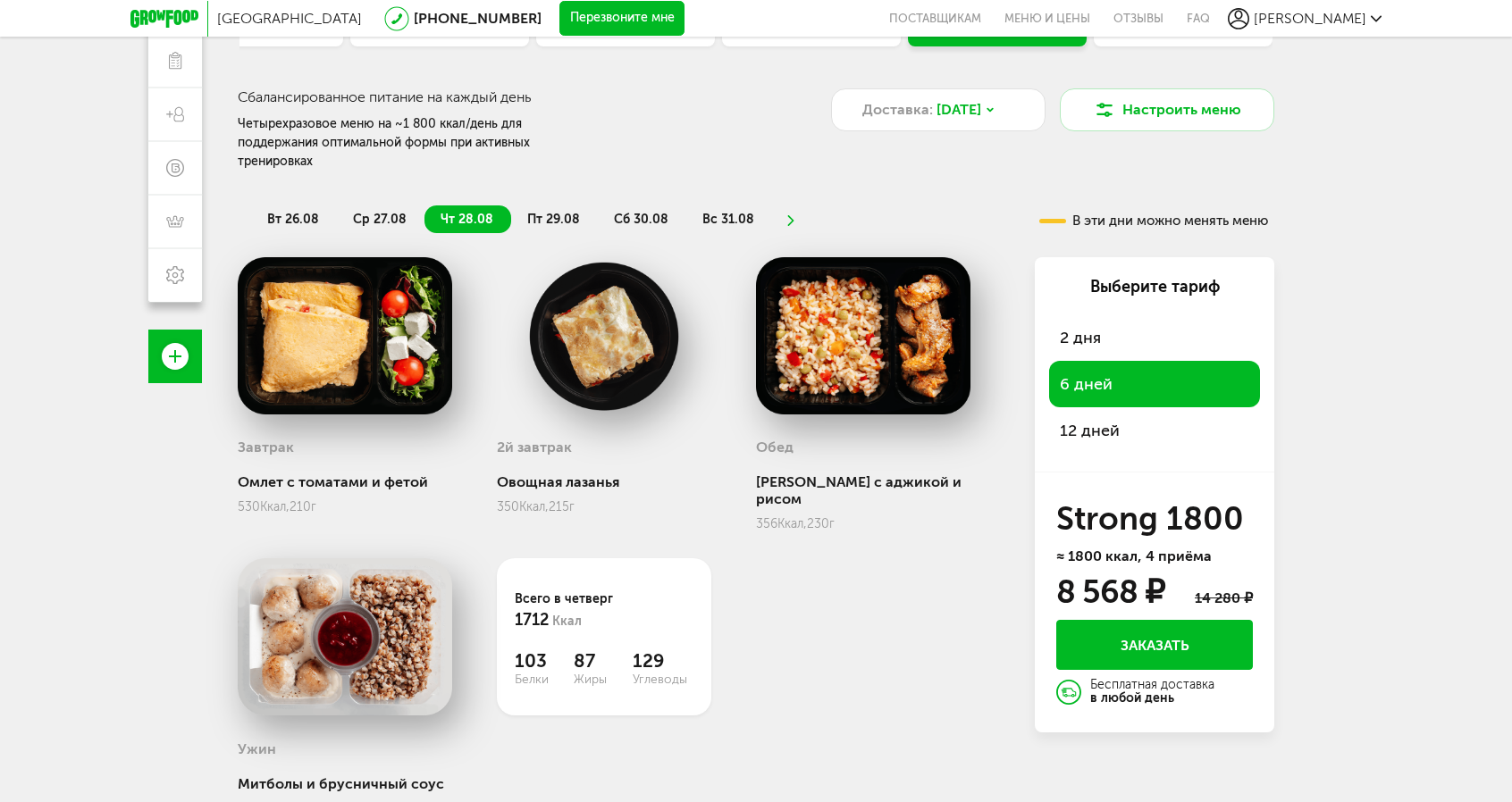
click at [559, 212] on span "пт 29.08" at bounding box center [553, 219] width 53 height 15
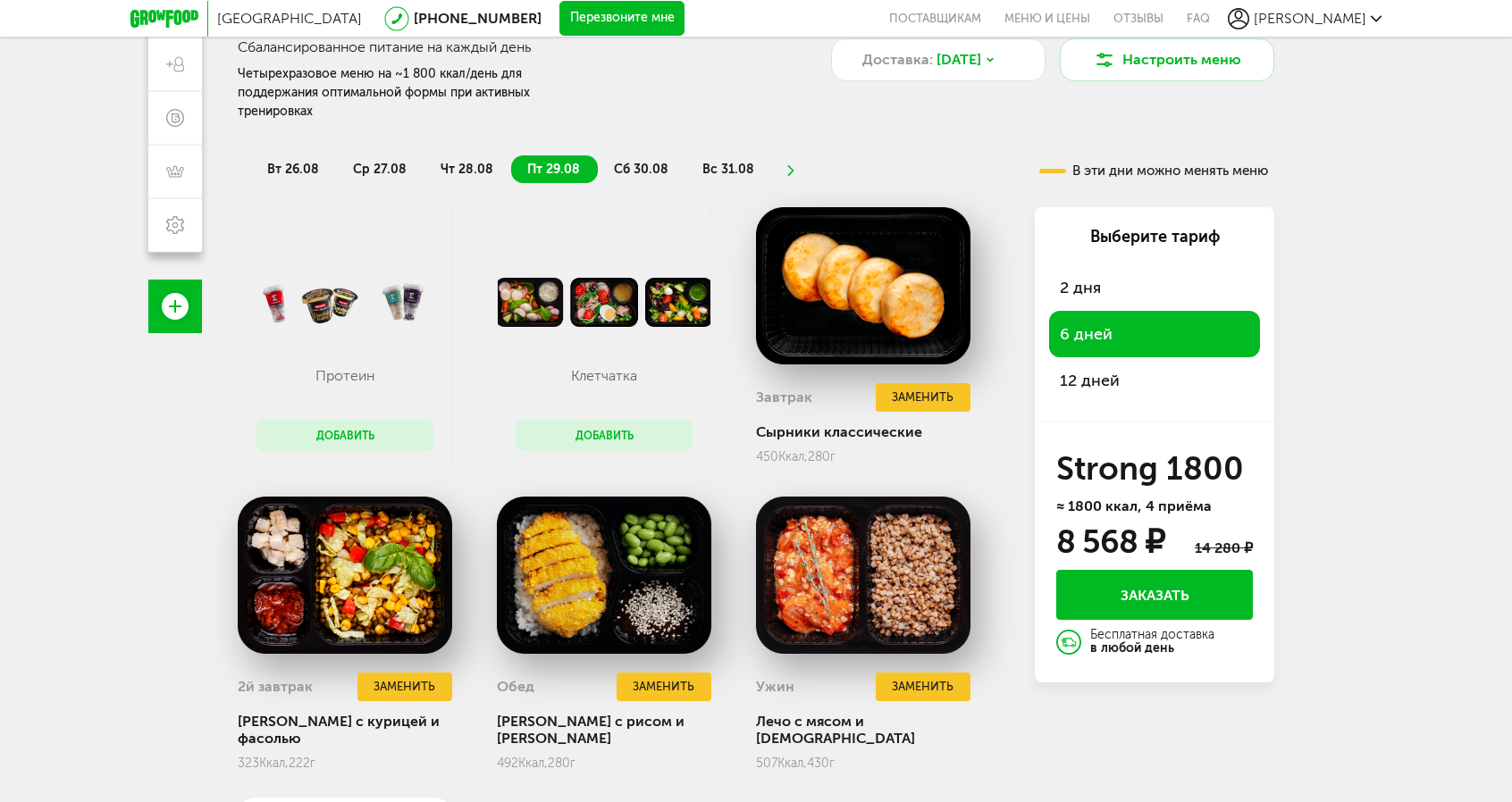
scroll to position [294, 0]
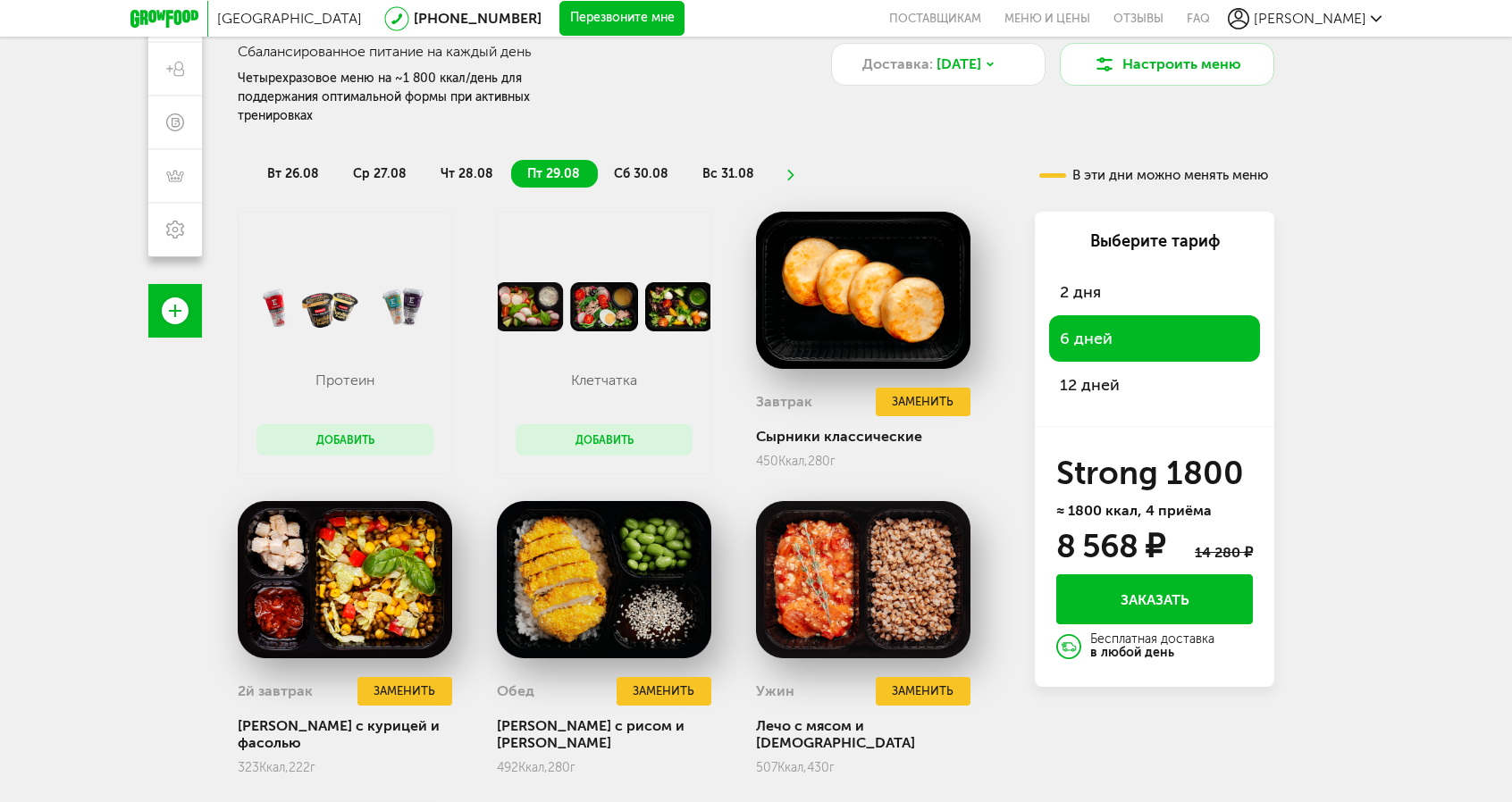
click at [640, 166] on span "сб 30.08" at bounding box center [641, 174] width 55 height 15
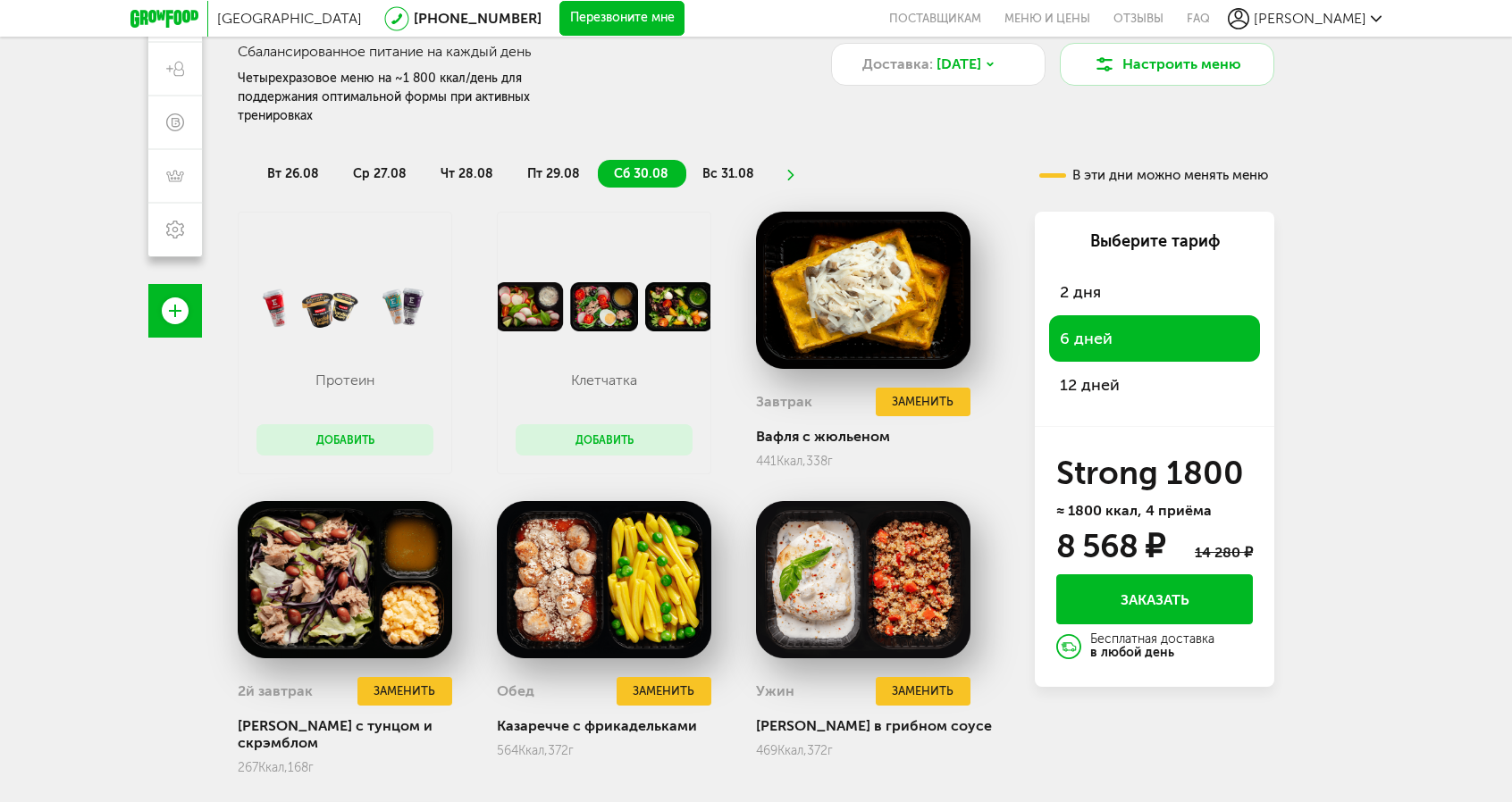
click at [722, 170] on div "вт 26.08 ср 27.08 чт 28.08 пт 29.08 сб 30.08 вс 31.08 В эти дни можно менять ме…" at bounding box center [756, 580] width 1037 height 874
click at [722, 164] on li "вс 31.08" at bounding box center [729, 173] width 86 height 28
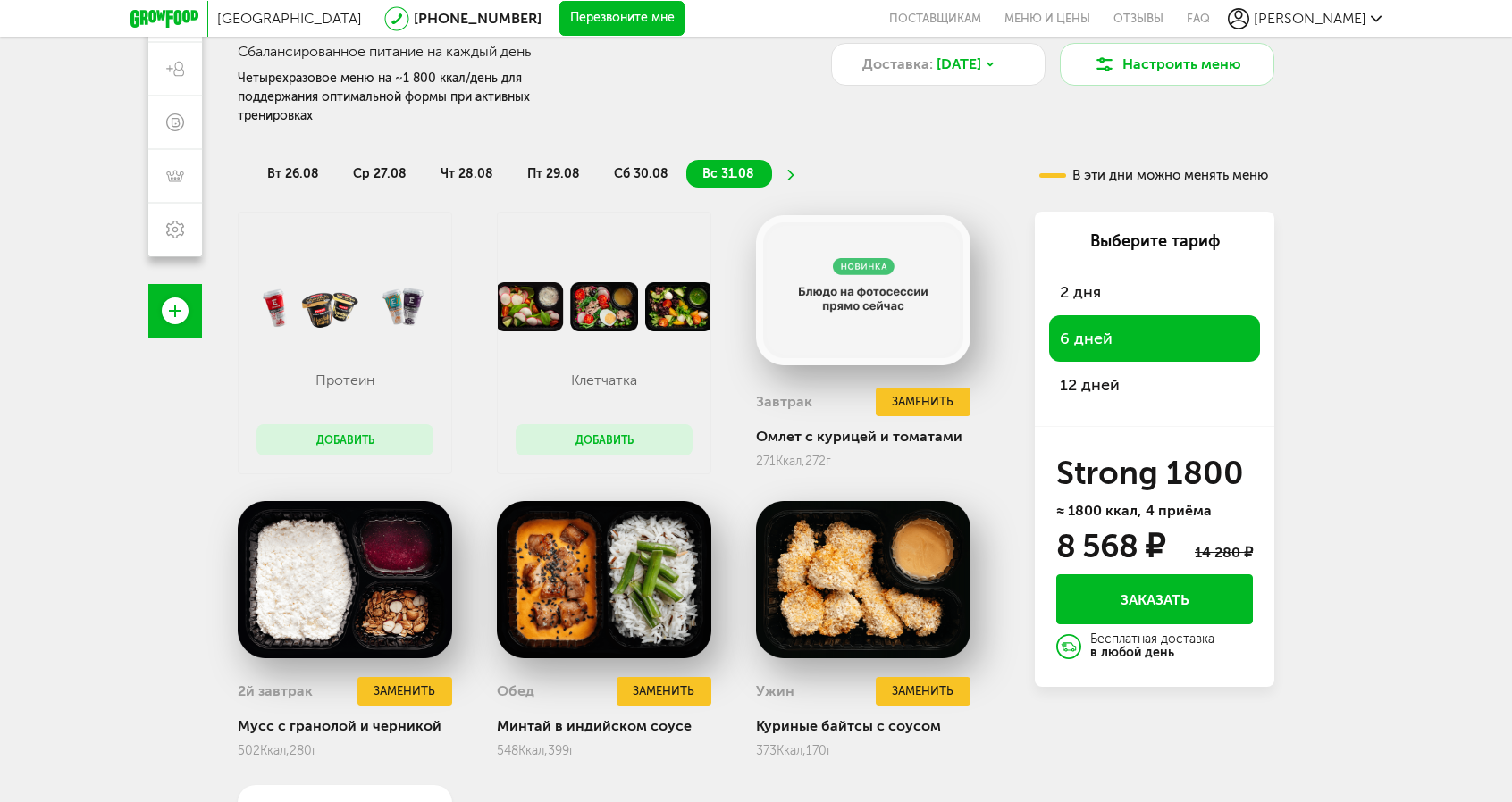
click at [384, 163] on li "ср 27.08" at bounding box center [380, 173] width 88 height 28
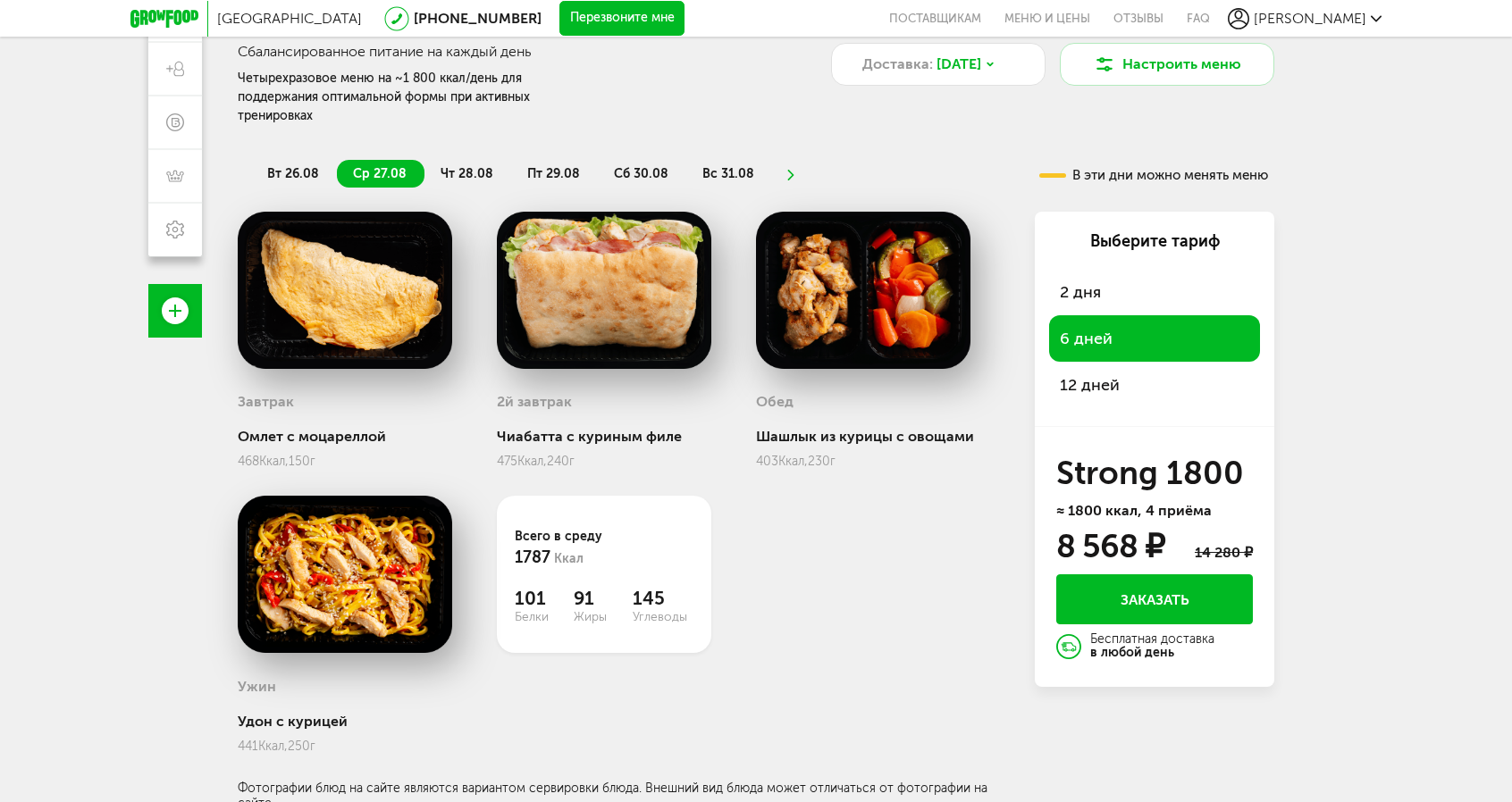
scroll to position [284, 0]
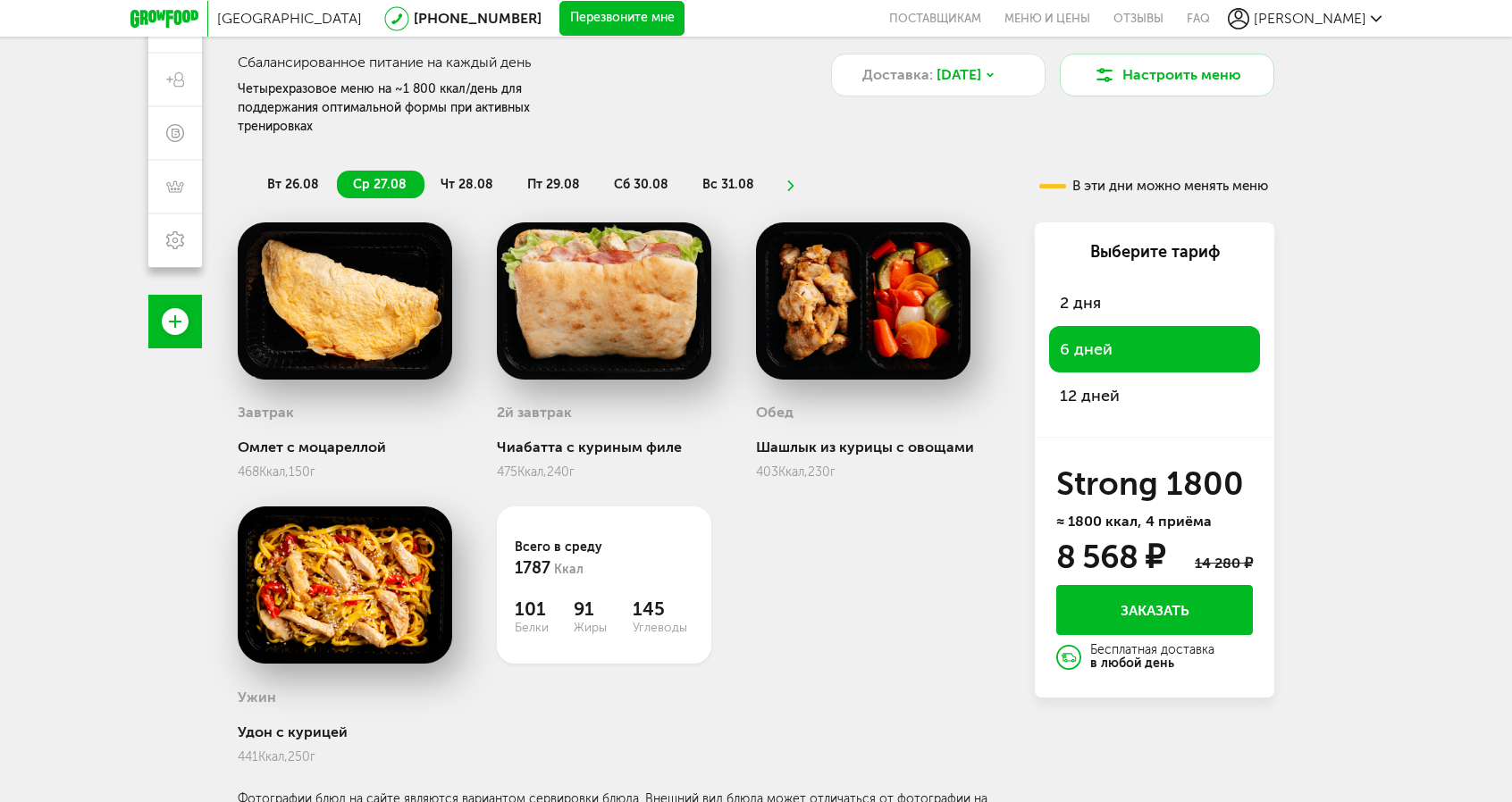
click at [1101, 289] on div "2 дня" at bounding box center [1154, 303] width 211 height 46
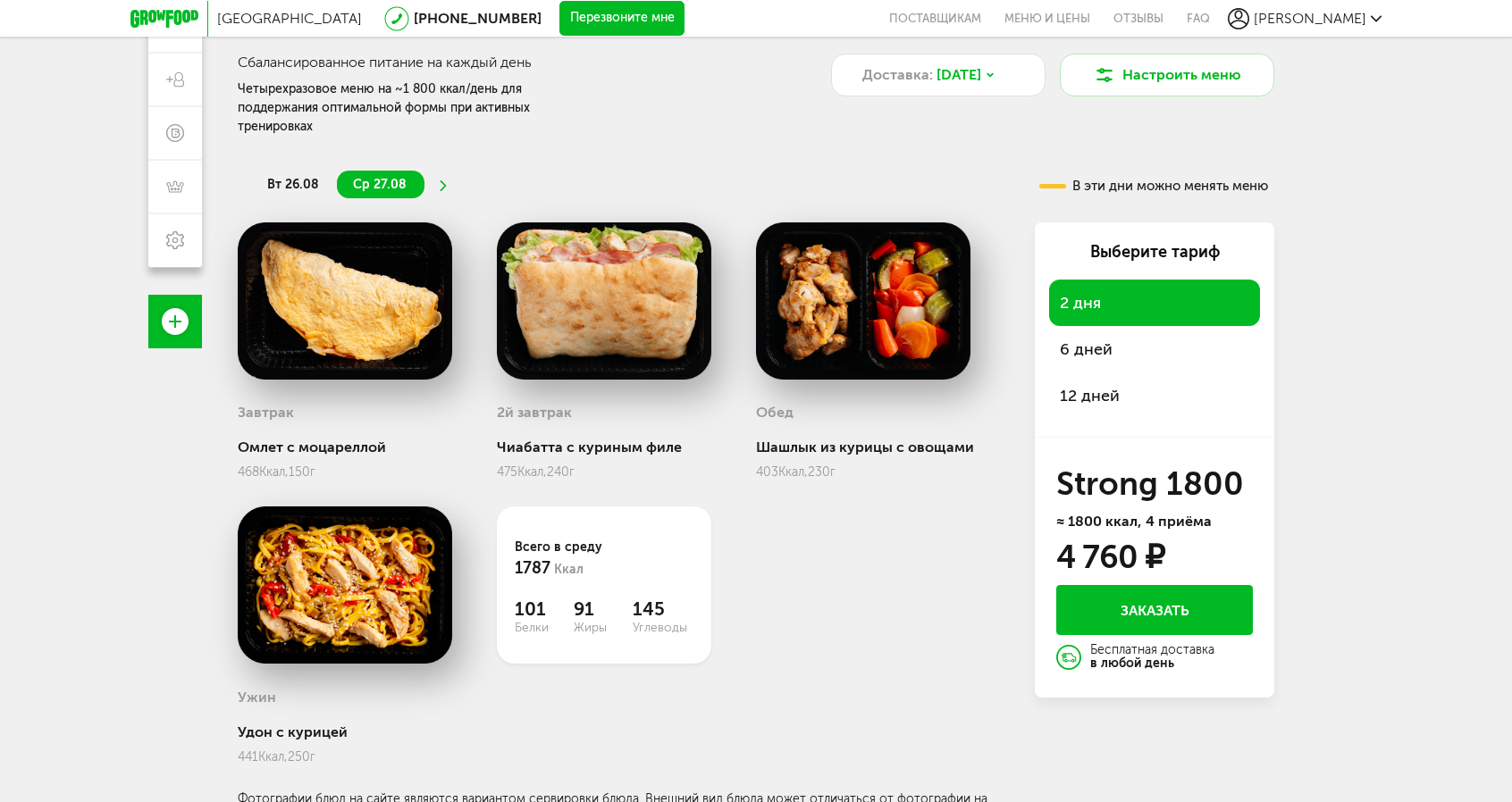
click at [1100, 386] on span "12 дней" at bounding box center [1090, 395] width 60 height 19
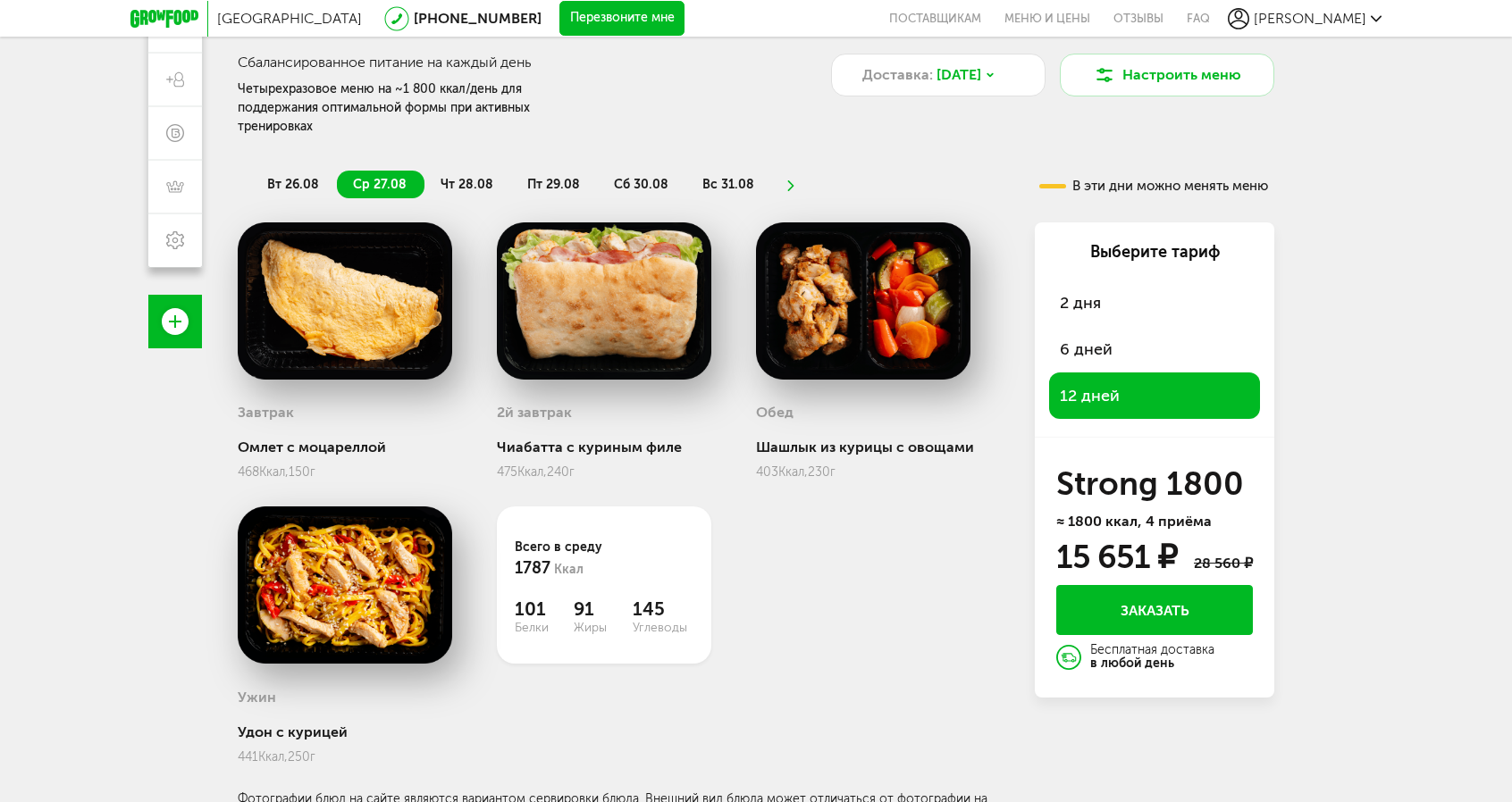
click at [1109, 339] on span "6 дней" at bounding box center [1086, 349] width 53 height 19
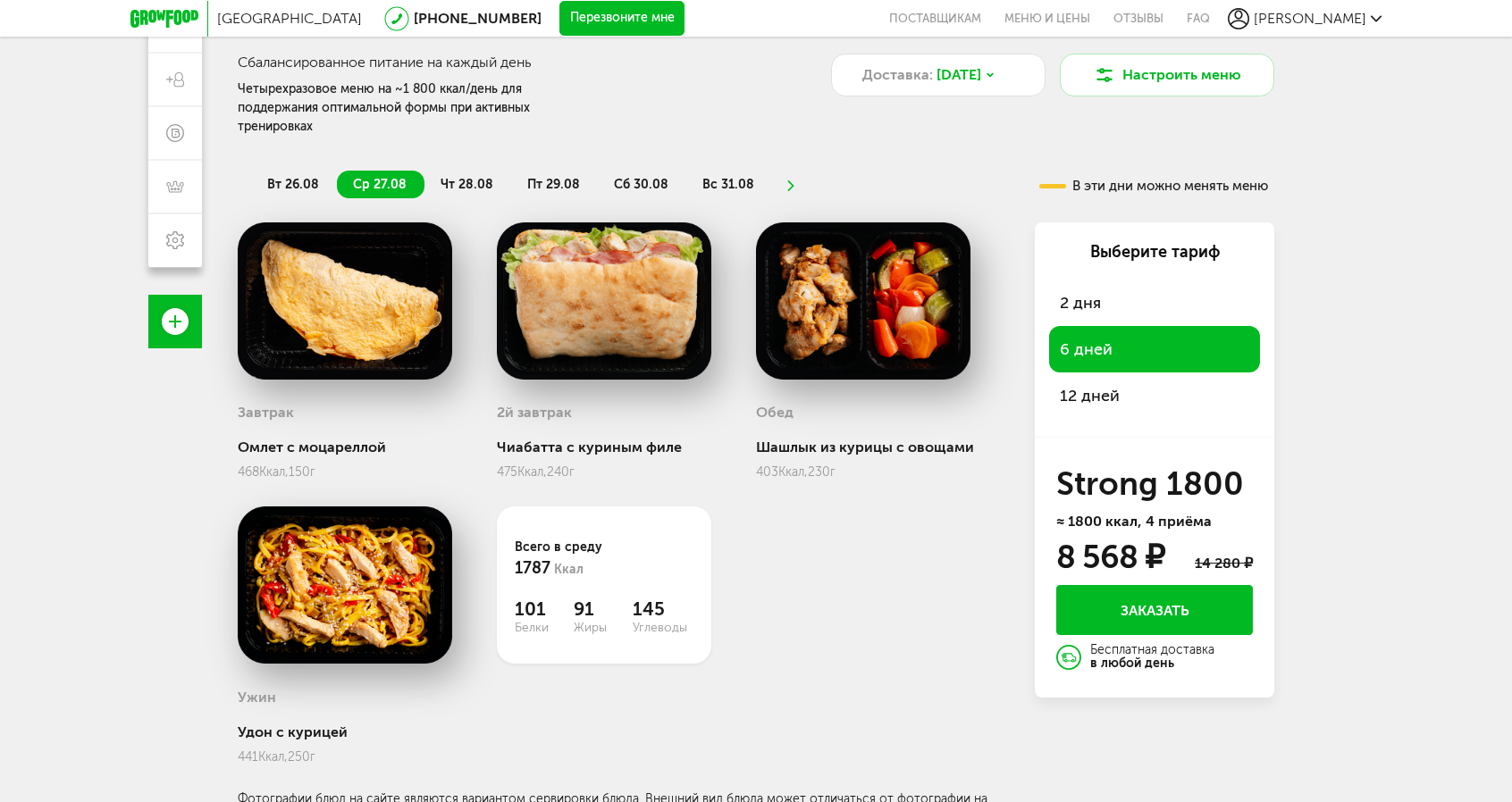
click at [785, 181] on icon at bounding box center [791, 186] width 13 height 11
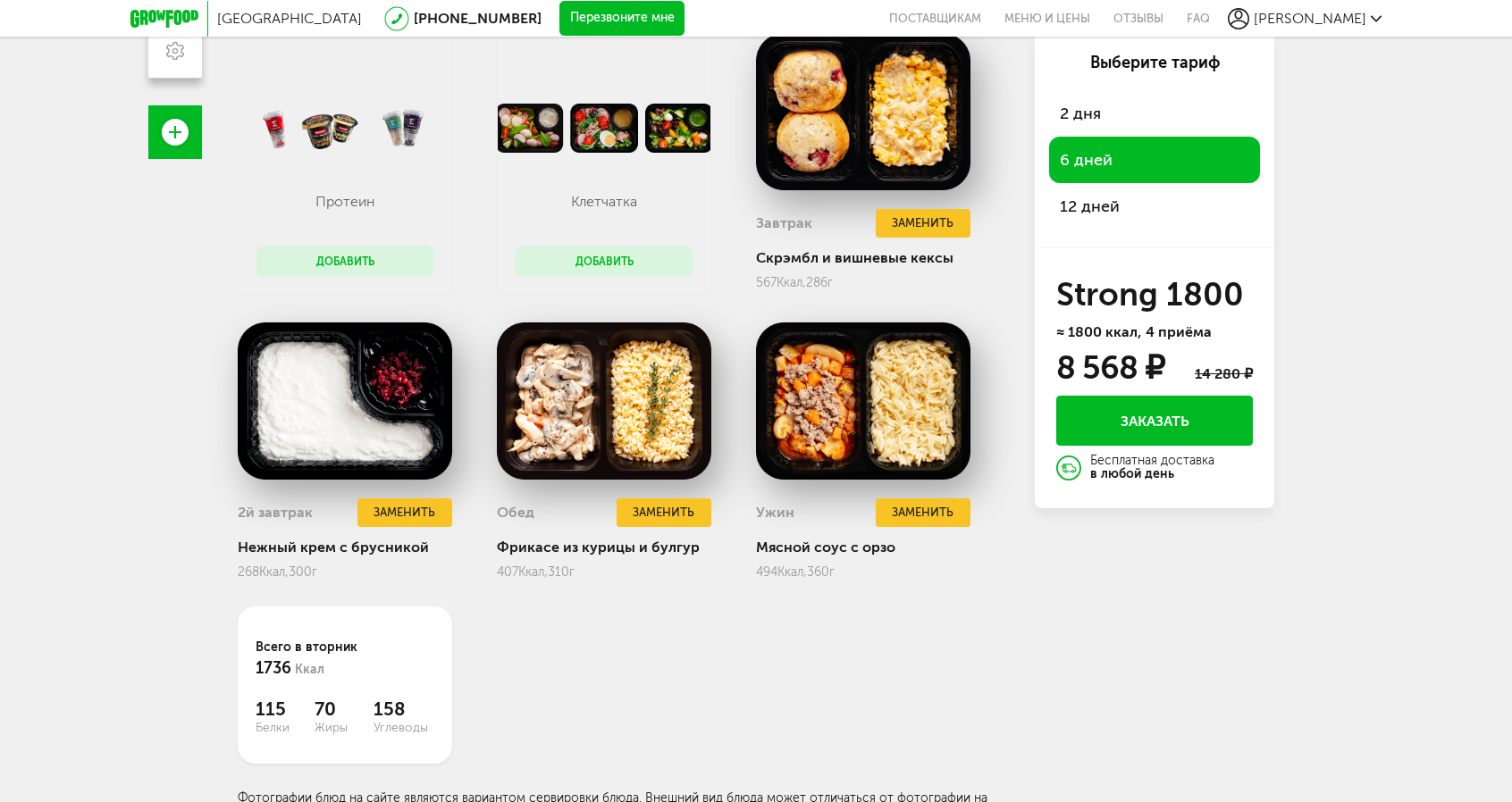
scroll to position [0, 0]
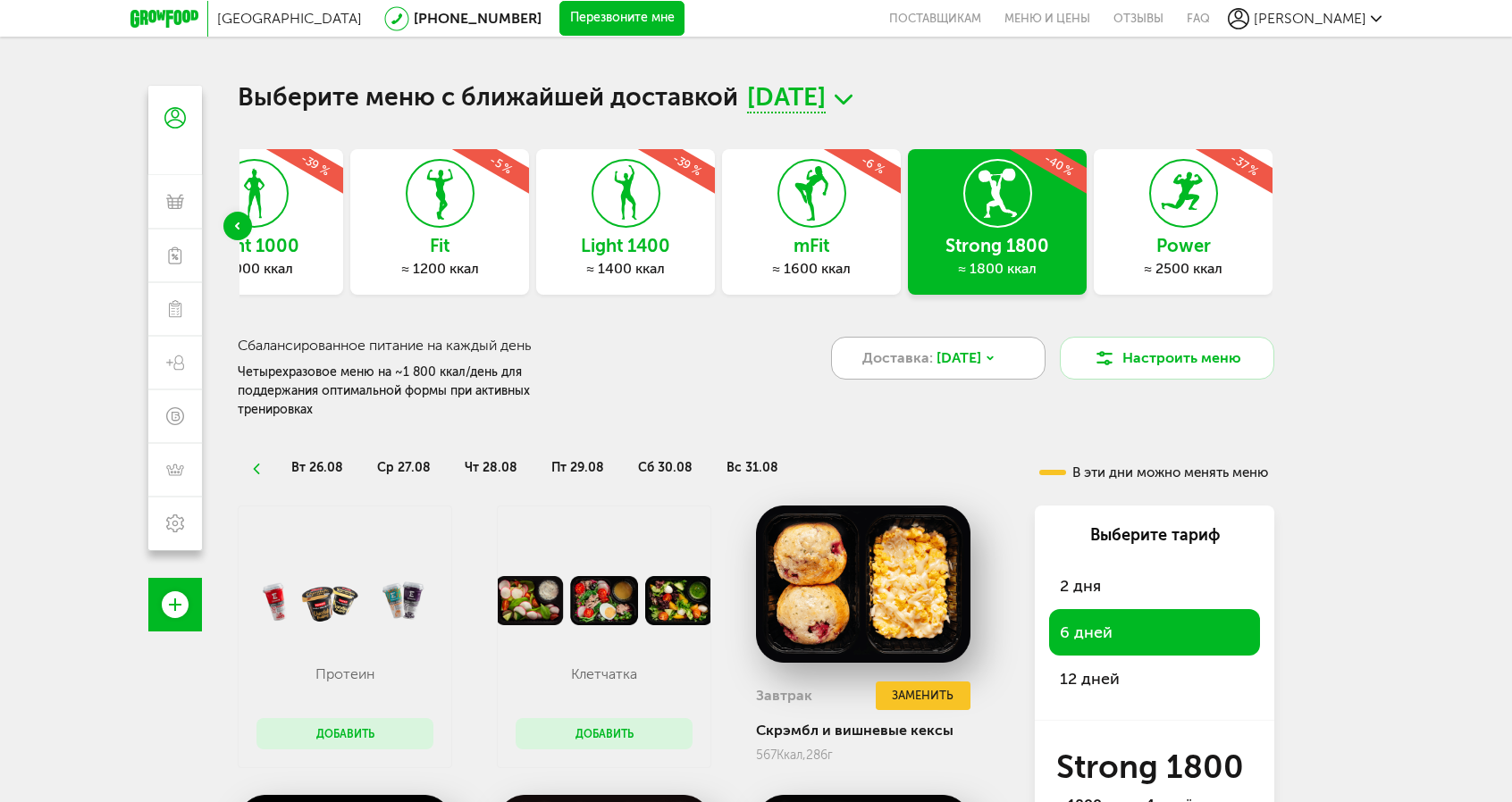
click at [928, 363] on span "Доставка:" at bounding box center [897, 358] width 70 height 21
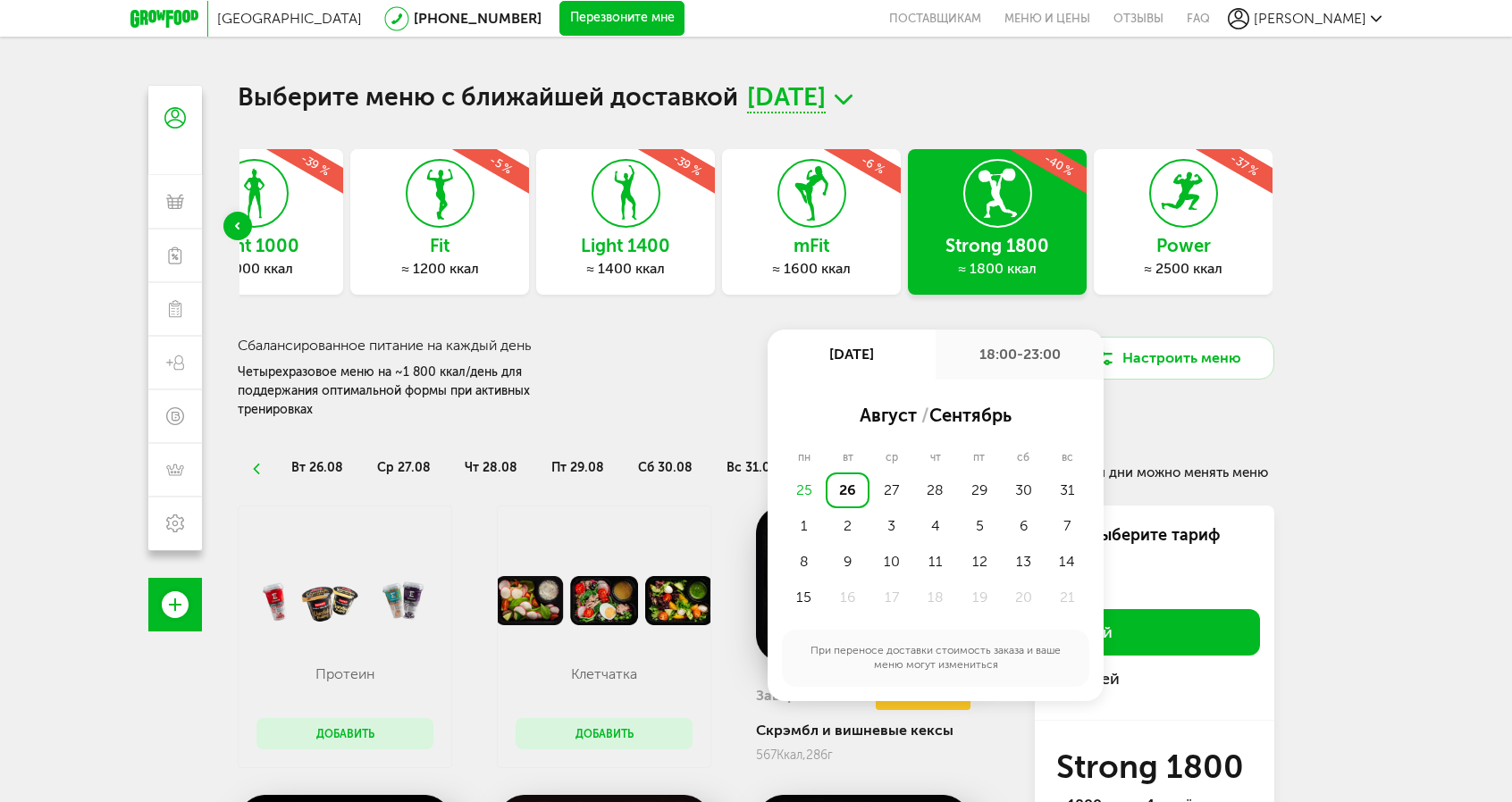
click at [928, 363] on div "[DATE]" at bounding box center [851, 355] width 168 height 50
click at [1459, 372] on div "Москва 8 (800) 555-21-78 Перезвоните мне поставщикам Меню и цены Отзывы FAQ Пол…" at bounding box center [756, 480] width 1512 height 960
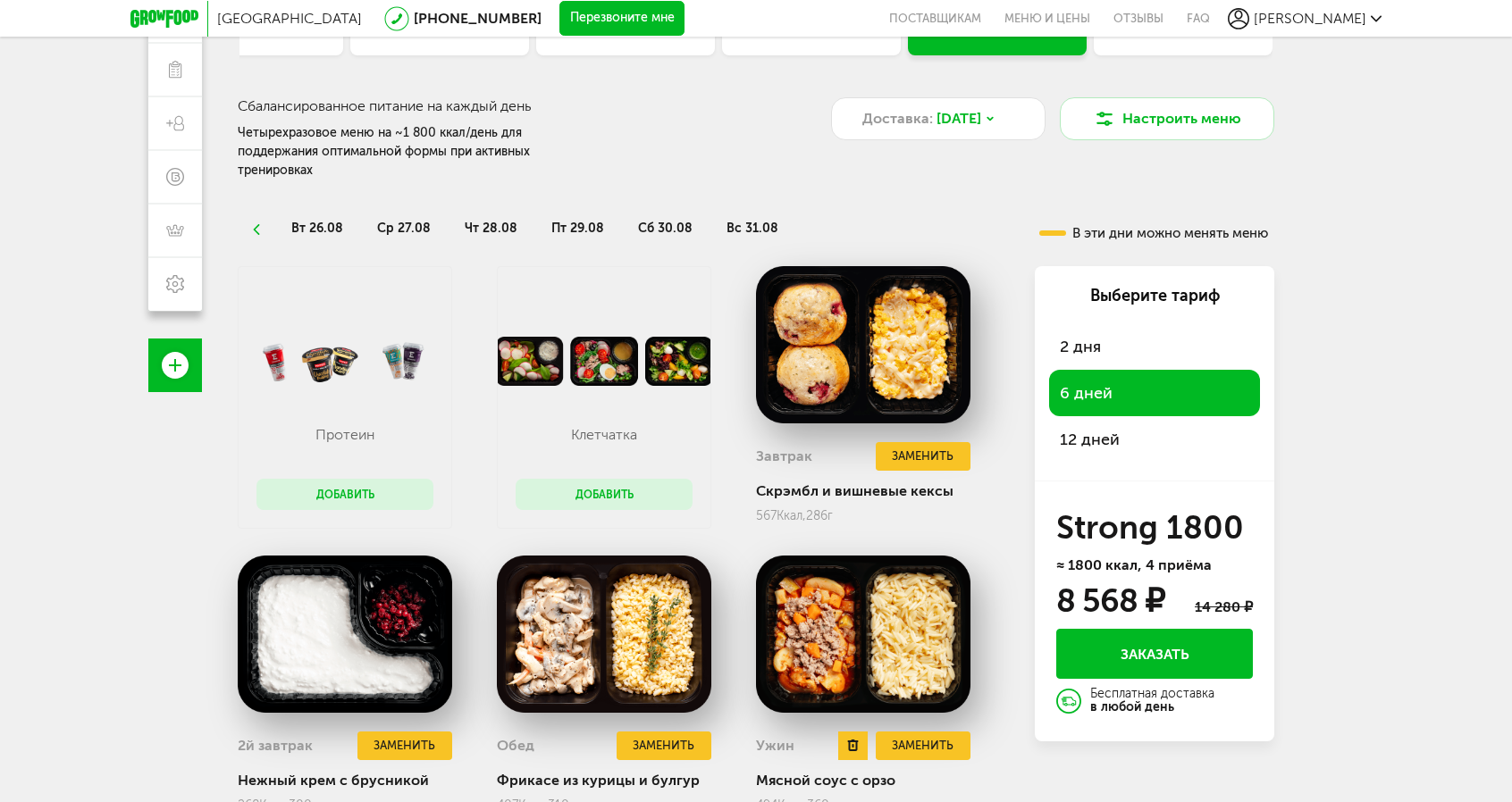
scroll to position [115, 0]
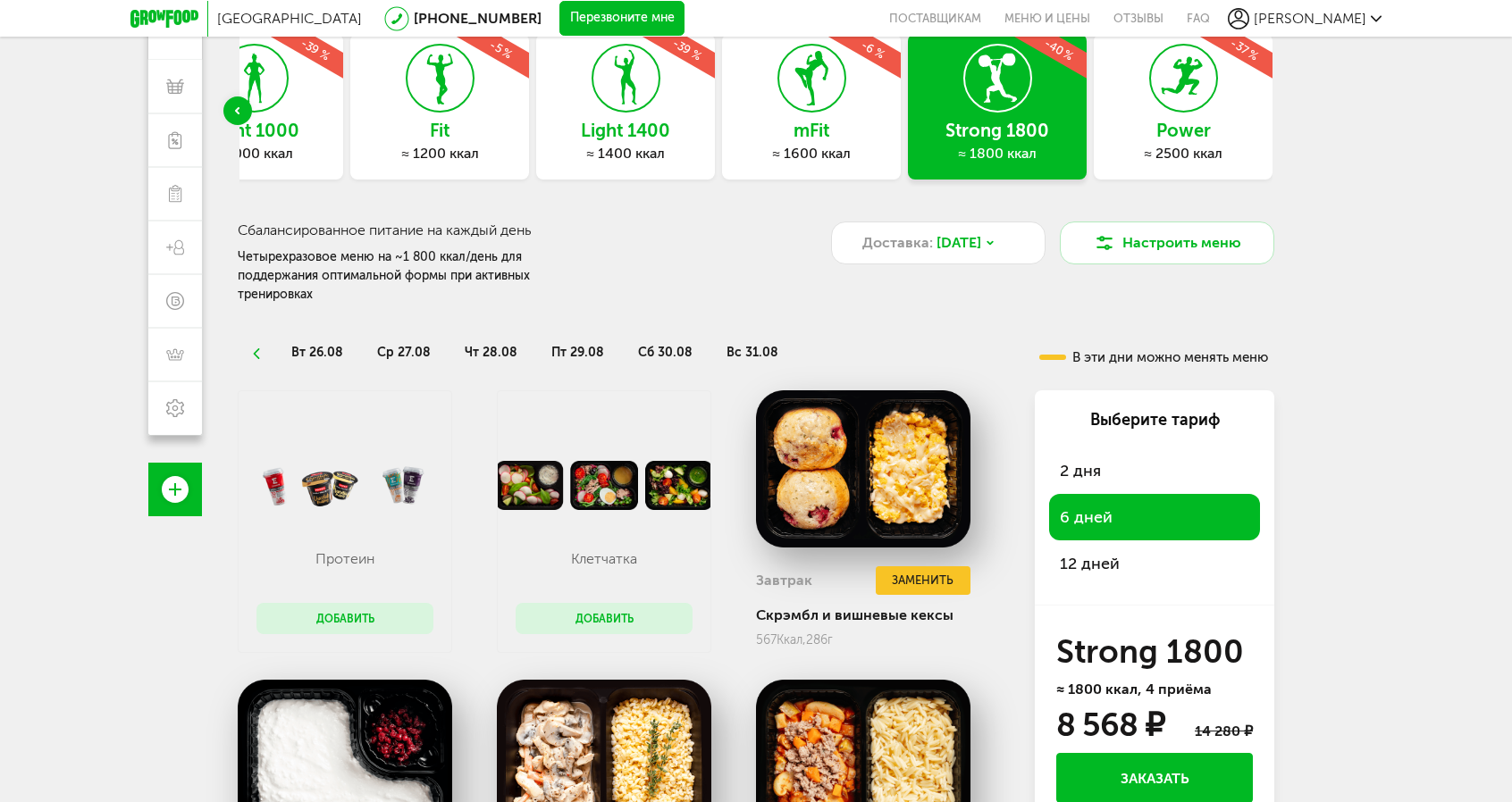
click at [613, 143] on div "Light 1400 ≈ 1400 ккал -39 %" at bounding box center [626, 106] width 179 height 145
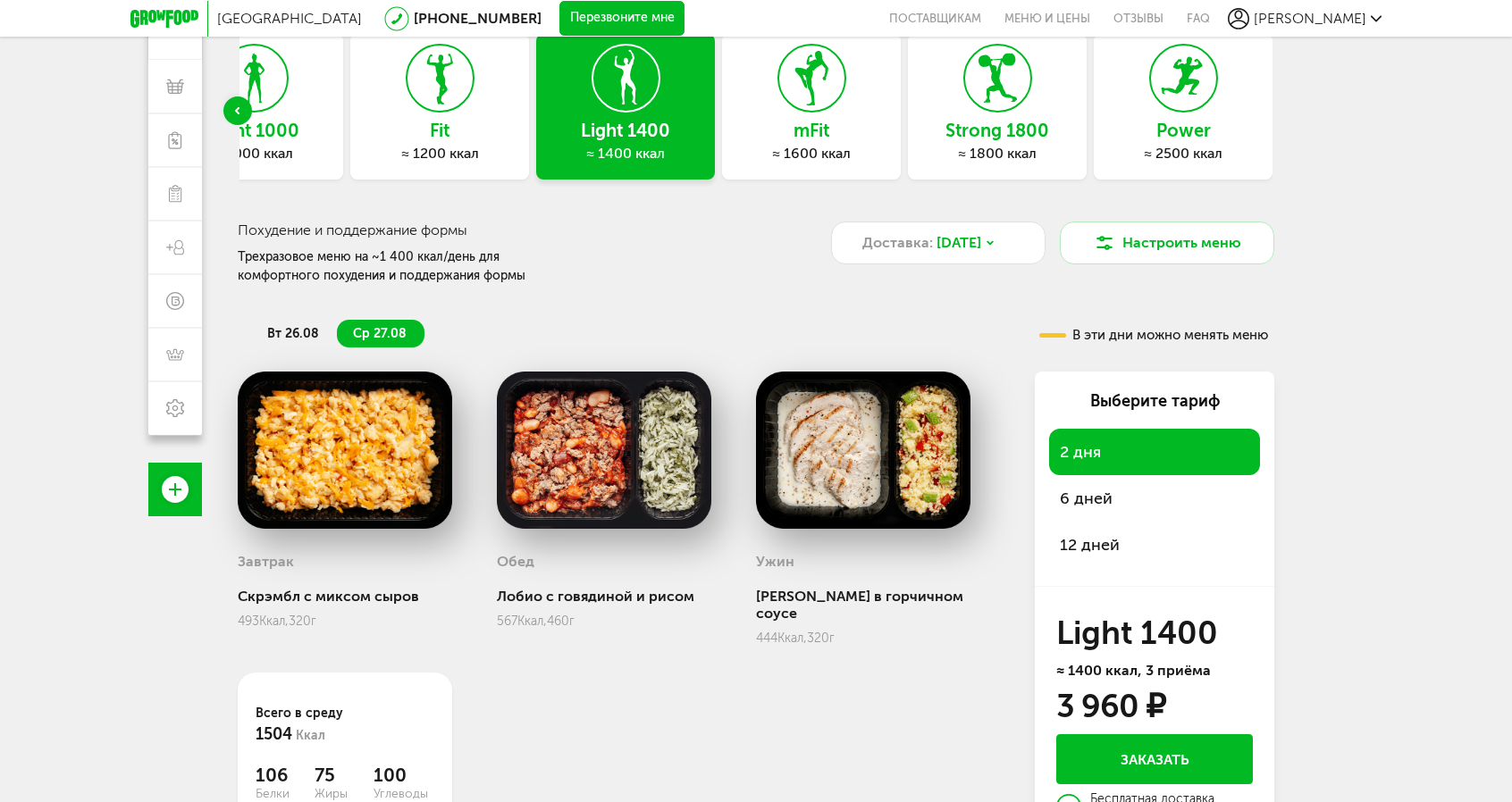
click at [1121, 495] on div "6 дней" at bounding box center [1154, 498] width 211 height 46
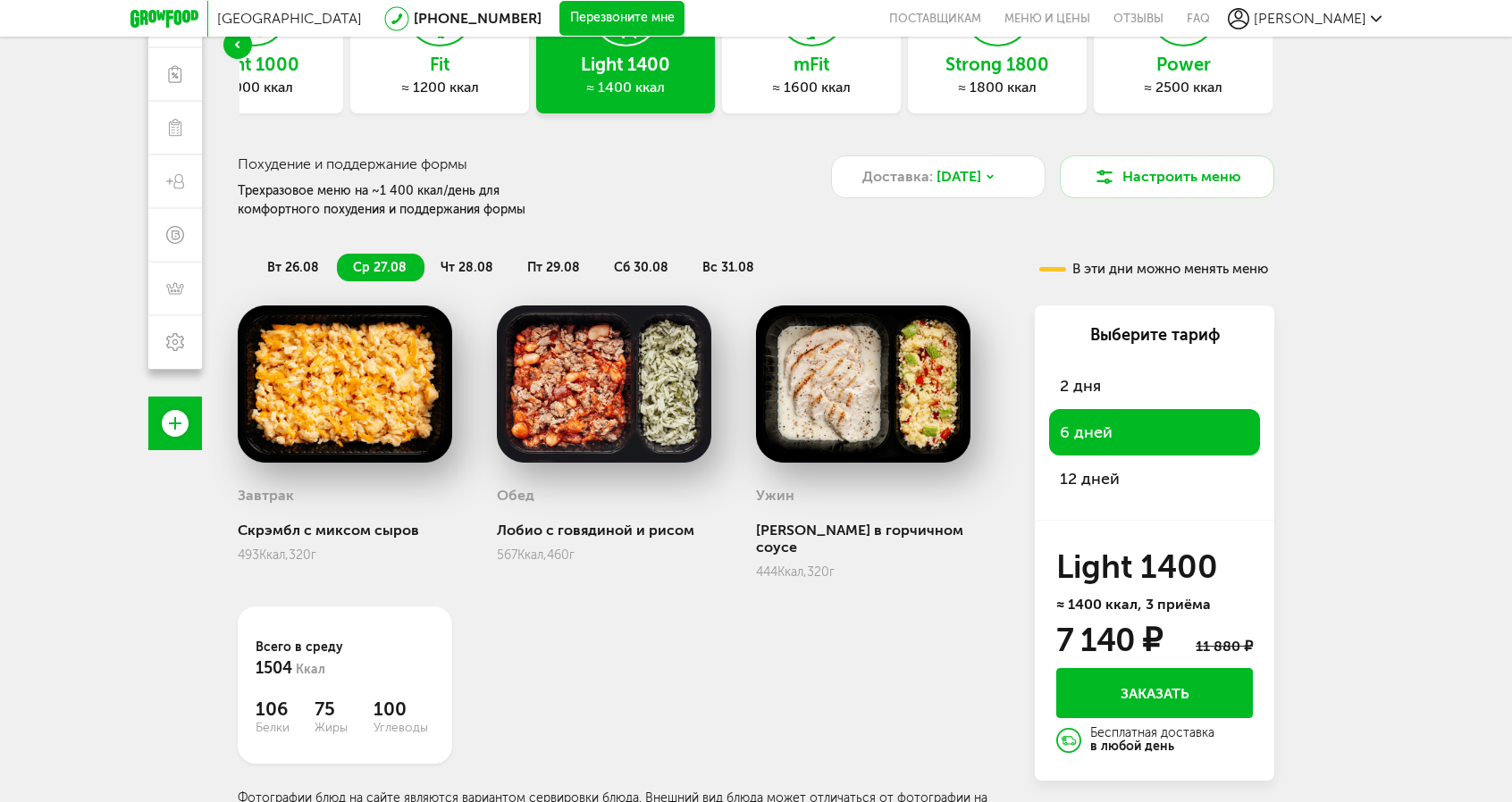
scroll to position [183, 0]
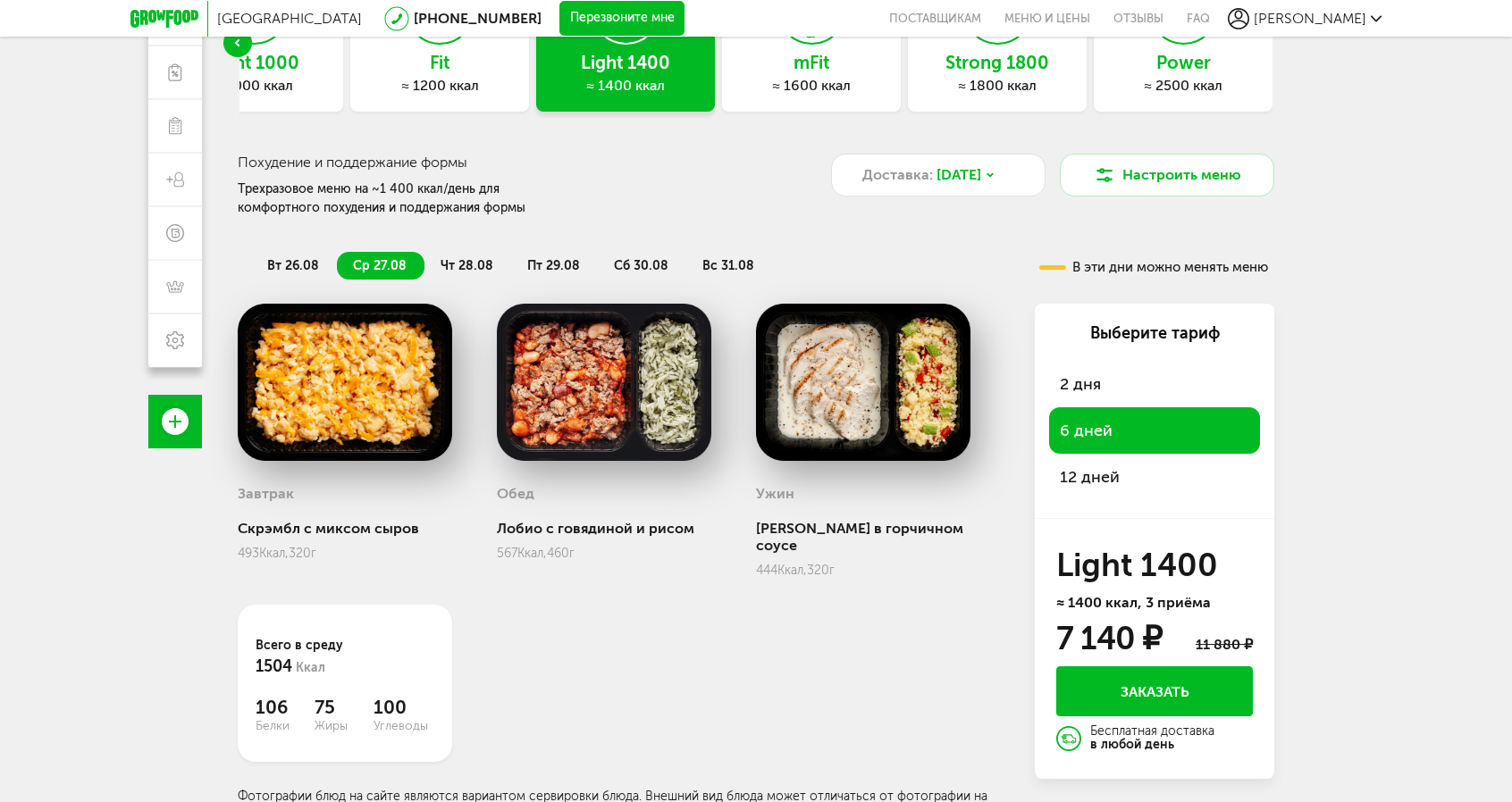
click at [282, 263] on span "вт 26.08" at bounding box center [293, 266] width 52 height 15
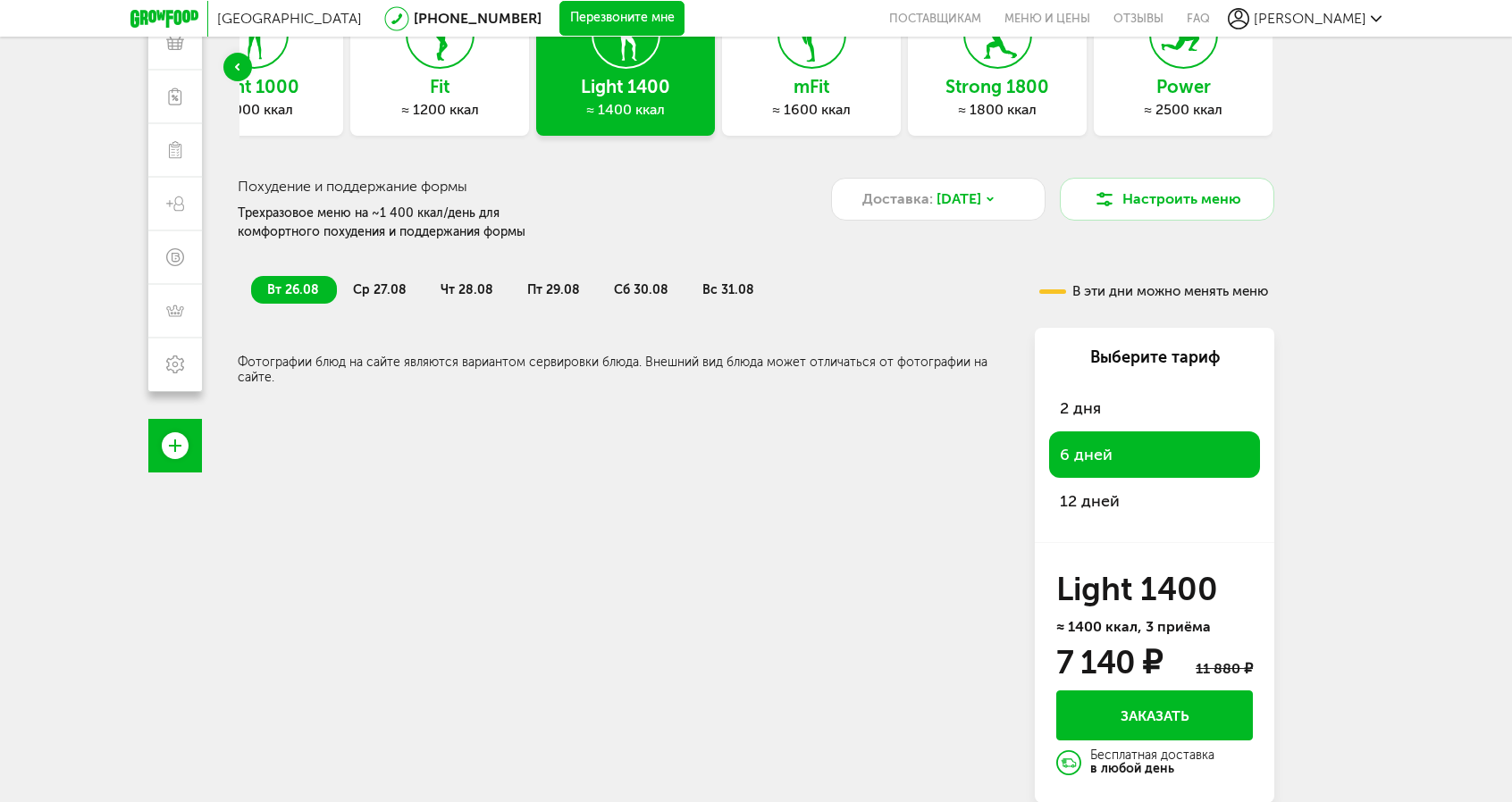
click at [385, 289] on span "ср 27.08" at bounding box center [380, 290] width 54 height 15
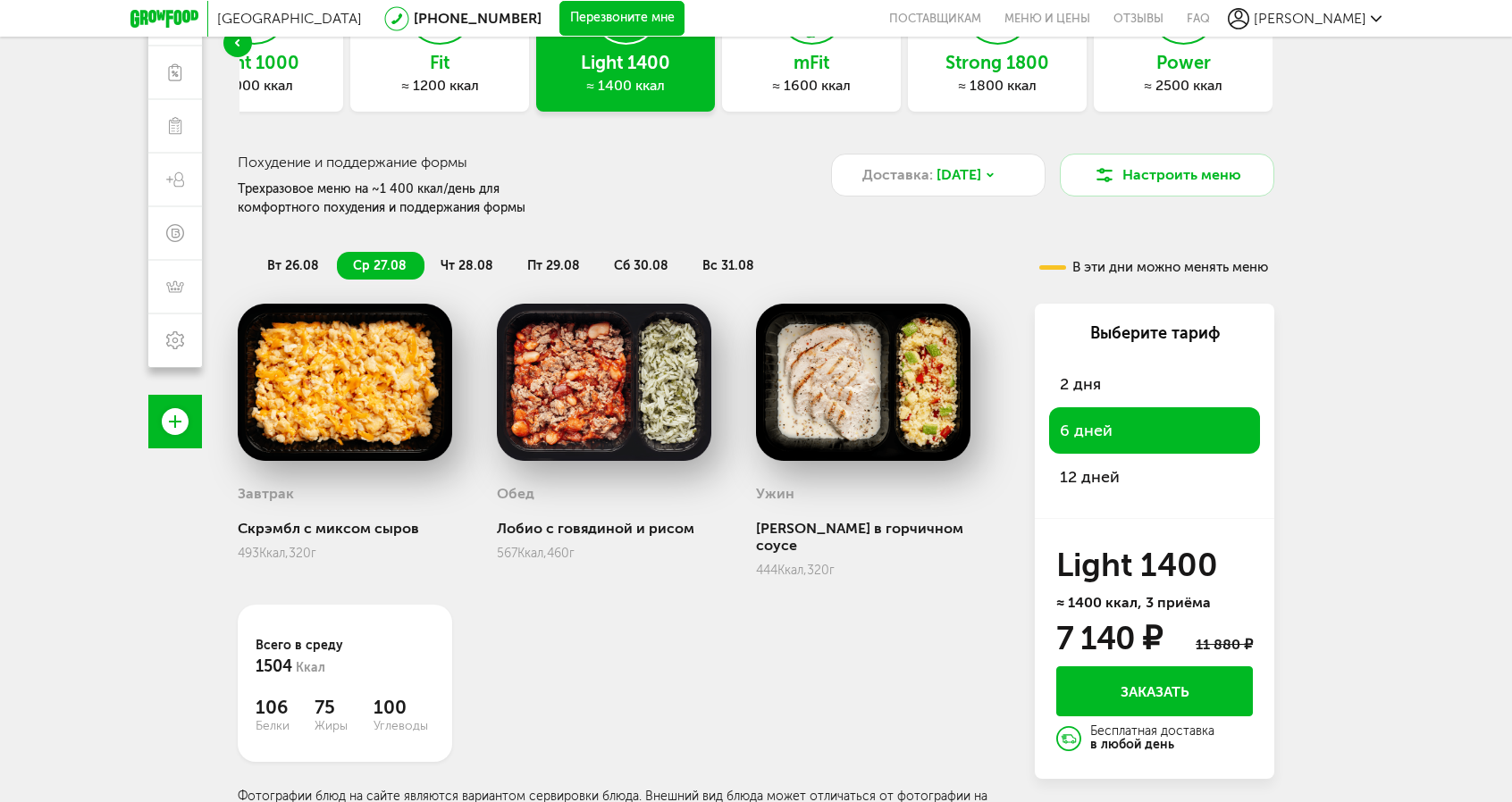
click at [456, 272] on span "чт 28.08" at bounding box center [466, 266] width 53 height 15
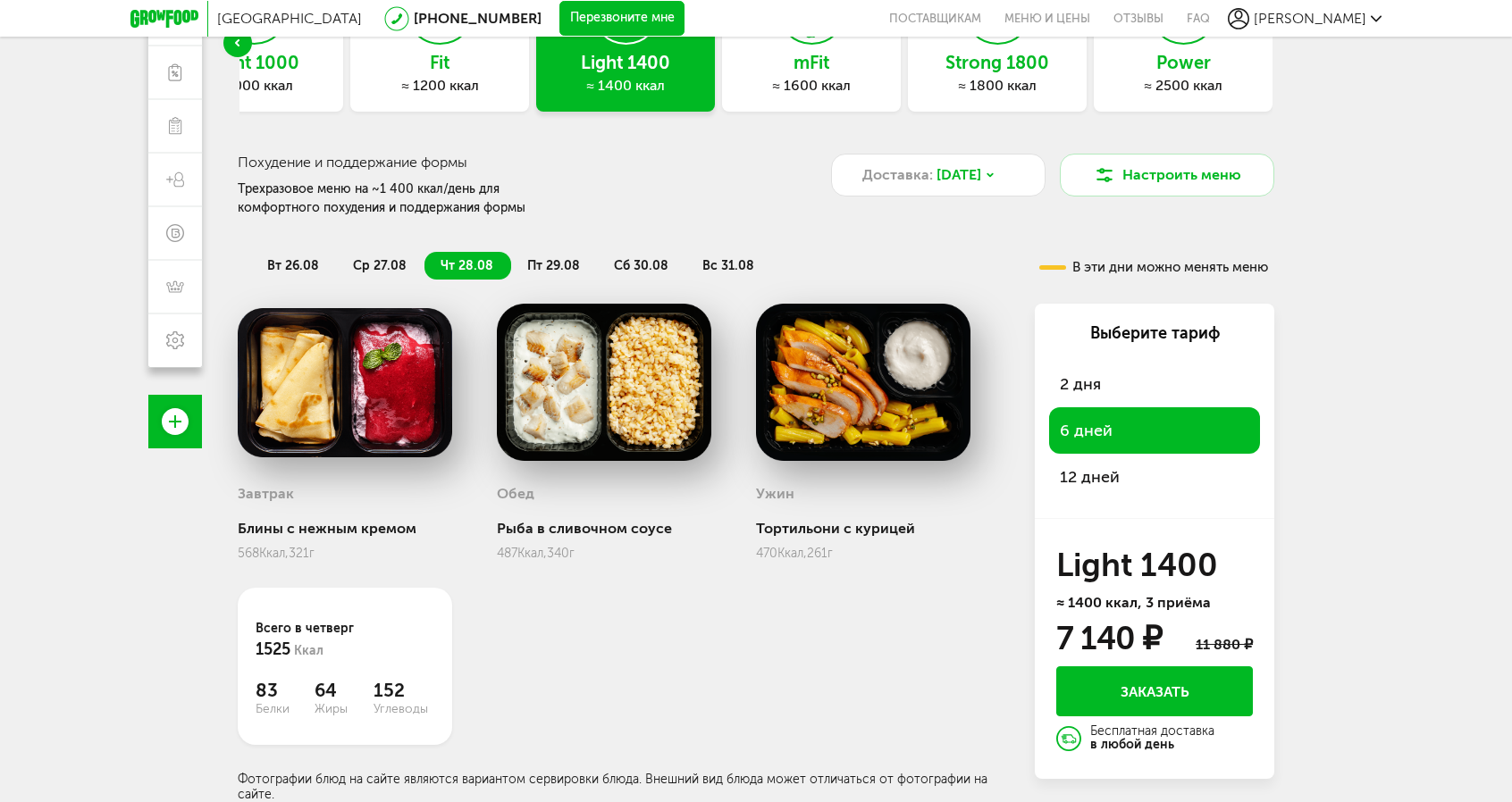
click at [567, 262] on span "пт 29.08" at bounding box center [553, 266] width 53 height 15
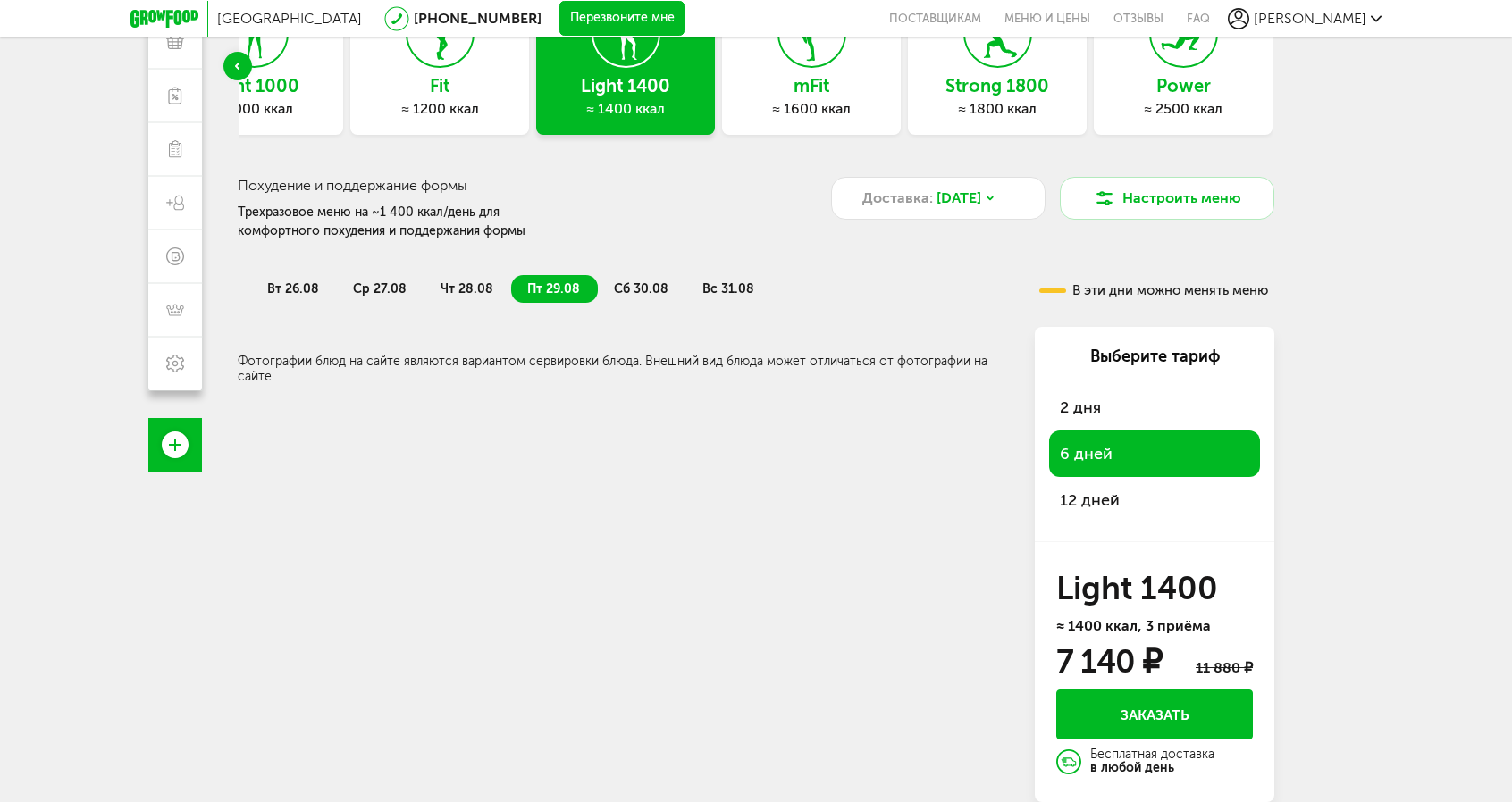
scroll to position [159, 0]
click at [618, 291] on span "сб 30.08" at bounding box center [641, 290] width 55 height 15
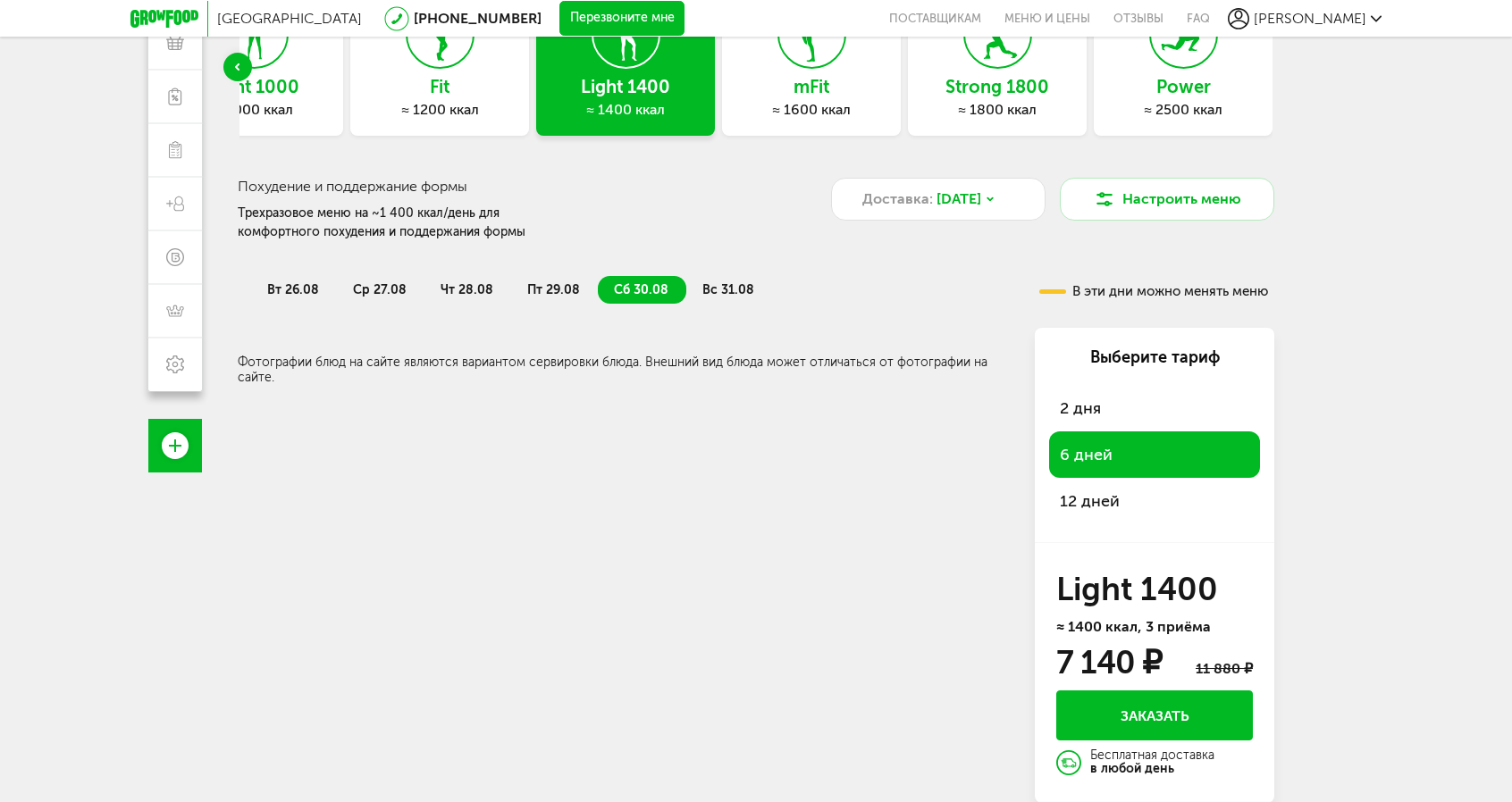
click at [706, 274] on div "вт 26.08 ср 27.08 чт 28.08 пт 29.08 сб 30.08 вс 31.08" at bounding box center [608, 281] width 742 height 44
click at [705, 288] on span "вс 31.08" at bounding box center [728, 290] width 52 height 15
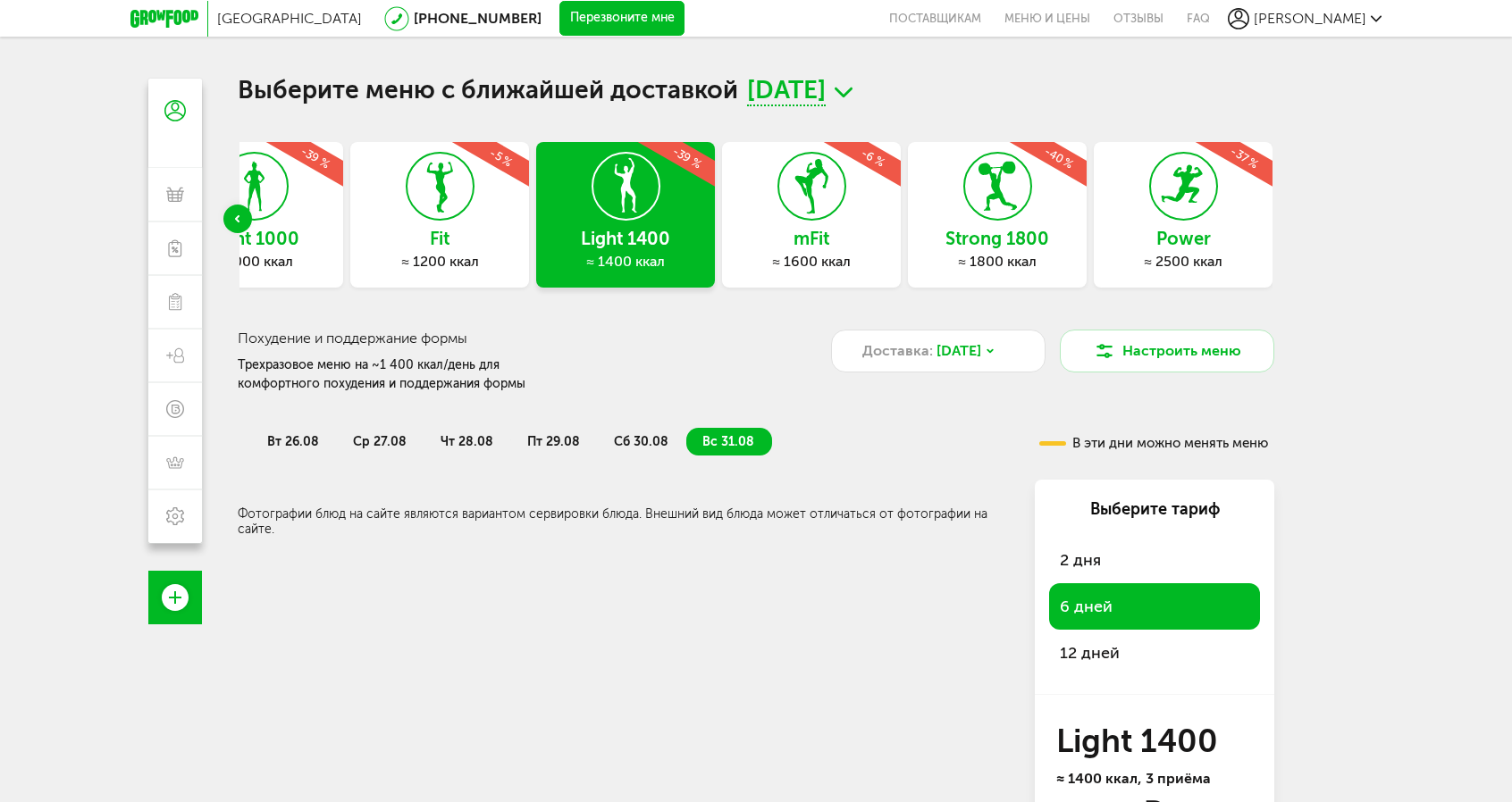
scroll to position [0, 0]
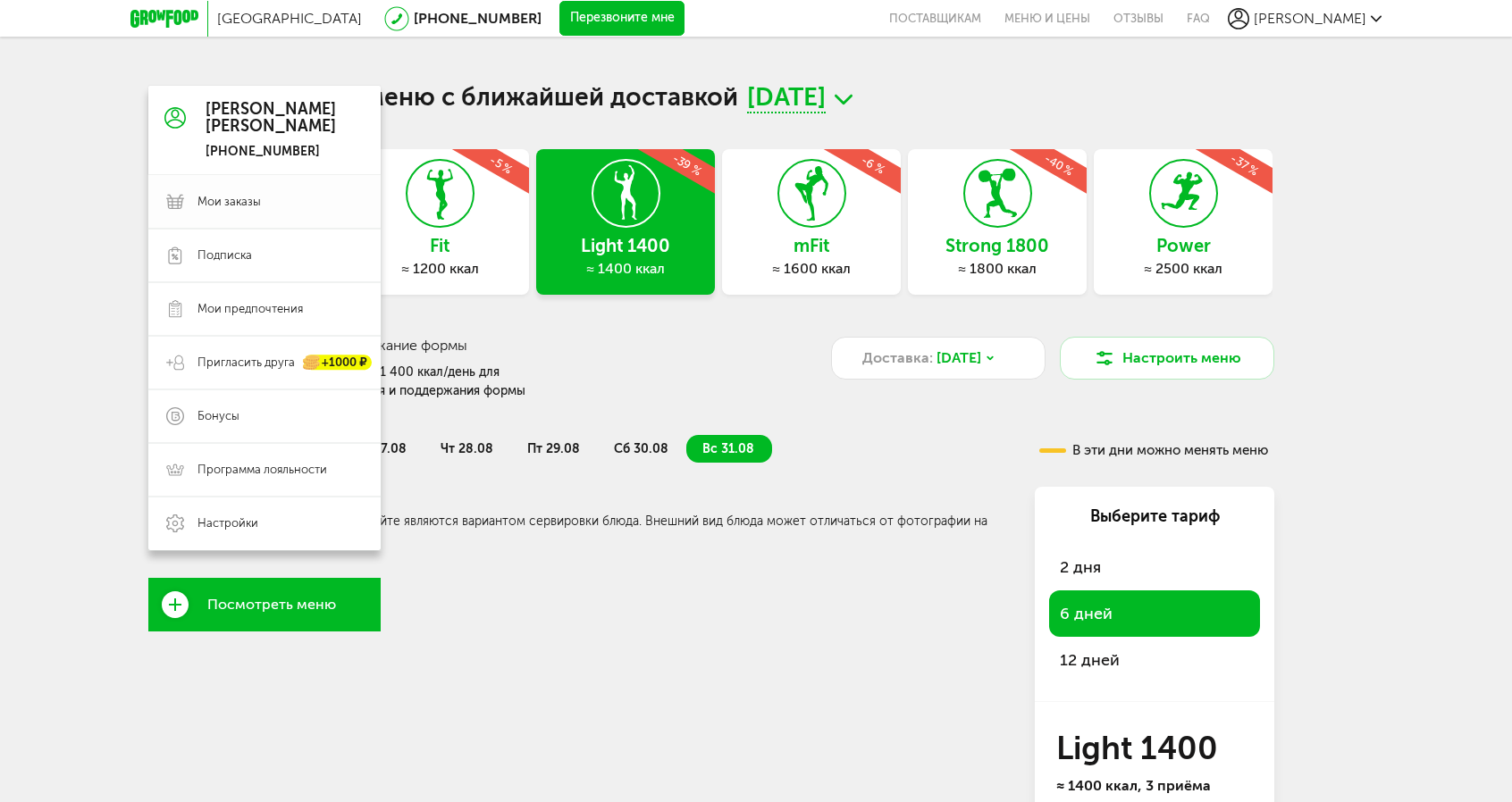
click at [289, 201] on span "Мои заказы" at bounding box center [280, 202] width 165 height 16
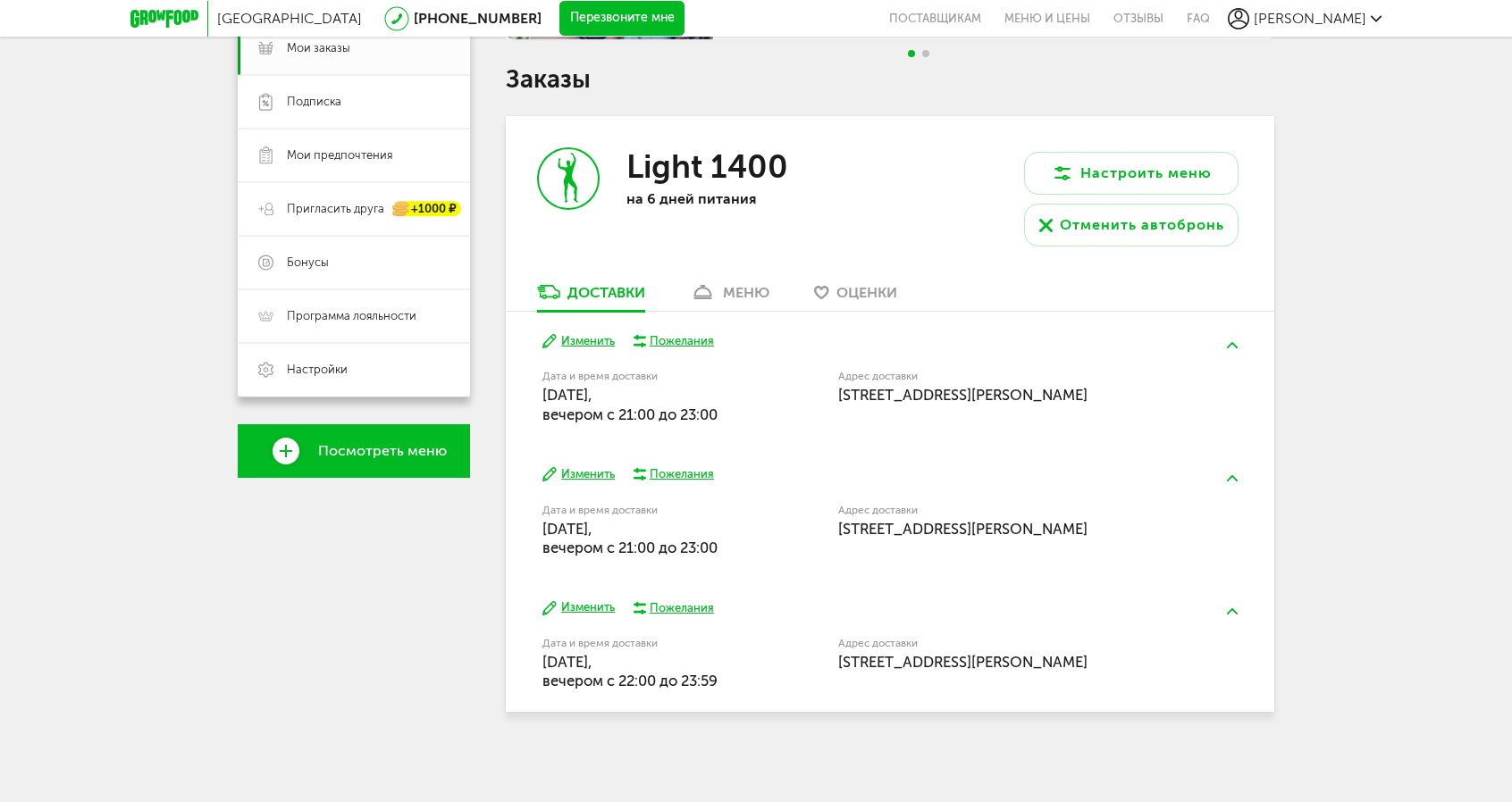
click at [750, 284] on div "меню" at bounding box center [746, 292] width 46 height 17
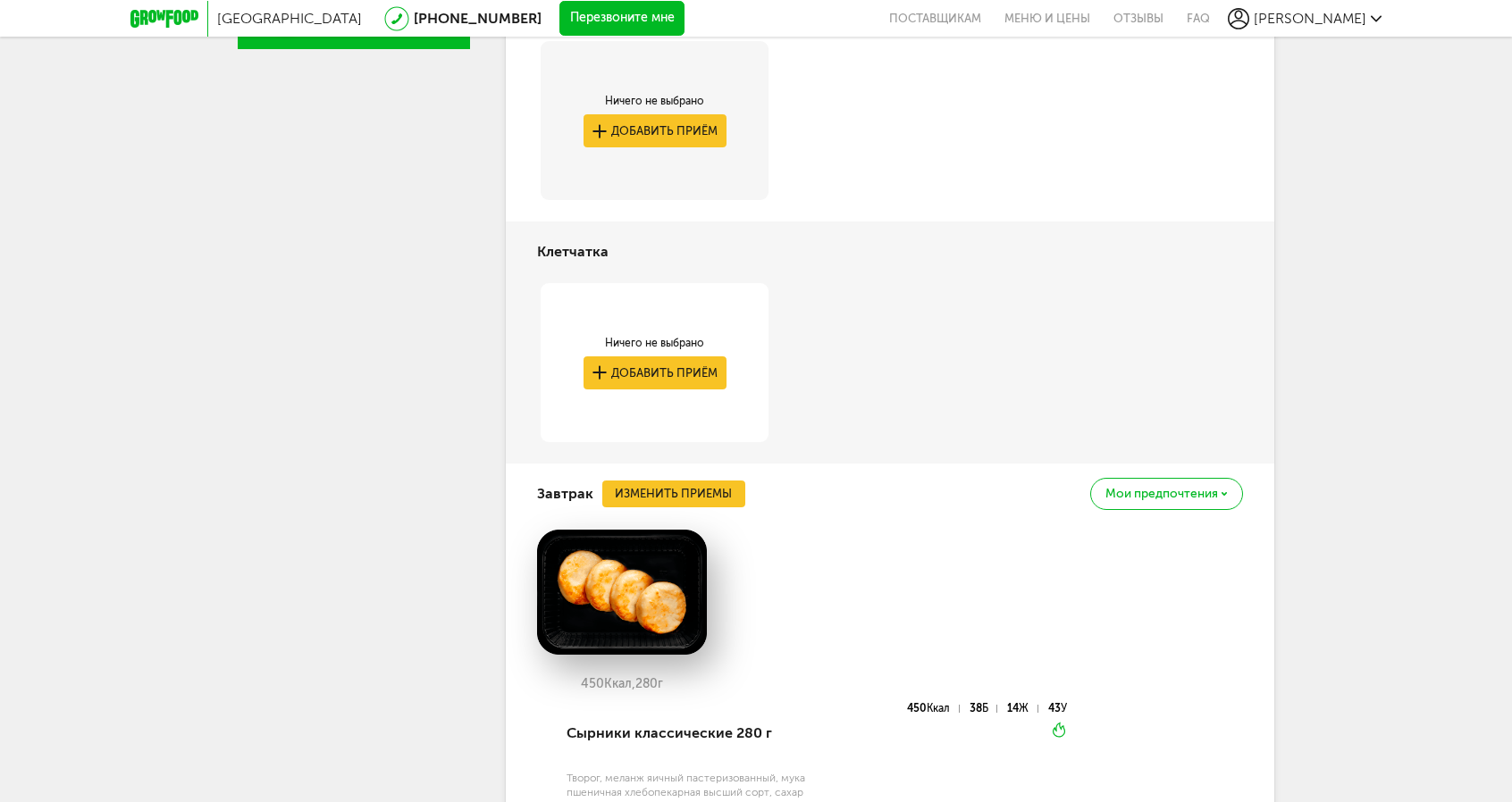
scroll to position [261, 0]
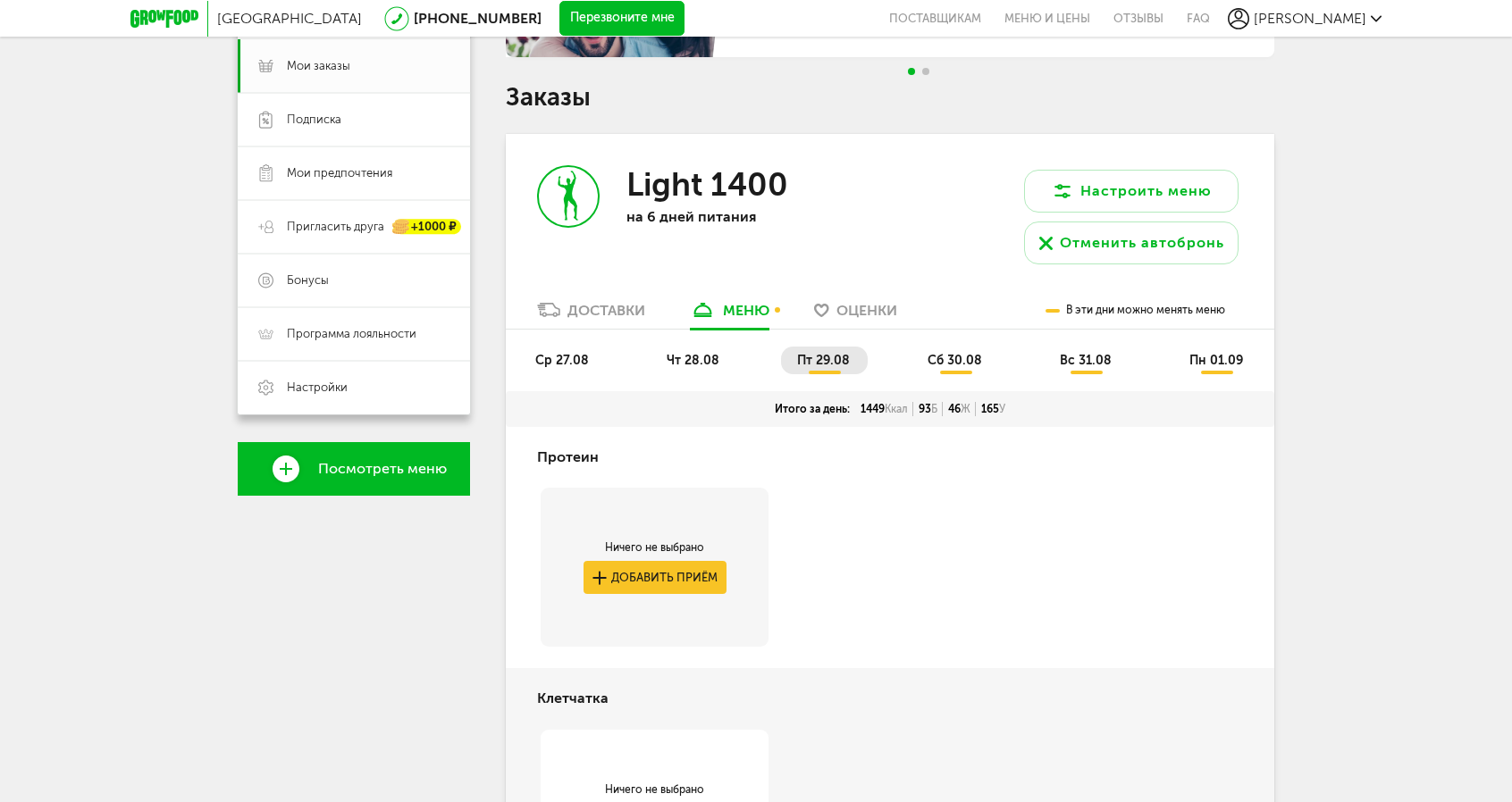
click at [541, 366] on span "ср 27.08" at bounding box center [563, 361] width 54 height 15
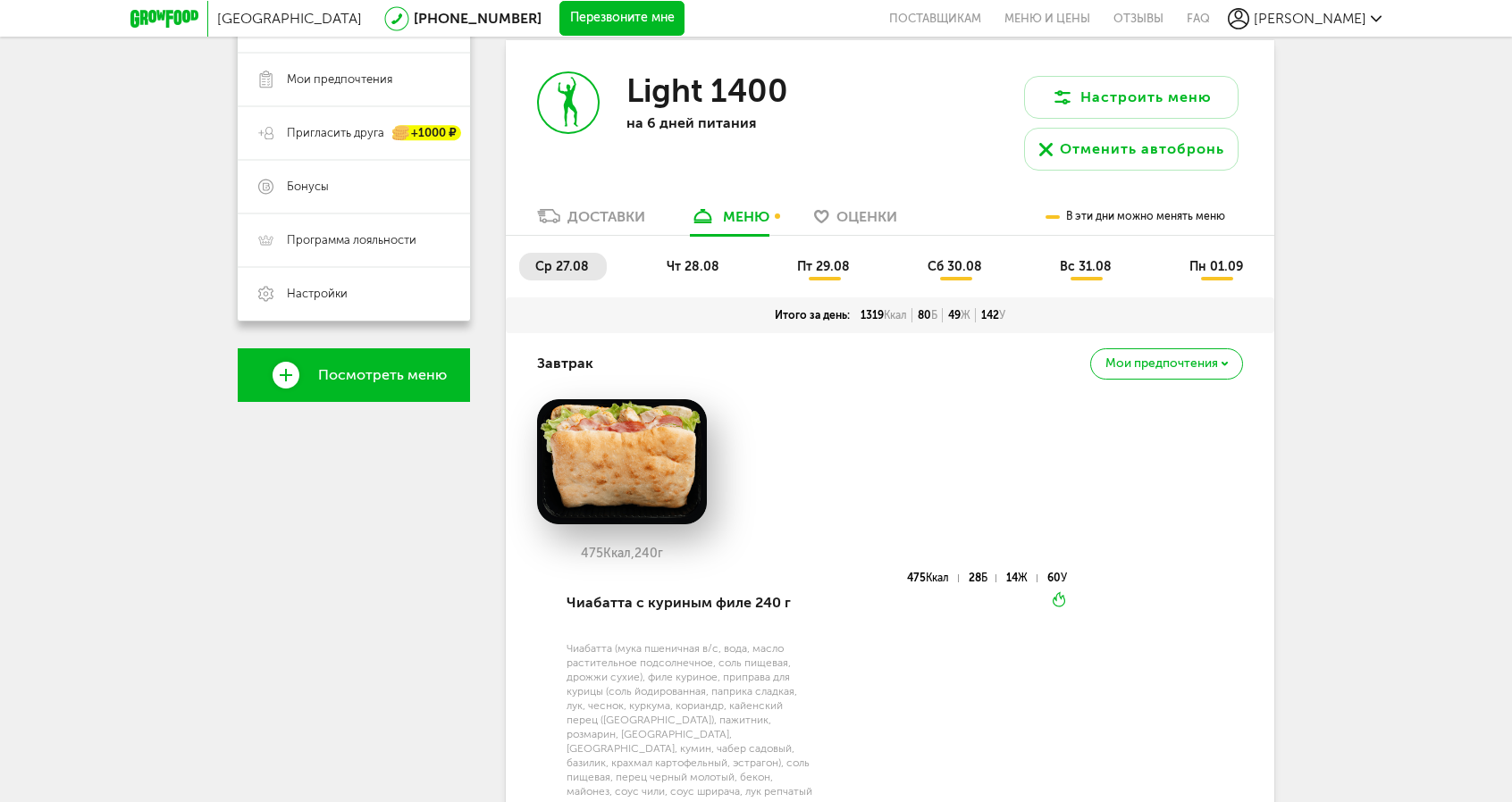
scroll to position [350, 0]
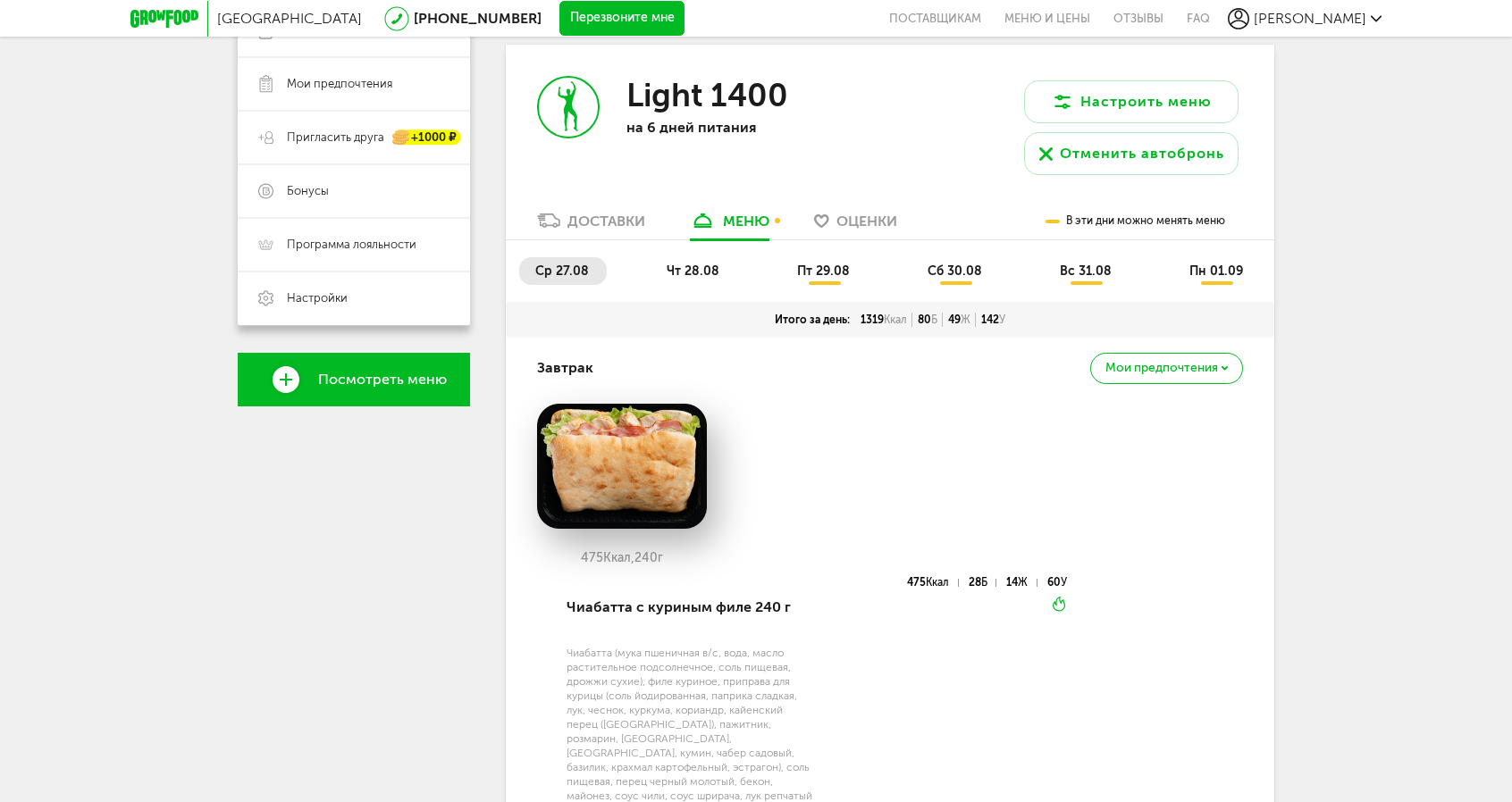
click at [709, 271] on span "чт 28.08" at bounding box center [693, 271] width 53 height 15
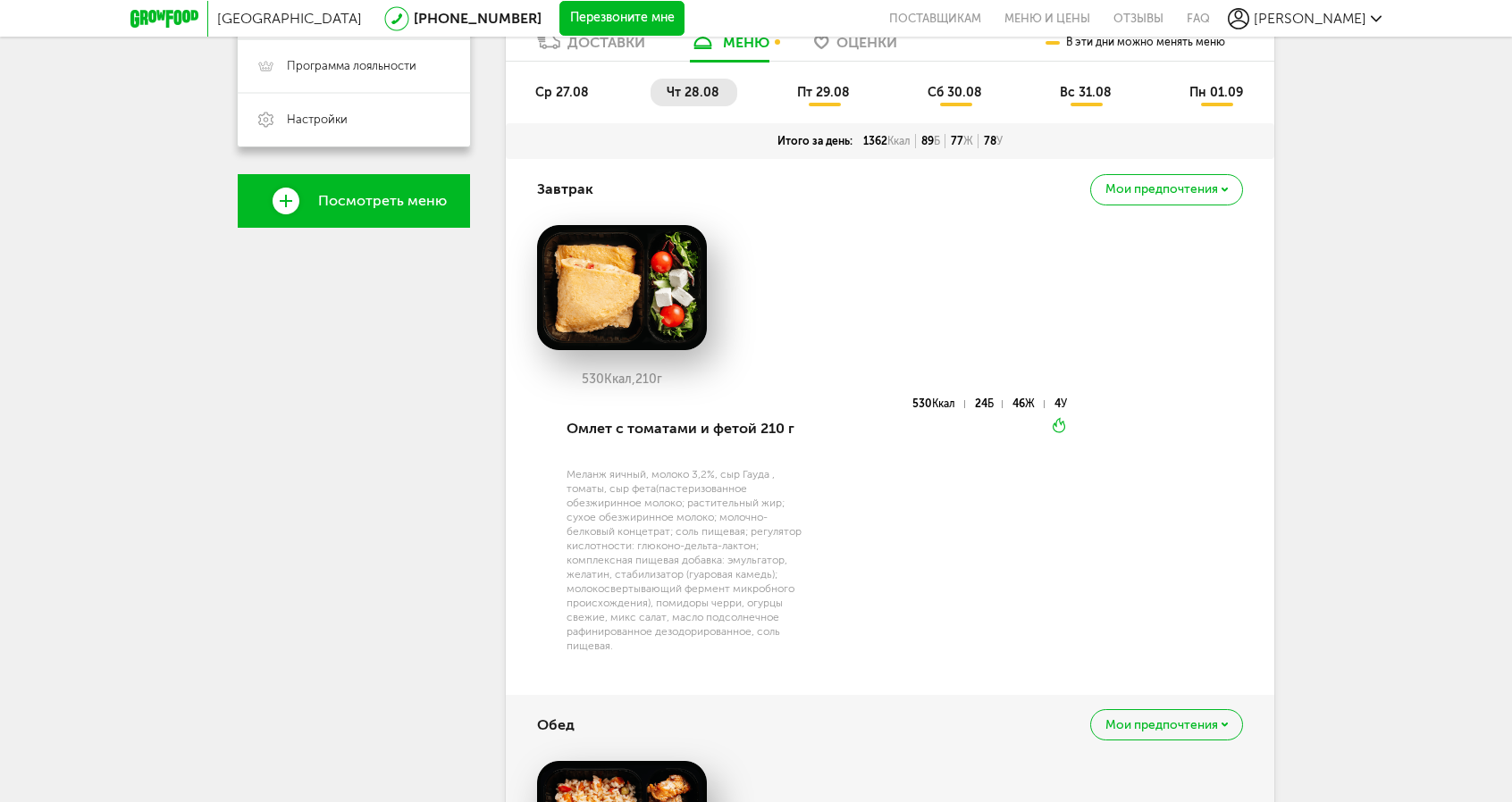
scroll to position [261, 0]
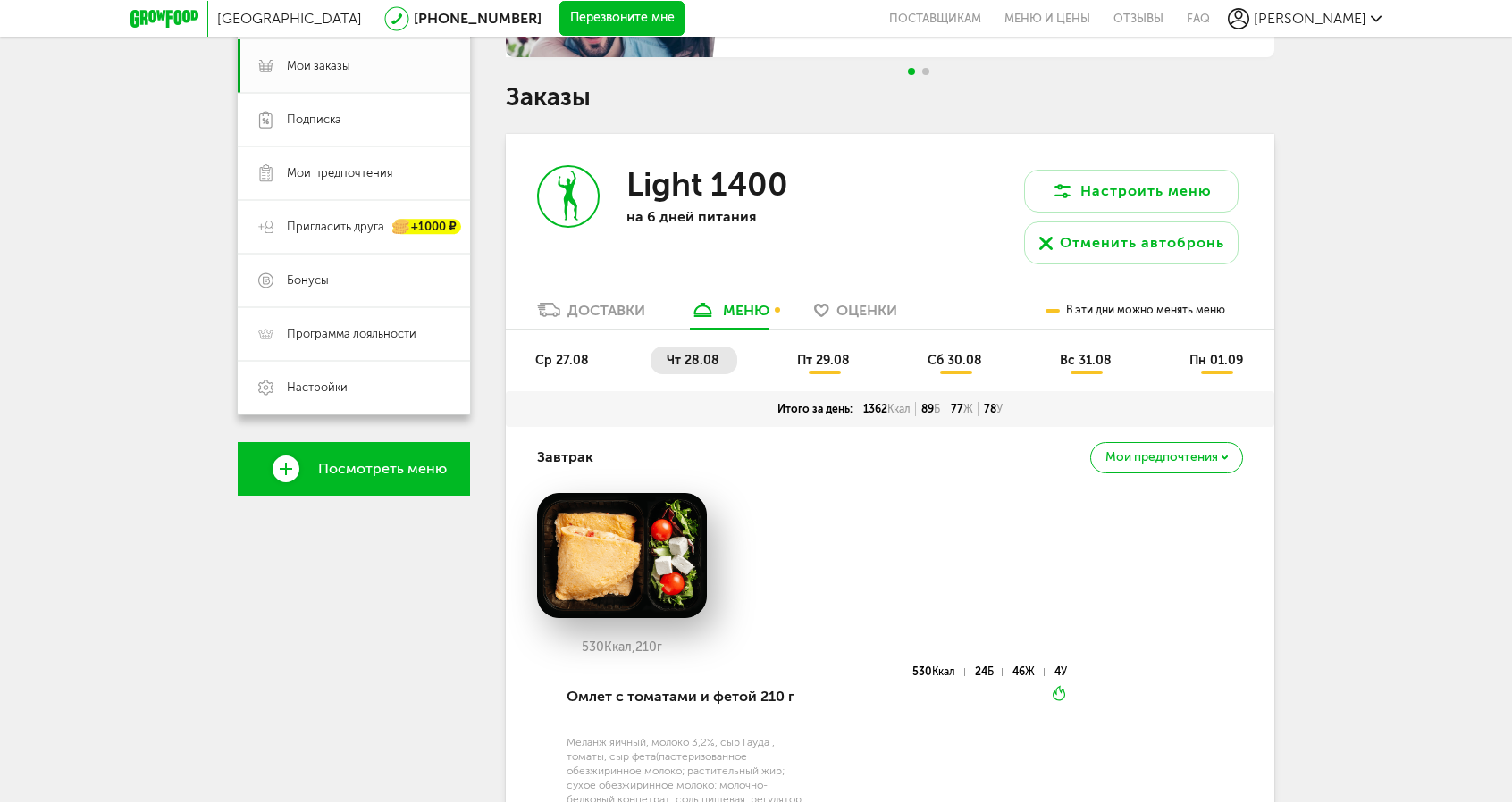
click at [799, 363] on span "пт 29.08" at bounding box center [823, 361] width 53 height 15
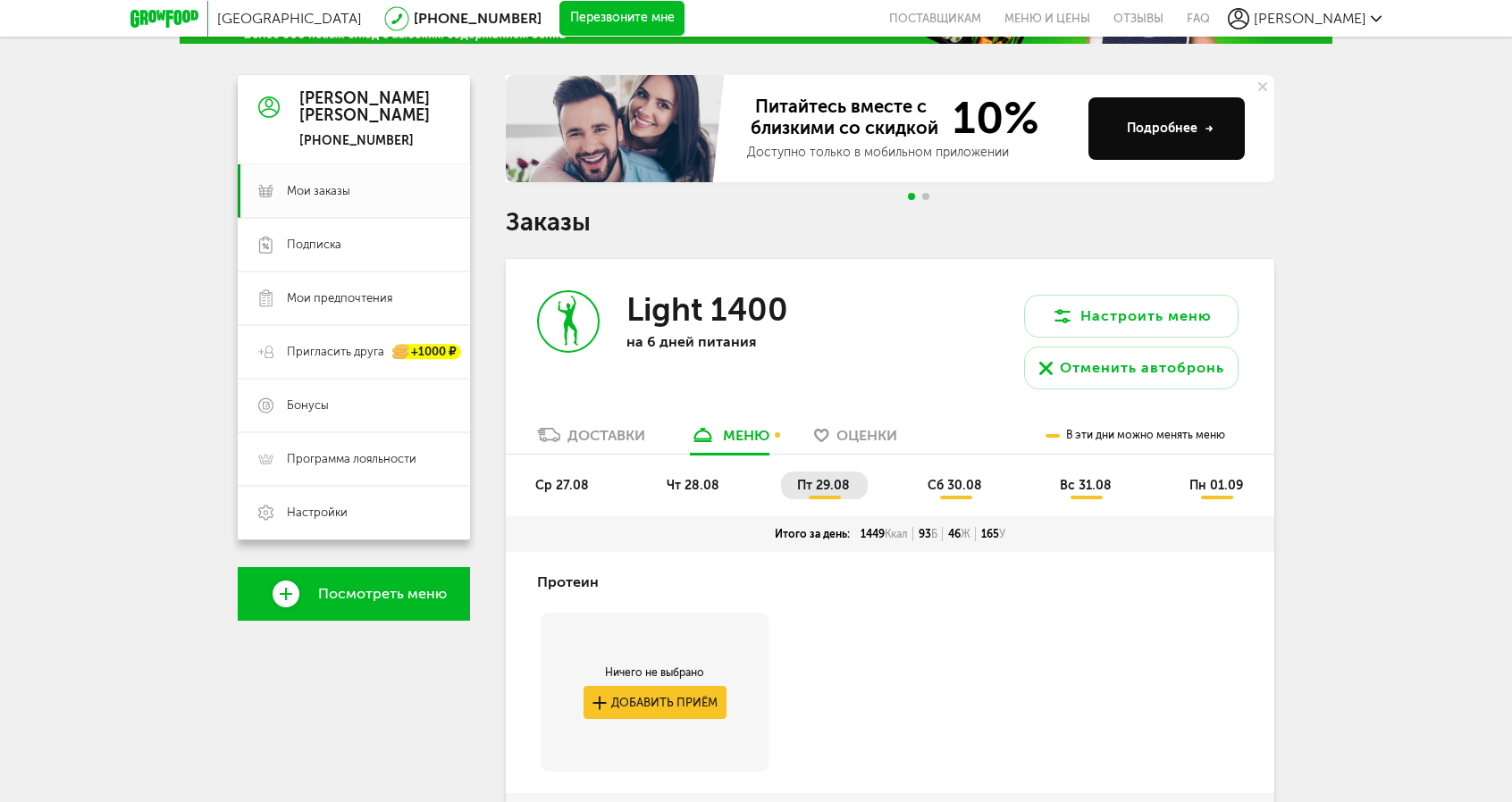
scroll to position [179, 0]
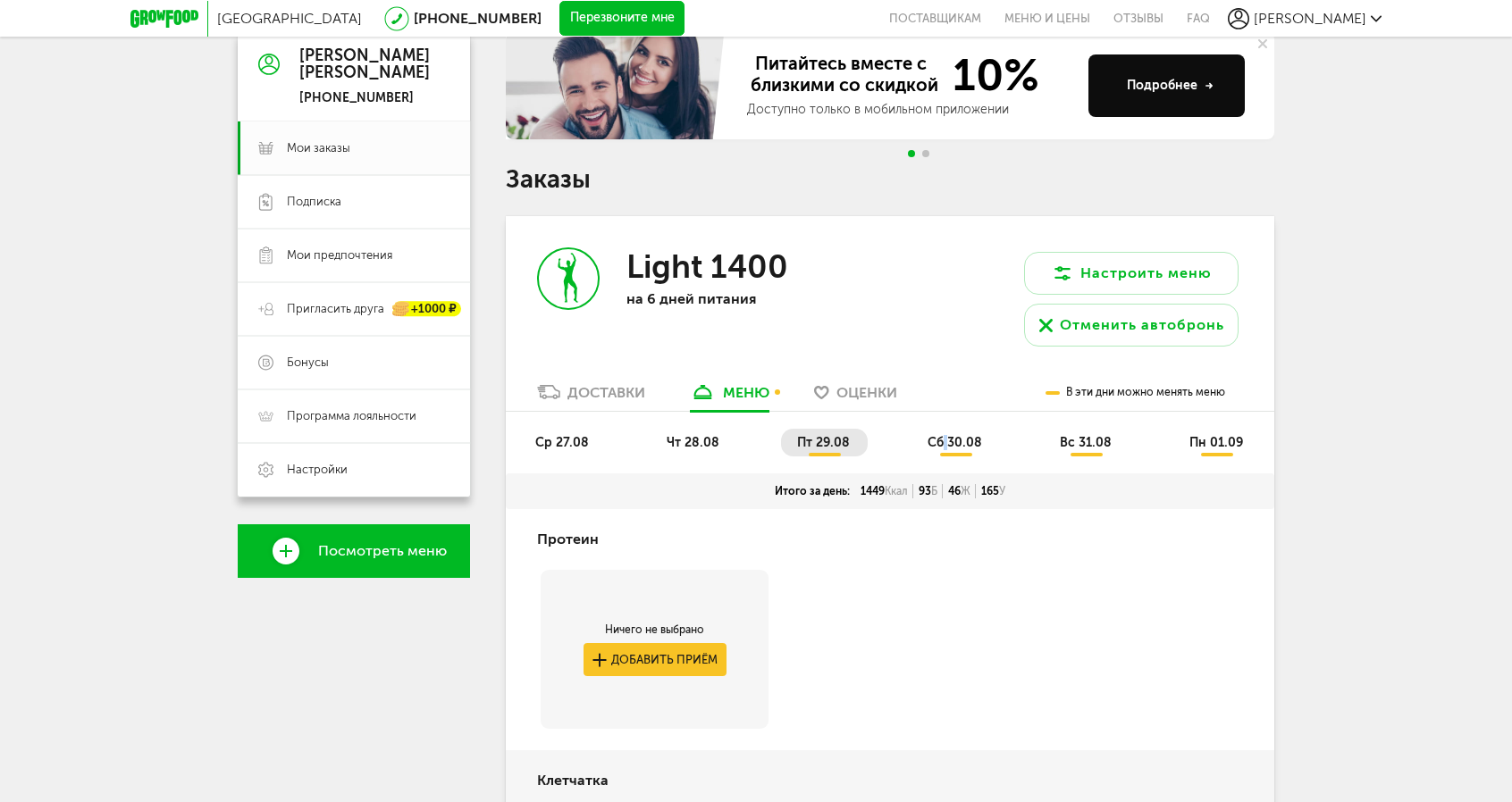
click at [945, 440] on span "сб 30.08" at bounding box center [955, 443] width 55 height 15
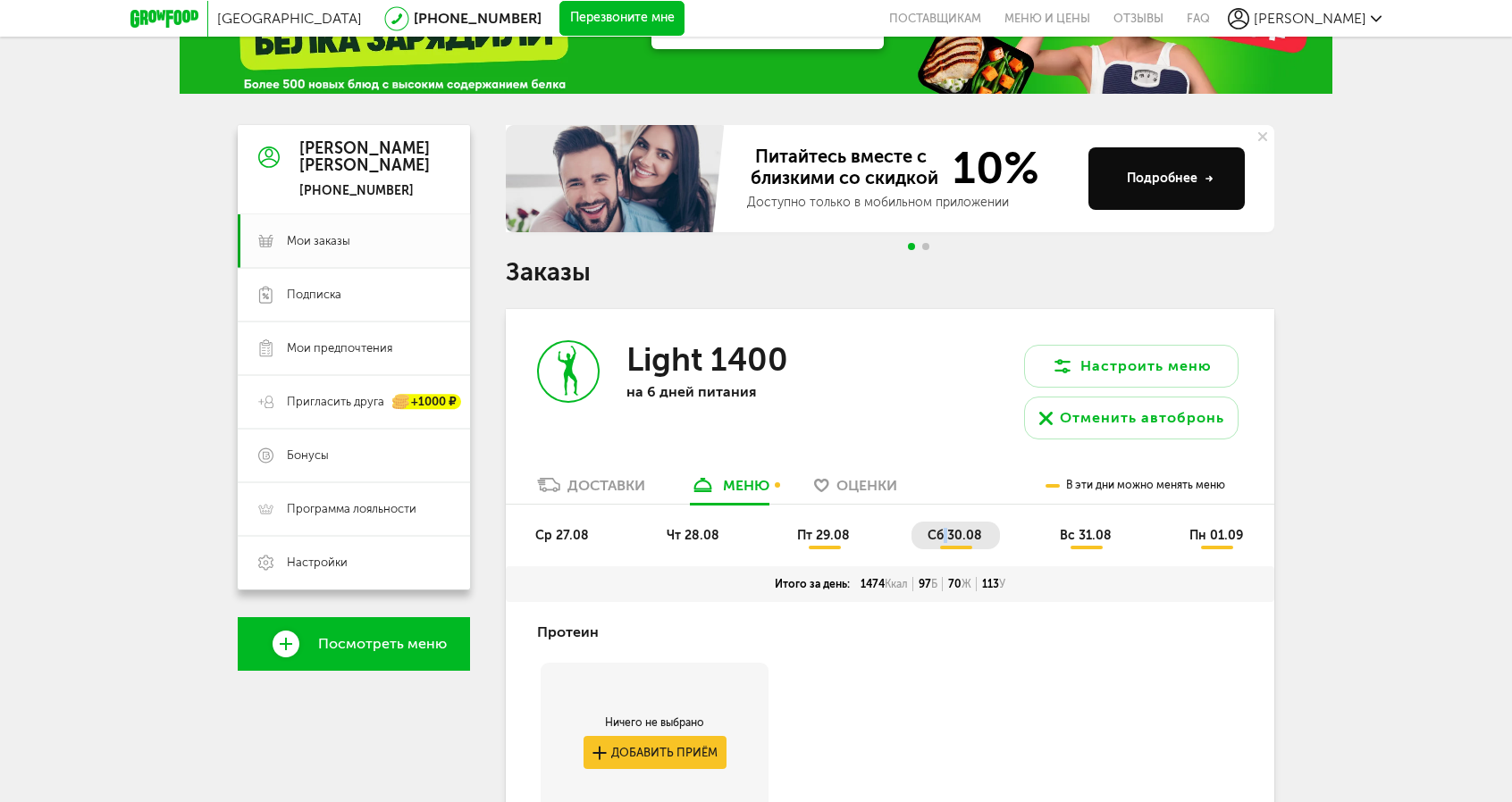
scroll to position [89, 0]
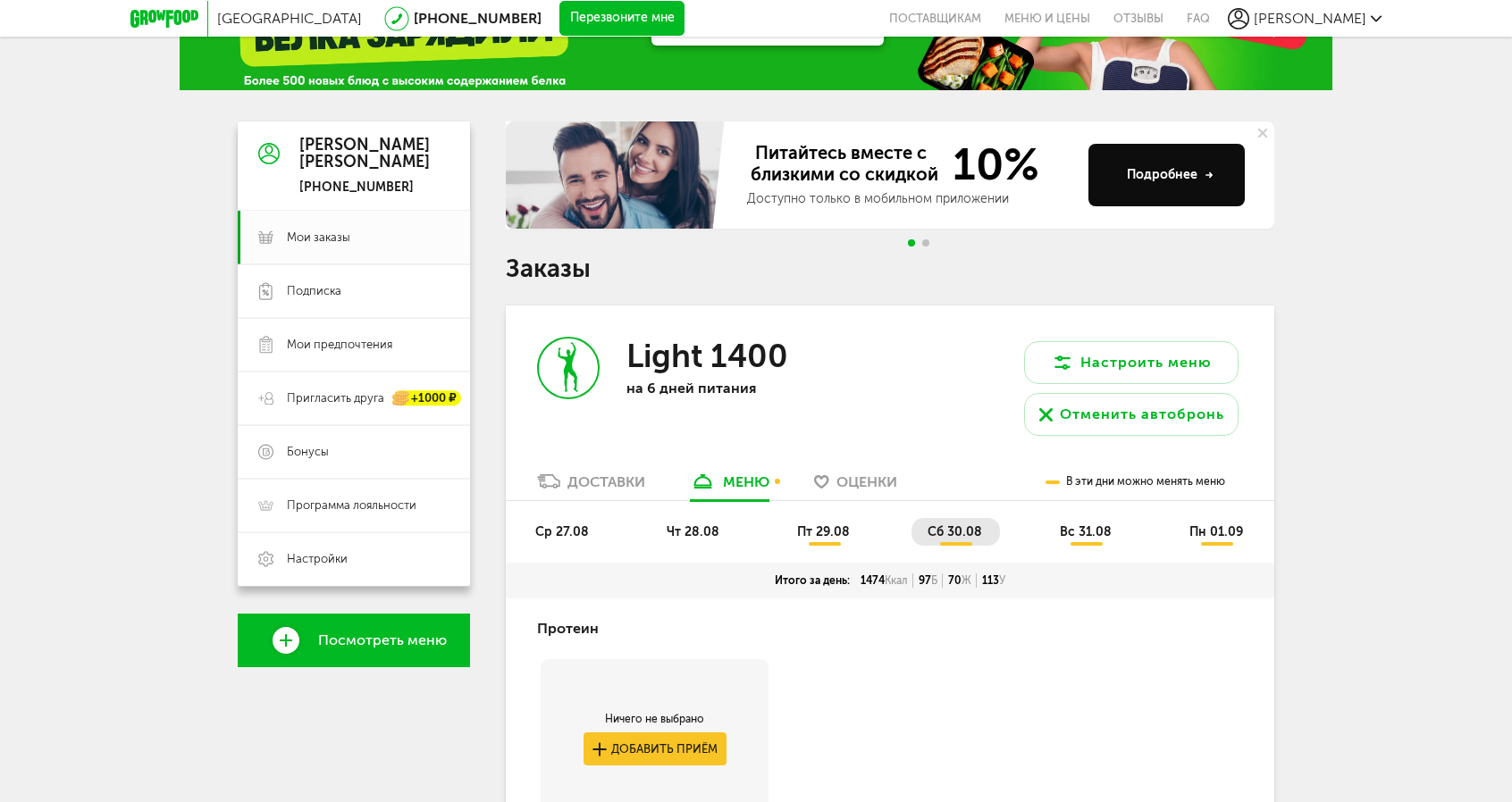
click at [844, 526] on span "пт 29.08" at bounding box center [823, 532] width 53 height 15
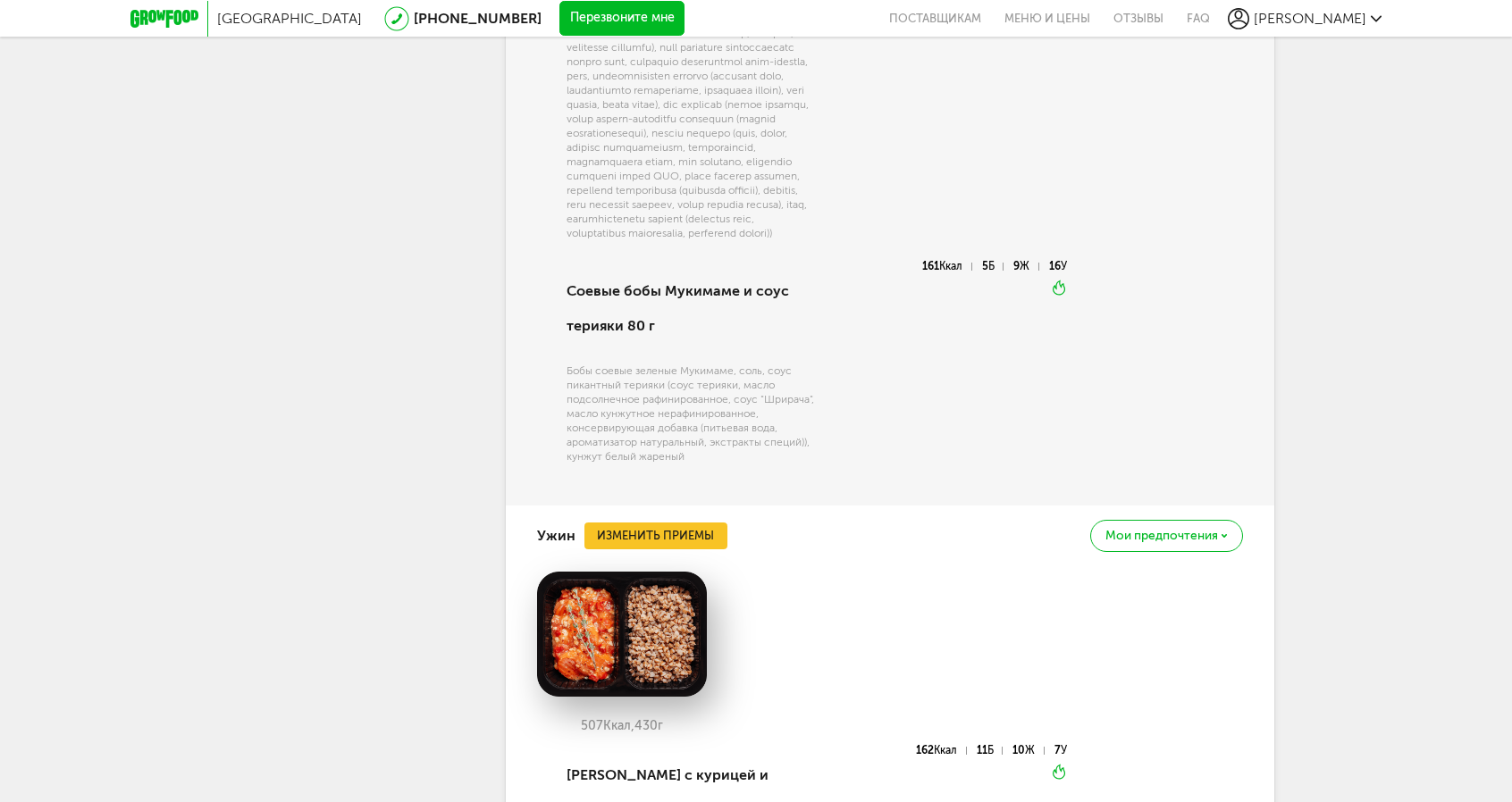
scroll to position [1966, 0]
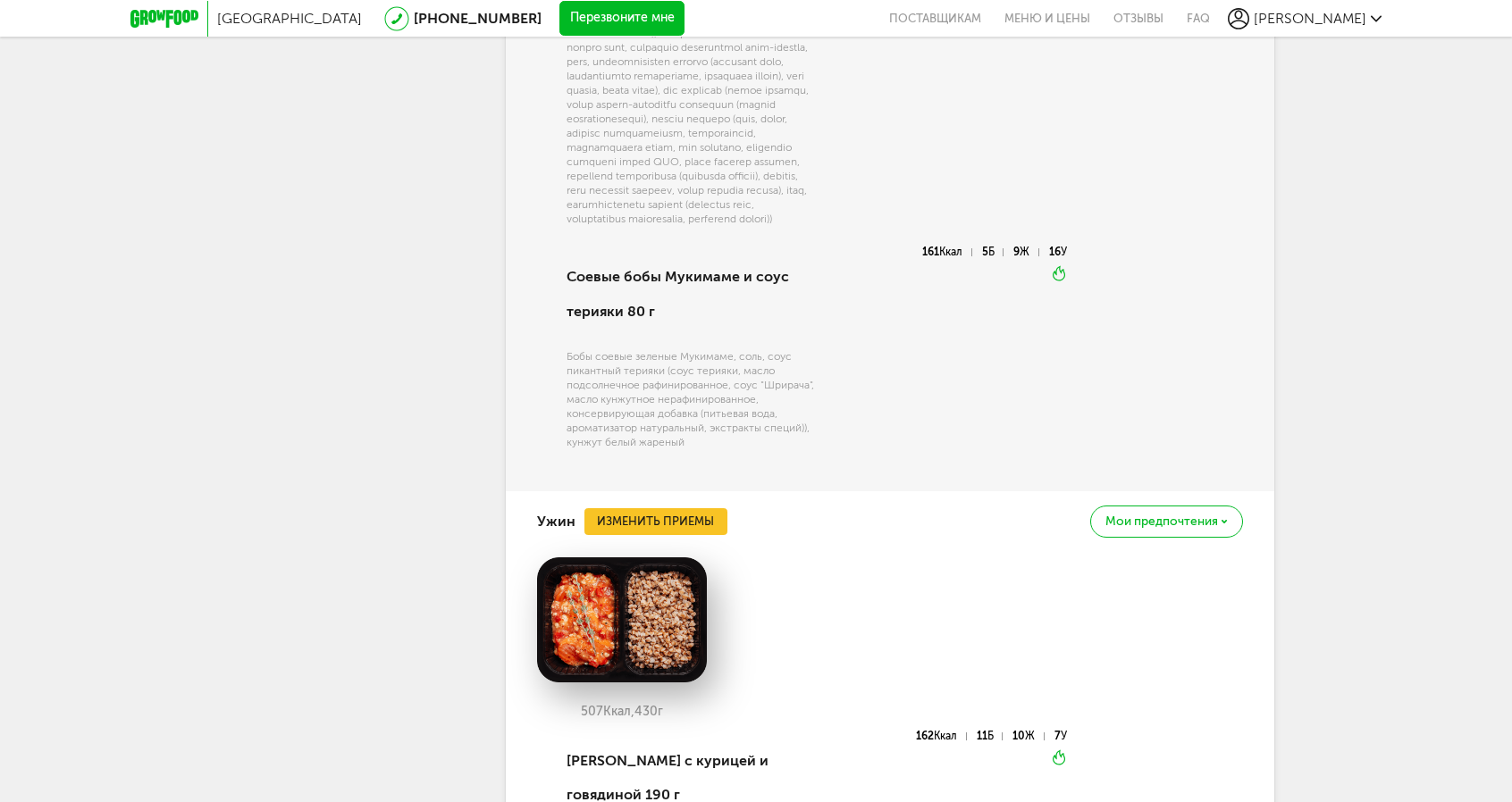
click at [1163, 537] on div "Мои предпочтения" at bounding box center [1167, 521] width 153 height 32
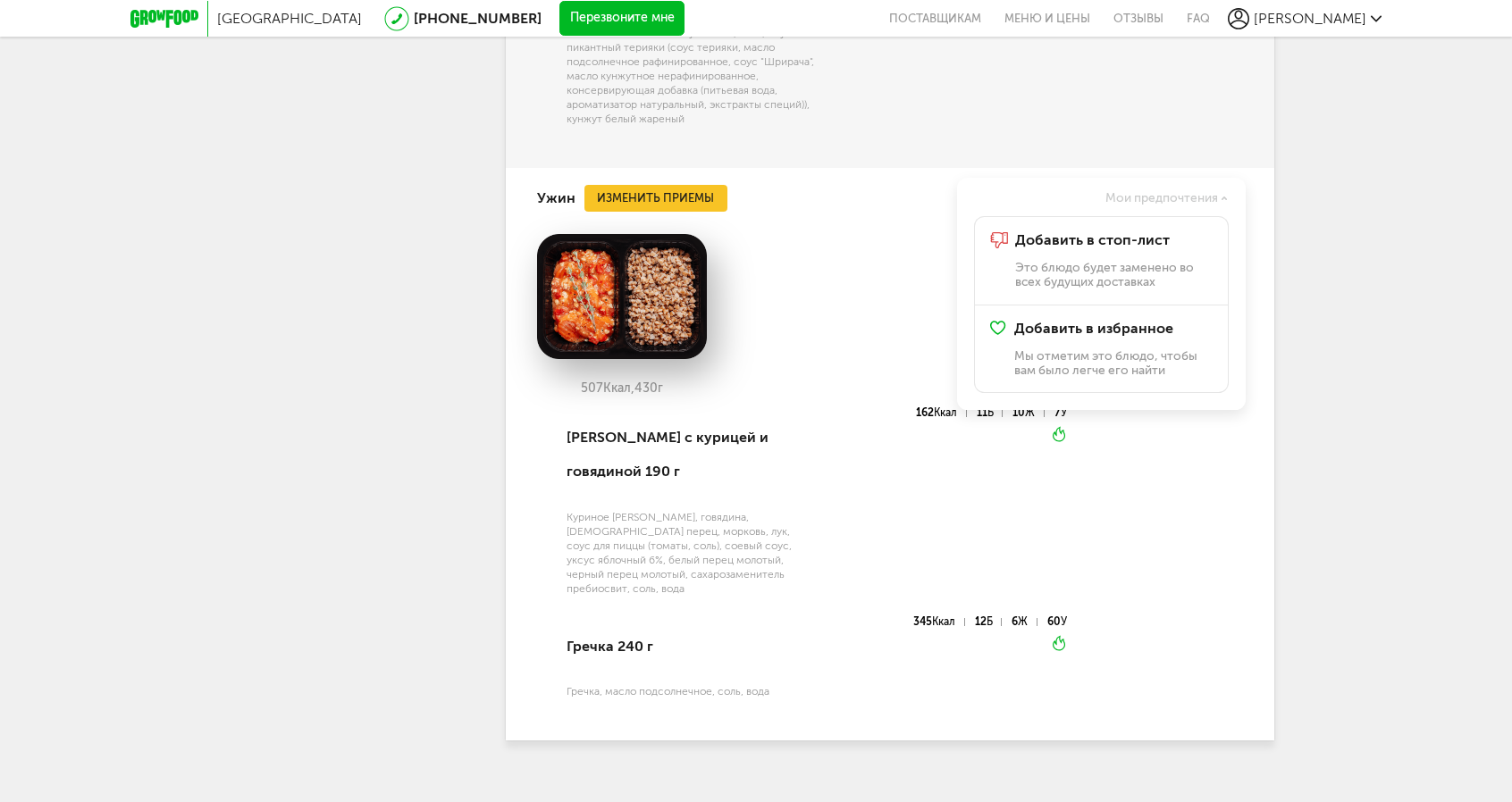
scroll to position [2298, 0]
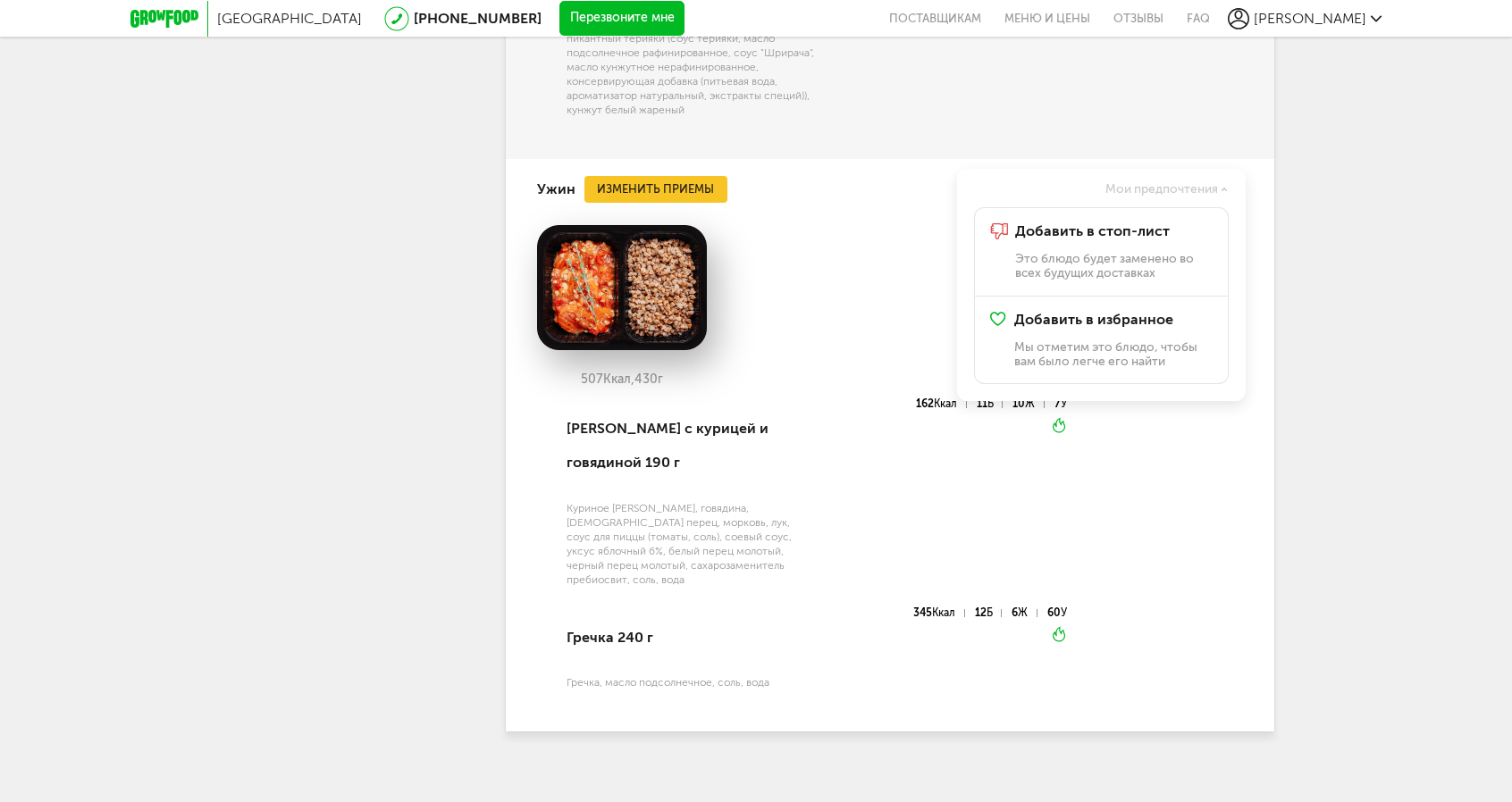
click at [1163, 560] on div "507 Ккал, 430 г Лечо с курицей и говядиной 190 г Куриное филе бедра, говядина, …" at bounding box center [890, 467] width 706 height 486
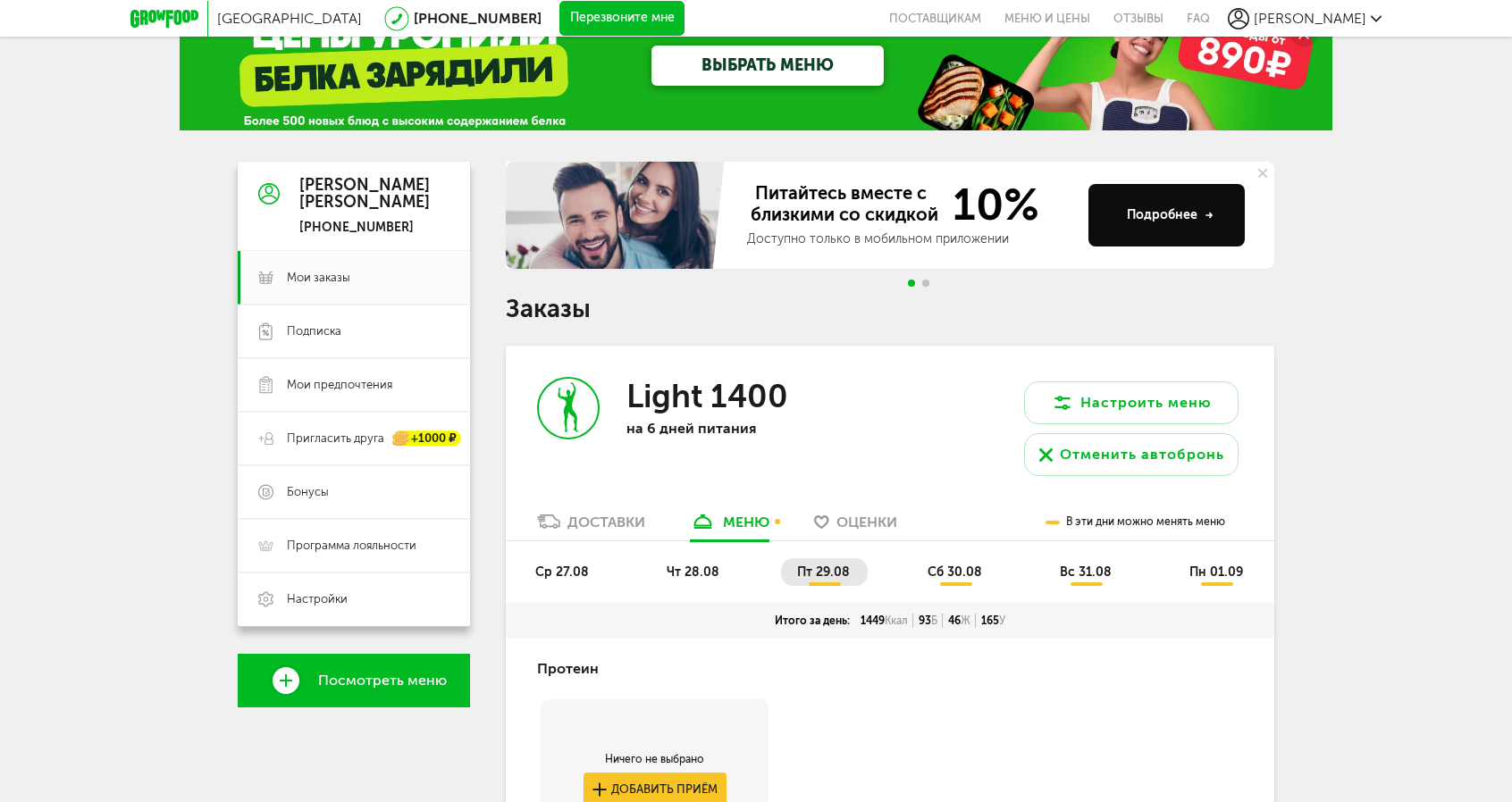
scroll to position [0, 0]
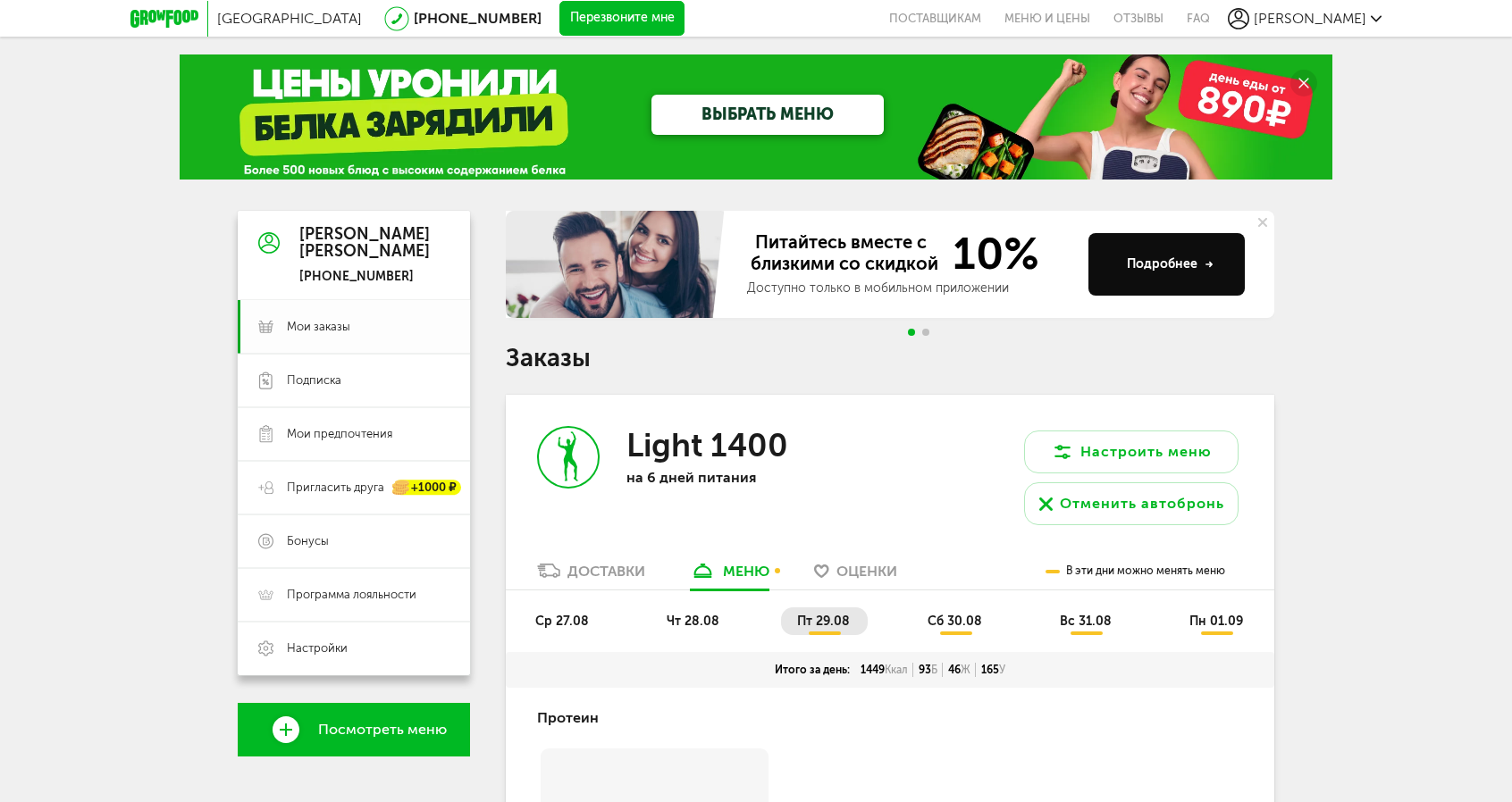
click at [310, 325] on span "Мои заказы" at bounding box center [318, 327] width 63 height 16
click at [347, 338] on link "Мои заказы" at bounding box center [354, 327] width 233 height 54
click at [416, 482] on div "+1000 ₽" at bounding box center [427, 489] width 68 height 15
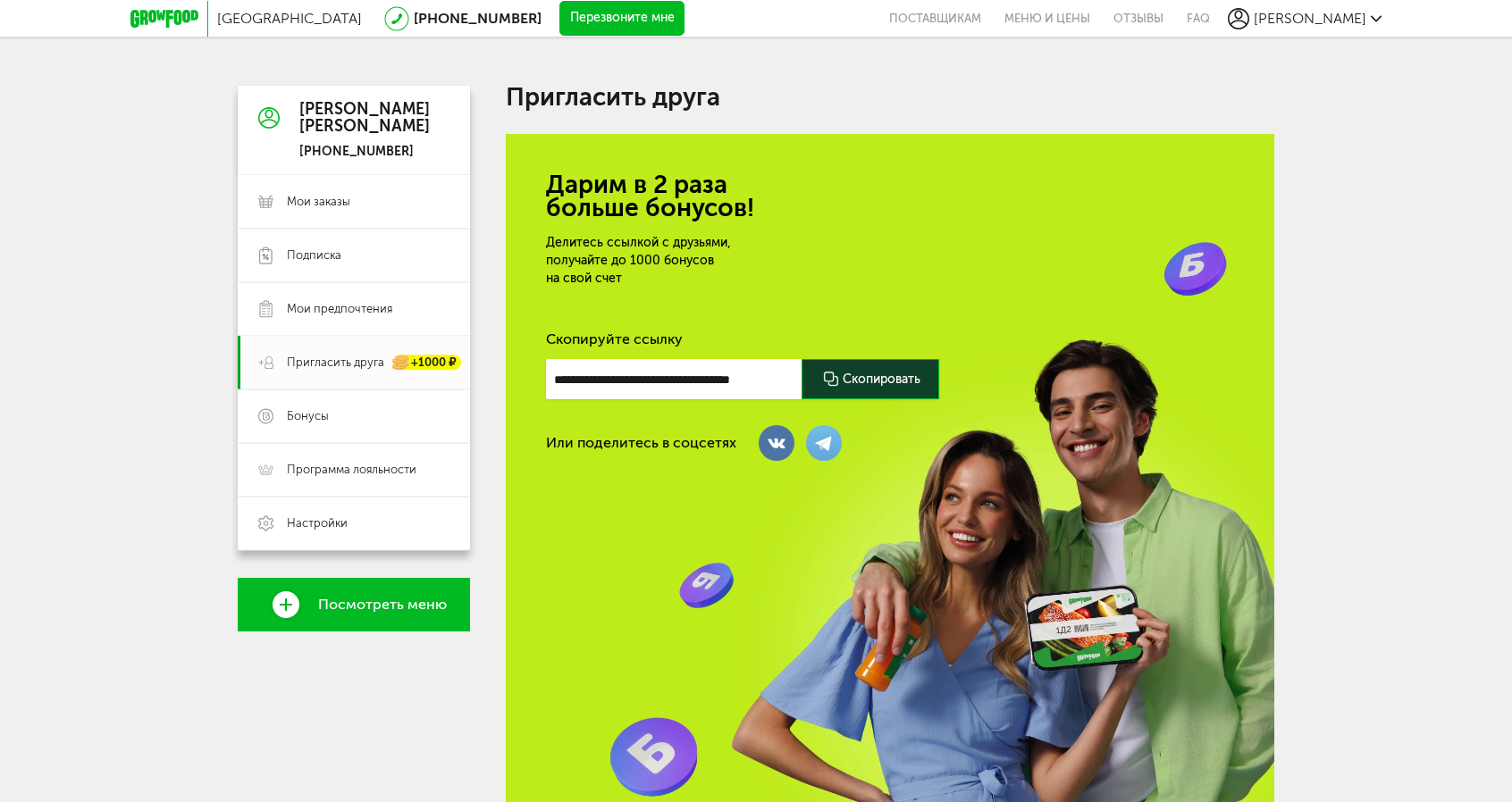
click at [887, 381] on div at bounding box center [870, 380] width 138 height 40
click at [315, 618] on link "Посмотреть меню" at bounding box center [354, 605] width 233 height 54
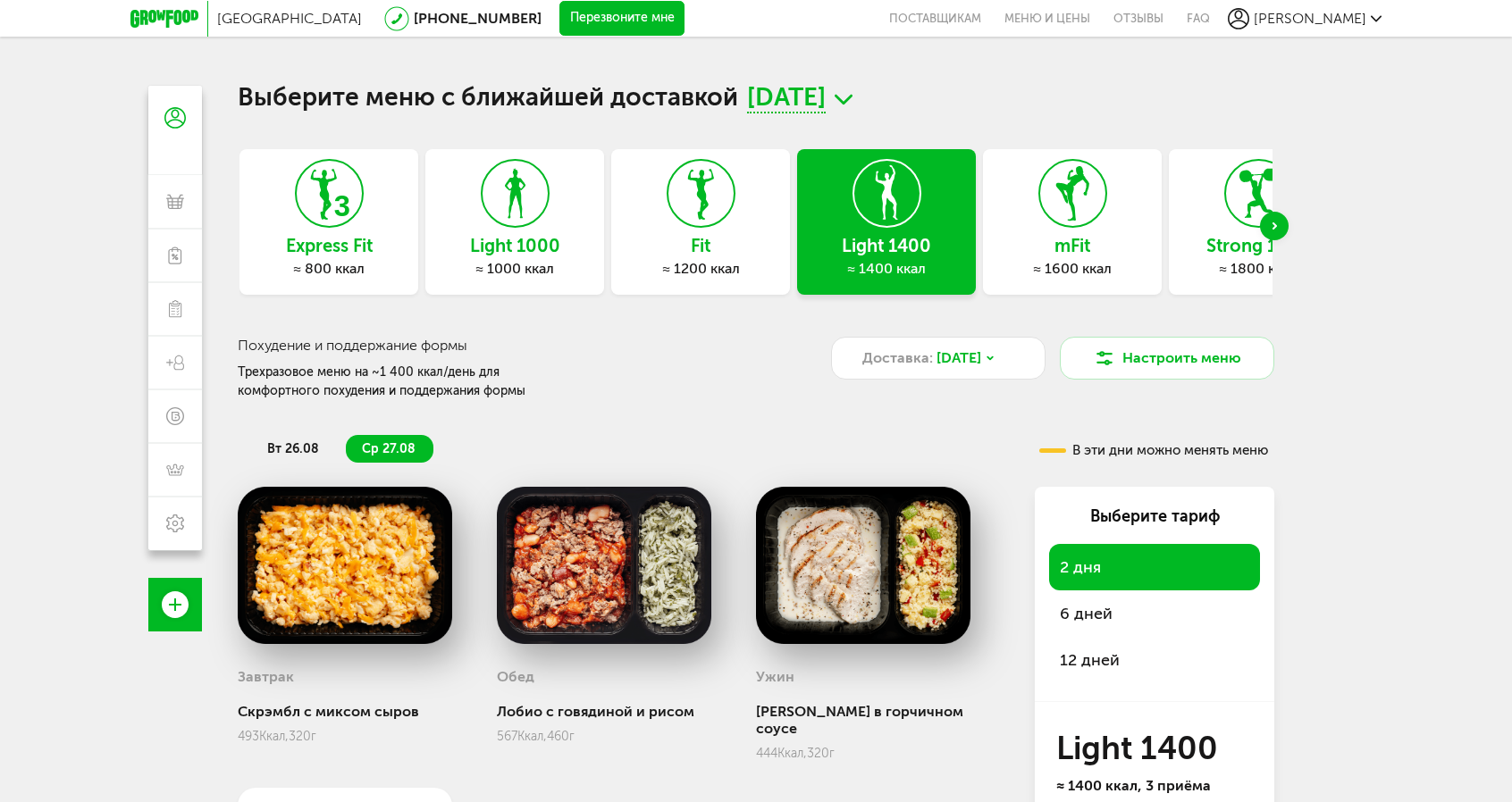
click at [1228, 243] on h3 "Strong 1800" at bounding box center [1258, 245] width 179 height 19
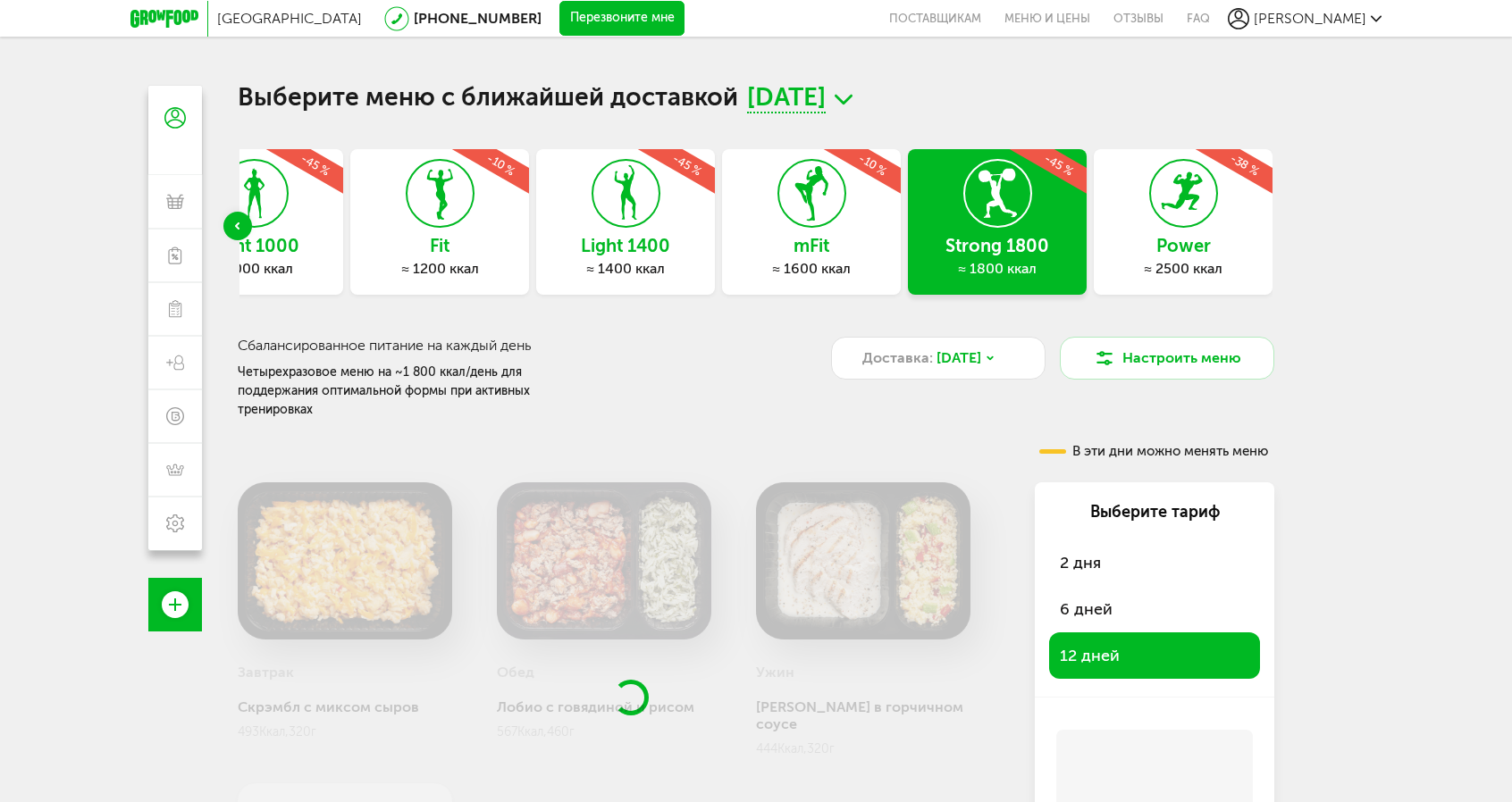
click at [501, 239] on div "Express Fit ≈ 800 ккал -10 % Light 1000 ≈ 1000 ккал -45 % Fit ≈ 1200 ккал -10 %…" at bounding box center [756, 226] width 1037 height 155
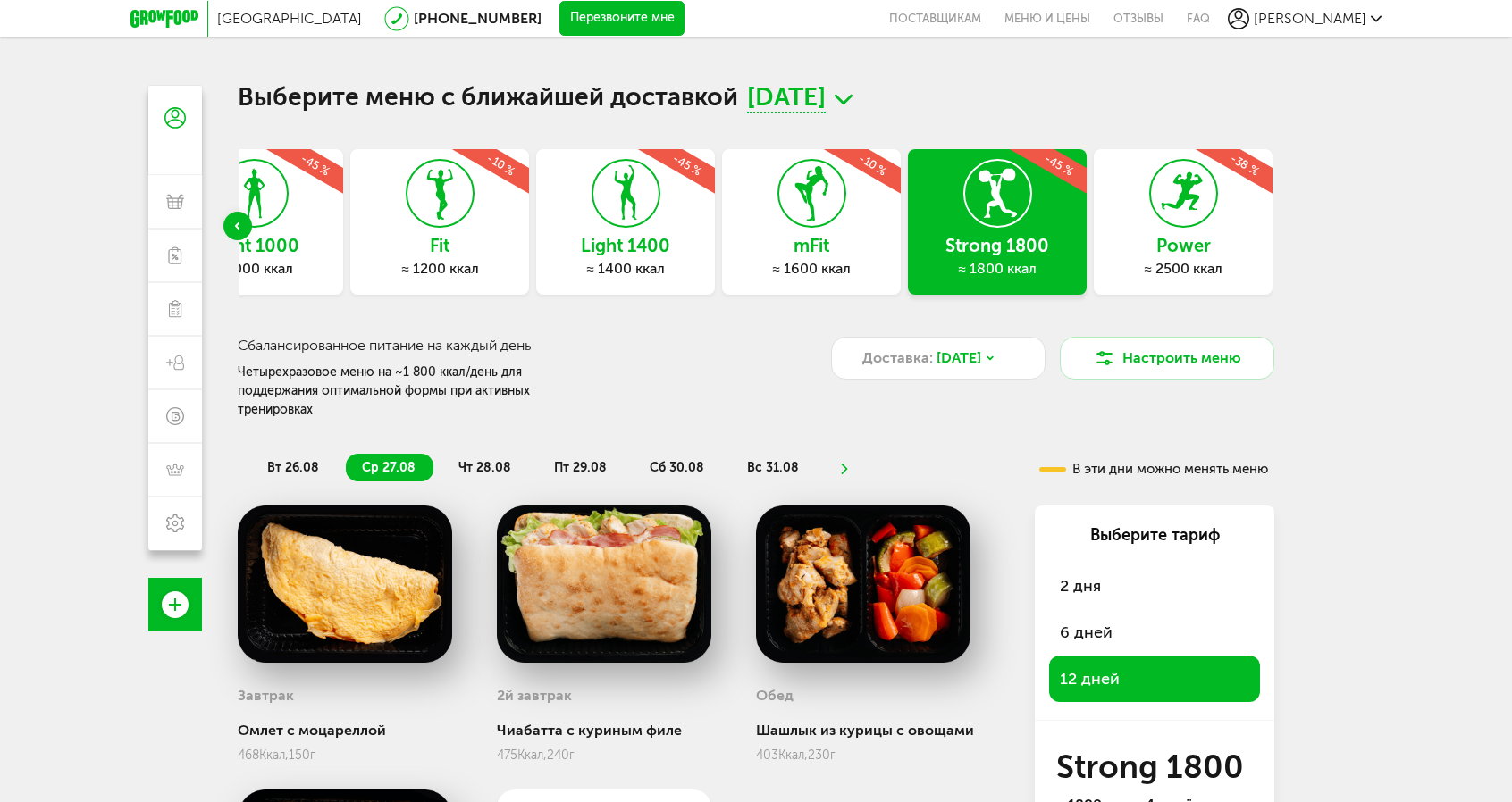
click at [452, 209] on icon at bounding box center [441, 193] width 65 height 67
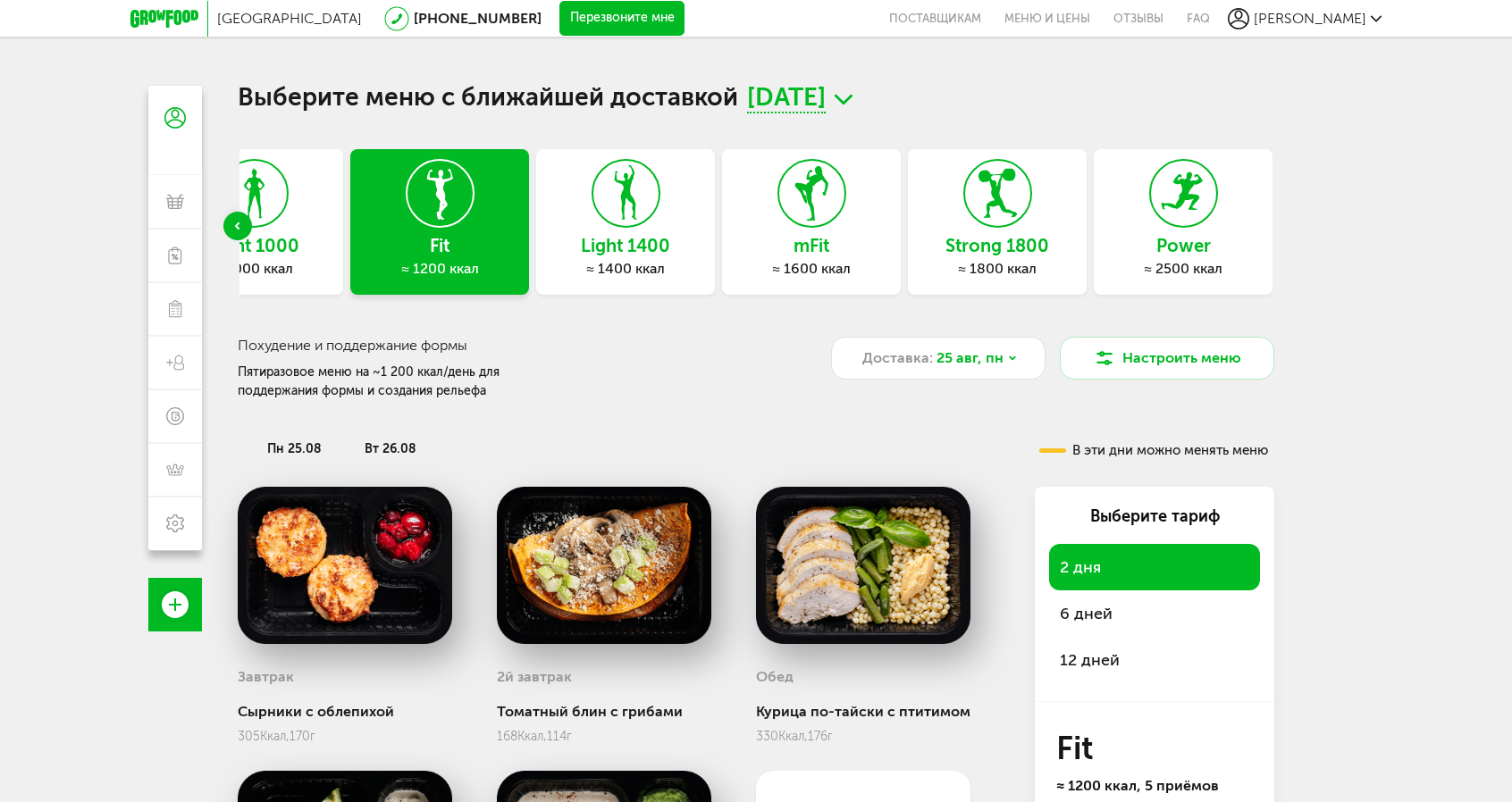
click at [1110, 600] on div "6 дней" at bounding box center [1154, 614] width 211 height 46
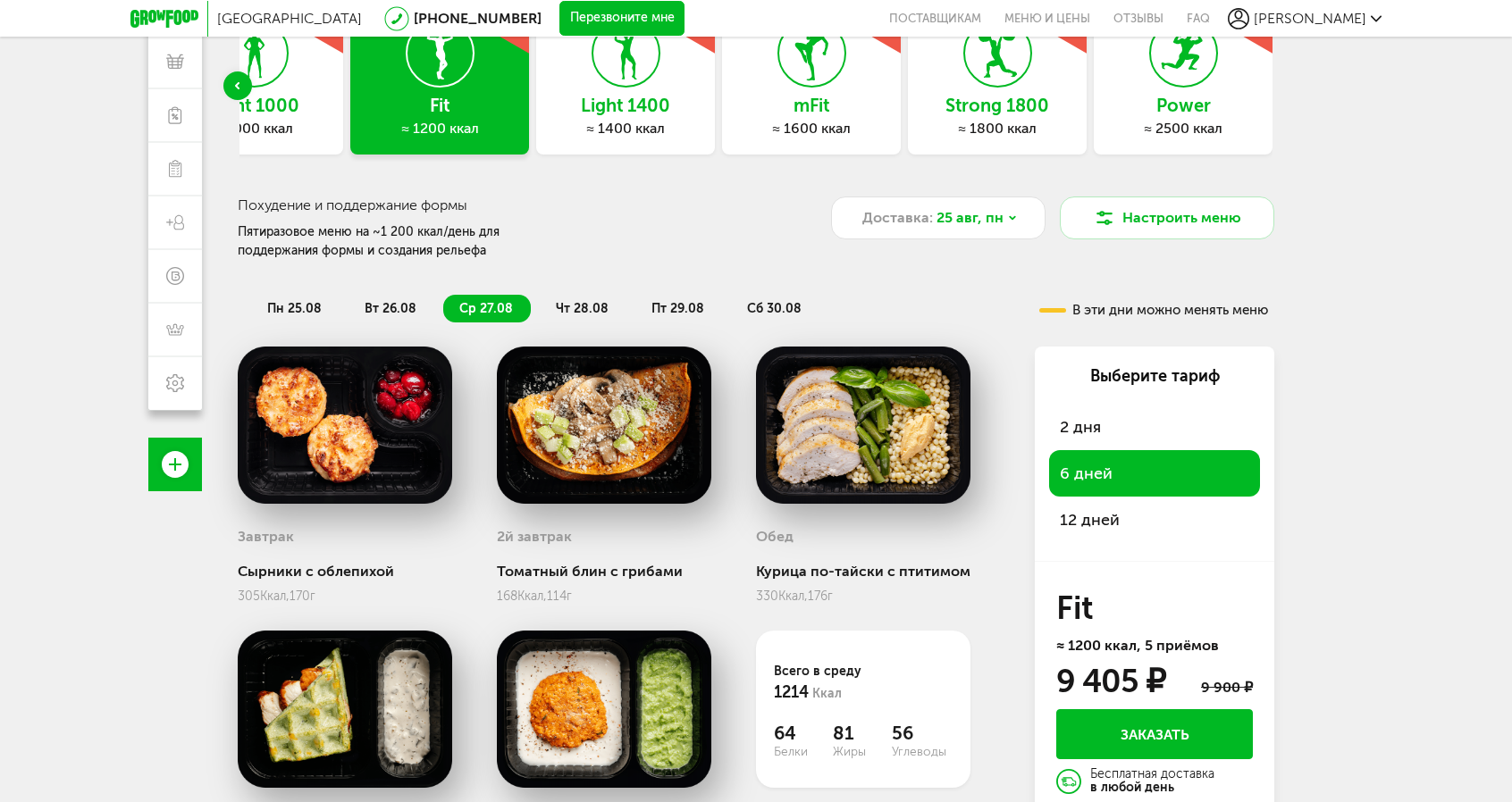
scroll to position [89, 0]
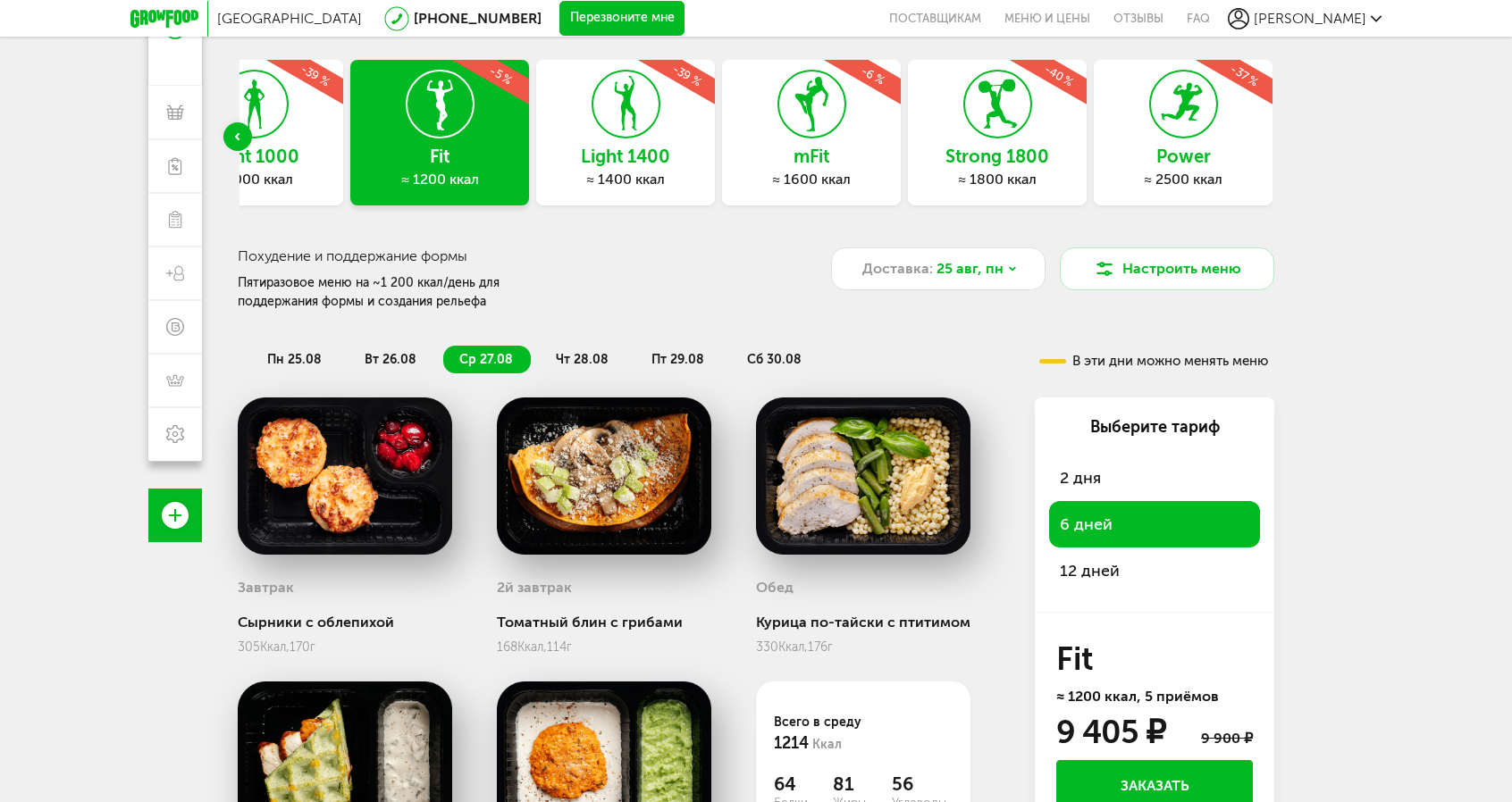
click at [293, 163] on h3 "Light 1000" at bounding box center [254, 156] width 179 height 19
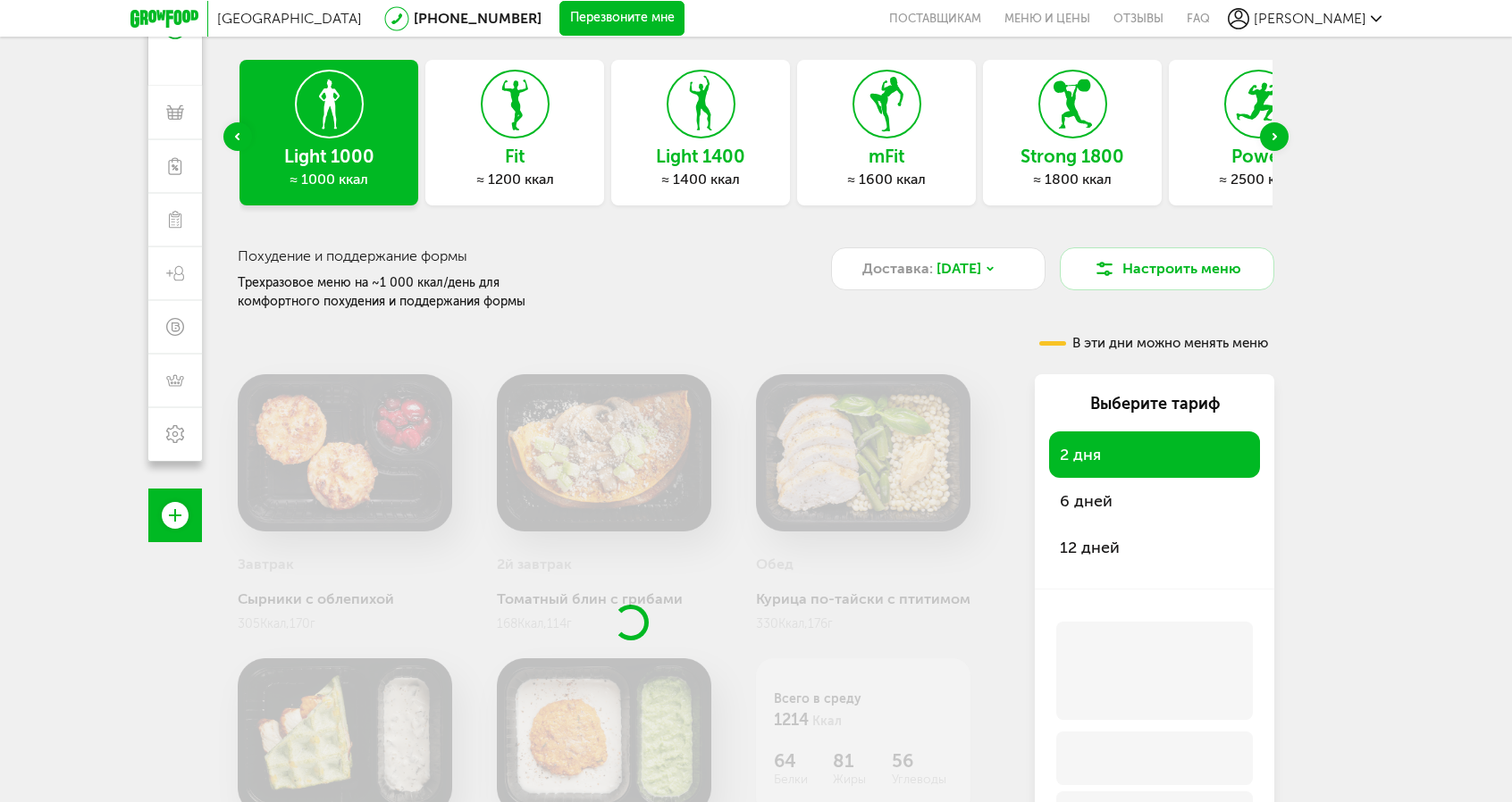
click at [1167, 507] on div "6 дней" at bounding box center [1154, 501] width 211 height 46
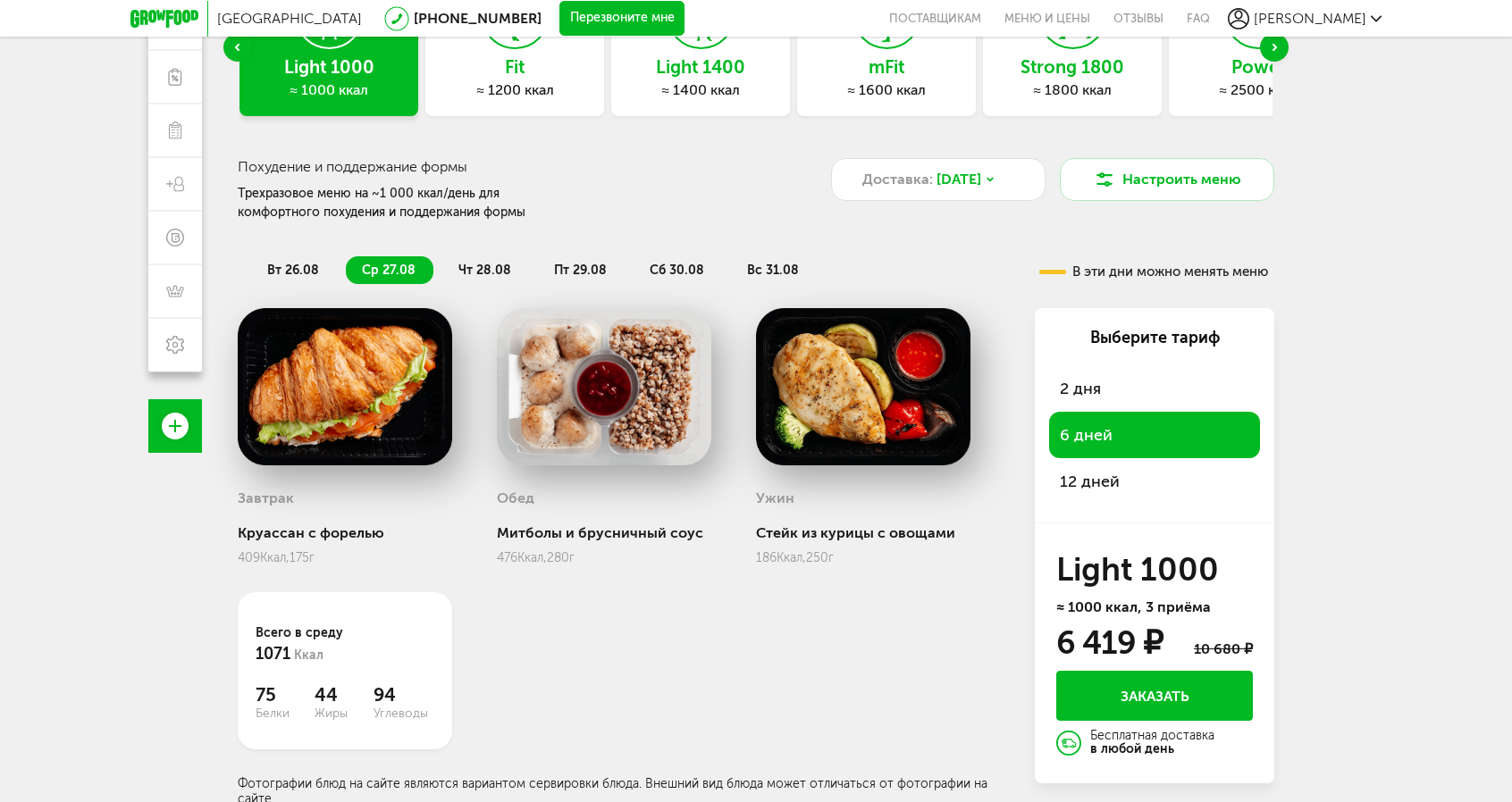
scroll to position [183, 0]
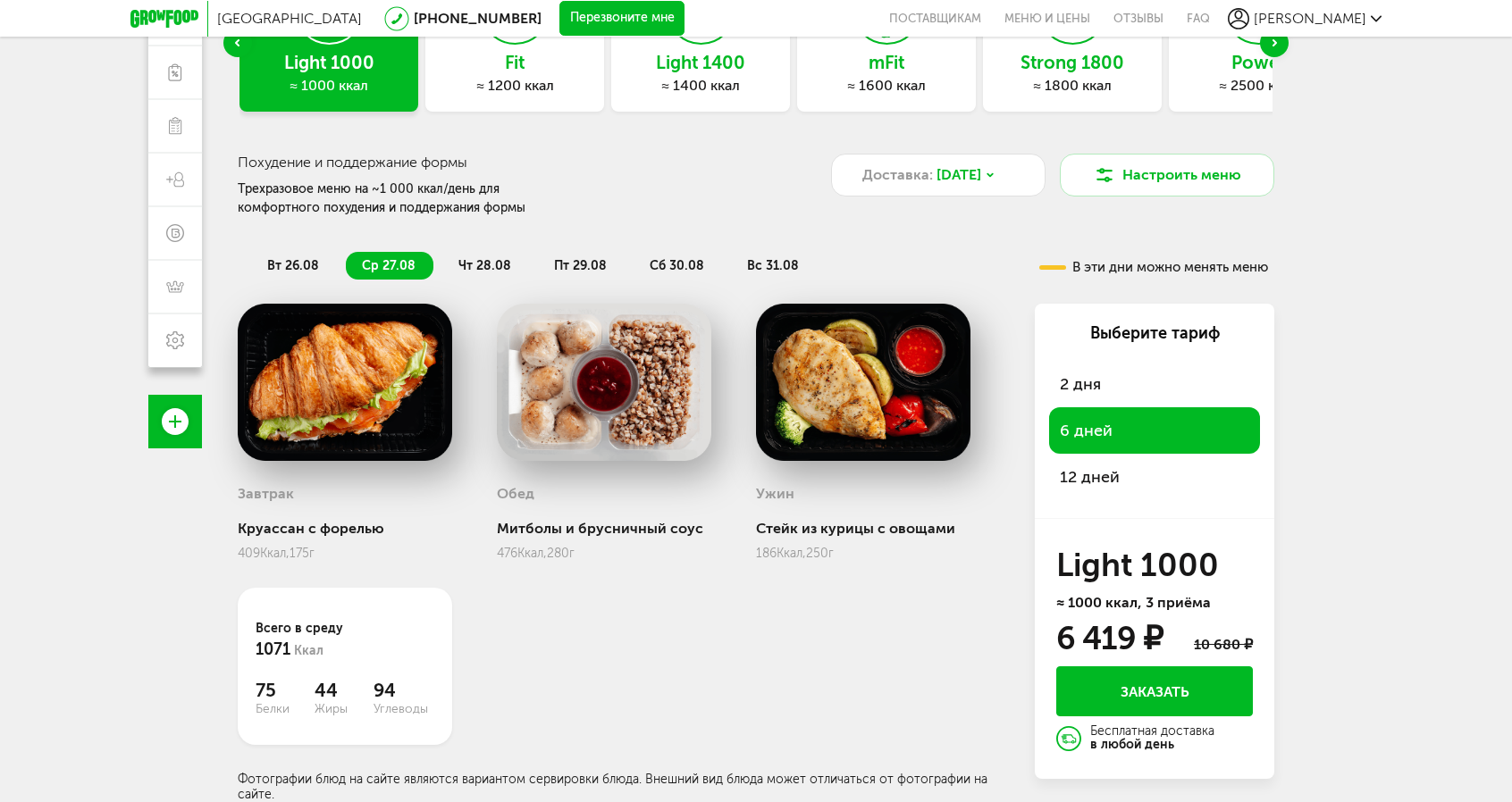
click at [1341, 28] on div "[PERSON_NAME]" at bounding box center [1305, 18] width 154 height 21
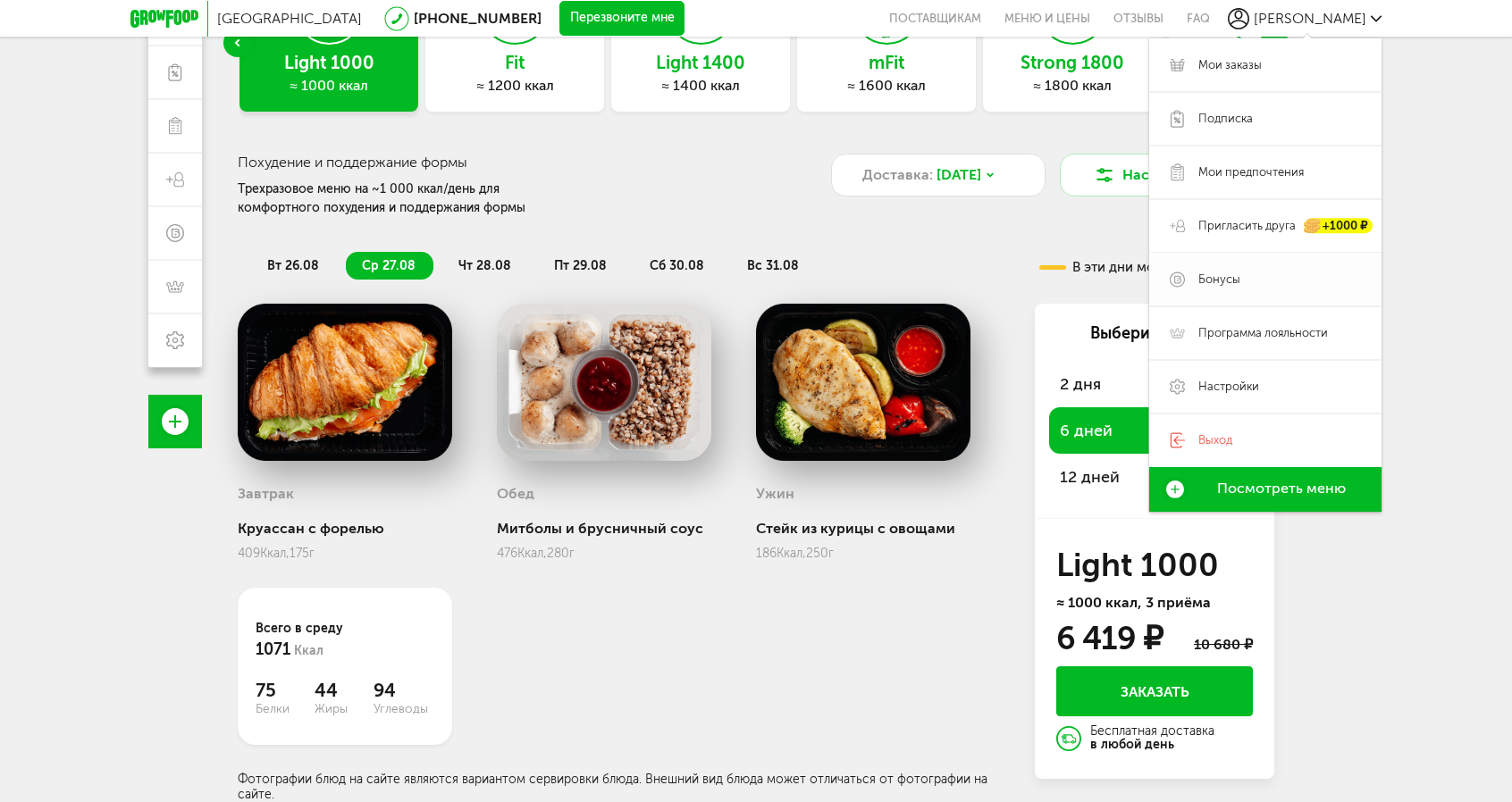
click at [1198, 294] on link "Бонусы" at bounding box center [1266, 280] width 233 height 54
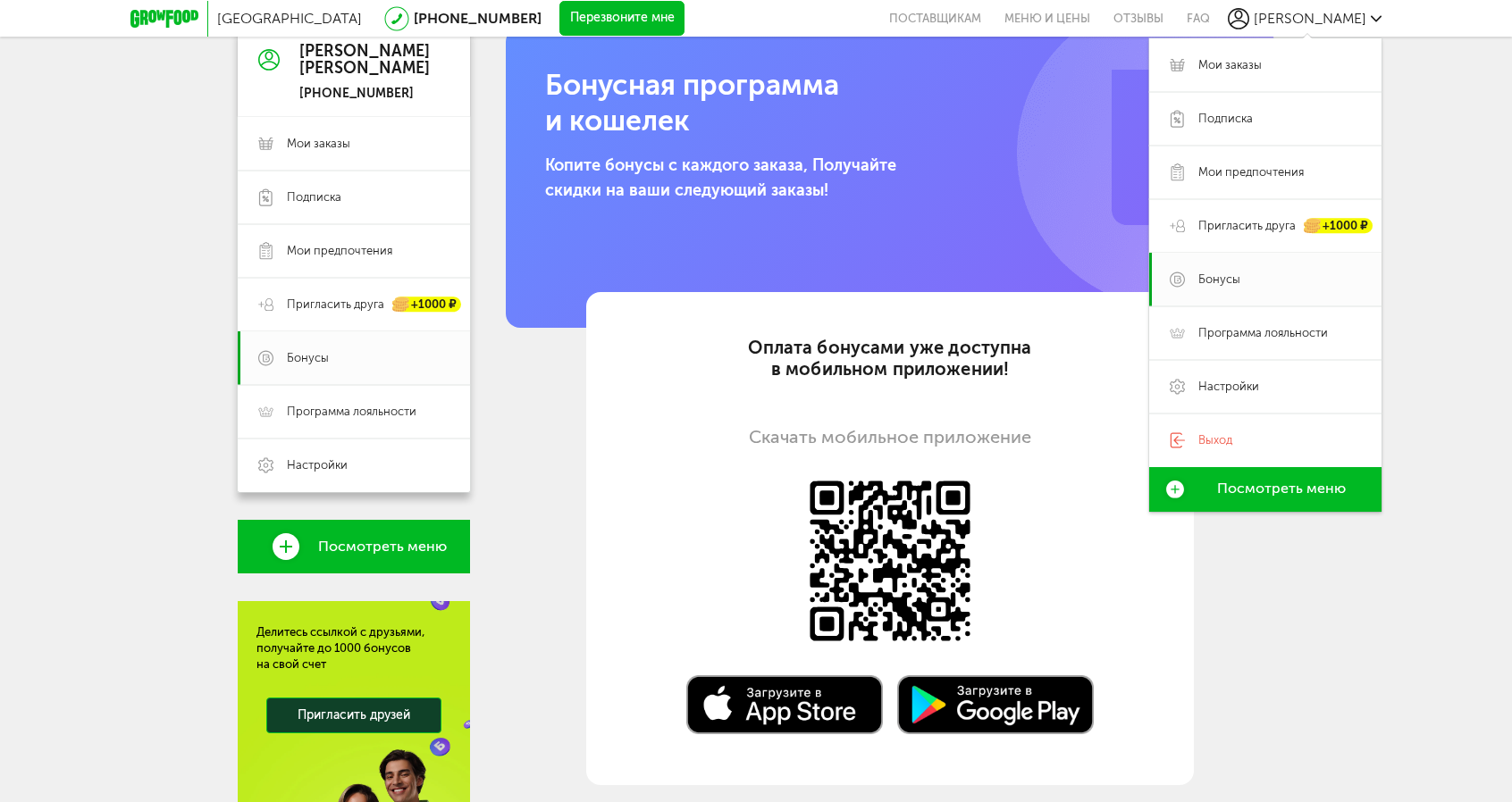
click at [581, 439] on div "Бонусная программа и кошелек Копите бонусы с каждого заказа, Получайте скидки н…" at bounding box center [890, 407] width 769 height 758
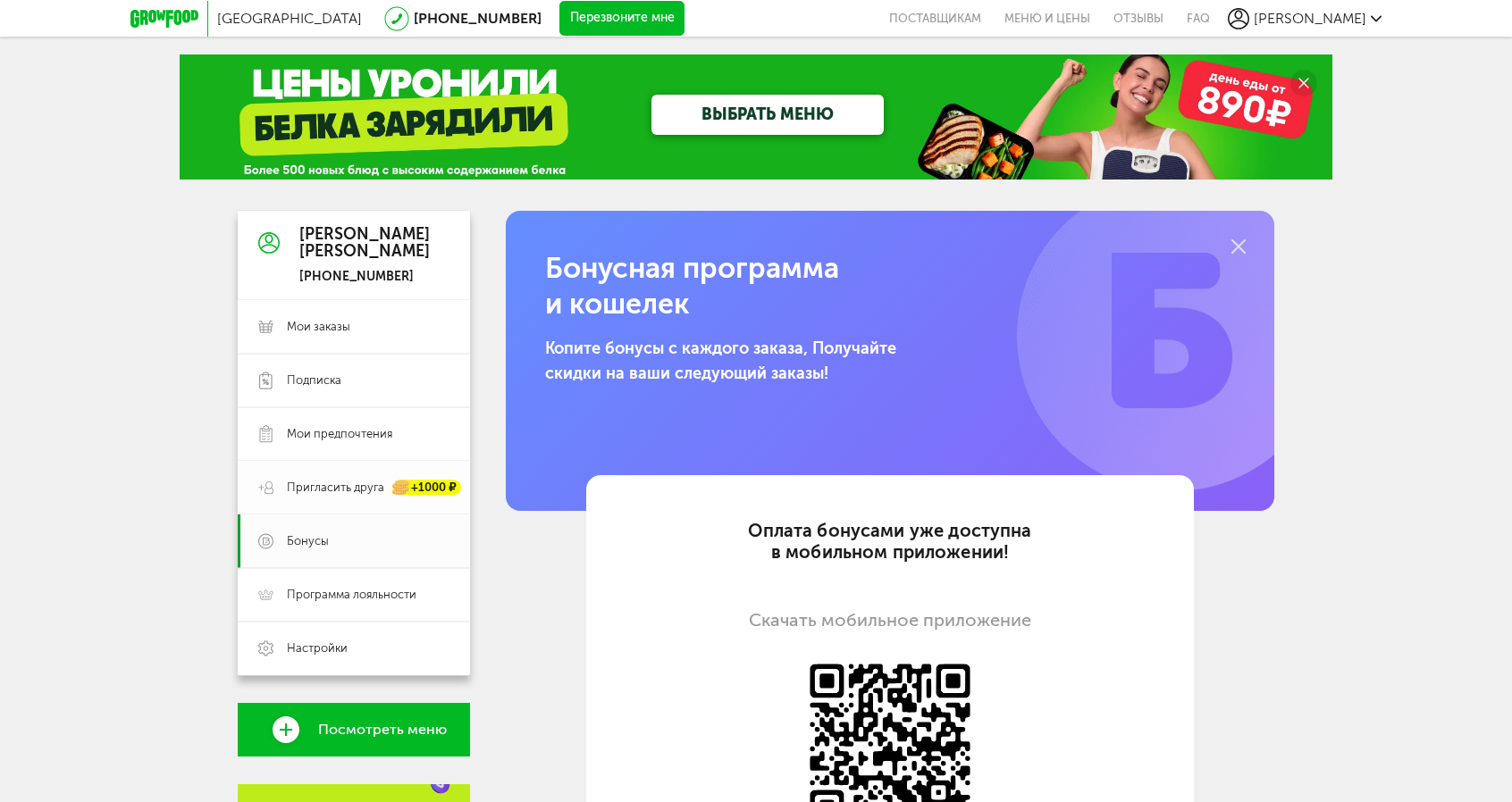
click at [325, 487] on span "Пригласить друга" at bounding box center [335, 488] width 97 height 16
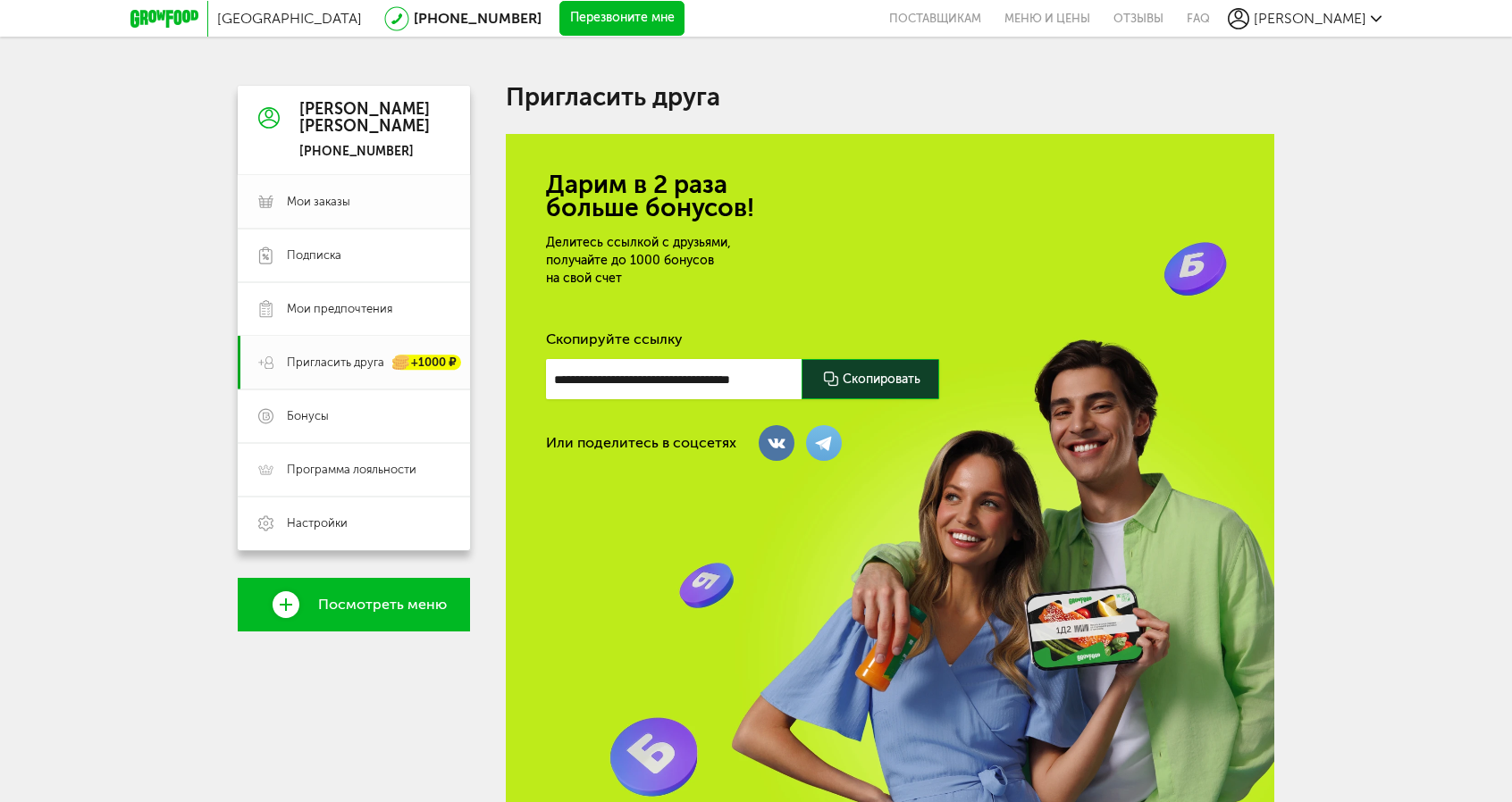
click at [346, 184] on link "Мои заказы" at bounding box center [354, 202] width 233 height 54
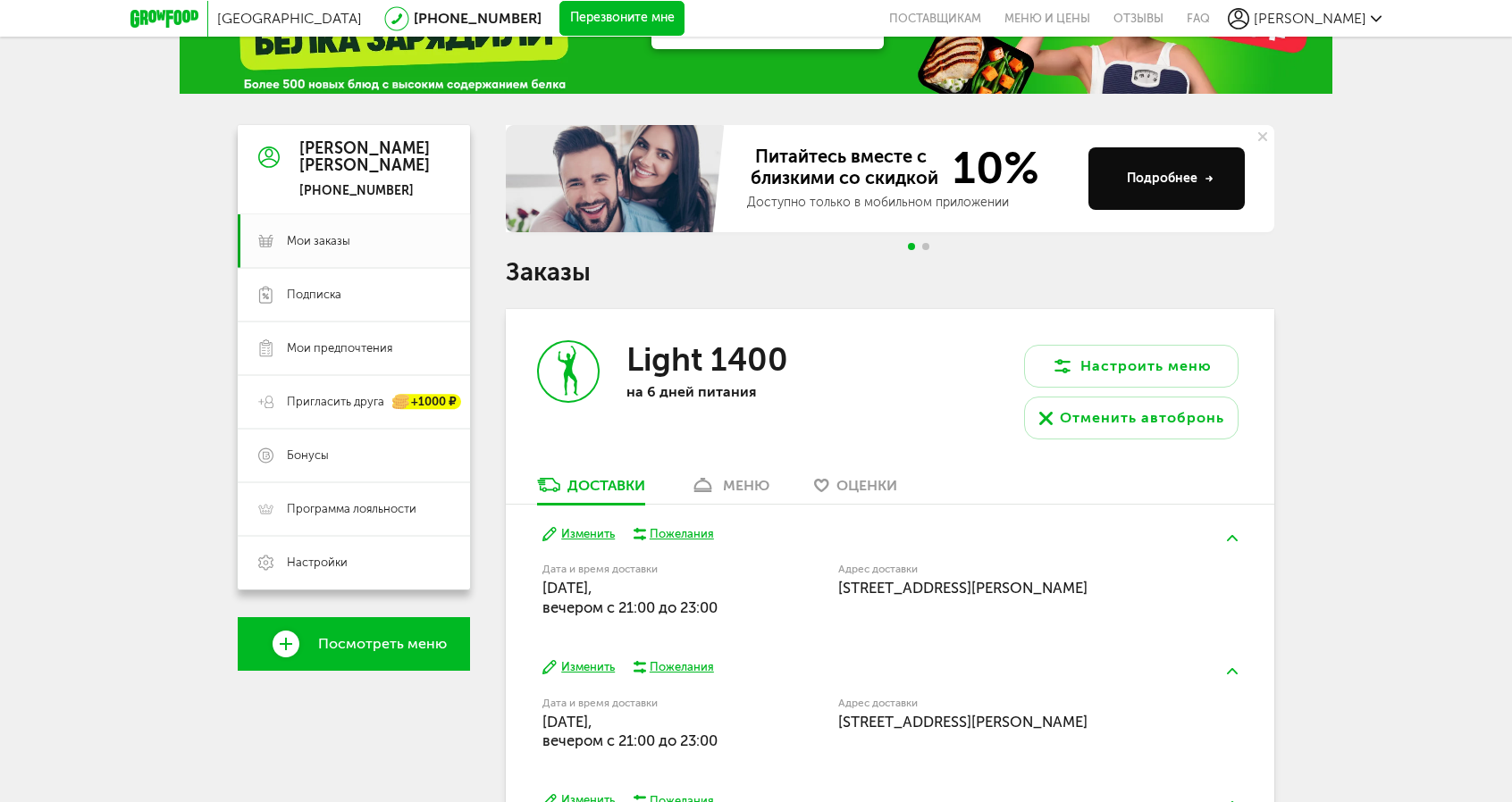
scroll to position [89, 0]
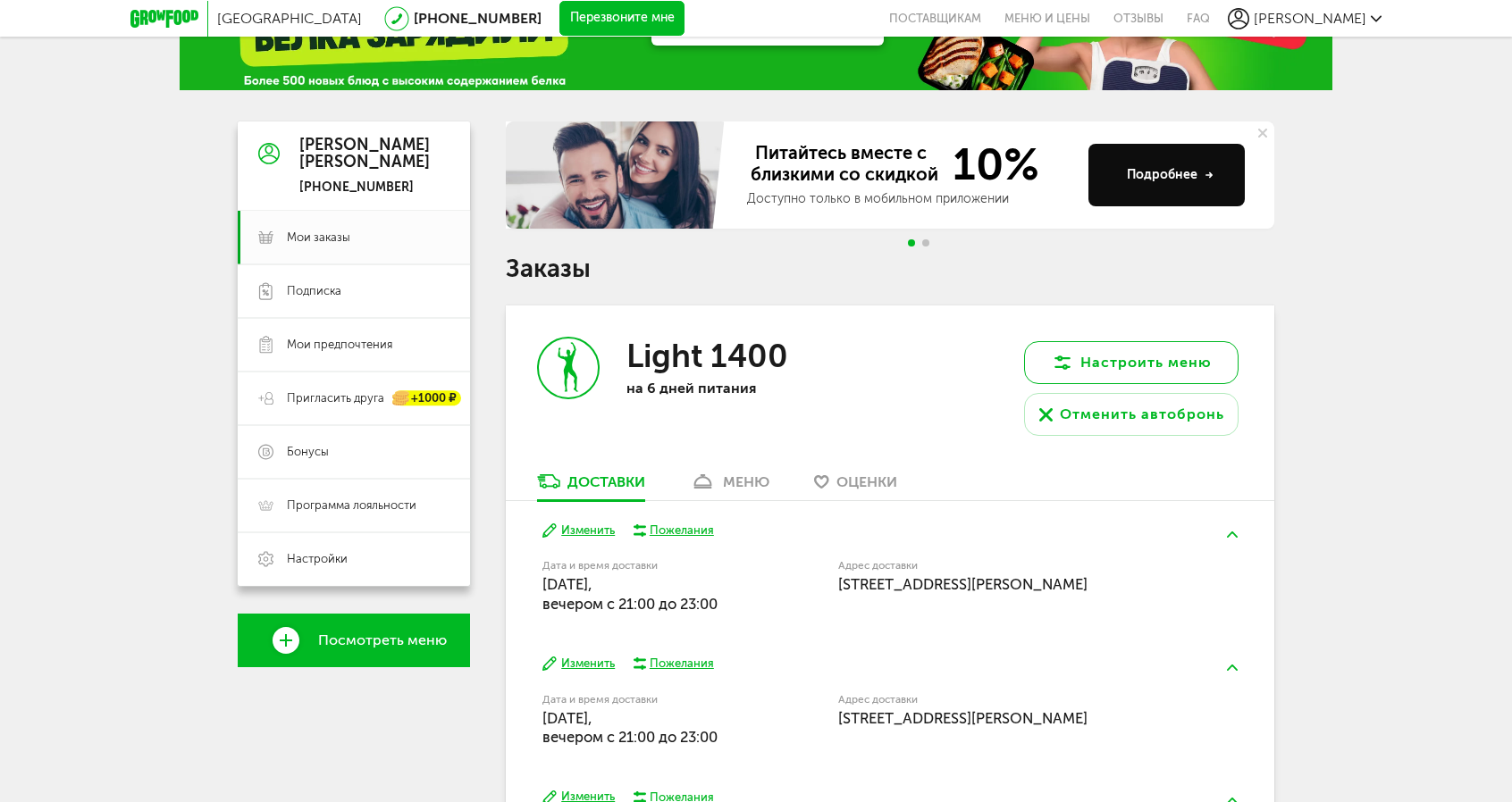
click at [1120, 368] on button "Настроить меню" at bounding box center [1131, 363] width 214 height 43
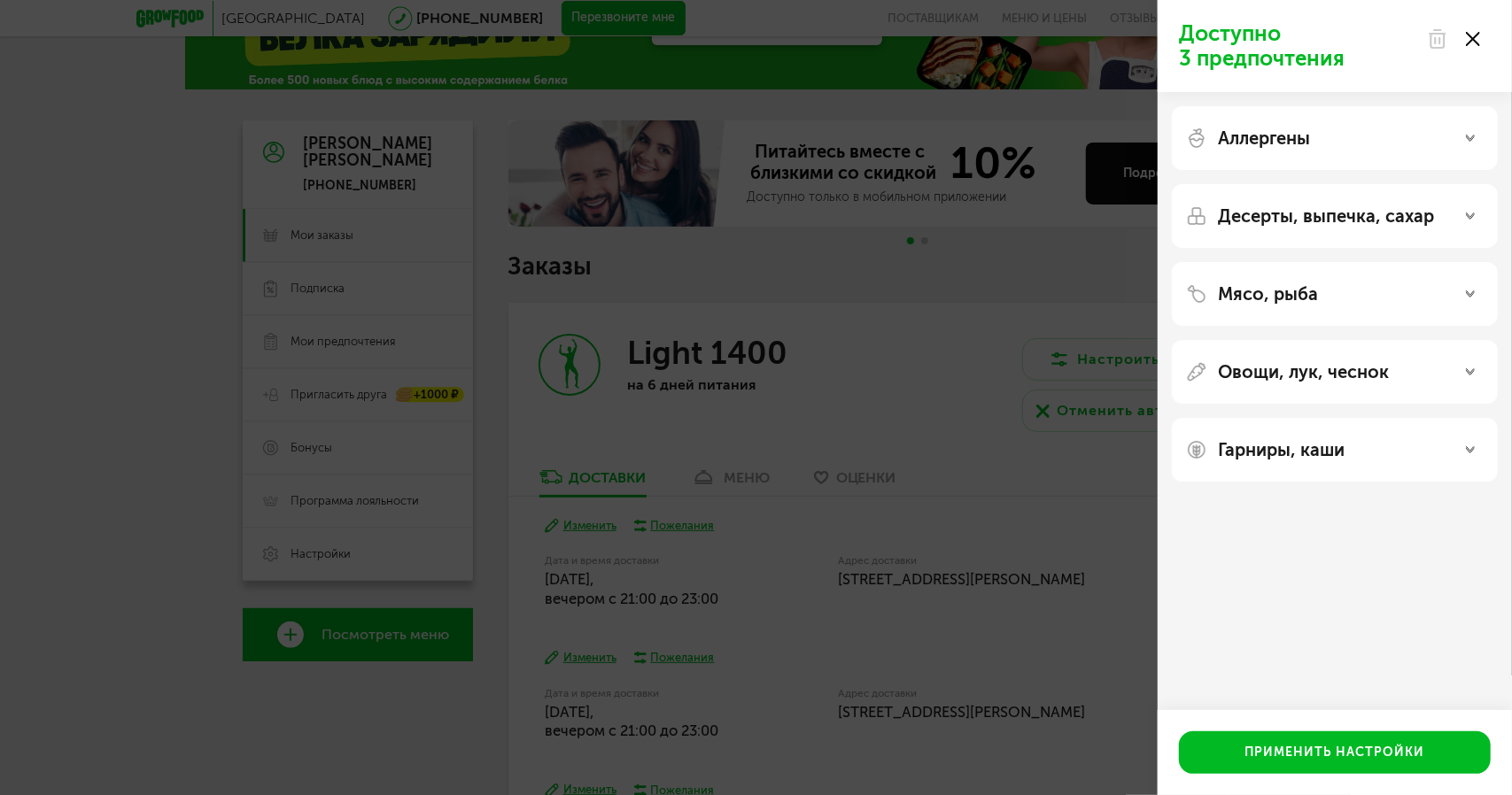
click at [487, 256] on div "Доступно 3 предпочтения Аллергены Десерты, выпечка, сахар Мясо, рыба Овощи, лук…" at bounding box center [756, 398] width 1512 height 795
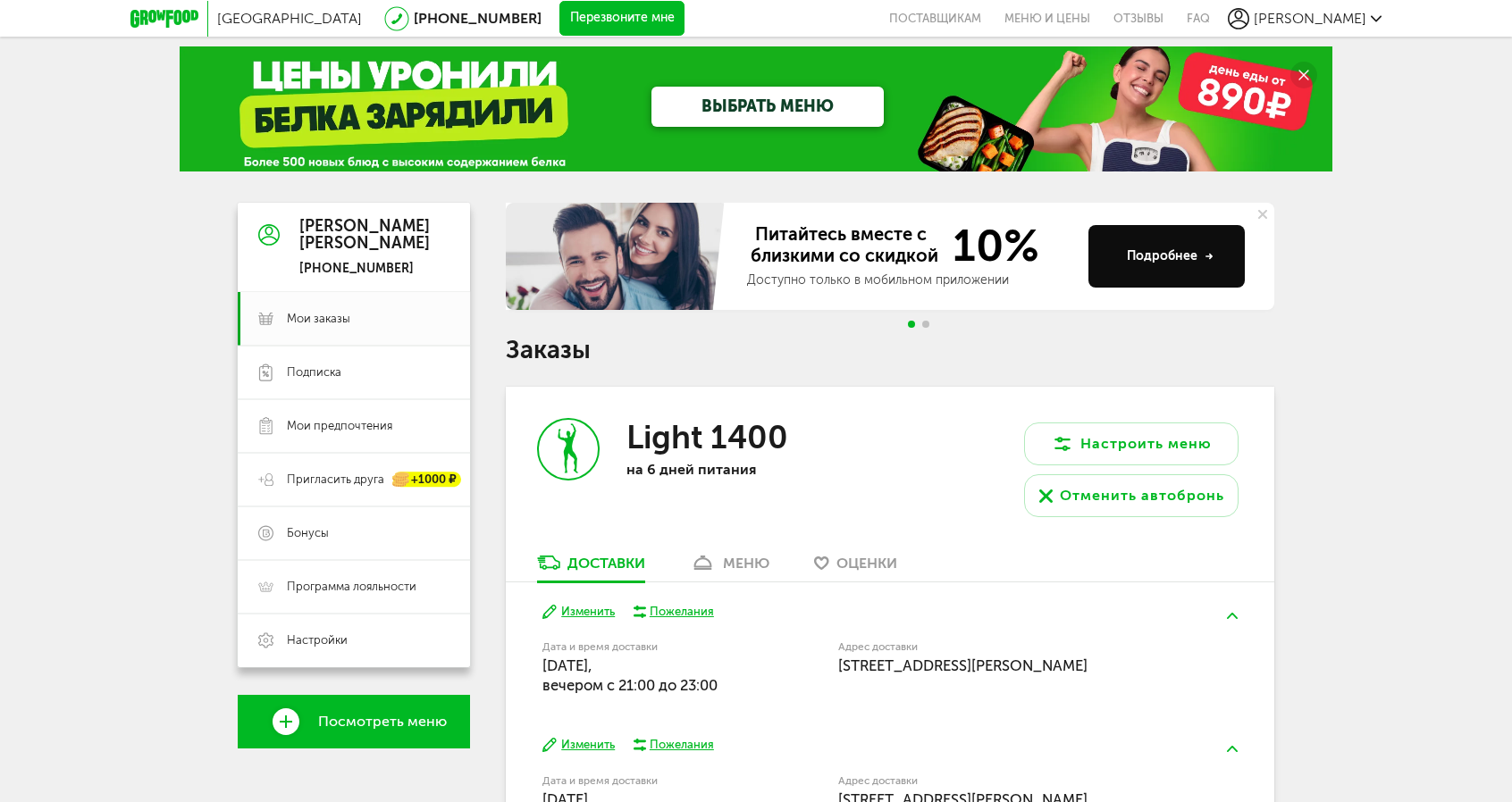
scroll to position [0, 0]
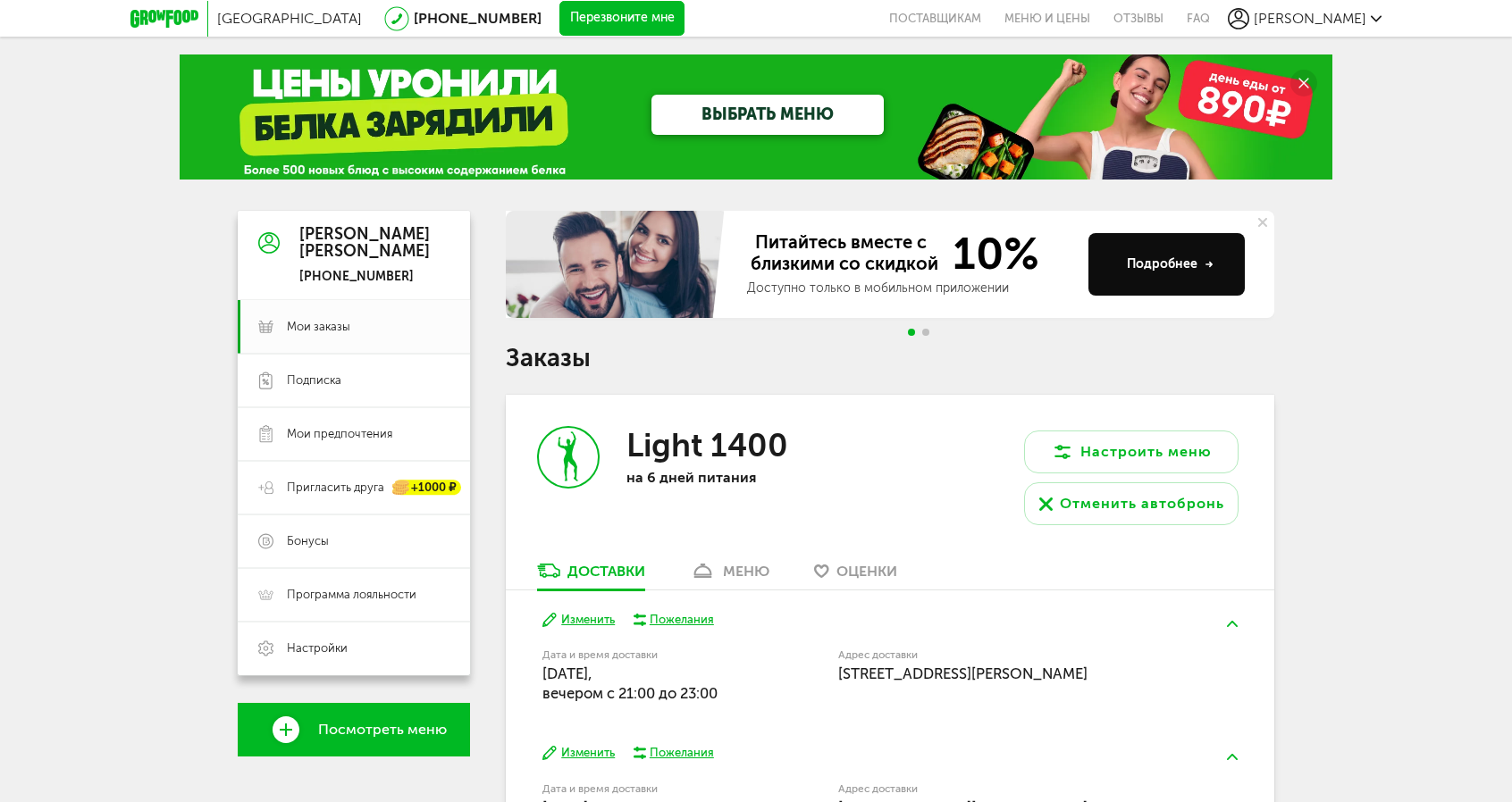
click at [837, 82] on div "ВЫБРАТЬ МЕНЮ" at bounding box center [755, 117] width 690 height 125
click at [825, 105] on link "ВЫБРАТЬ МЕНЮ" at bounding box center [768, 114] width 233 height 40
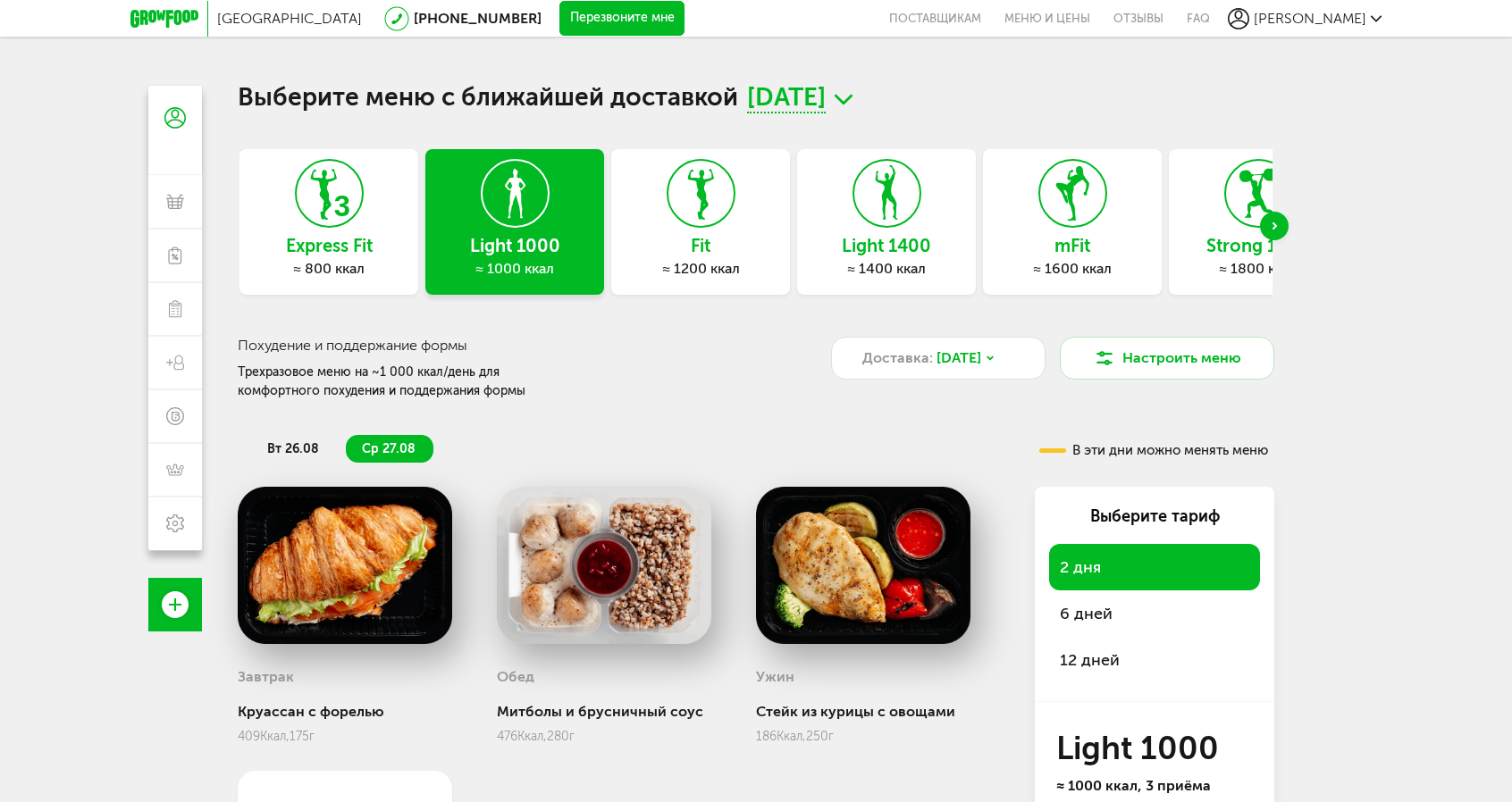
click at [366, 188] on div "Express Fit ≈ 800 ккал" at bounding box center [329, 221] width 179 height 145
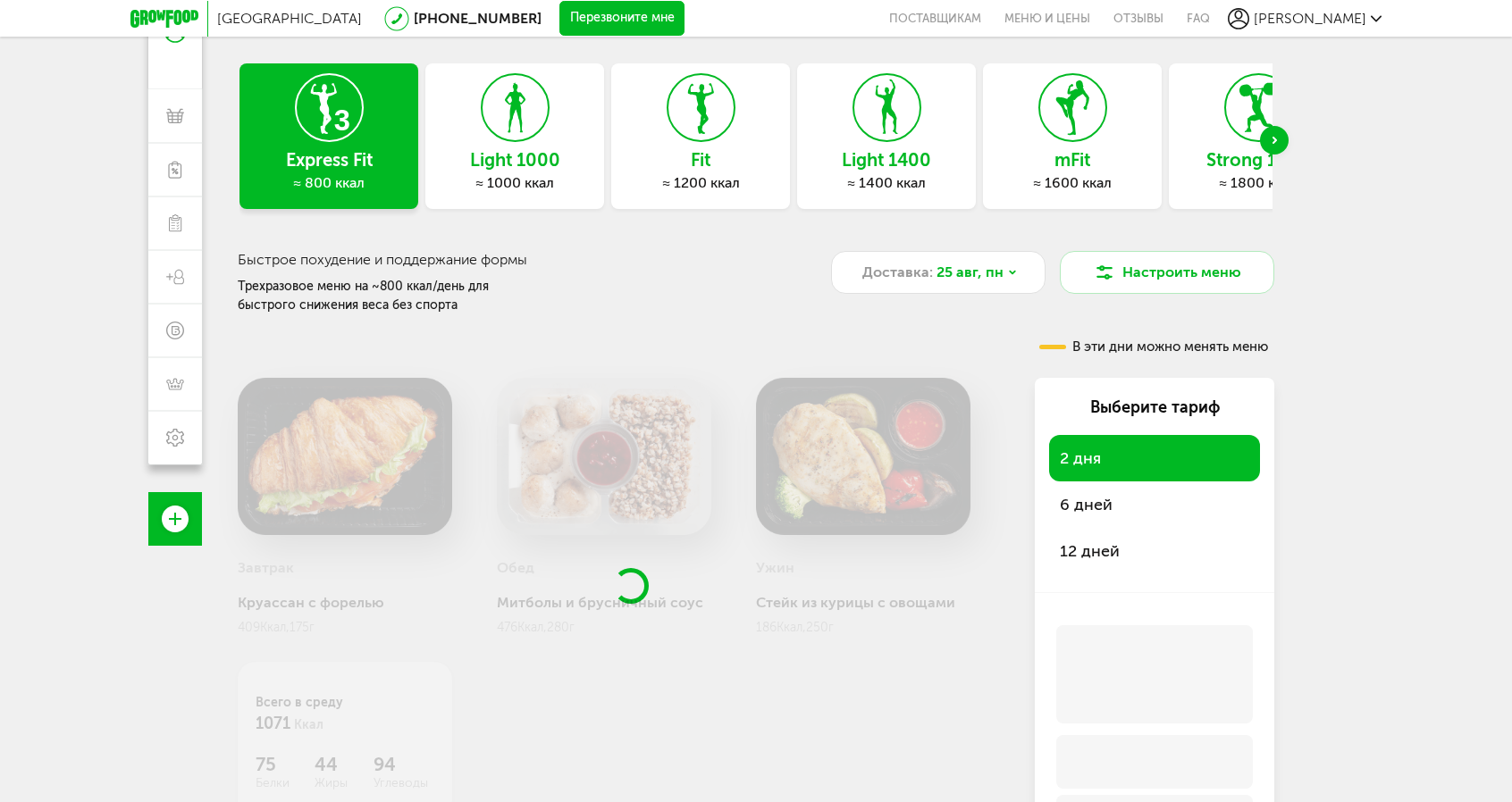
scroll to position [89, 0]
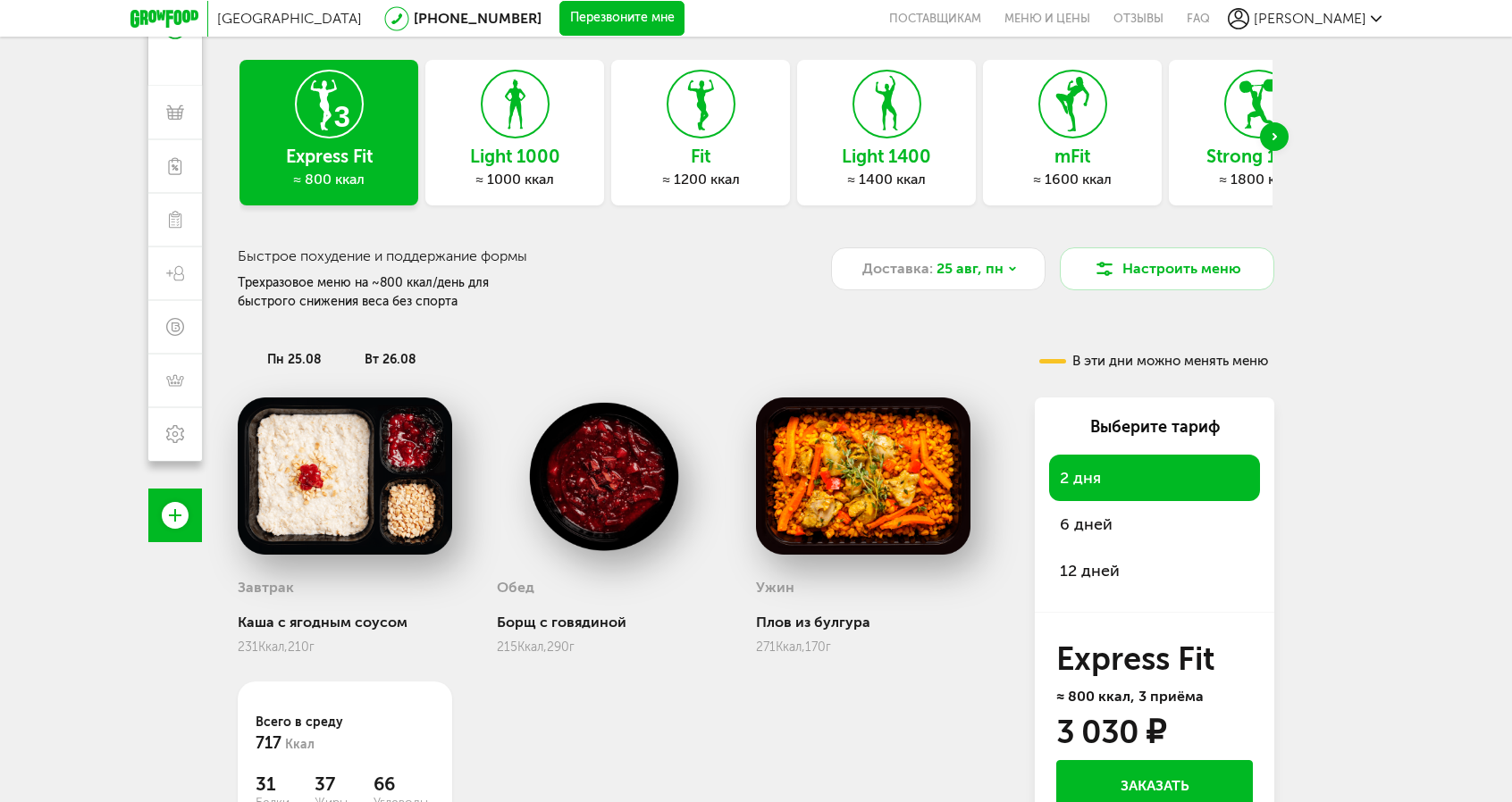
click at [1131, 519] on div "6 дней" at bounding box center [1154, 524] width 211 height 46
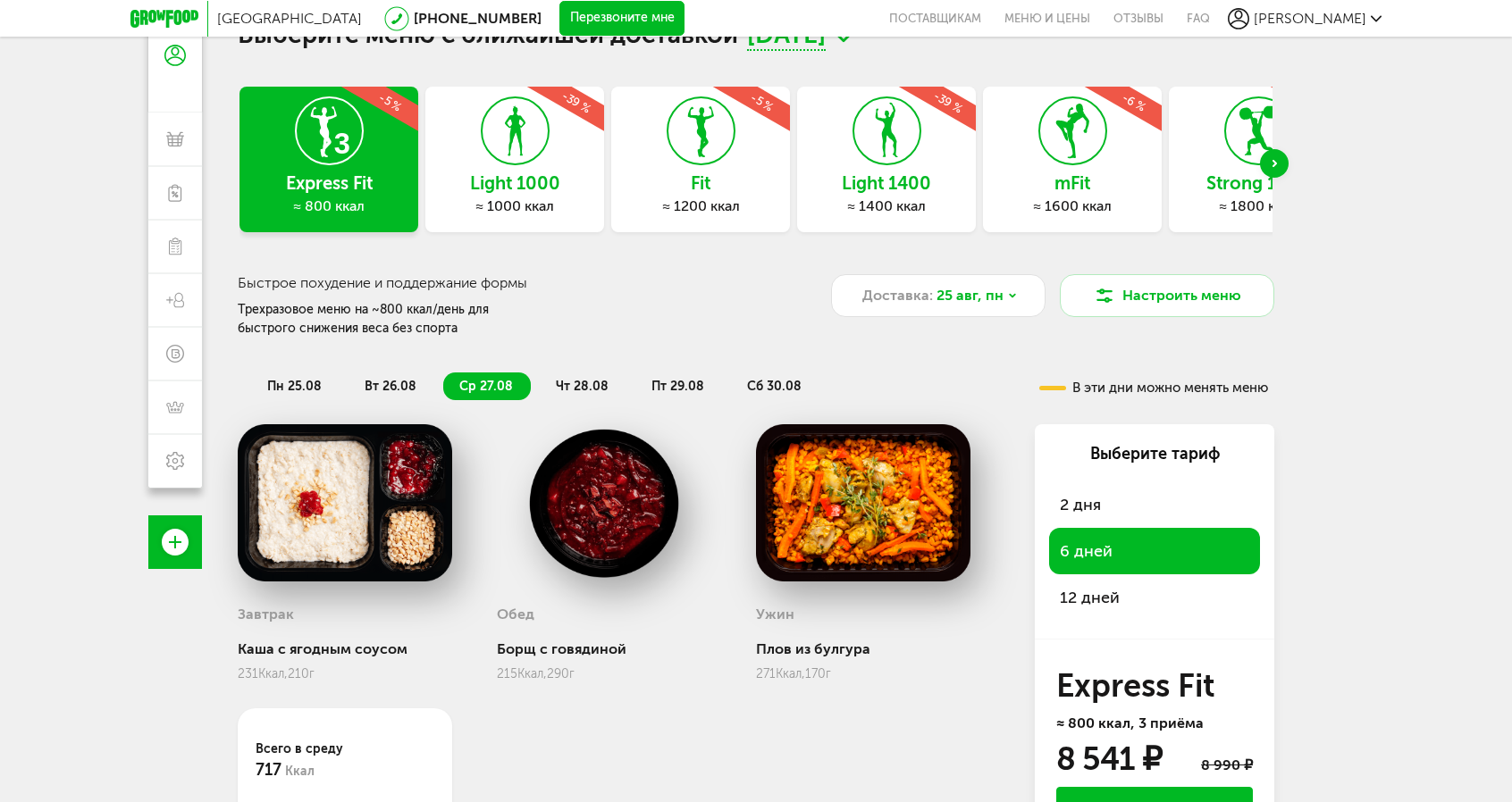
scroll to position [183, 0]
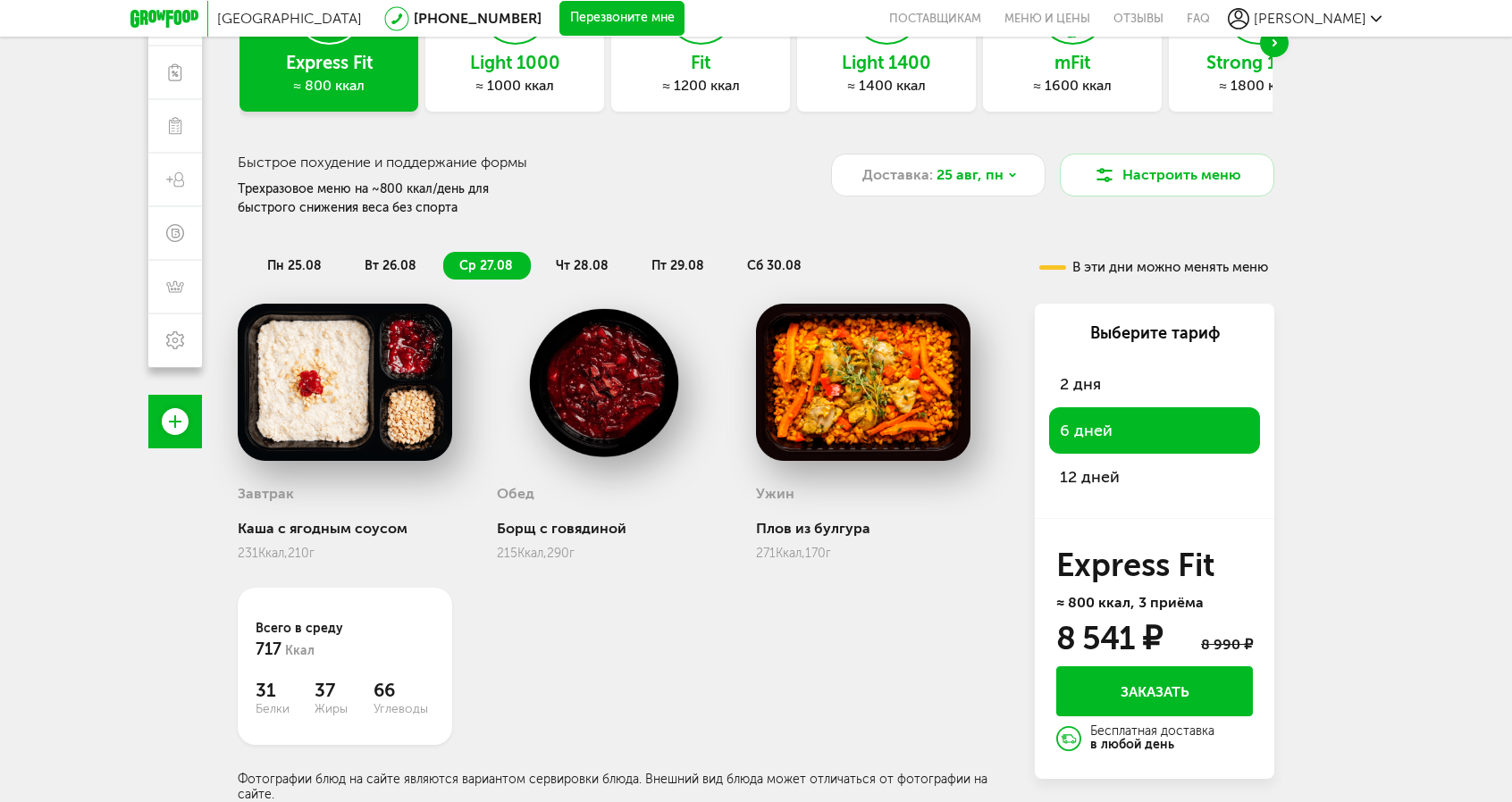
click at [547, 264] on li "чт 28.08" at bounding box center [583, 265] width 87 height 28
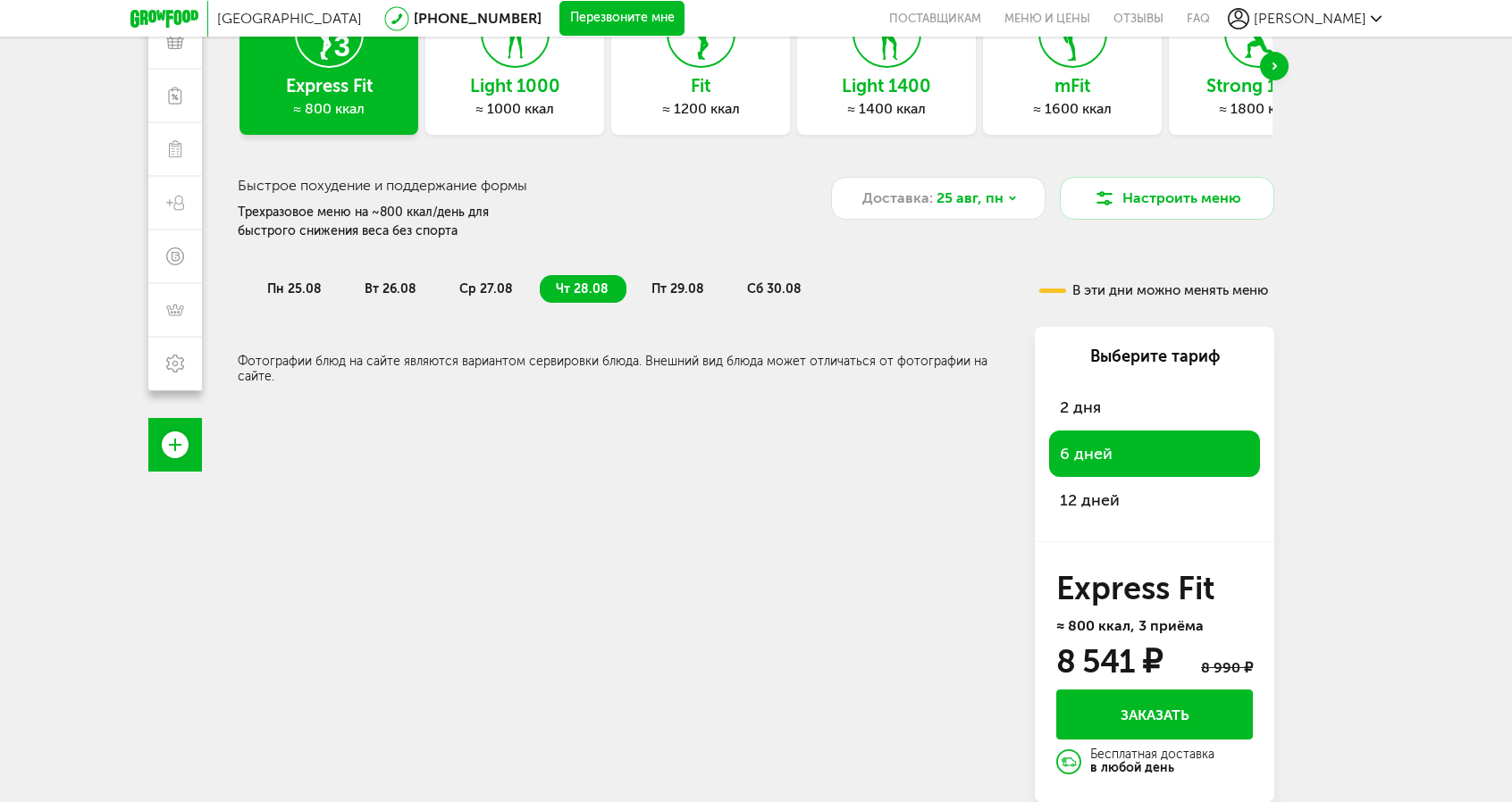
scroll to position [159, 0]
click at [276, 278] on li "пн 25.08" at bounding box center [295, 289] width 88 height 28
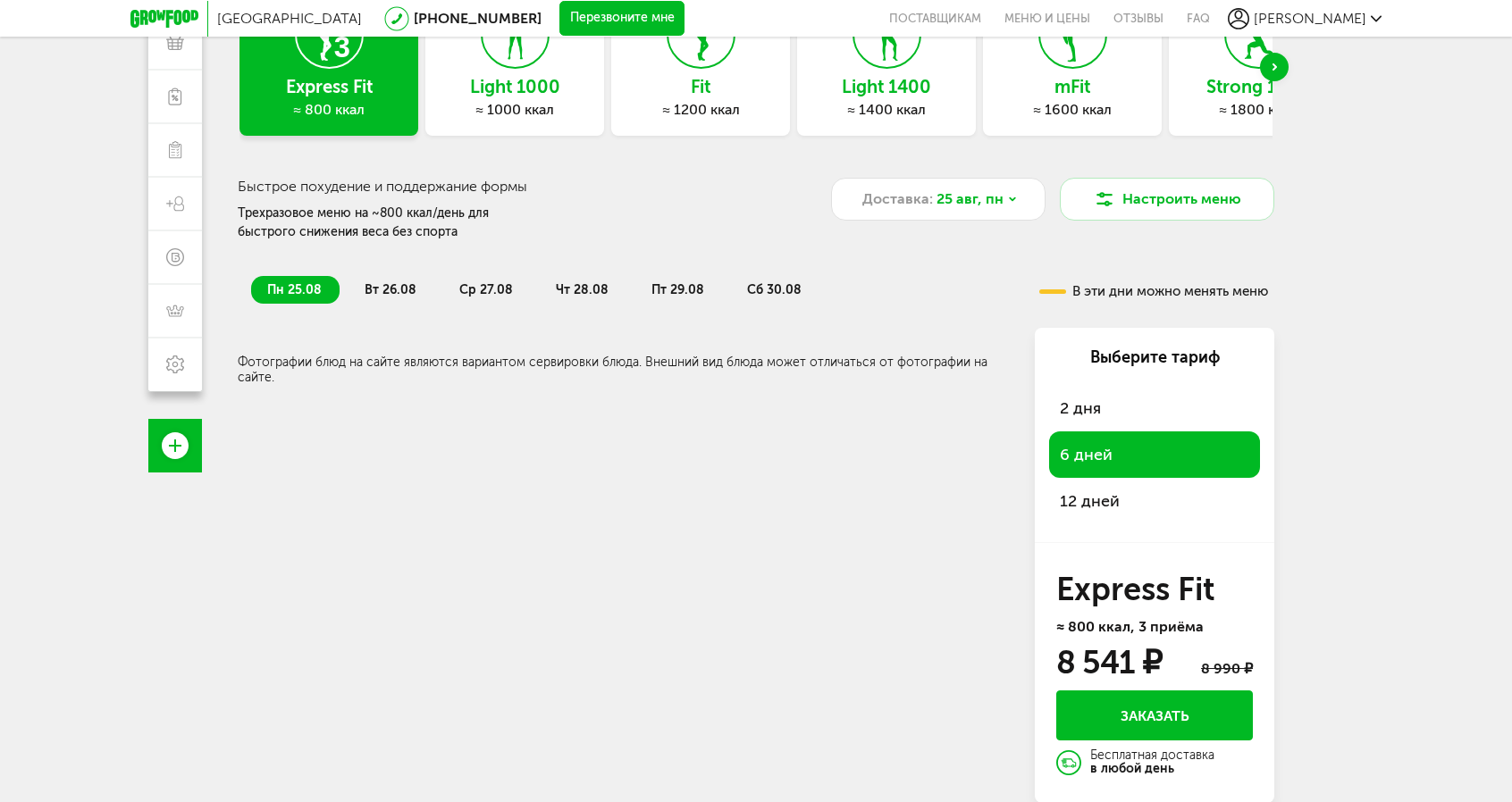
click at [392, 299] on li "вт 26.08" at bounding box center [391, 289] width 86 height 28
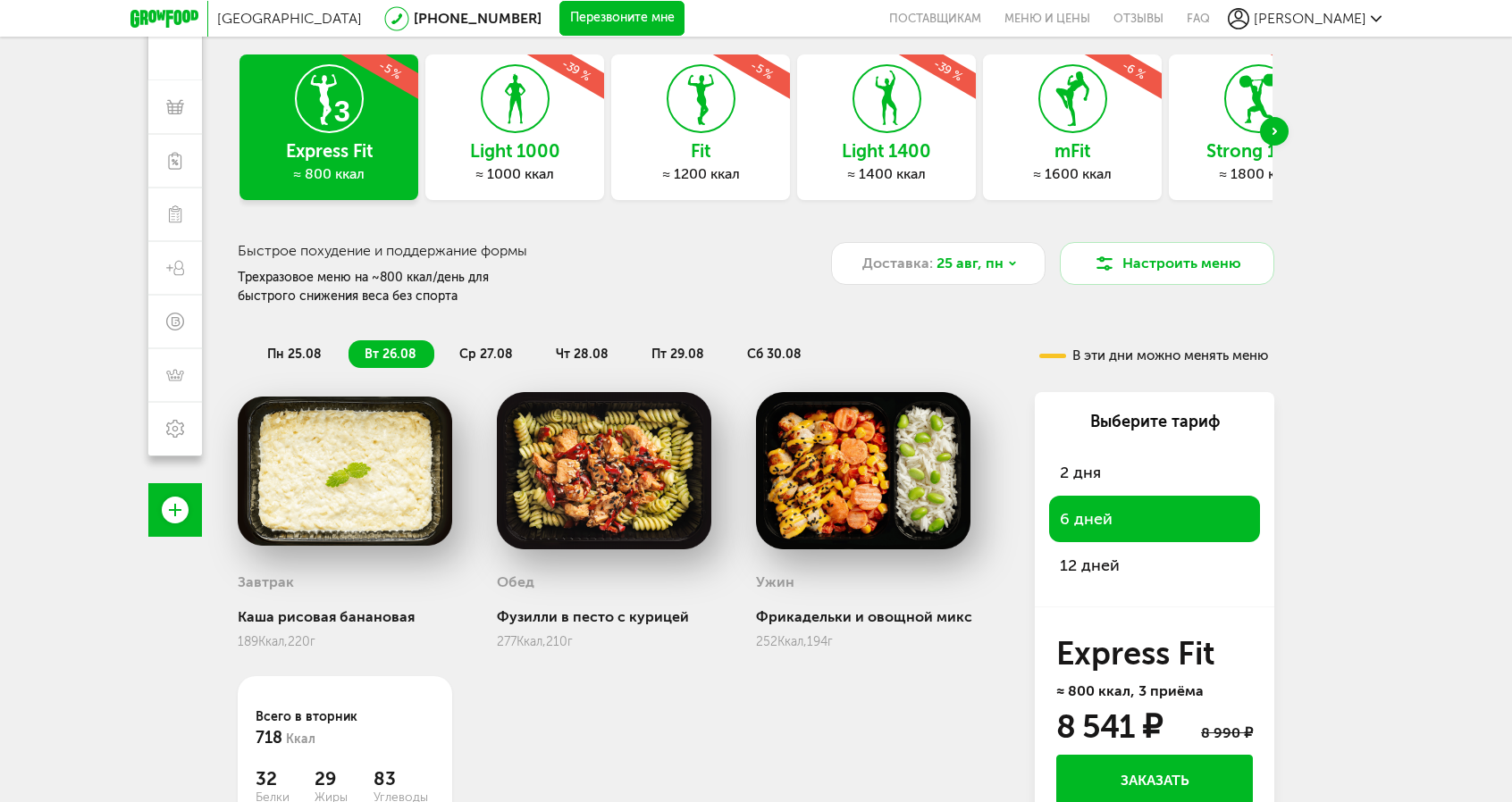
scroll to position [94, 0]
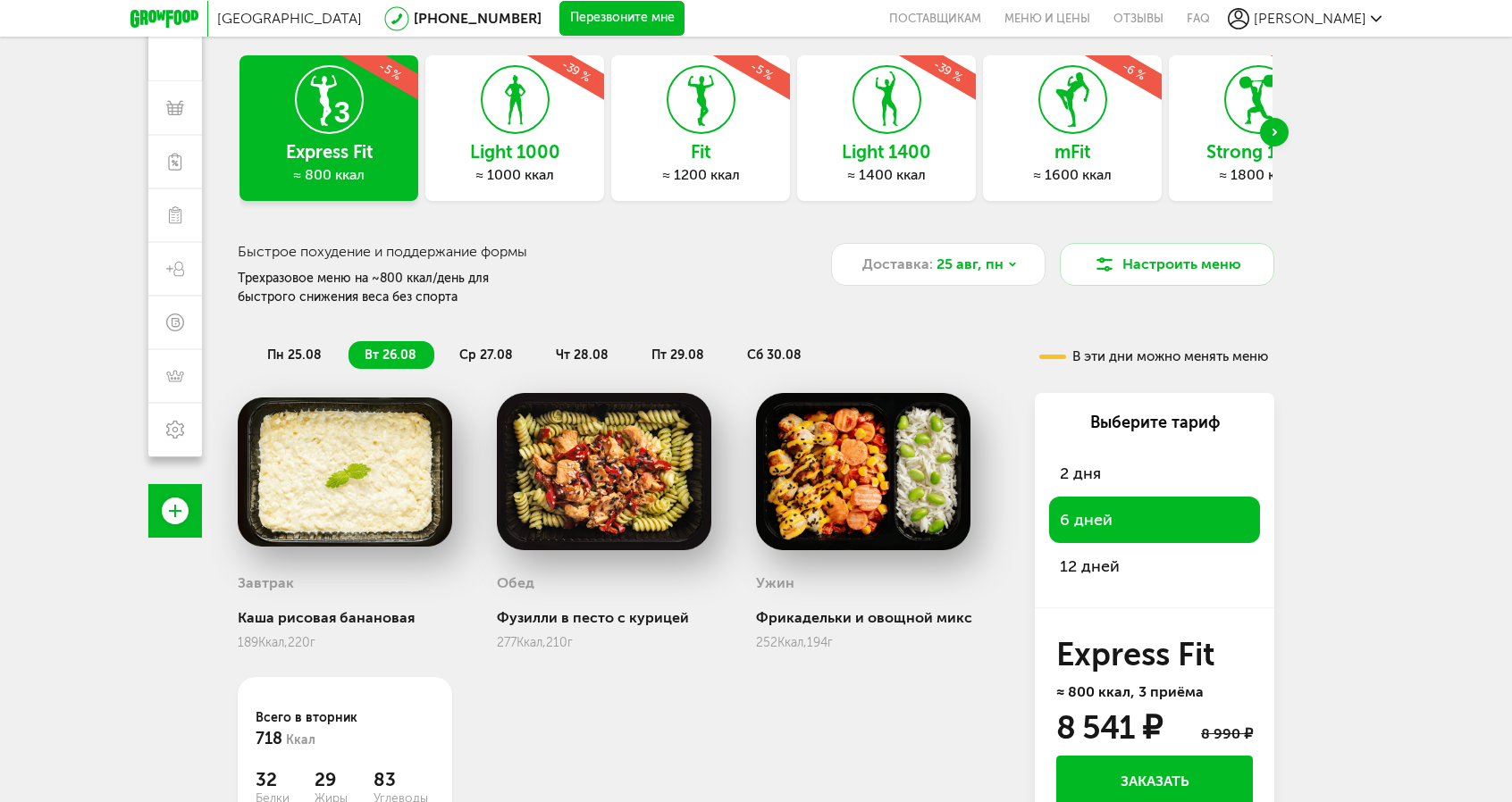
click at [825, 145] on h3 "Light 1400" at bounding box center [887, 152] width 179 height 19
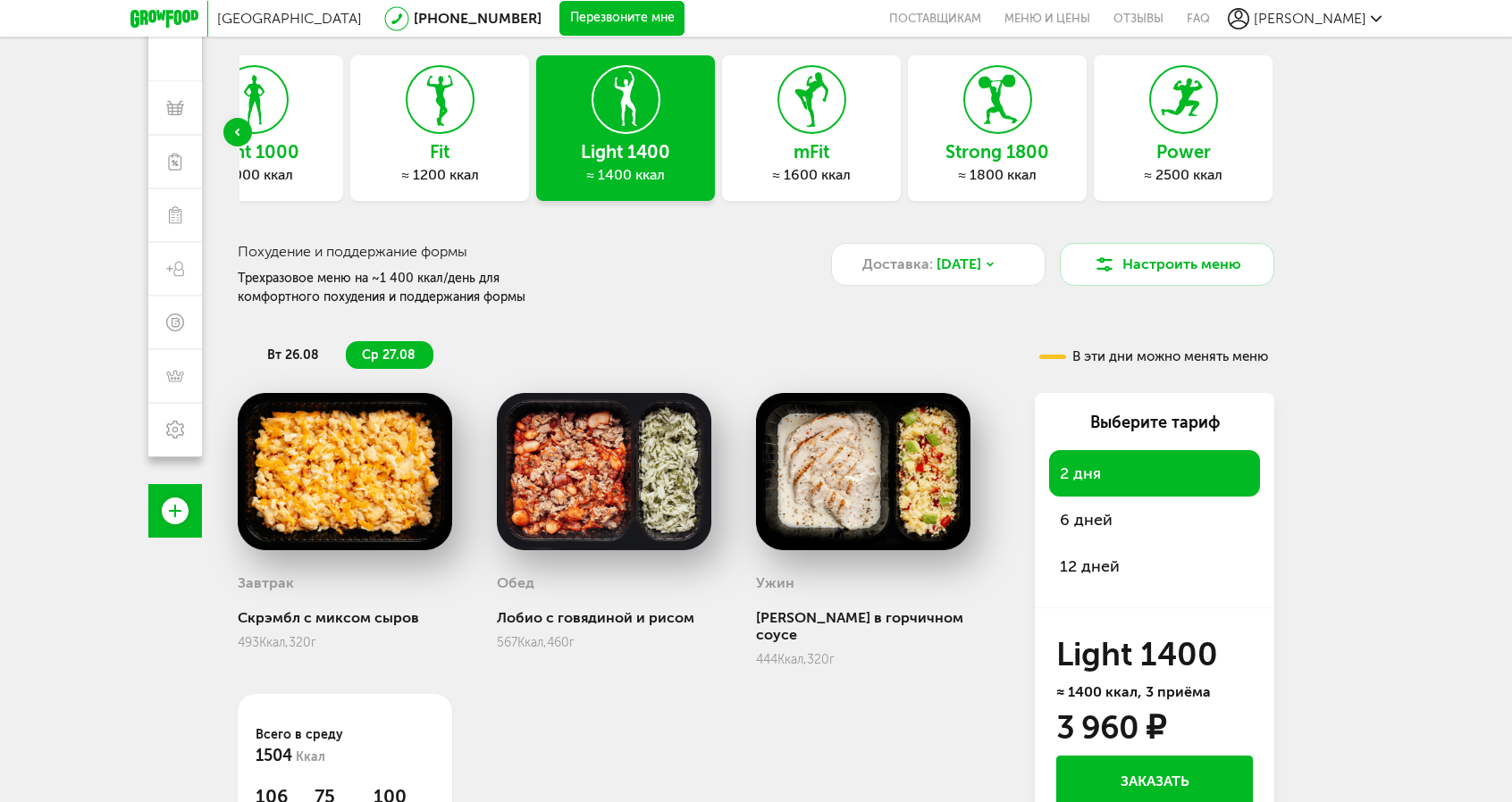
click at [1124, 524] on div "6 дней" at bounding box center [1154, 520] width 211 height 46
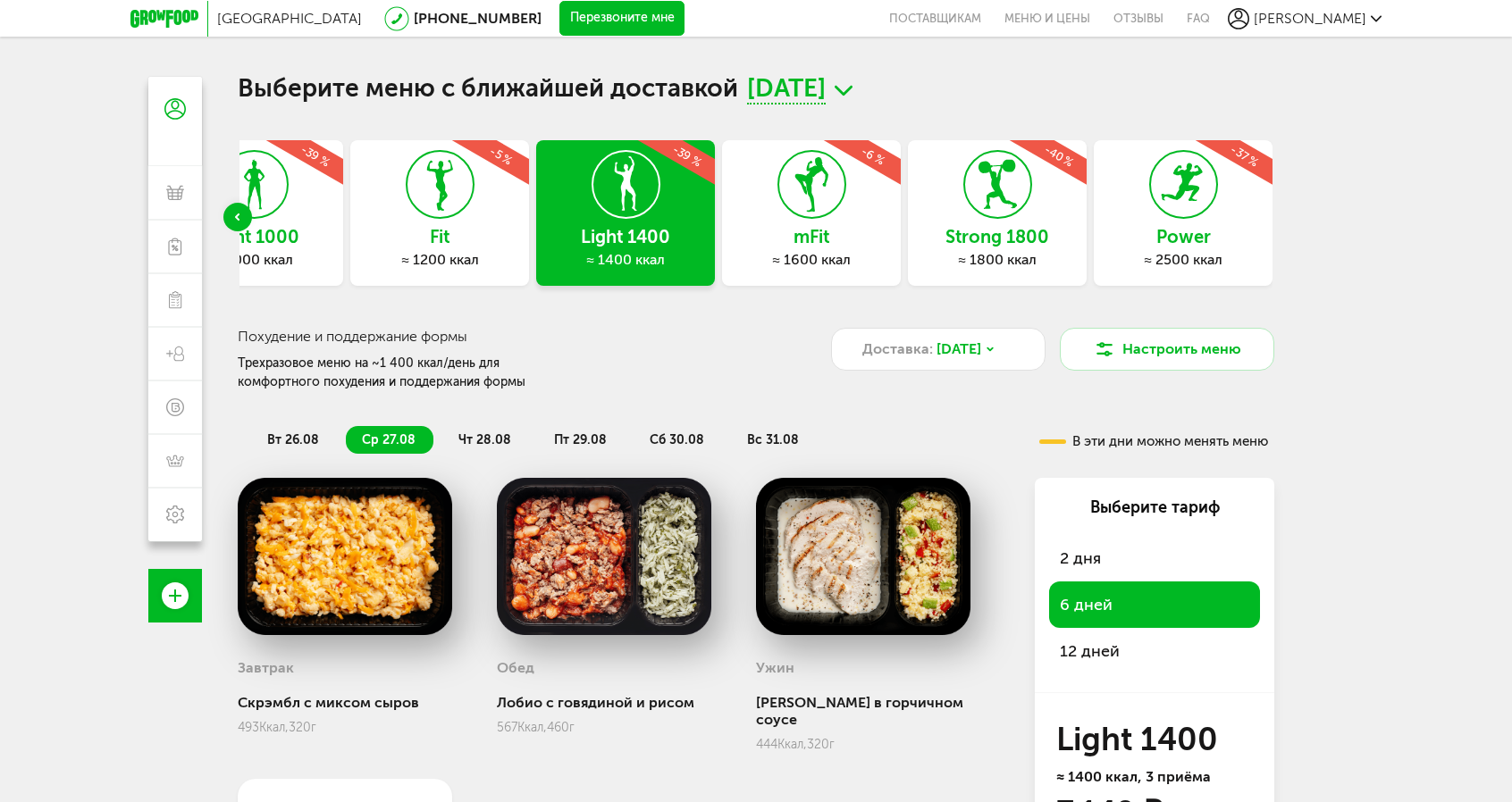
scroll to position [0, 0]
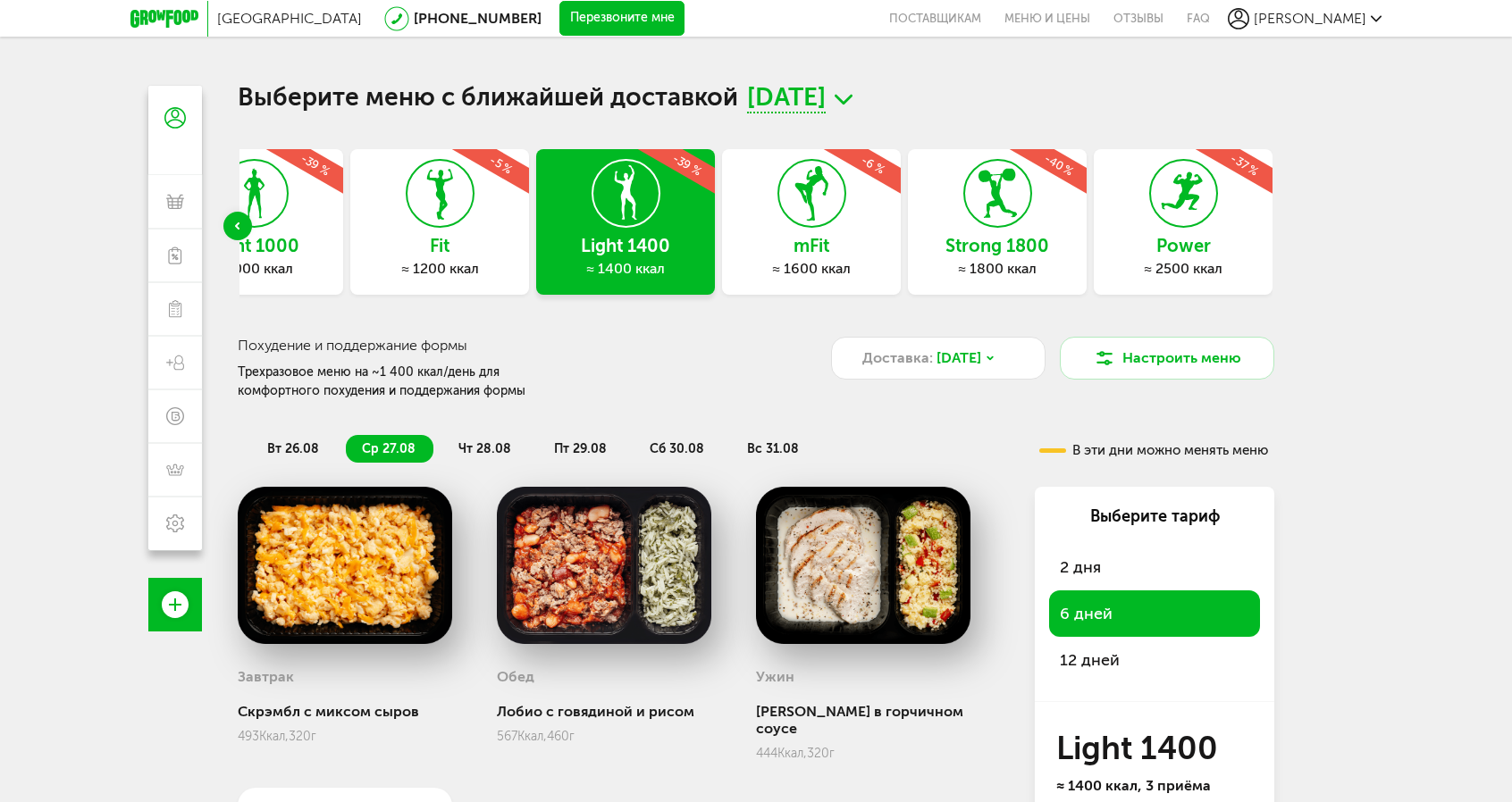
click at [835, 113] on div "Выберите меню с ближайшей доставкой 26 августа, вт Express Fit ≈ 800 ккал -5 % …" at bounding box center [756, 543] width 1037 height 916
click at [826, 101] on span "26 августа, вт" at bounding box center [787, 99] width 79 height 28
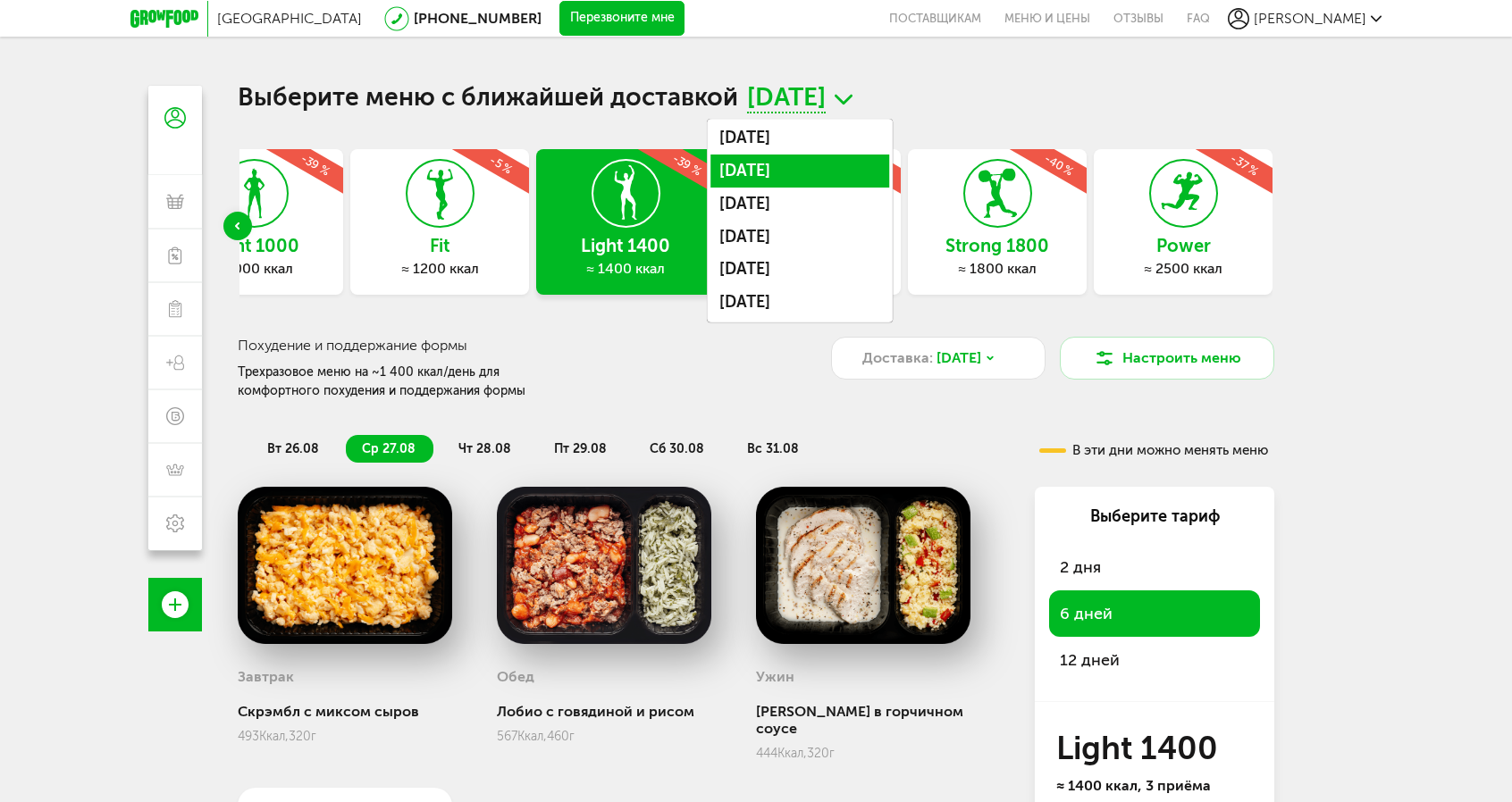
click at [839, 167] on li "27 августа, ср" at bounding box center [800, 171] width 179 height 33
